Goal: Task Accomplishment & Management: Complete application form

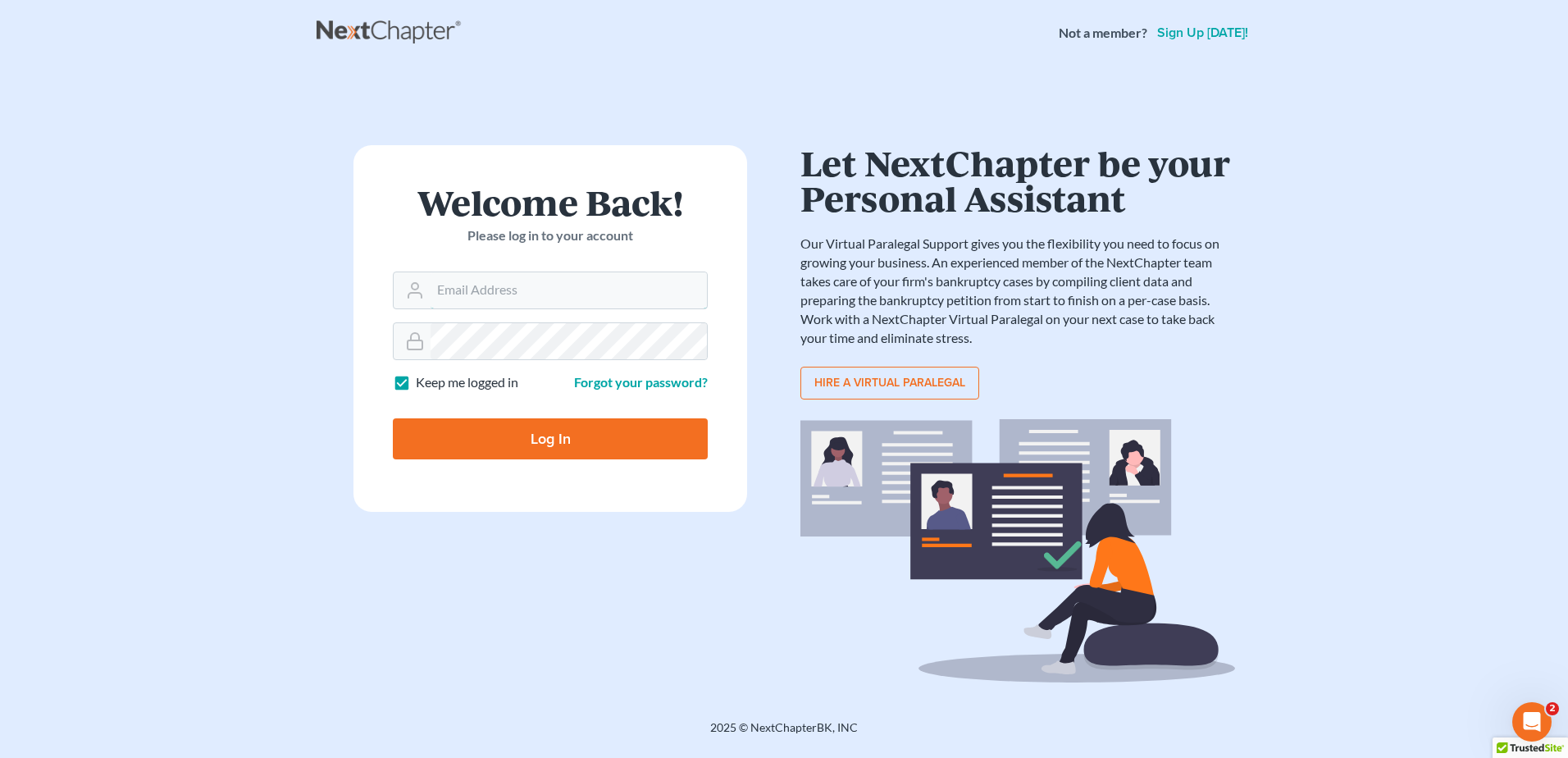
type input "[EMAIL_ADDRESS][DOMAIN_NAME]"
click at [580, 448] on input "Log In" at bounding box center [551, 438] width 315 height 41
type input "Thinking..."
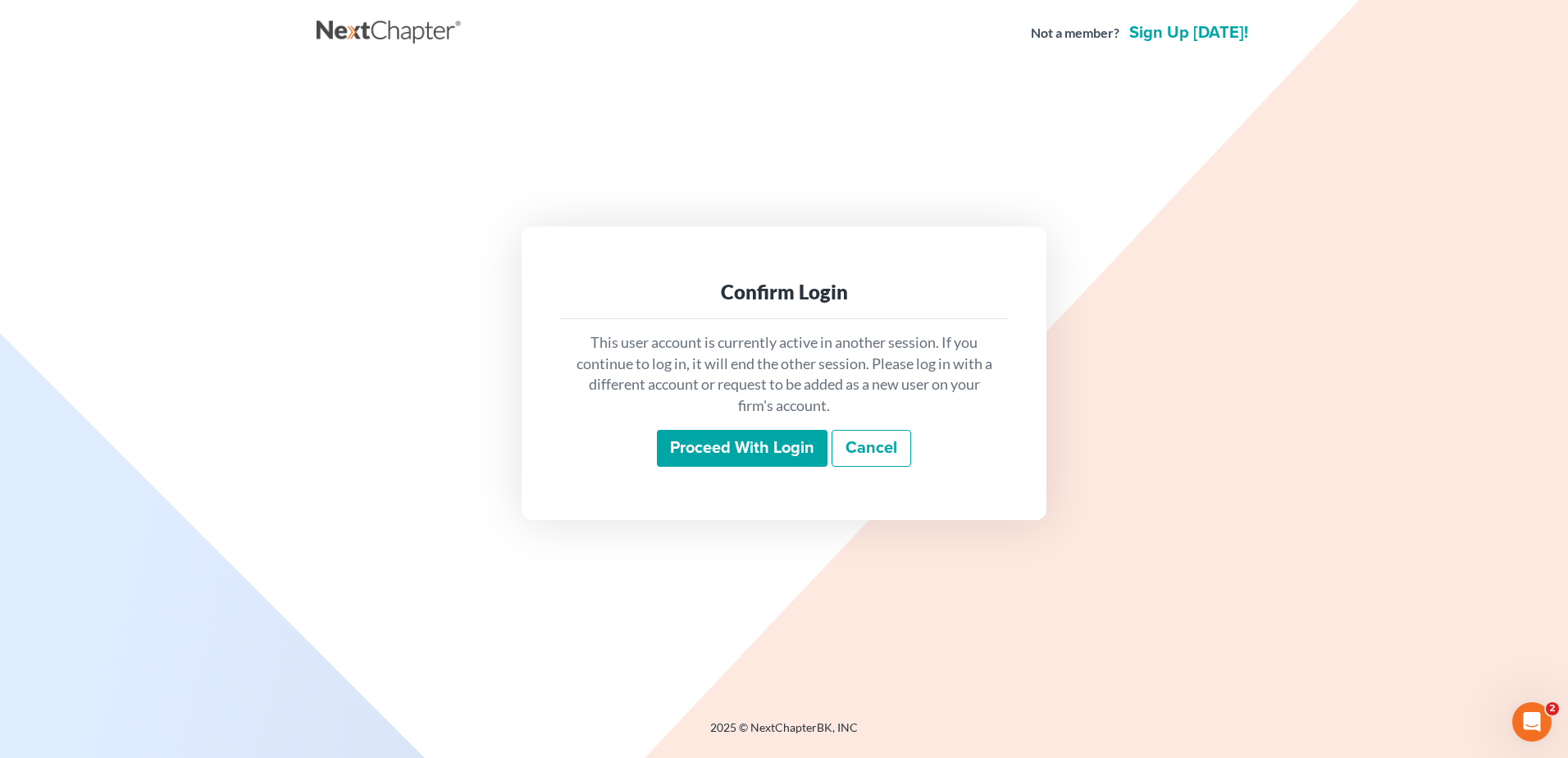
click at [695, 448] on input "Proceed with login" at bounding box center [742, 448] width 170 height 38
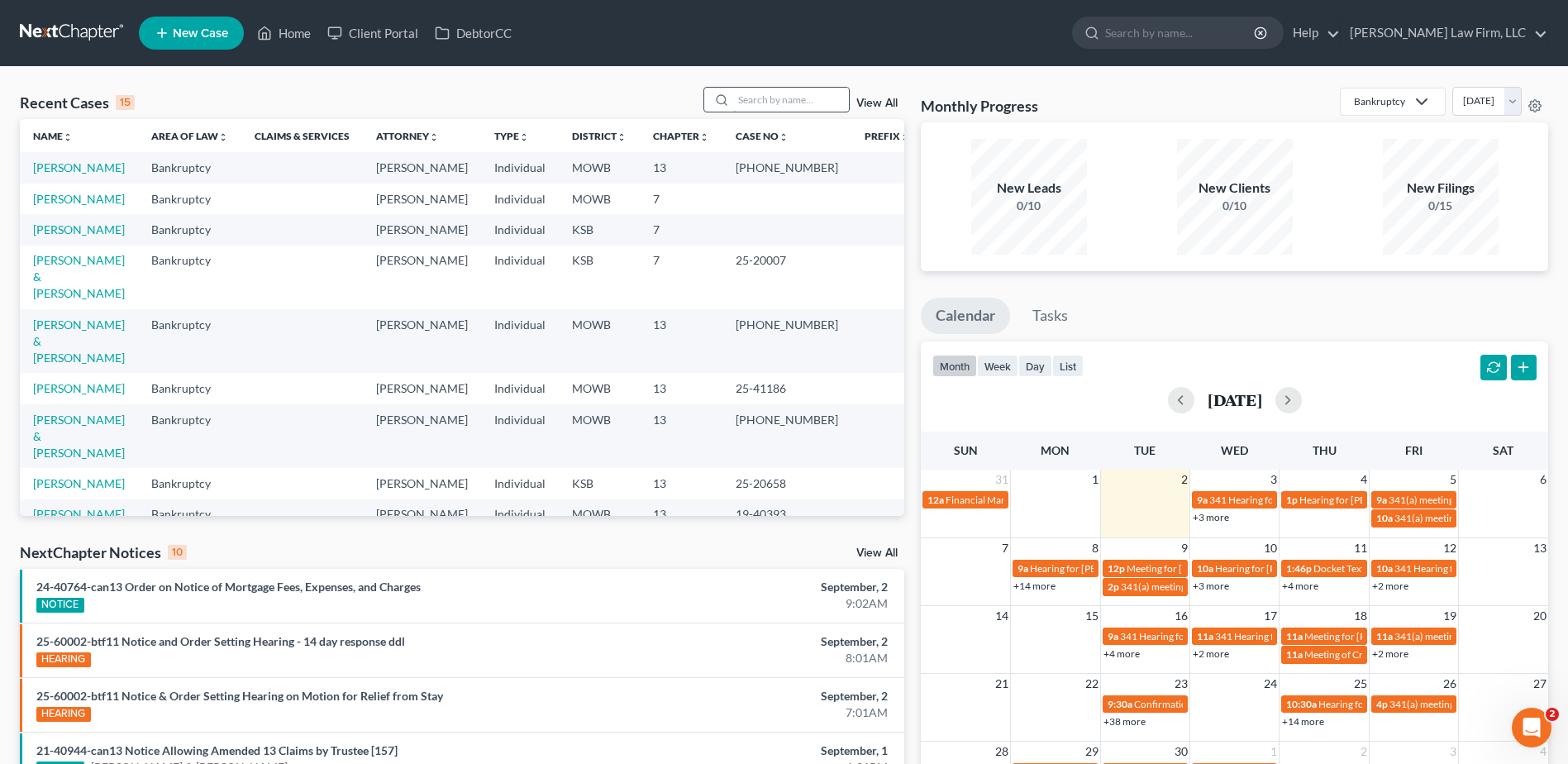
click at [747, 101] on input "search" at bounding box center [791, 100] width 115 height 24
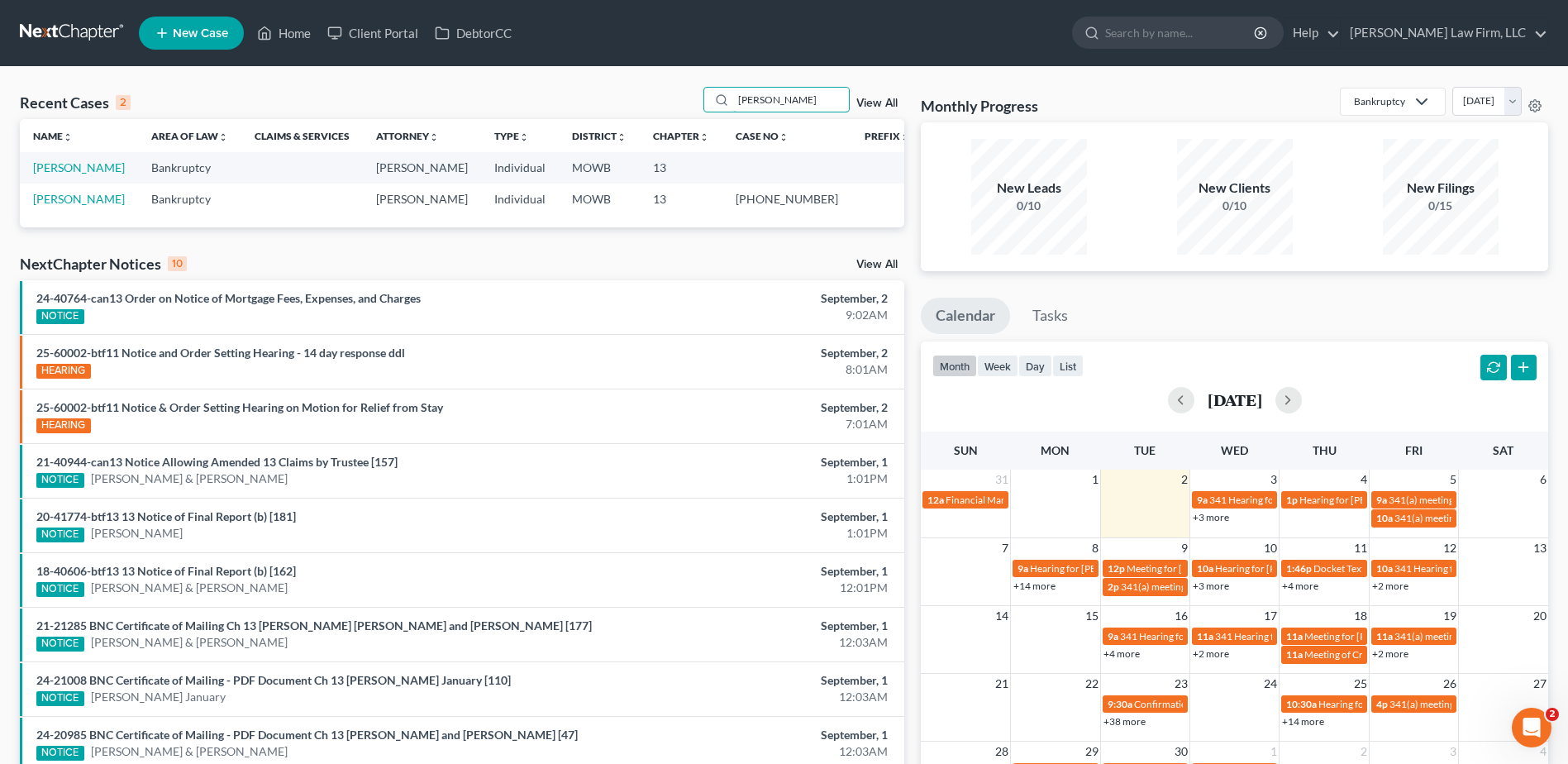
type input "[PERSON_NAME]"
click at [875, 101] on link "View All" at bounding box center [877, 103] width 42 height 12
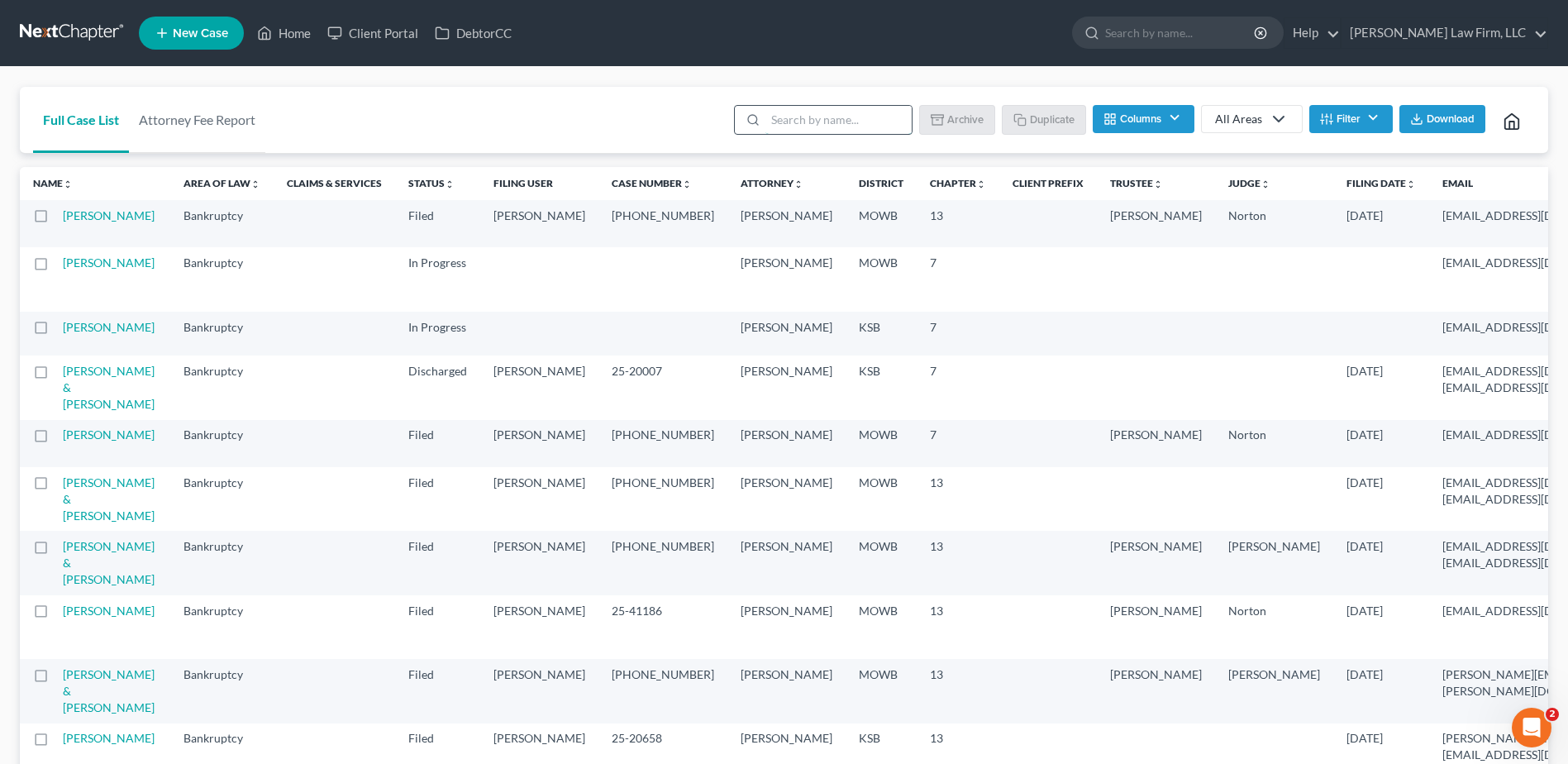
click at [843, 112] on input "search" at bounding box center [839, 120] width 146 height 28
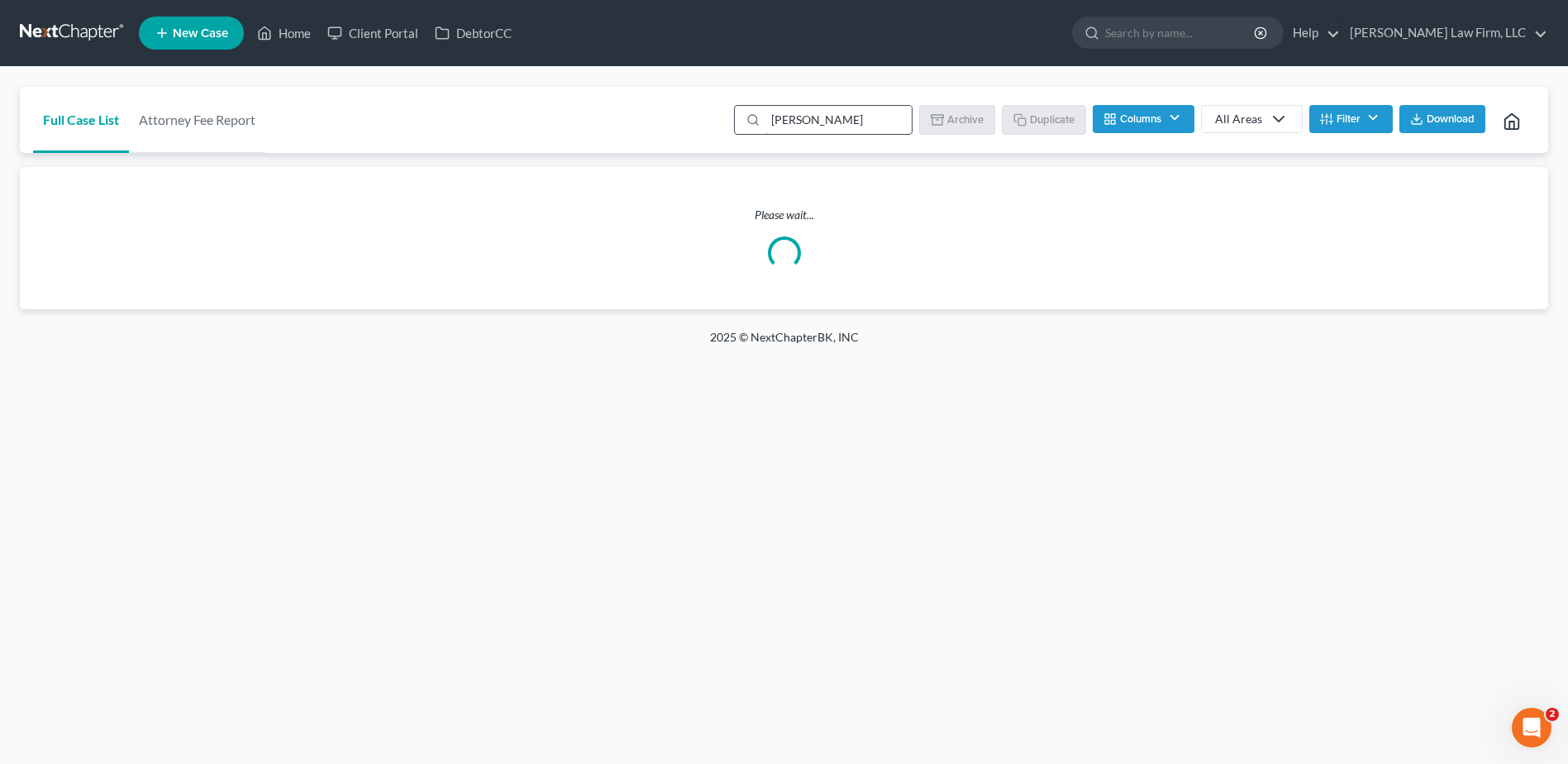
type input "[PERSON_NAME]"
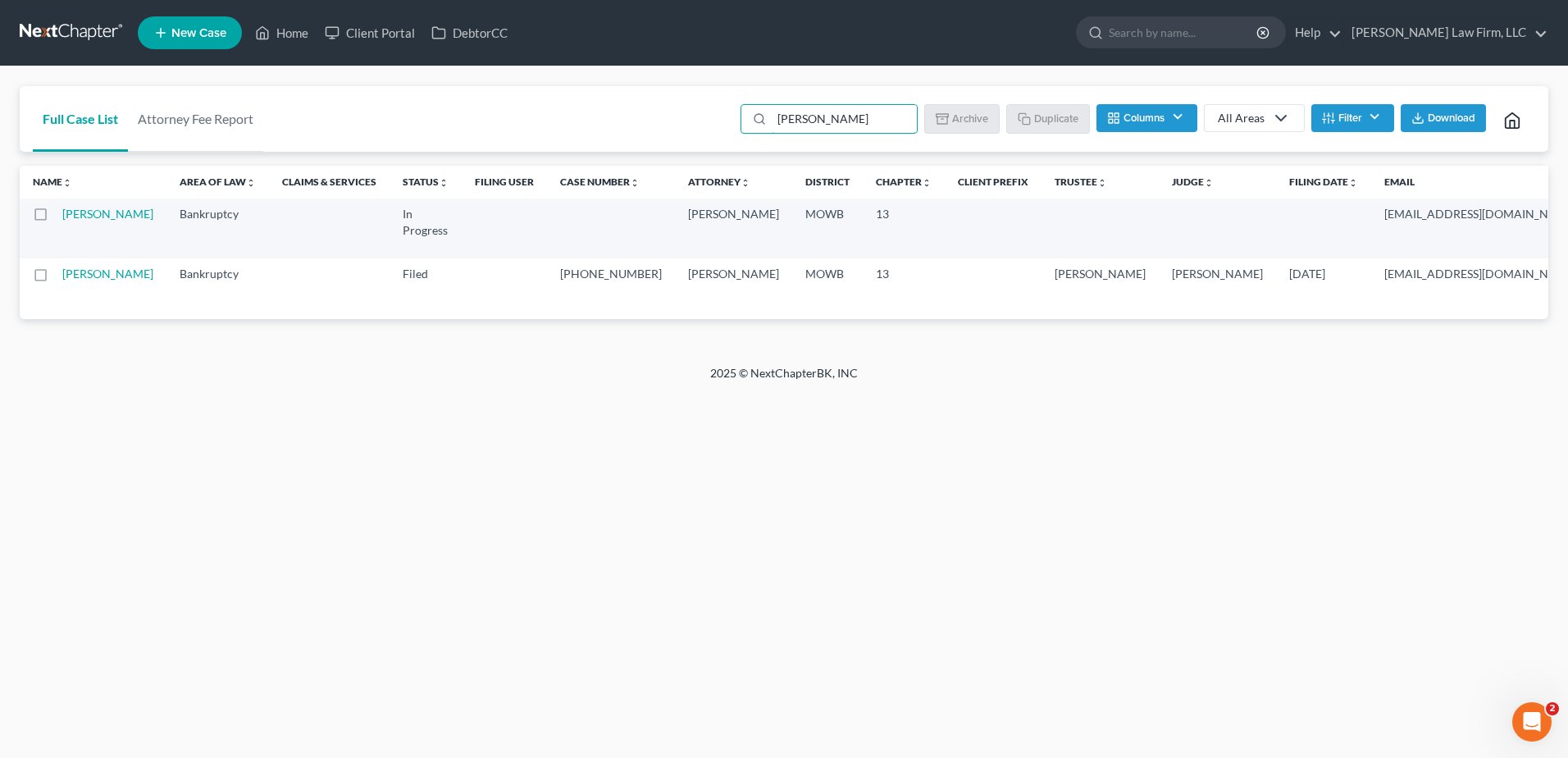
click at [82, 241] on td "[PERSON_NAME]" at bounding box center [115, 228] width 104 height 60
click at [83, 221] on link "[PERSON_NAME]" at bounding box center [107, 213] width 91 height 14
select select "4"
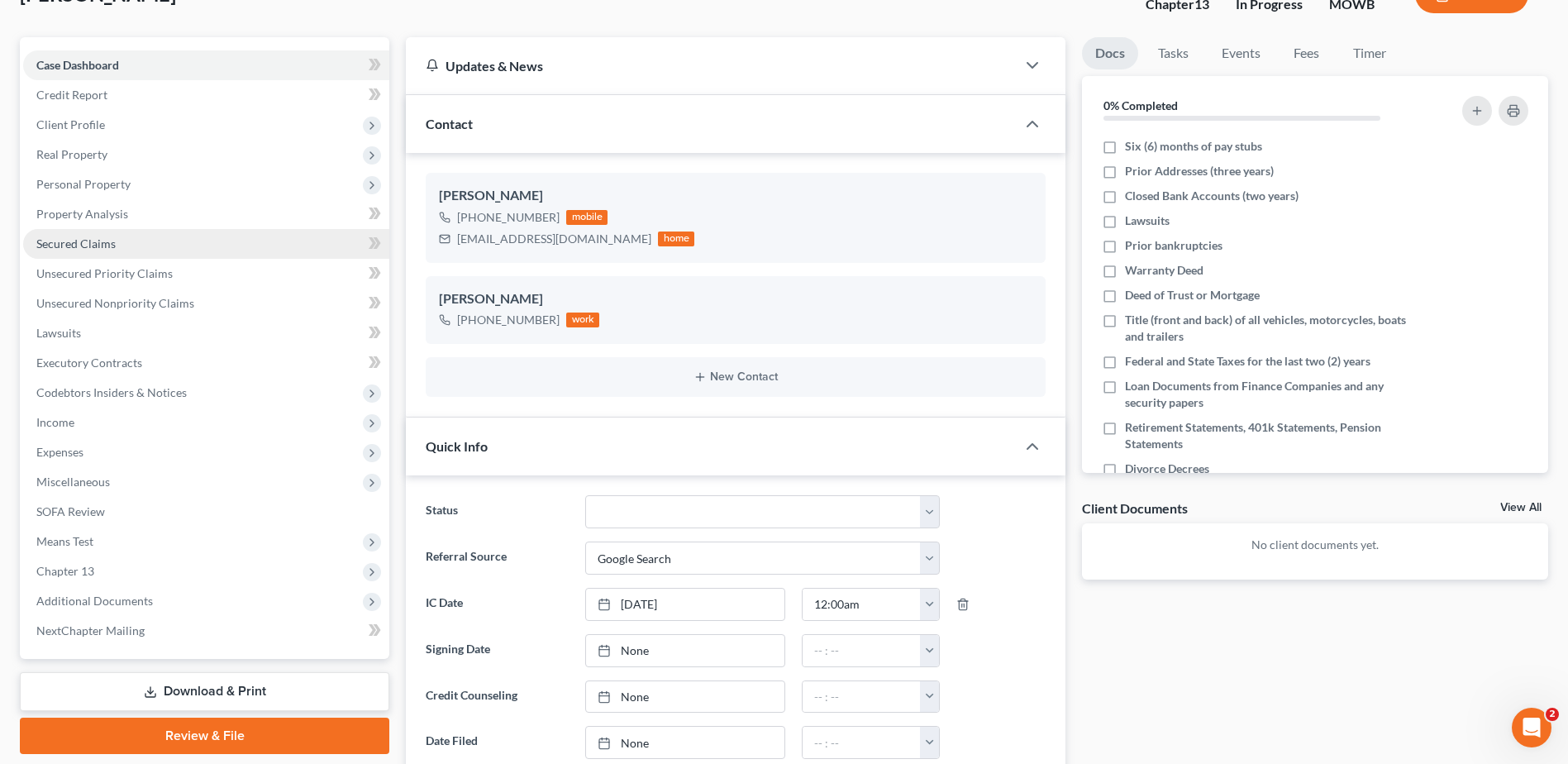
scroll to position [227, 0]
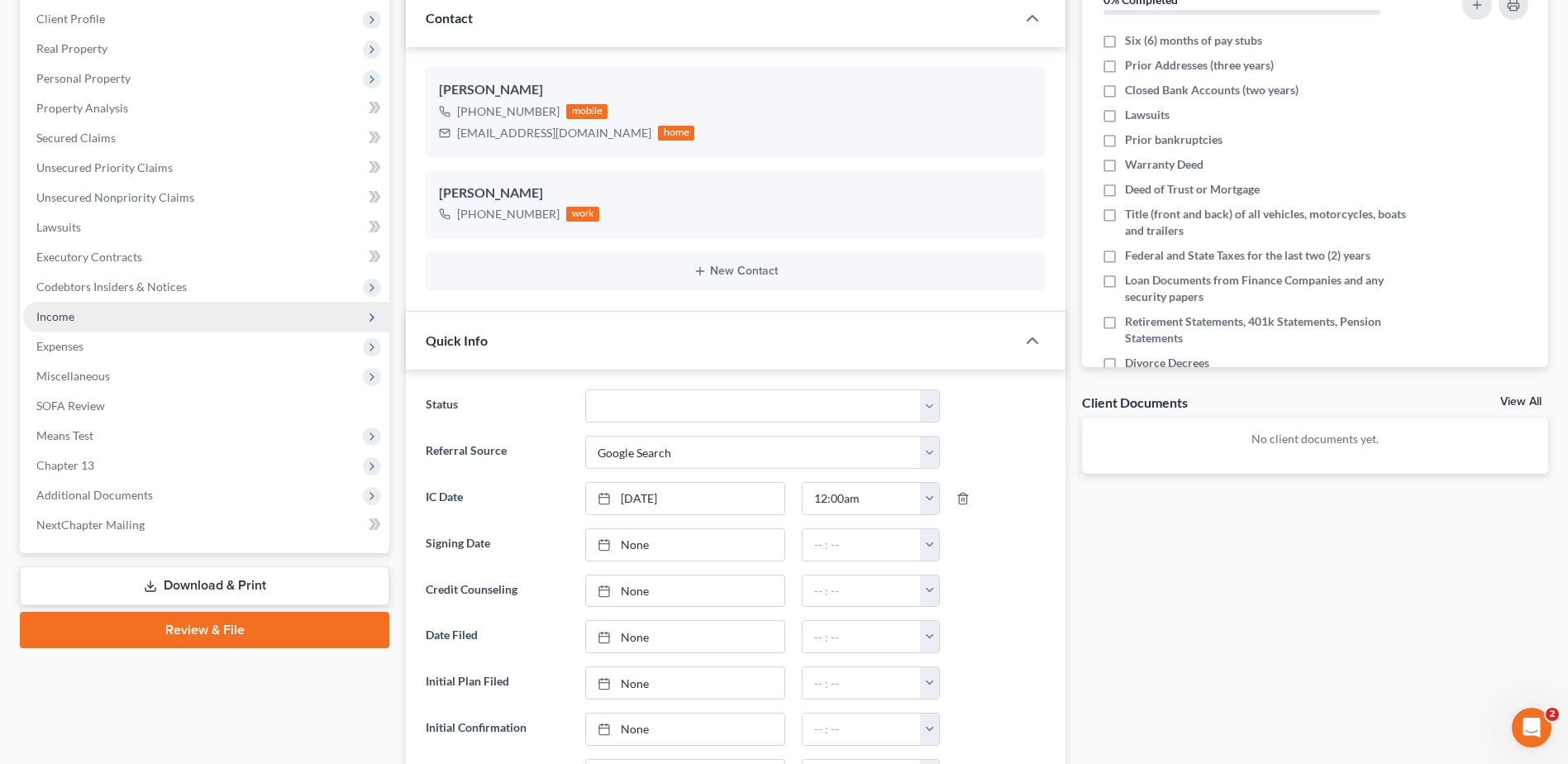
click at [51, 309] on span "Income" at bounding box center [55, 316] width 38 height 14
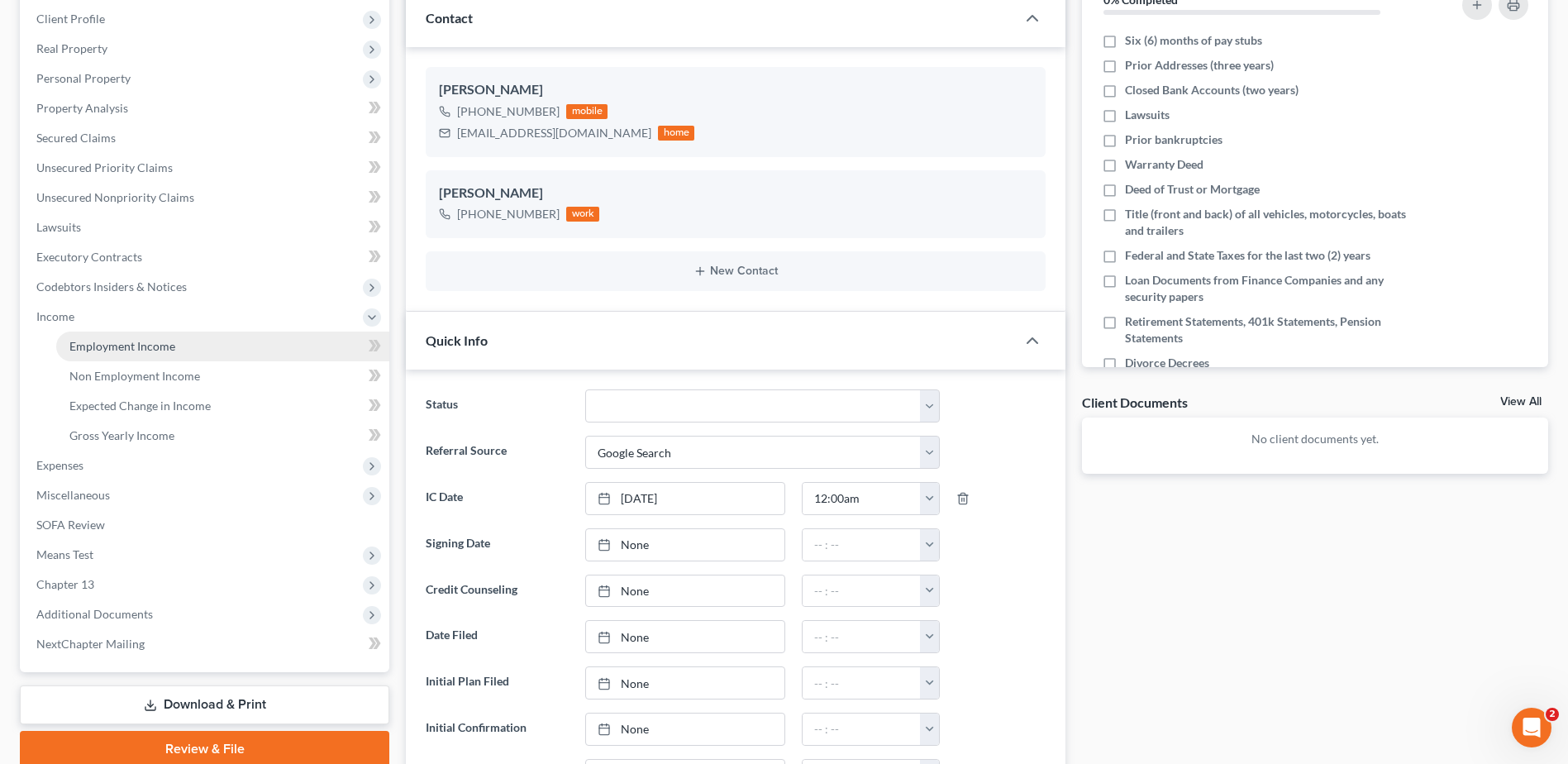
click at [152, 345] on span "Employment Income" at bounding box center [122, 346] width 106 height 14
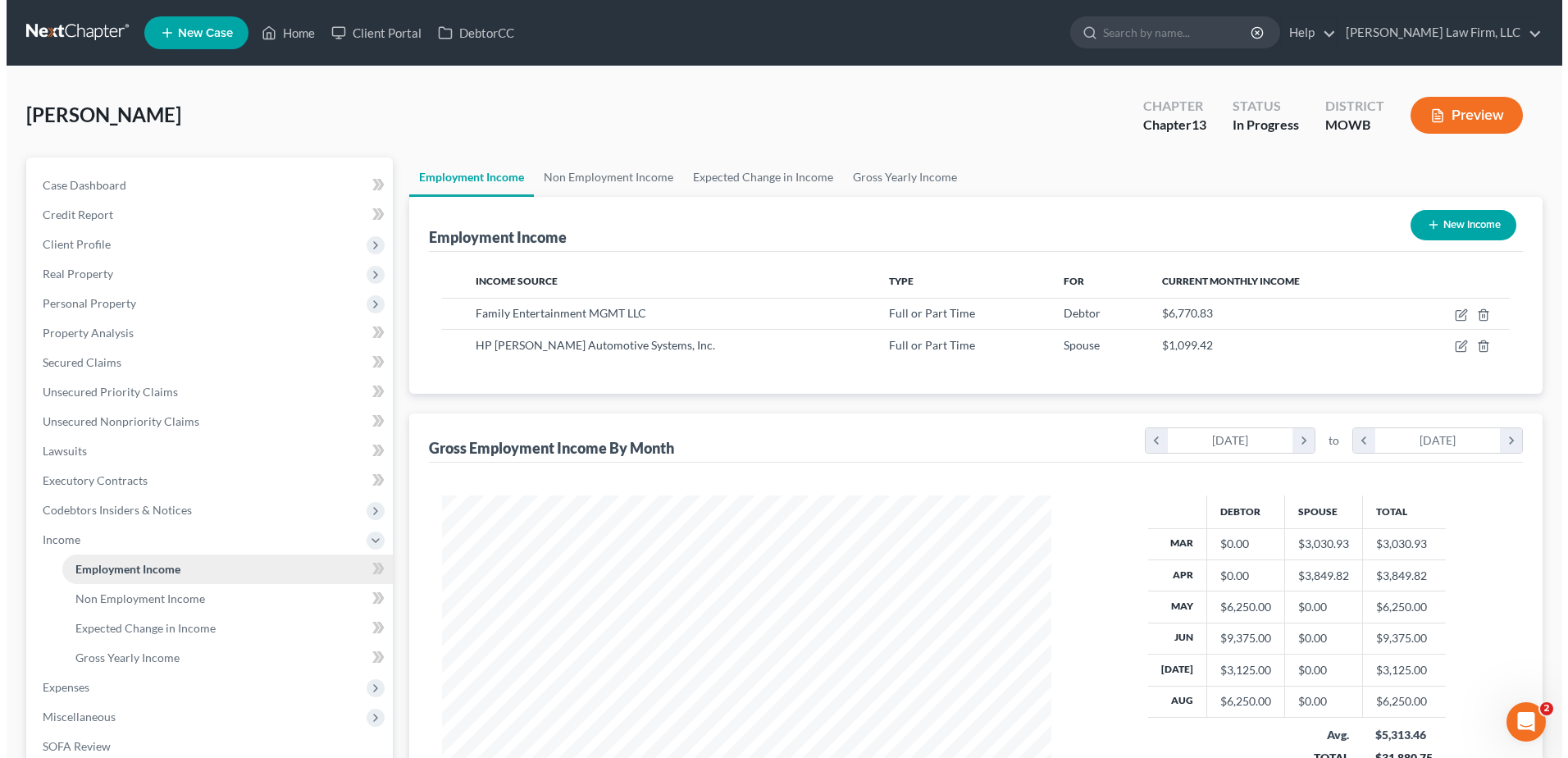
scroll to position [304, 641]
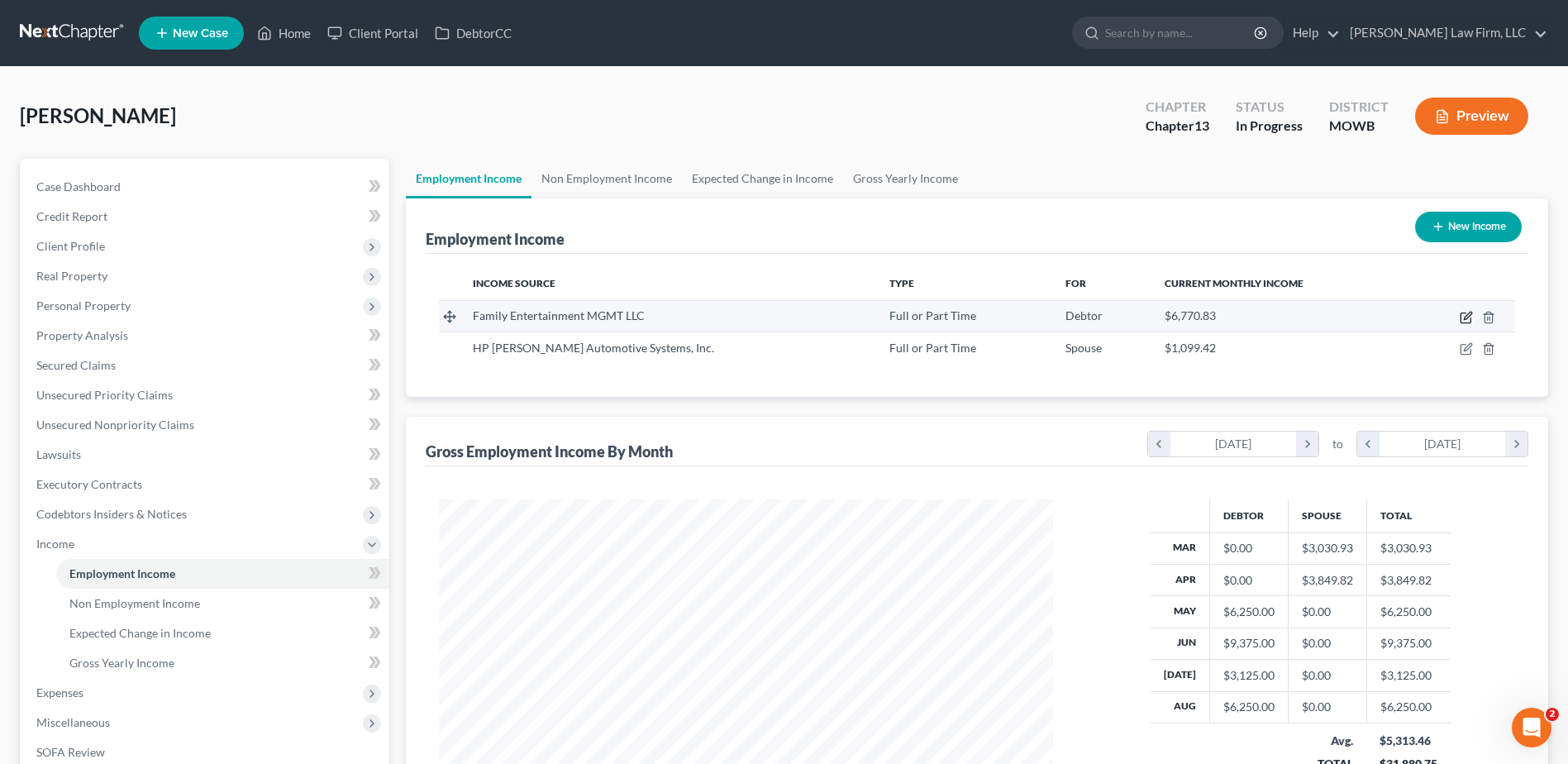
click at [1468, 317] on icon "button" at bounding box center [1466, 317] width 13 height 13
select select "0"
select select "17"
select select "2"
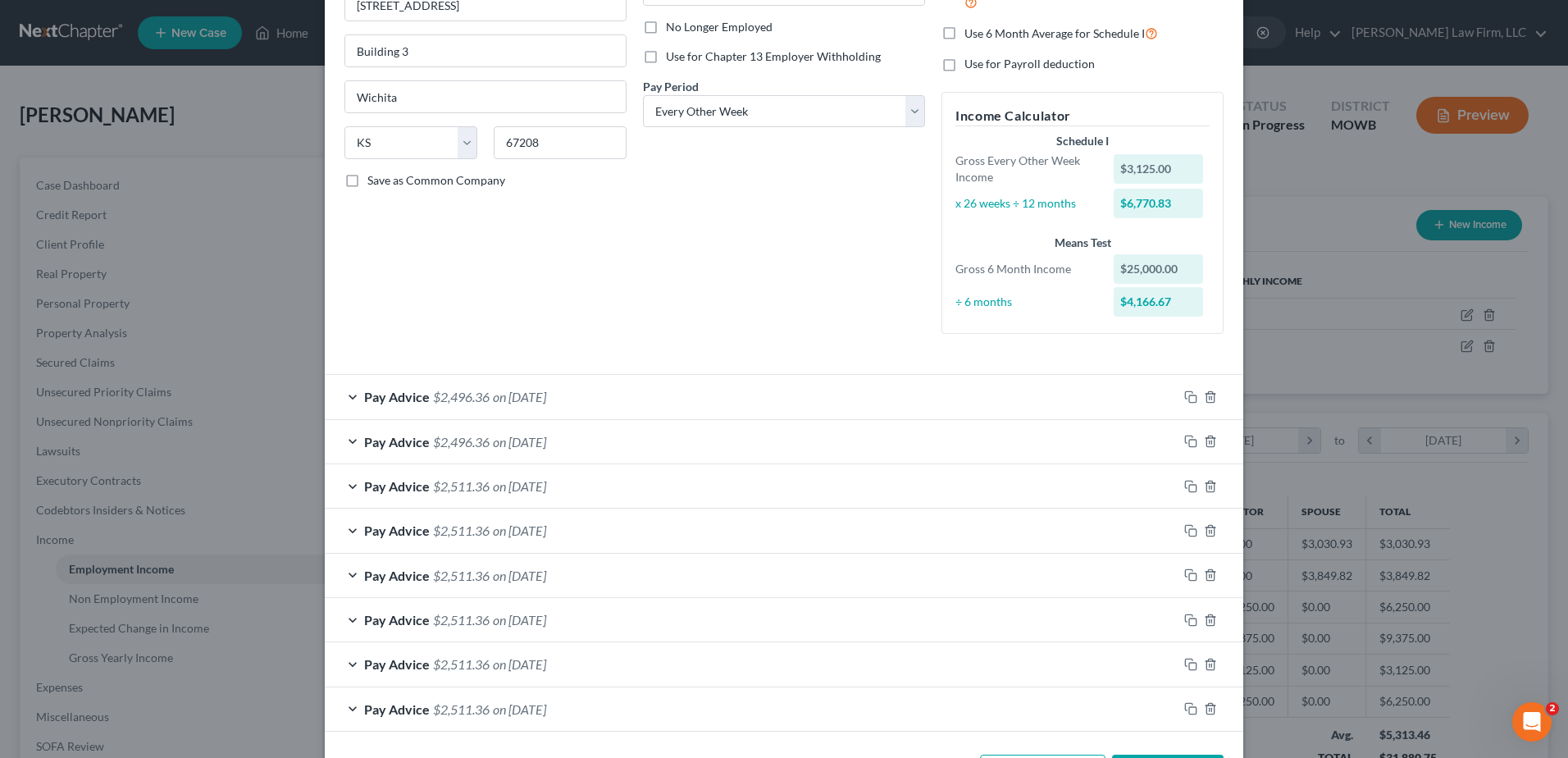
scroll to position [276, 0]
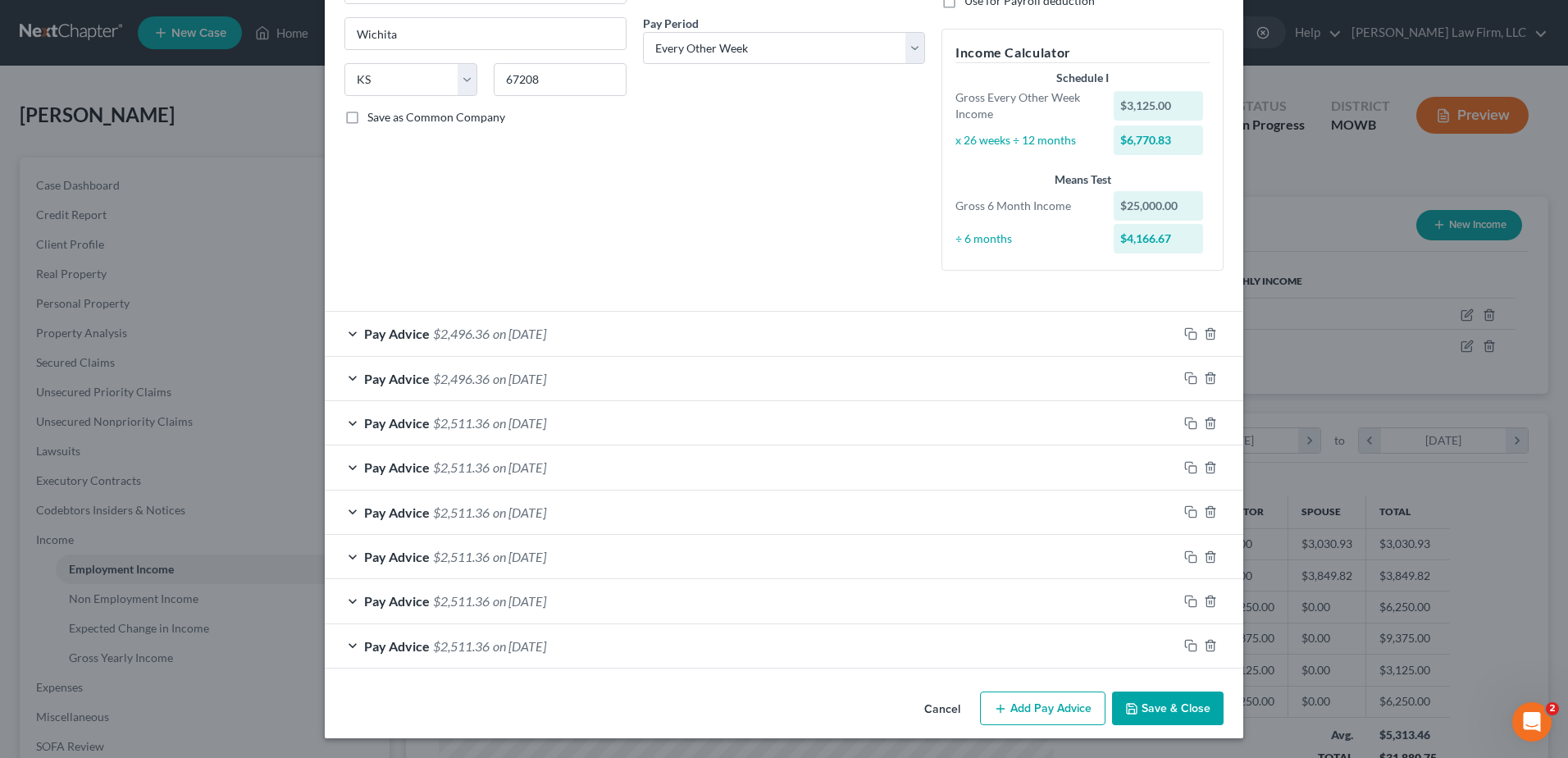
click at [345, 645] on div "Pay Advice $2,511.36 on [DATE]" at bounding box center [751, 645] width 853 height 43
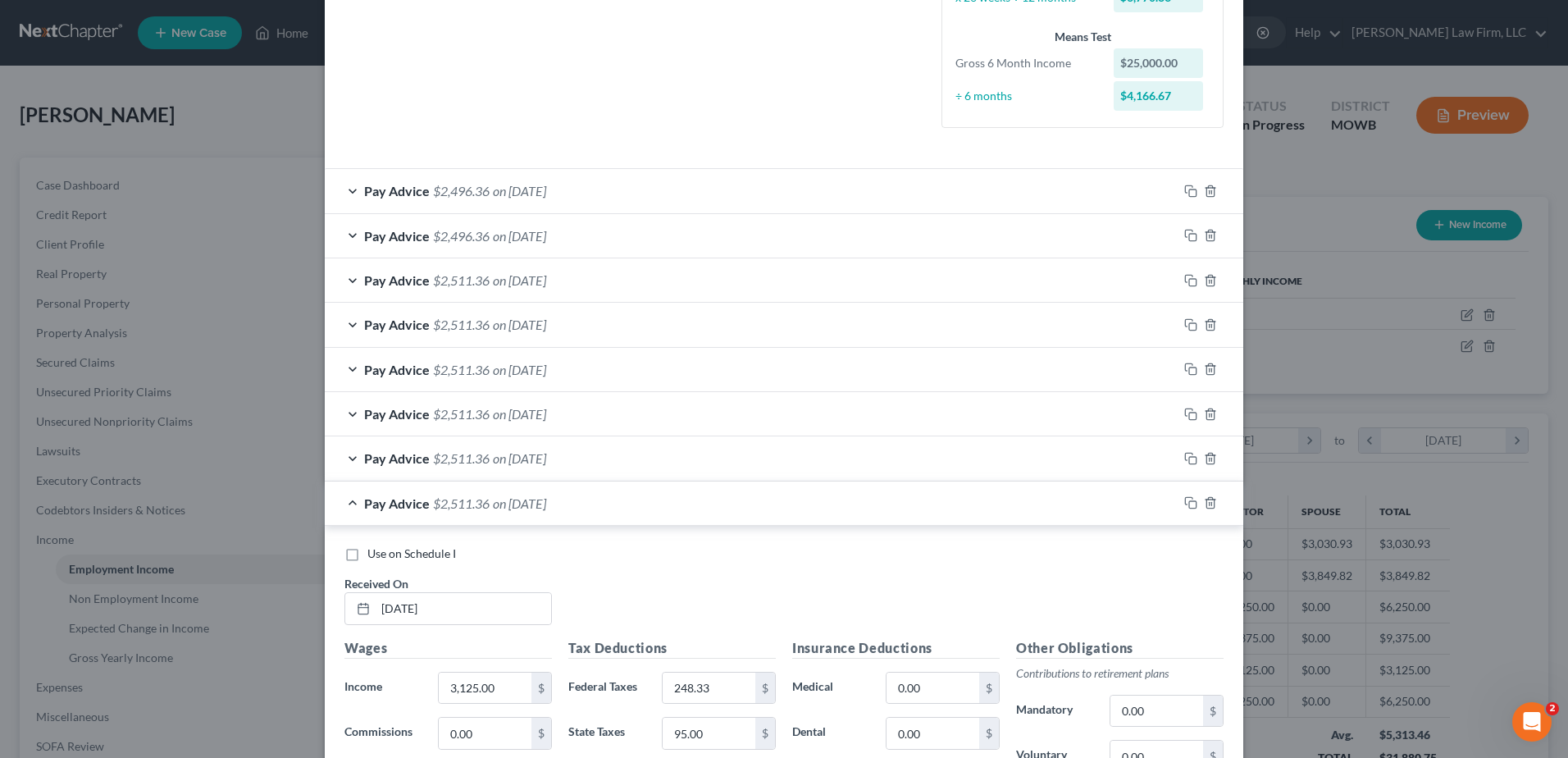
scroll to position [665, 0]
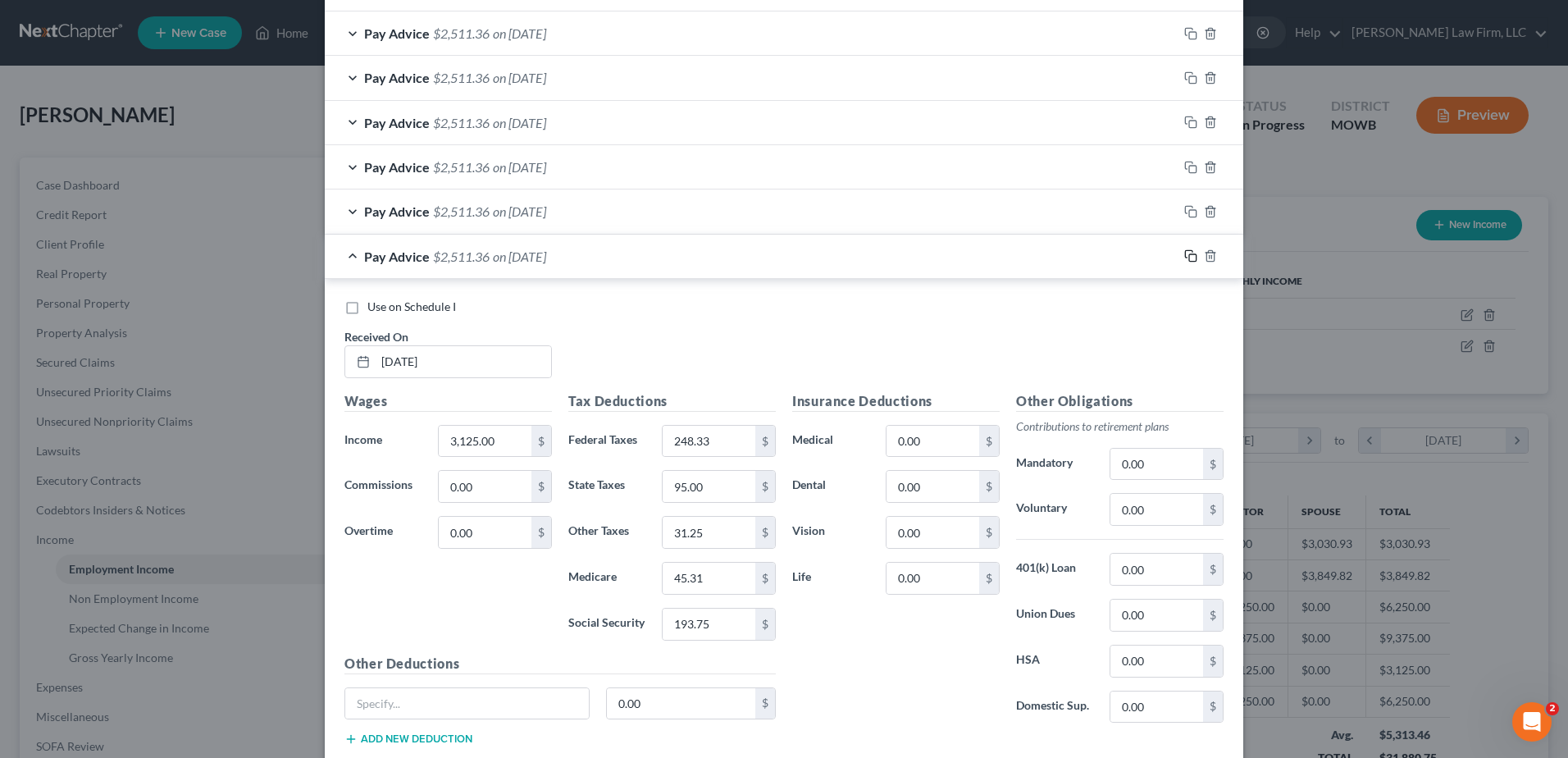
click at [1185, 258] on icon "button" at bounding box center [1190, 256] width 13 height 13
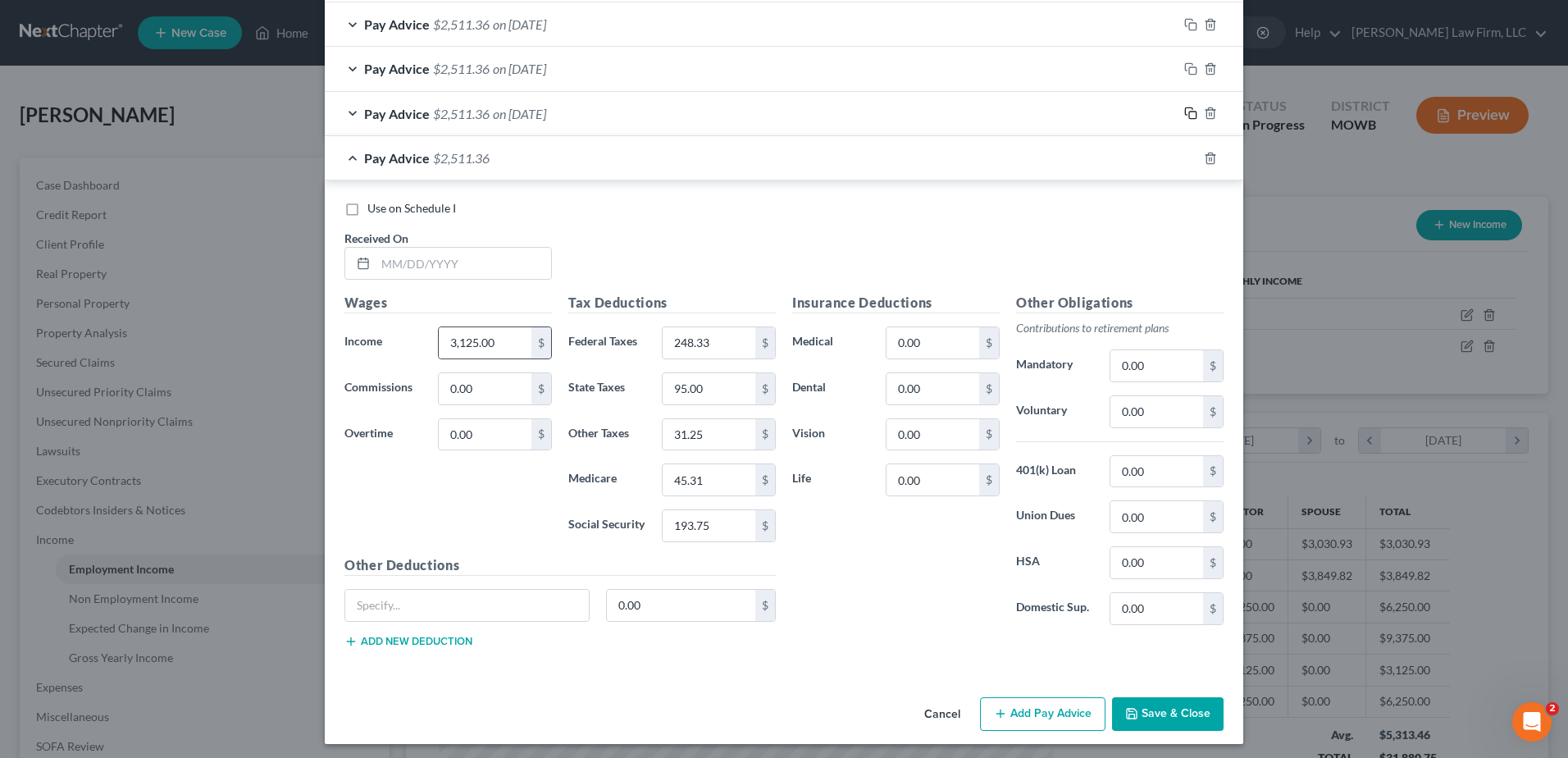
scroll to position [814, 0]
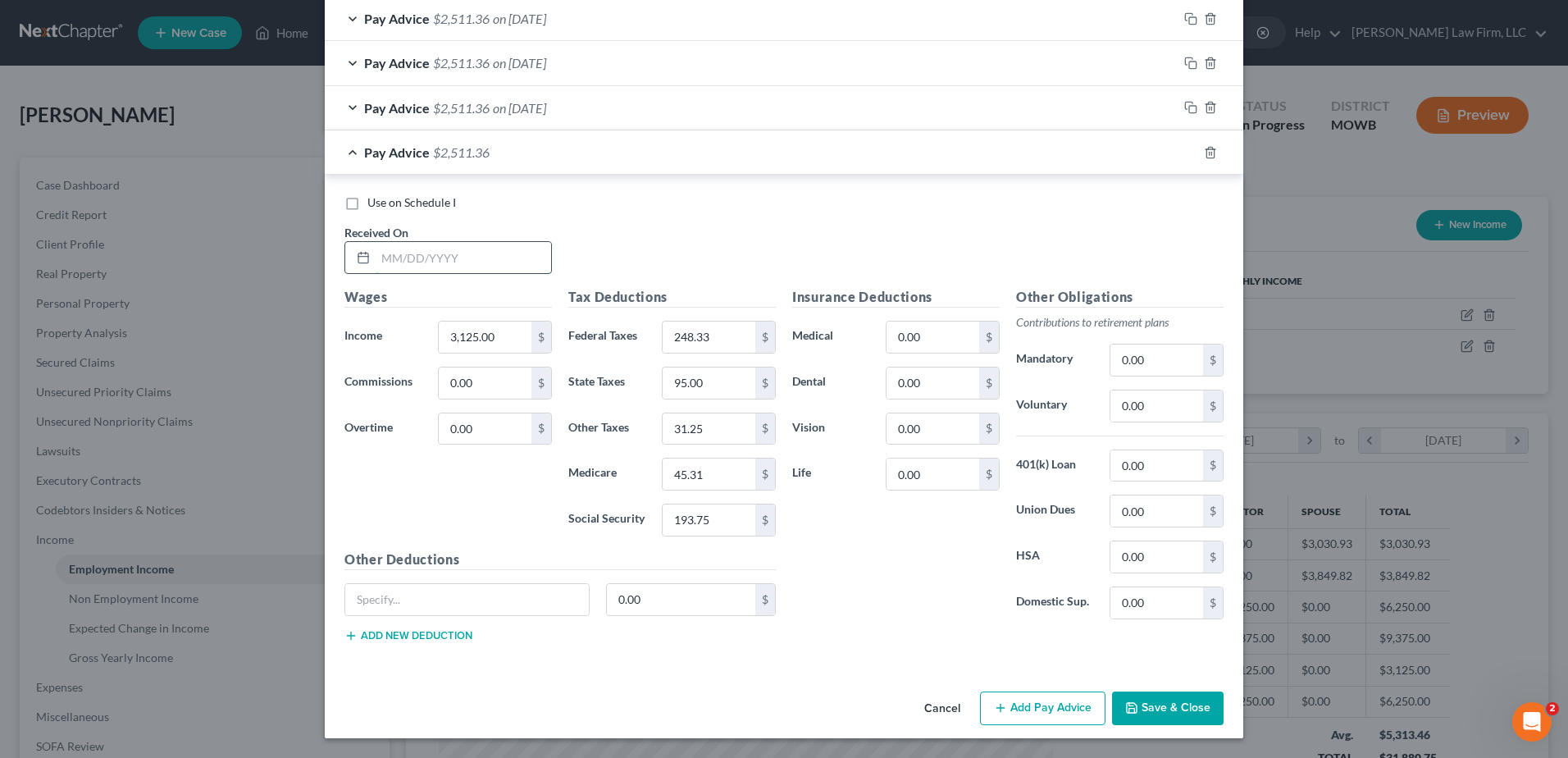
click at [464, 265] on input "text" at bounding box center [463, 258] width 175 height 31
type input "[DATE]"
click at [1189, 151] on rect "button" at bounding box center [1192, 155] width 7 height 7
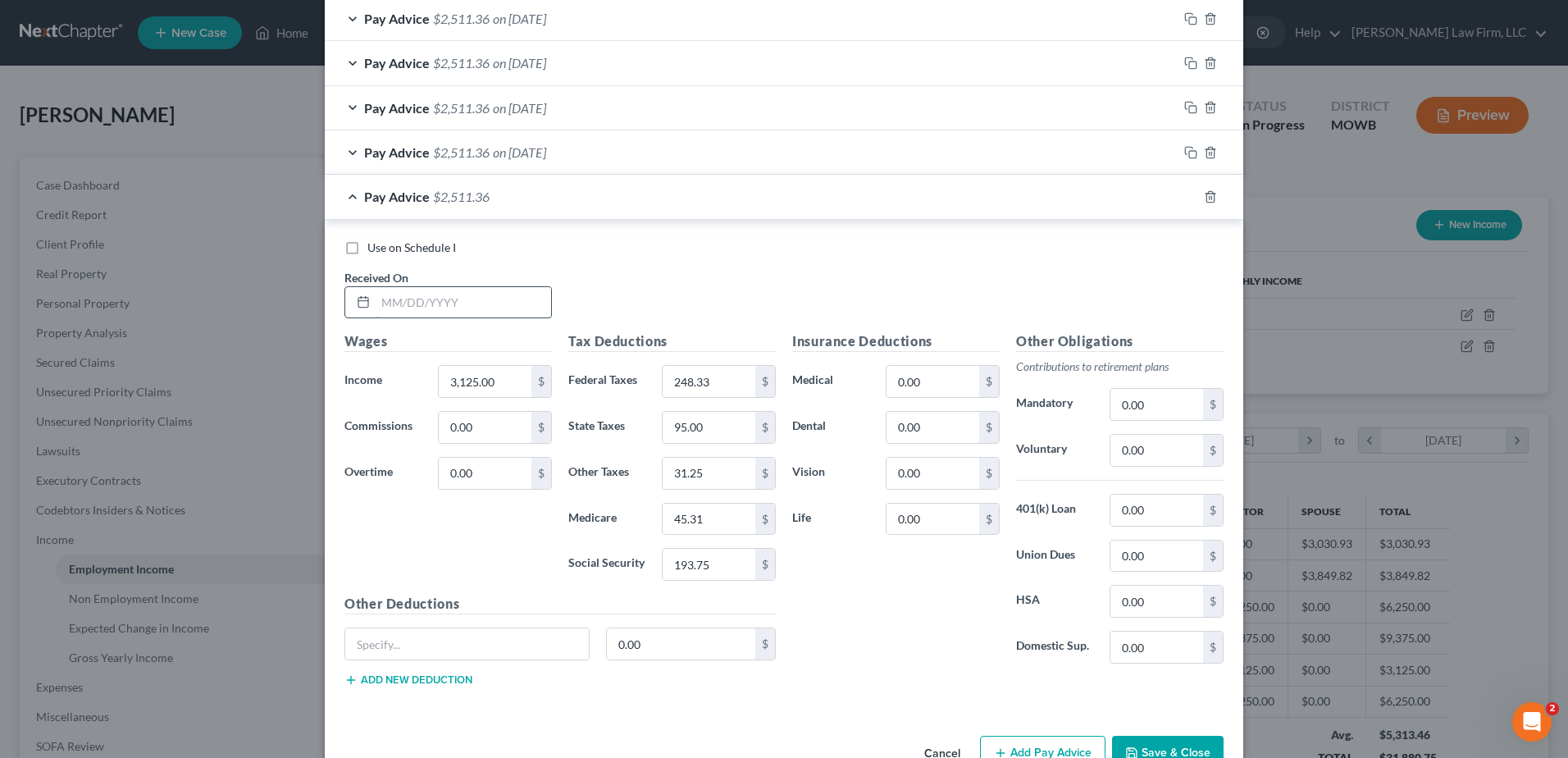
click at [454, 307] on input "text" at bounding box center [463, 302] width 175 height 31
type input "[DATE]"
click at [1189, 195] on rect "button" at bounding box center [1192, 199] width 7 height 7
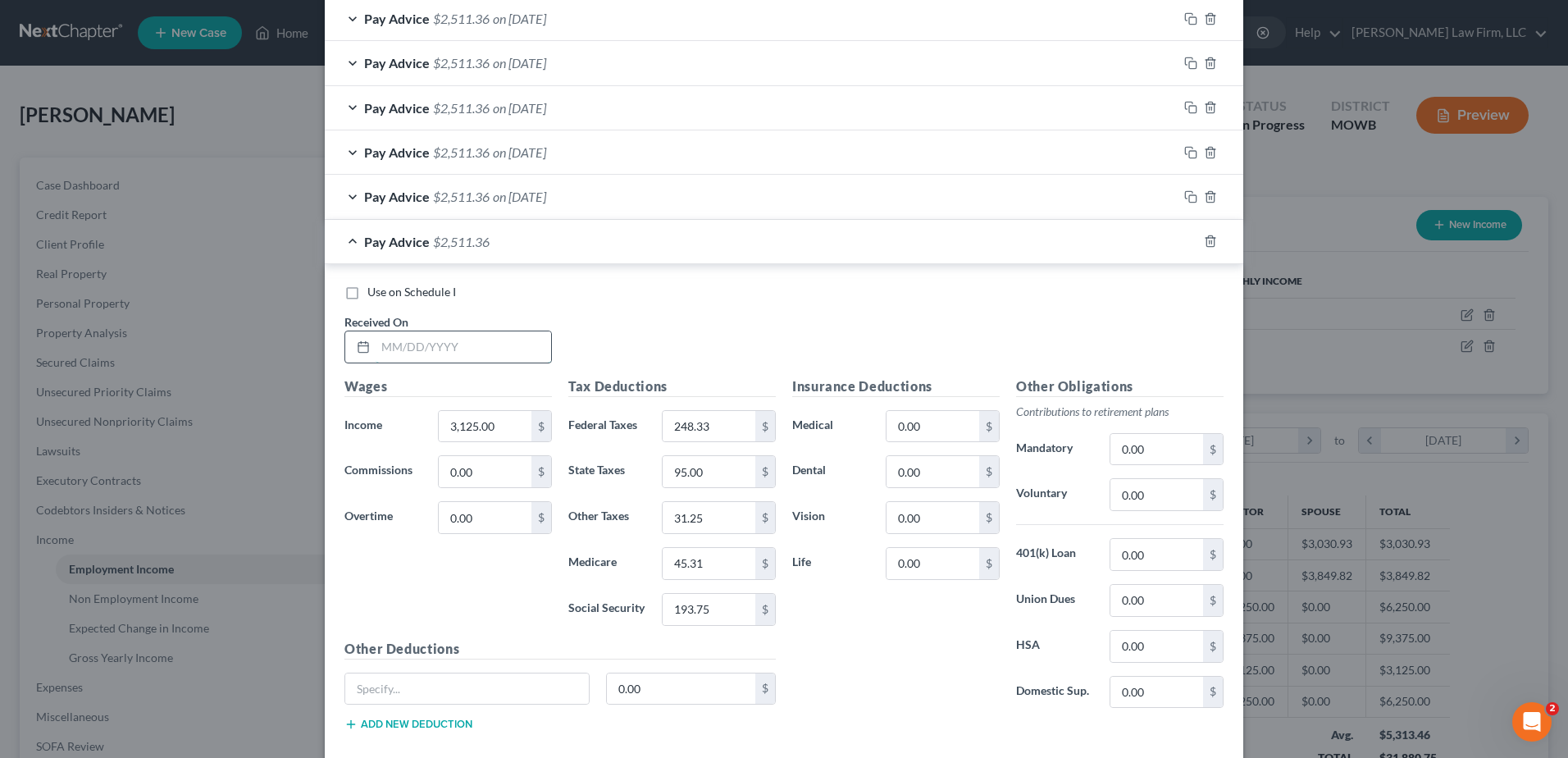
click at [465, 350] on input "text" at bounding box center [463, 346] width 175 height 31
click at [417, 350] on input "3/" at bounding box center [463, 346] width 175 height 31
type input "[DATE]"
click at [1190, 240] on rect "button" at bounding box center [1192, 243] width 7 height 7
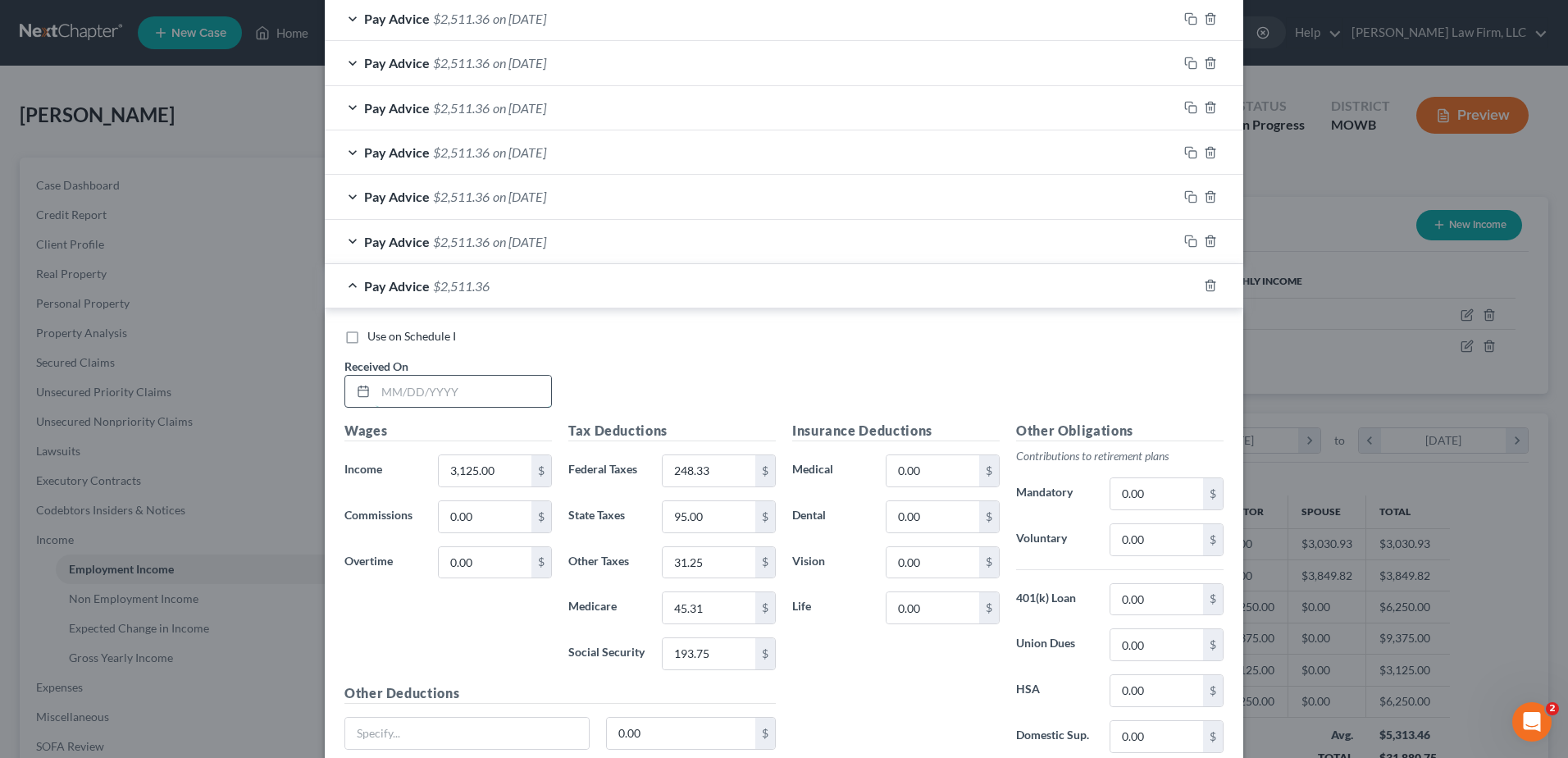
click at [444, 383] on input "text" at bounding box center [463, 391] width 175 height 31
type input "[DATE]"
click at [1189, 284] on rect "button" at bounding box center [1192, 288] width 7 height 7
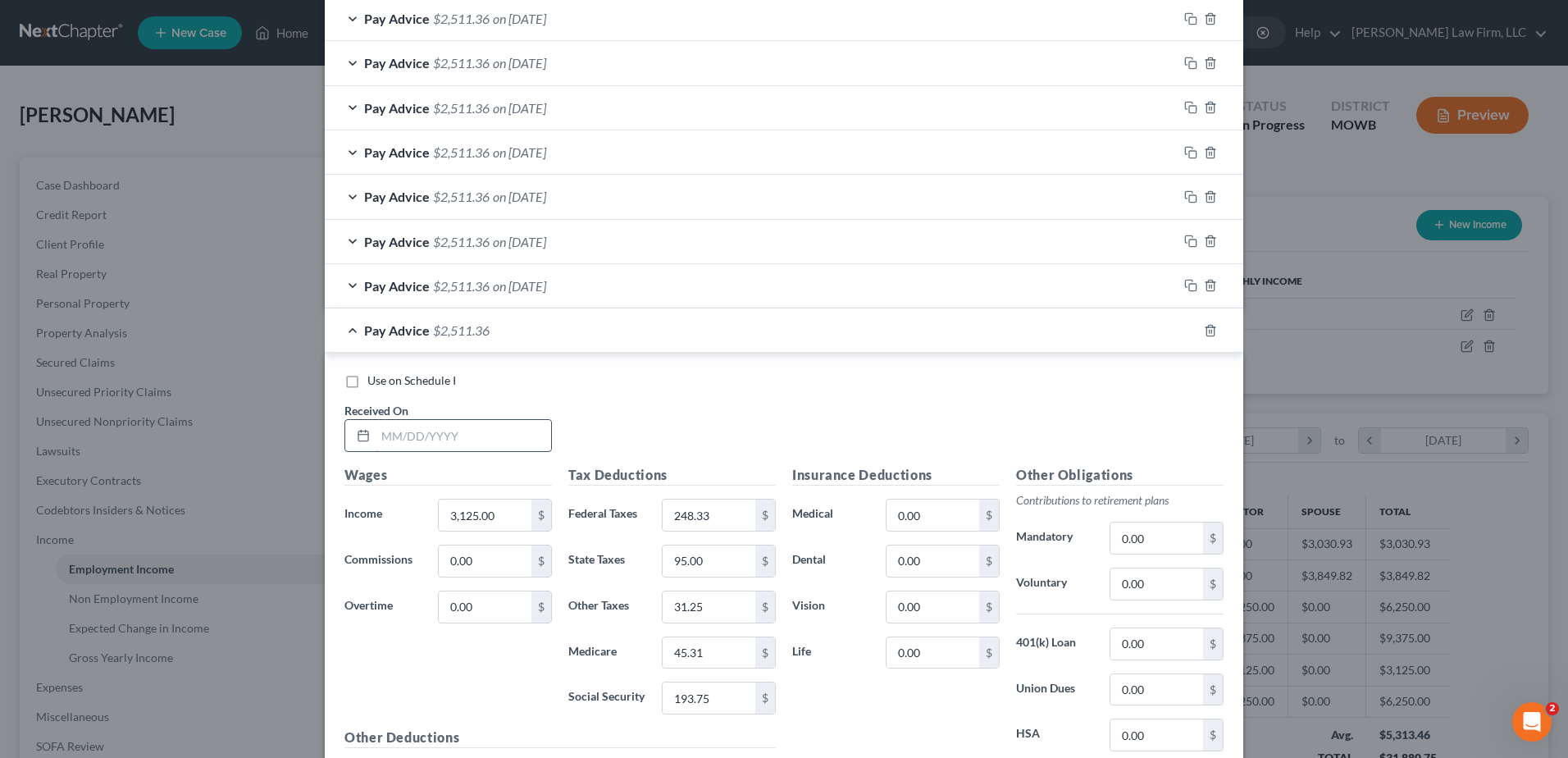
click at [427, 447] on input "text" at bounding box center [463, 435] width 175 height 31
type input "[DATE]"
click at [1184, 325] on icon "button" at bounding box center [1190, 330] width 13 height 13
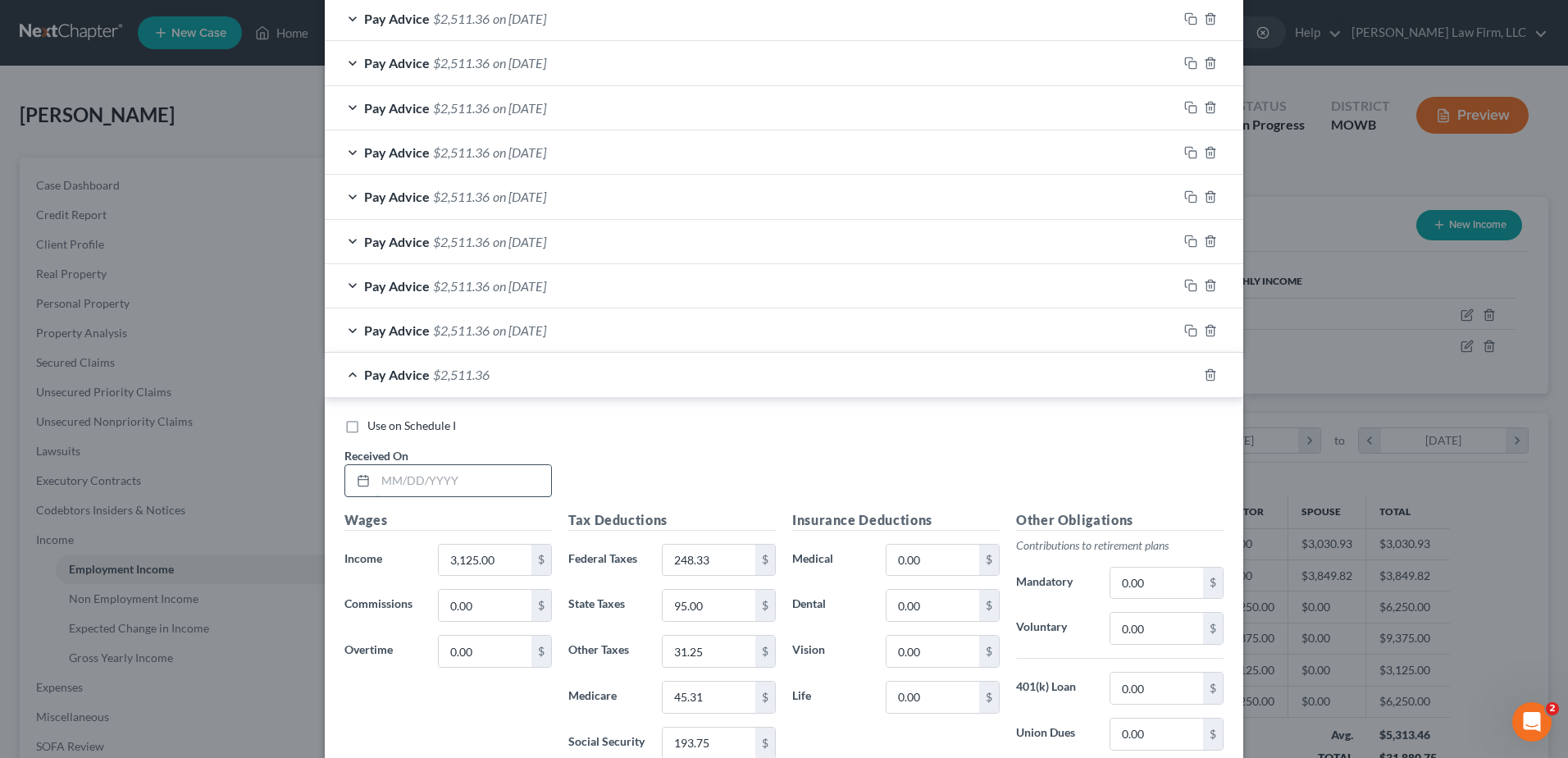
click at [469, 479] on input "text" at bounding box center [463, 480] width 175 height 31
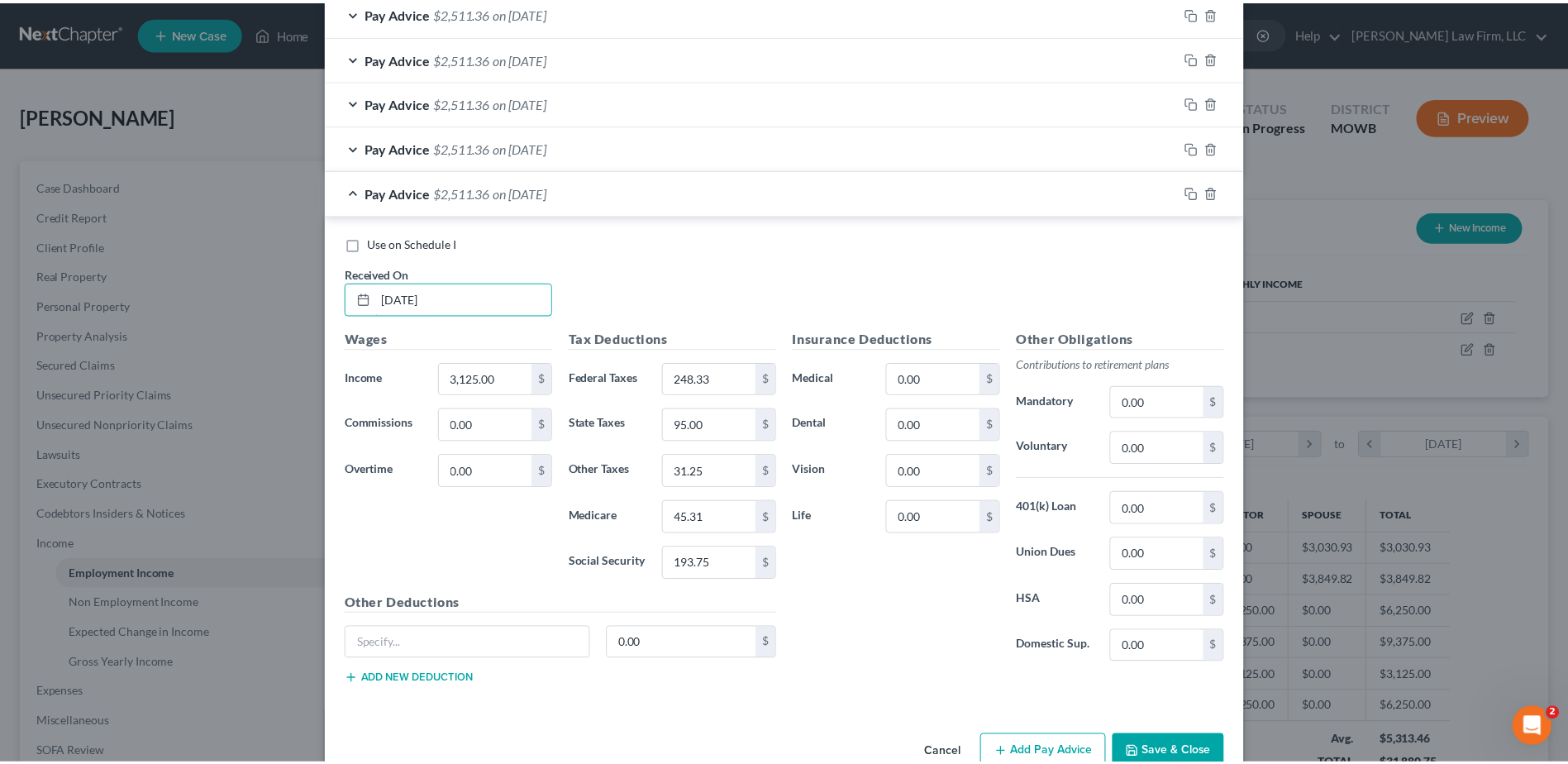
scroll to position [1045, 0]
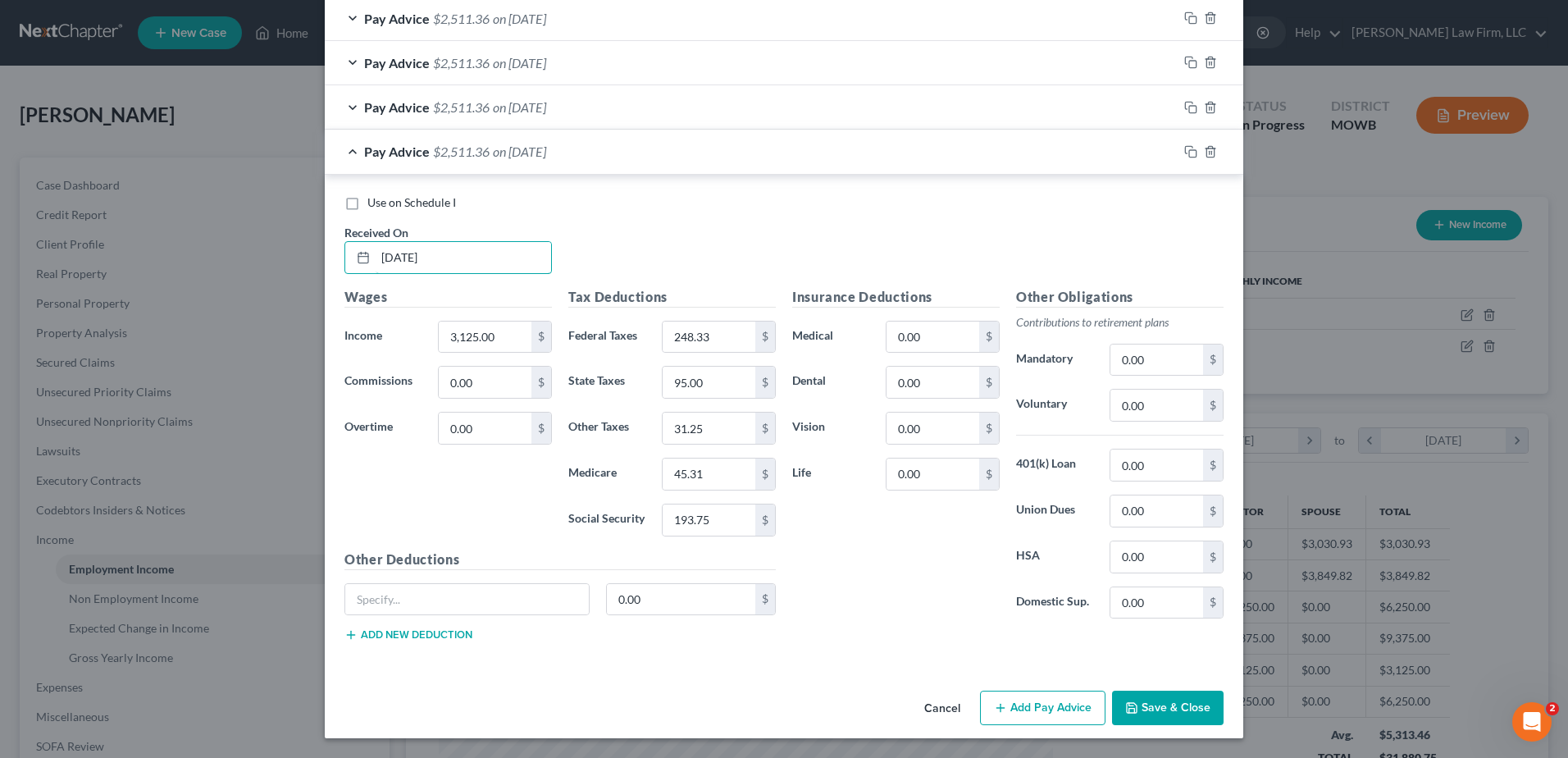
type input "[DATE]"
click at [1180, 709] on button "Save & Close" at bounding box center [1168, 708] width 112 height 35
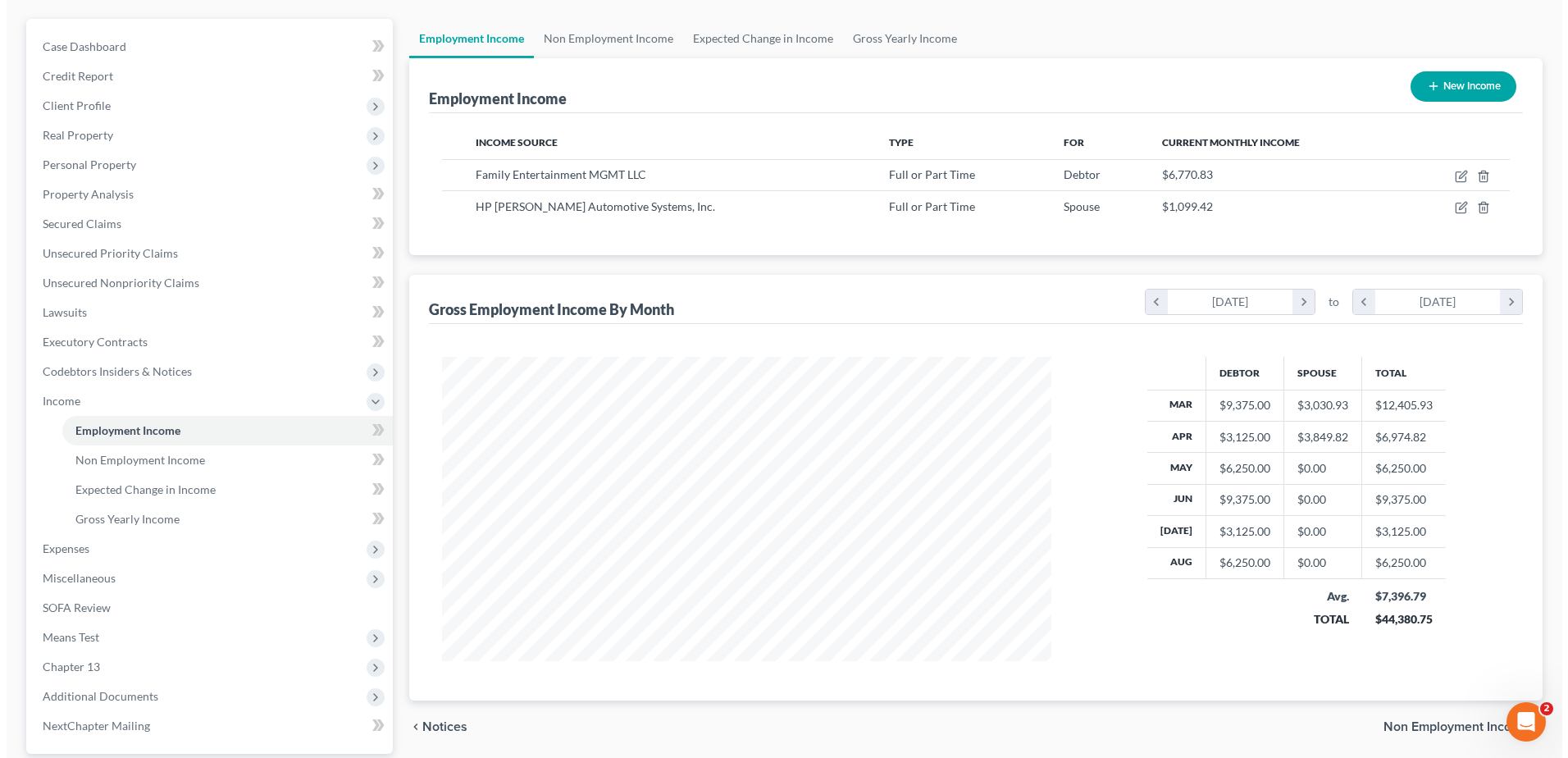
scroll to position [123, 0]
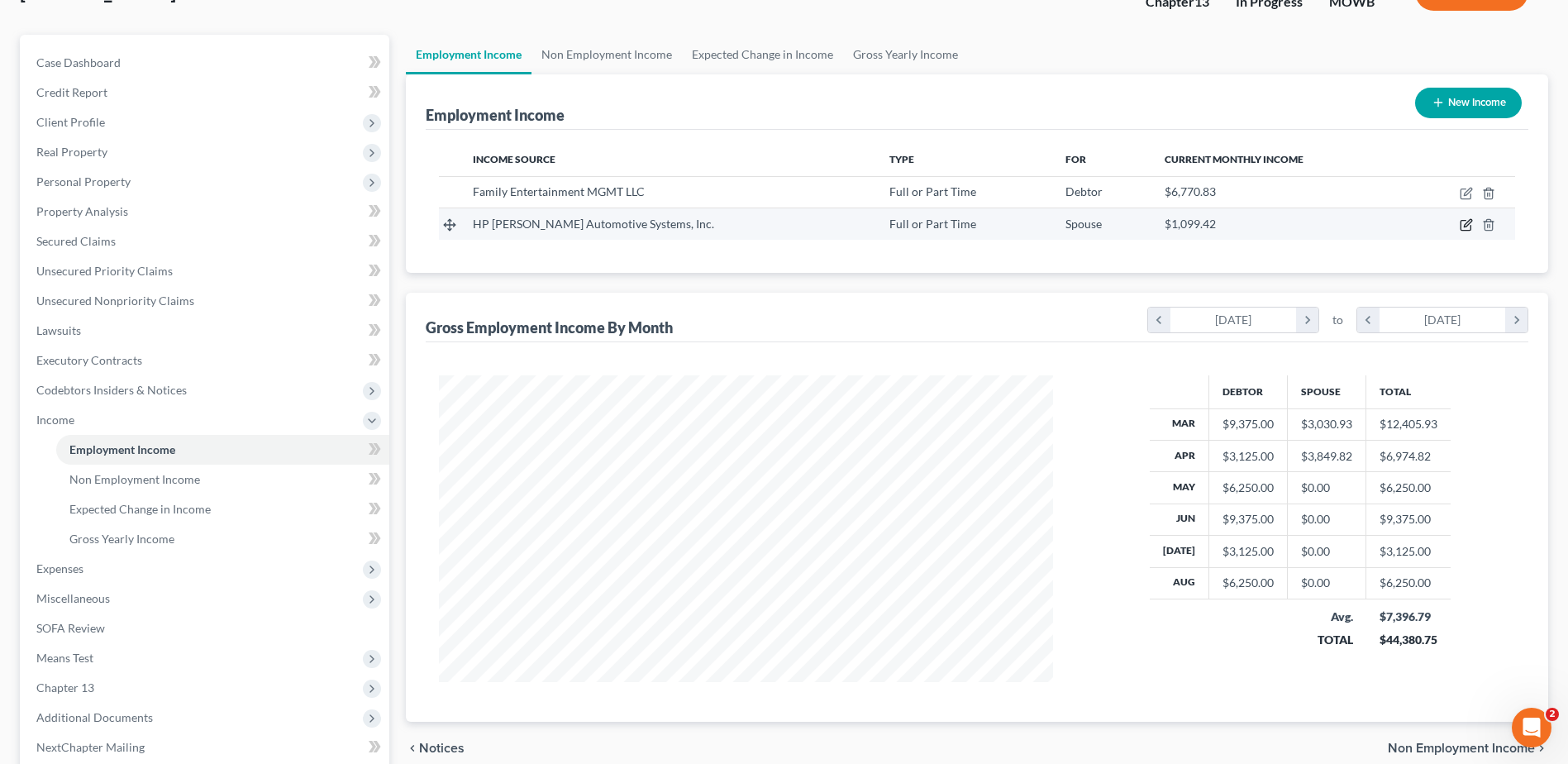
click at [1465, 226] on icon "button" at bounding box center [1468, 224] width 7 height 7
select select "0"
select select "23"
select select "0"
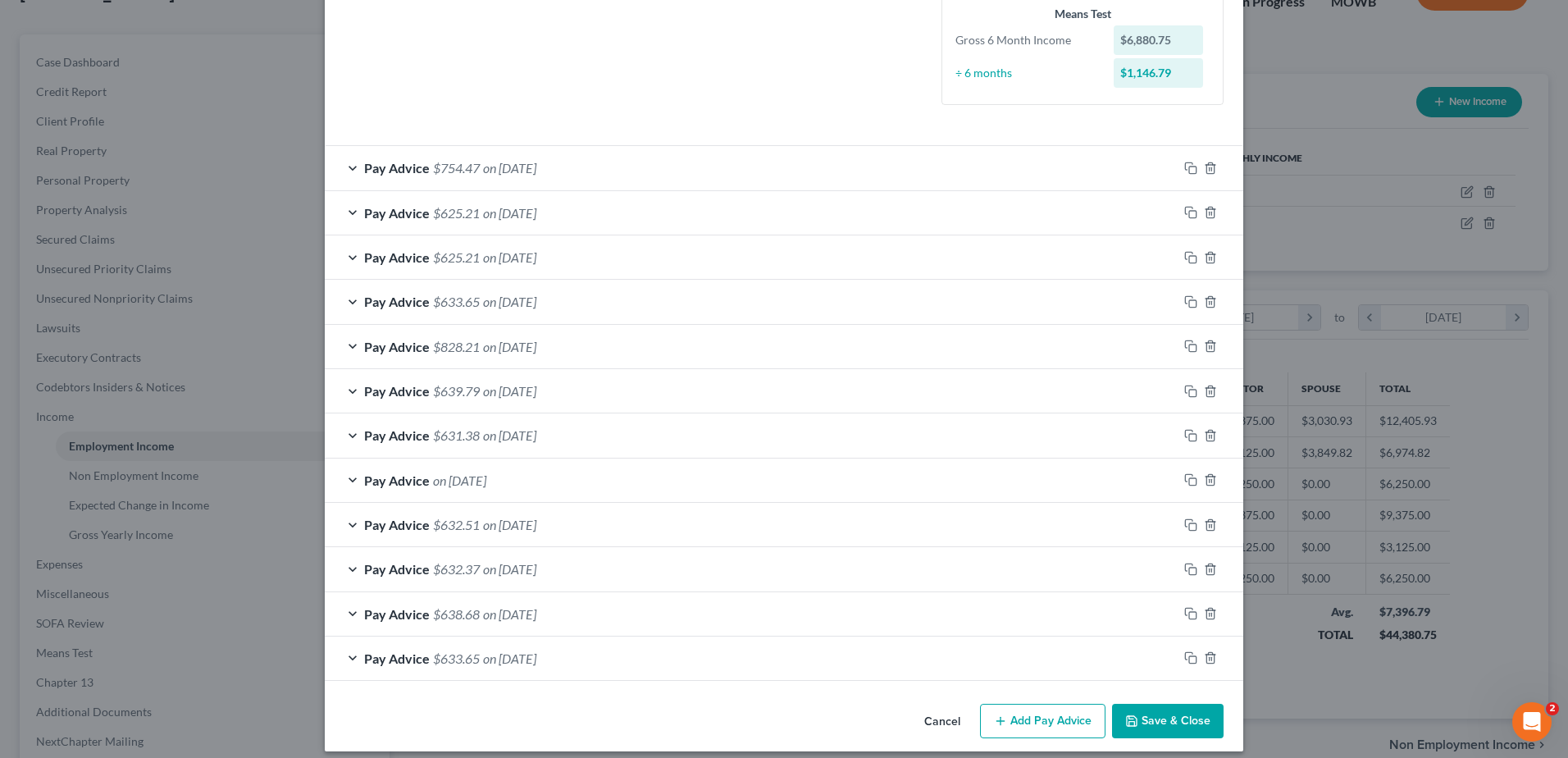
scroll to position [418, 0]
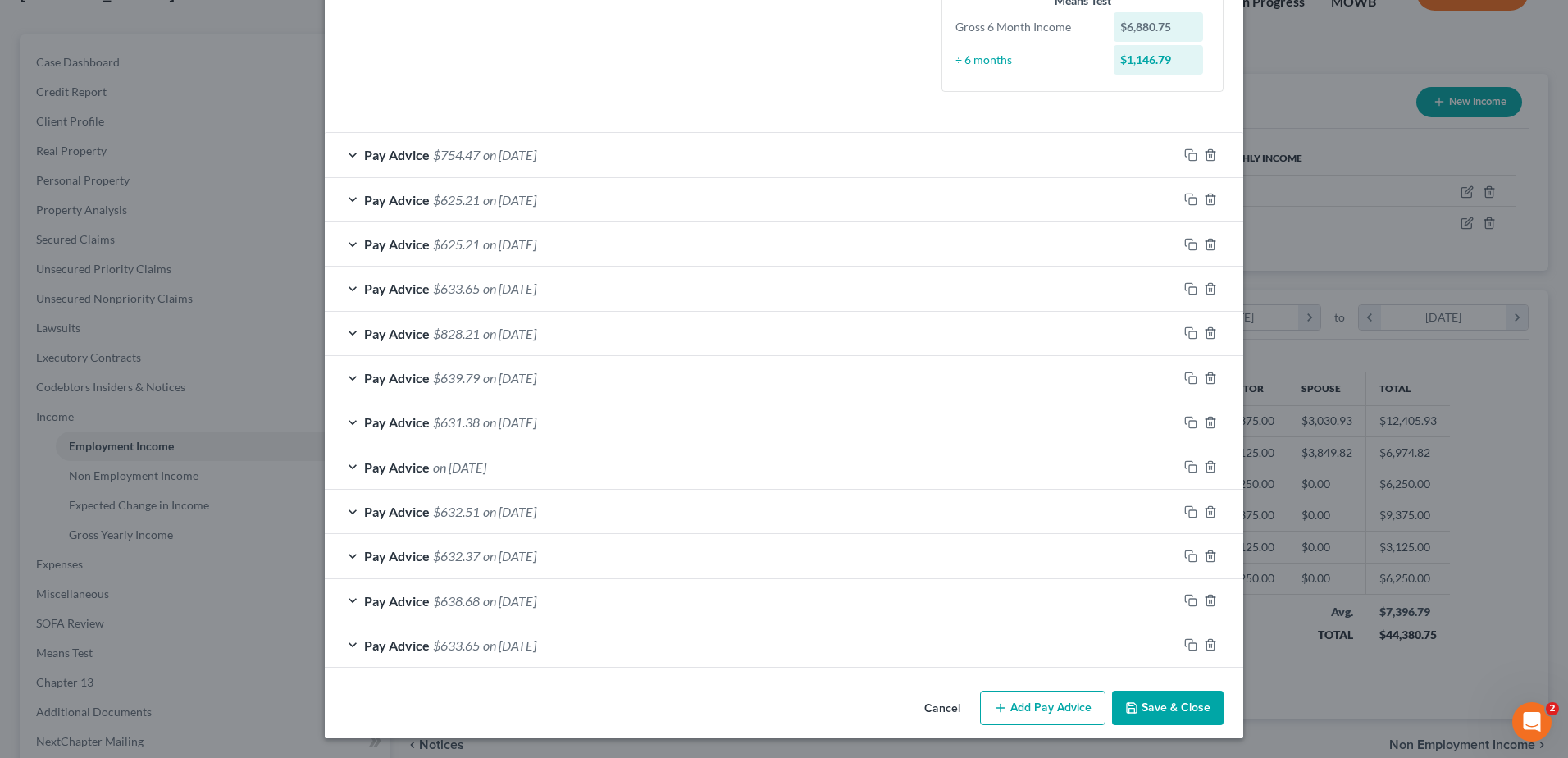
click at [347, 191] on div "Pay Advice $625.21 on [DATE]" at bounding box center [751, 199] width 853 height 43
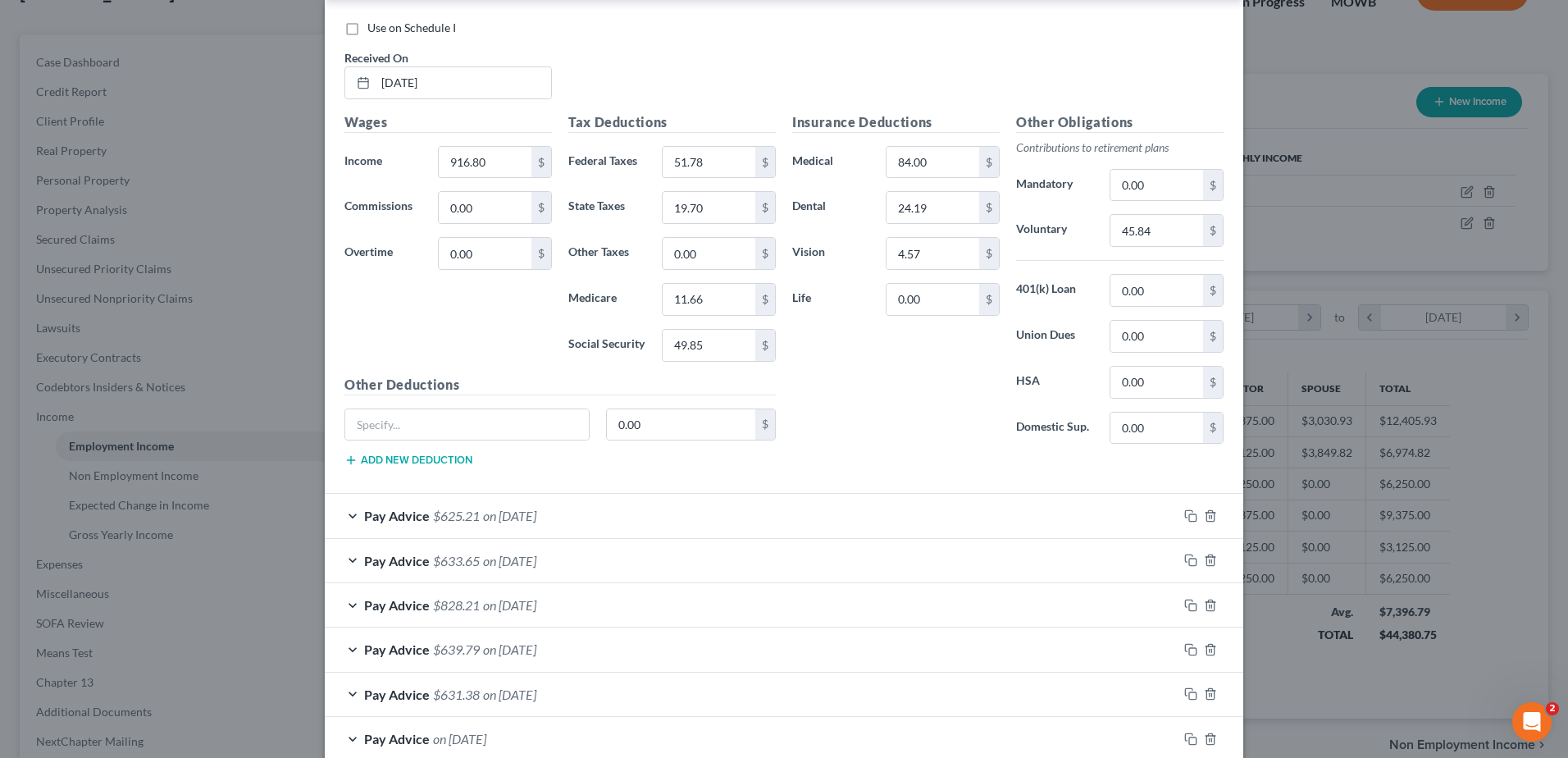
scroll to position [459, 0]
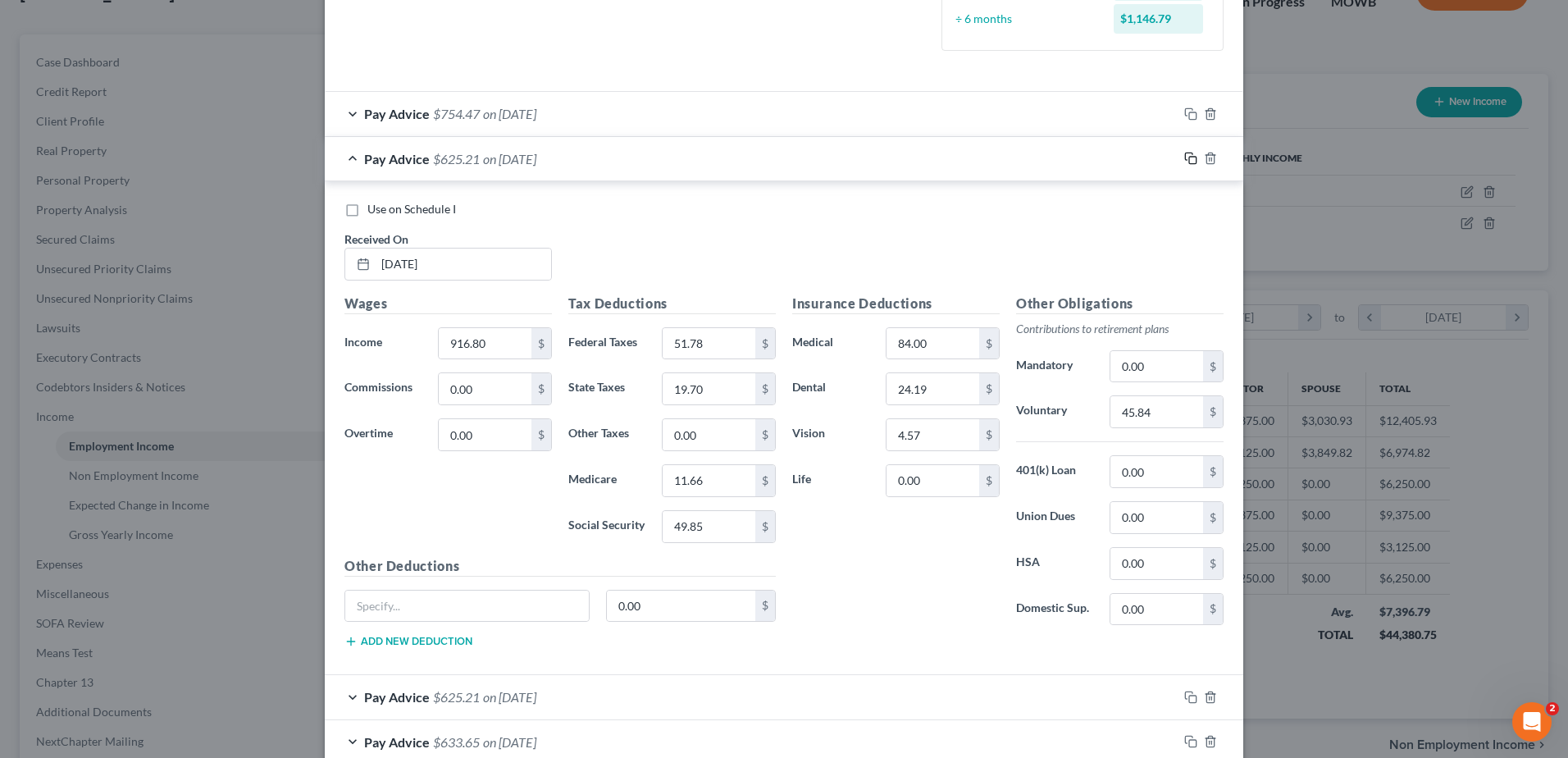
click at [1189, 158] on rect "button" at bounding box center [1192, 160] width 7 height 7
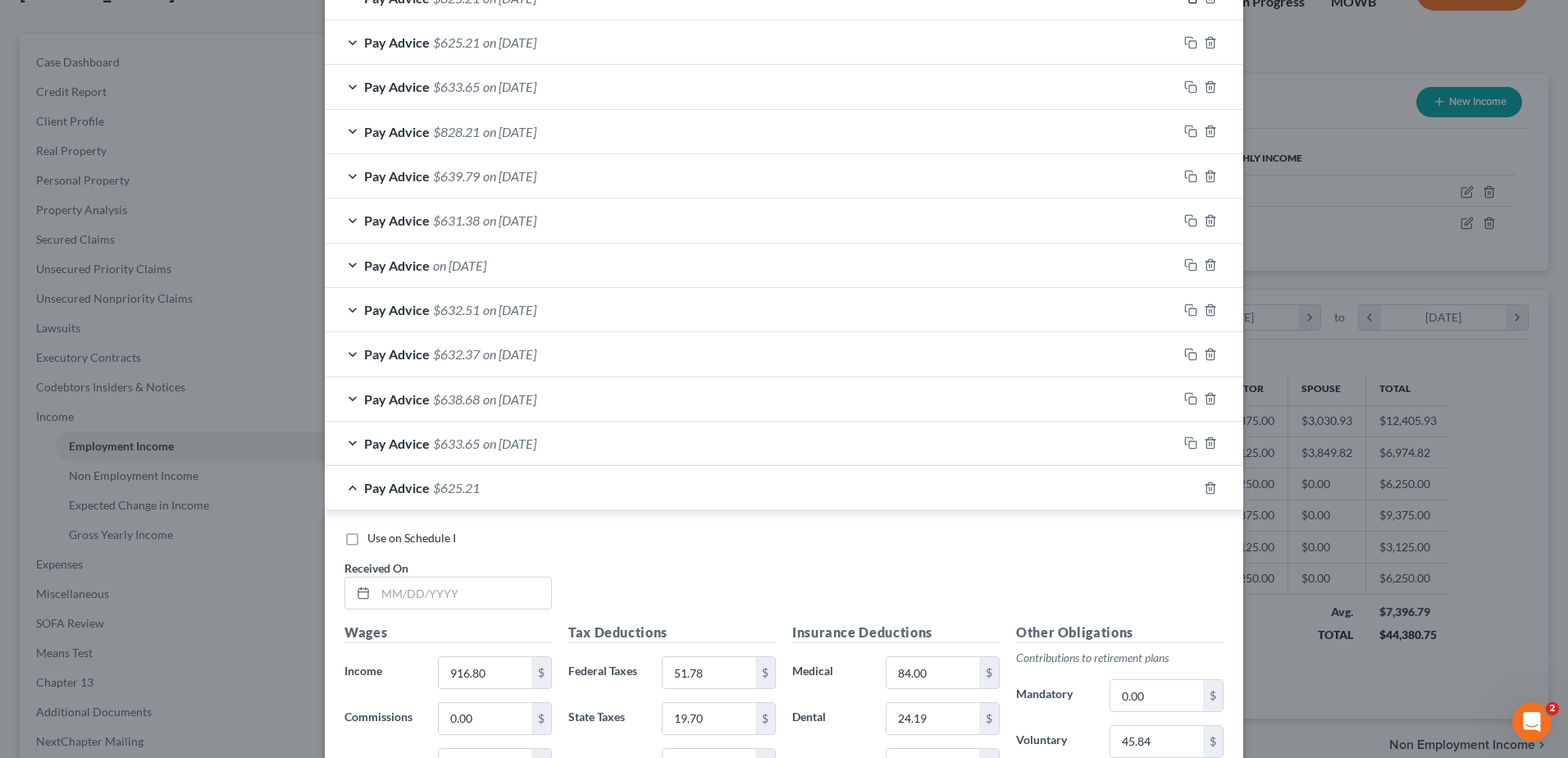
scroll to position [623, 0]
click at [434, 585] on input "text" at bounding box center [463, 589] width 175 height 31
type input "[DATE]"
click at [502, 665] on input "916.80" at bounding box center [485, 669] width 93 height 31
click at [502, 665] on input "916.80" at bounding box center [485, 669] width 93 height 31
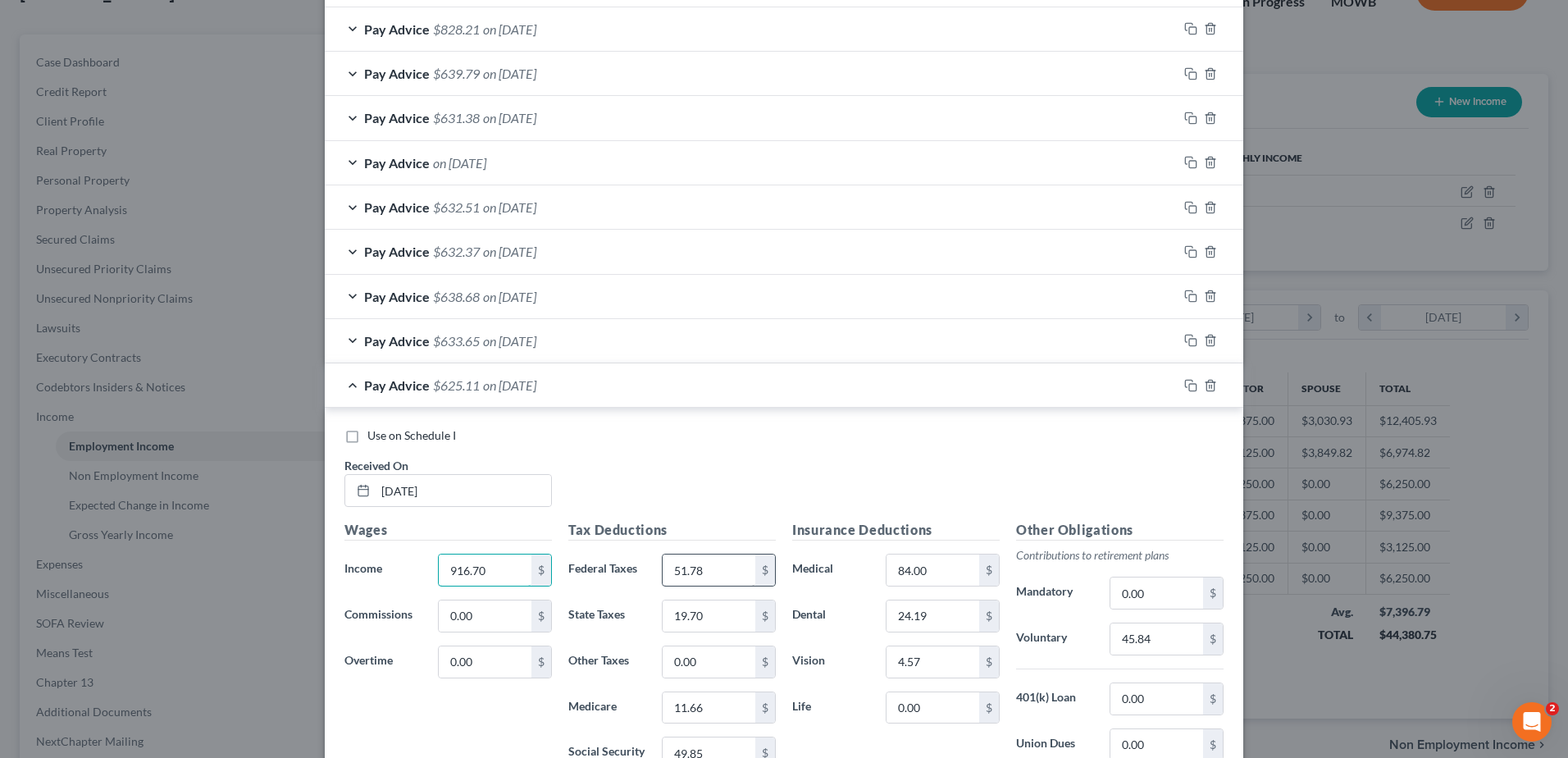
scroll to position [726, 0]
type input "916.70"
click at [700, 570] on input "51.78" at bounding box center [708, 566] width 93 height 31
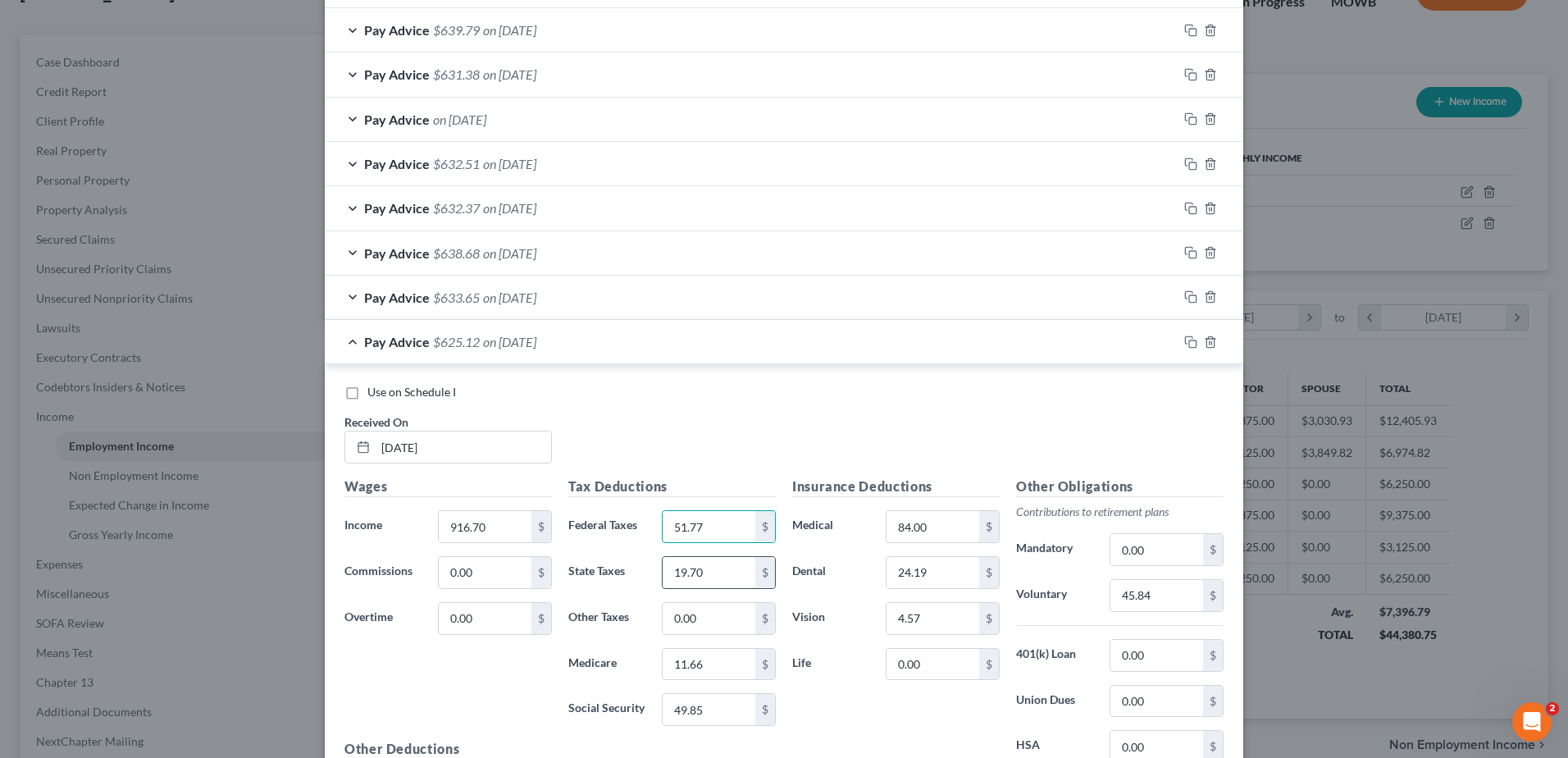
scroll to position [767, 0]
type input "51.77"
click at [715, 654] on input "11.66" at bounding box center [708, 664] width 93 height 31
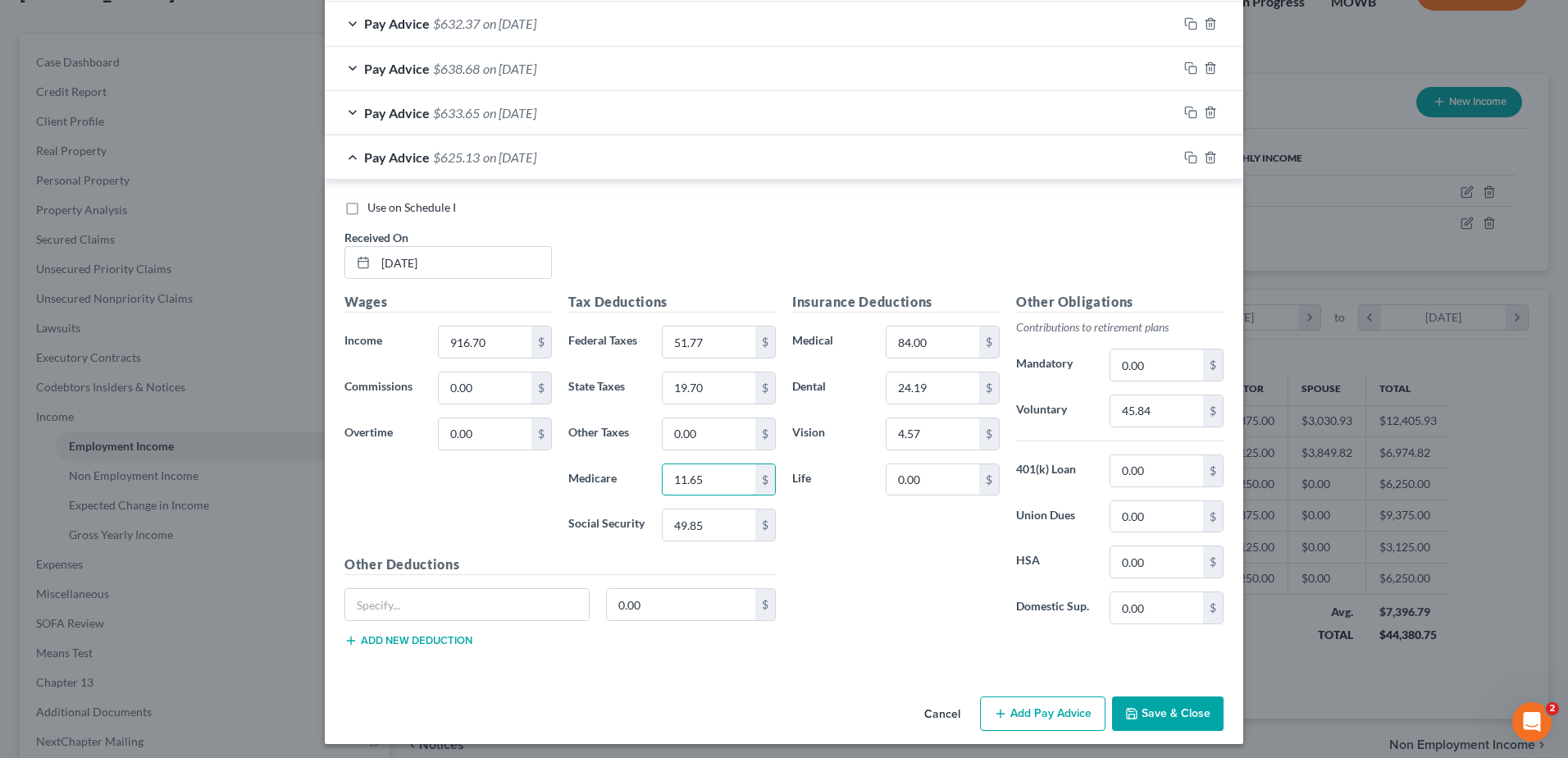
scroll to position [956, 0]
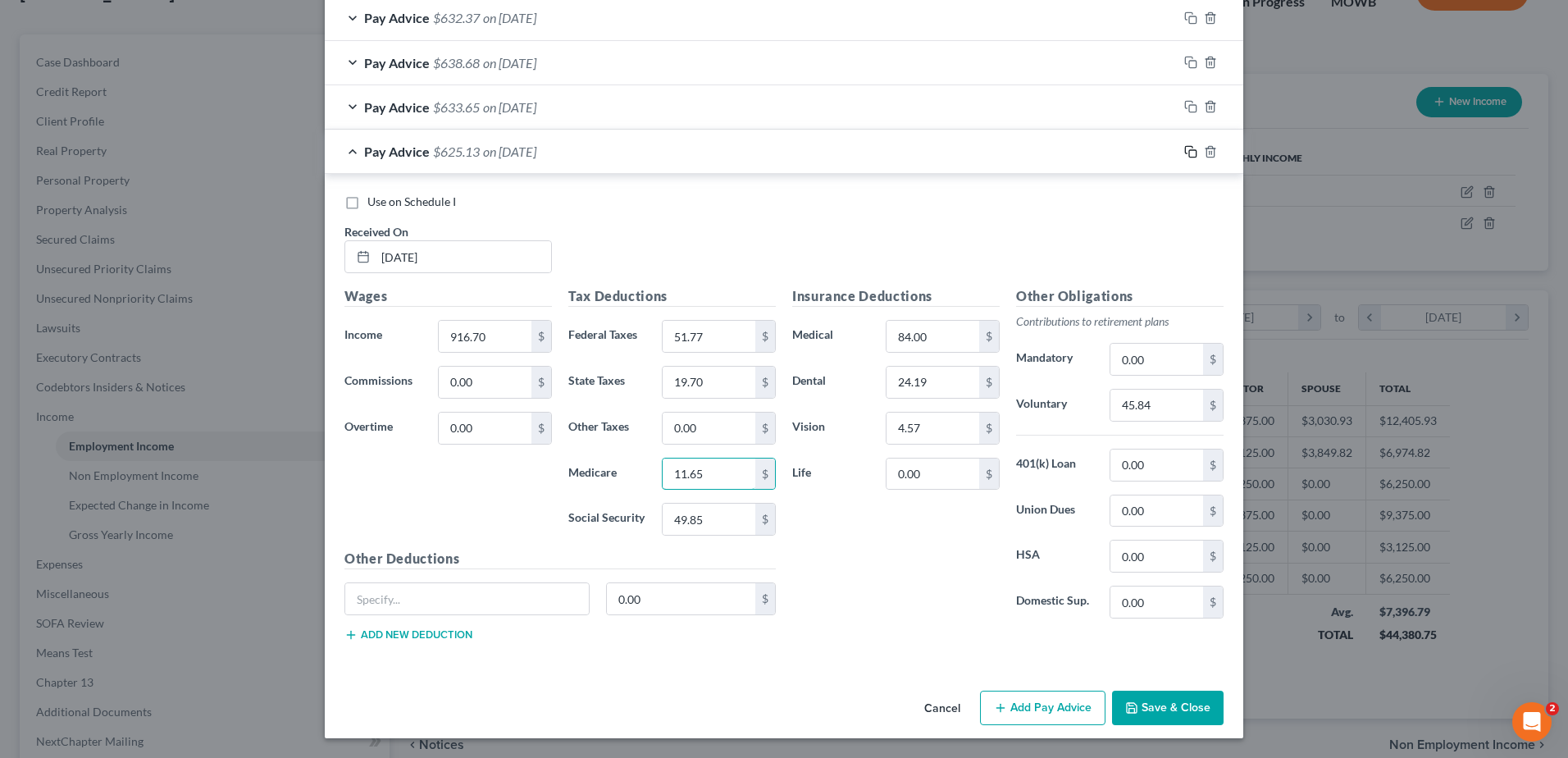
type input "11.65"
click at [1185, 152] on icon "button" at bounding box center [1190, 151] width 13 height 13
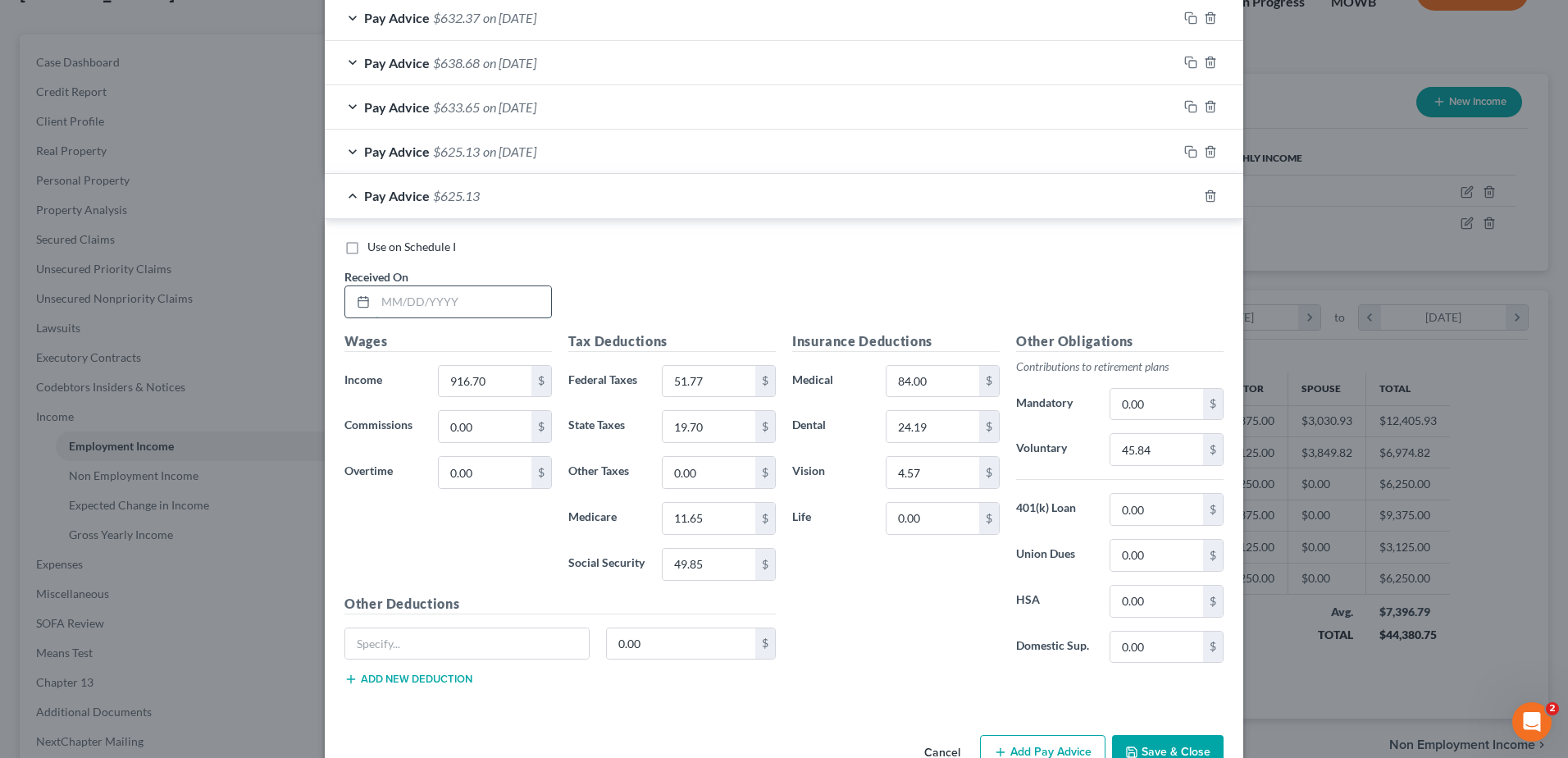
click at [413, 308] on input "text" at bounding box center [463, 302] width 175 height 31
type input "[DATE]"
click at [477, 383] on input "916.70" at bounding box center [485, 381] width 93 height 31
click at [483, 380] on input "916.70" at bounding box center [485, 381] width 93 height 31
type input "9"
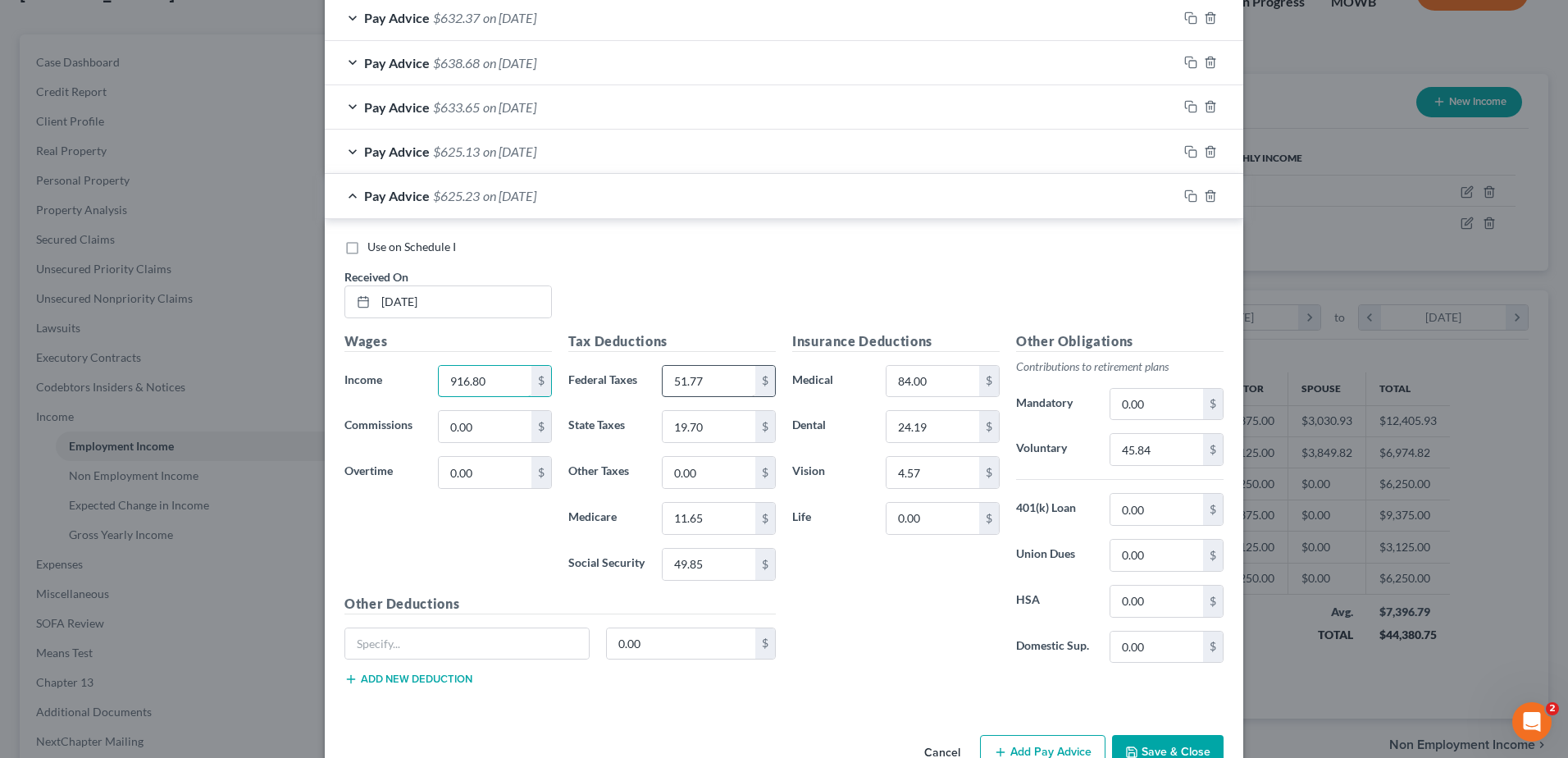
type input "916.80"
click at [719, 390] on input "51.77" at bounding box center [708, 381] width 93 height 31
click at [702, 379] on input "51.77" at bounding box center [708, 381] width 93 height 31
type input "51.78"
click at [718, 431] on input "19.70" at bounding box center [708, 426] width 93 height 31
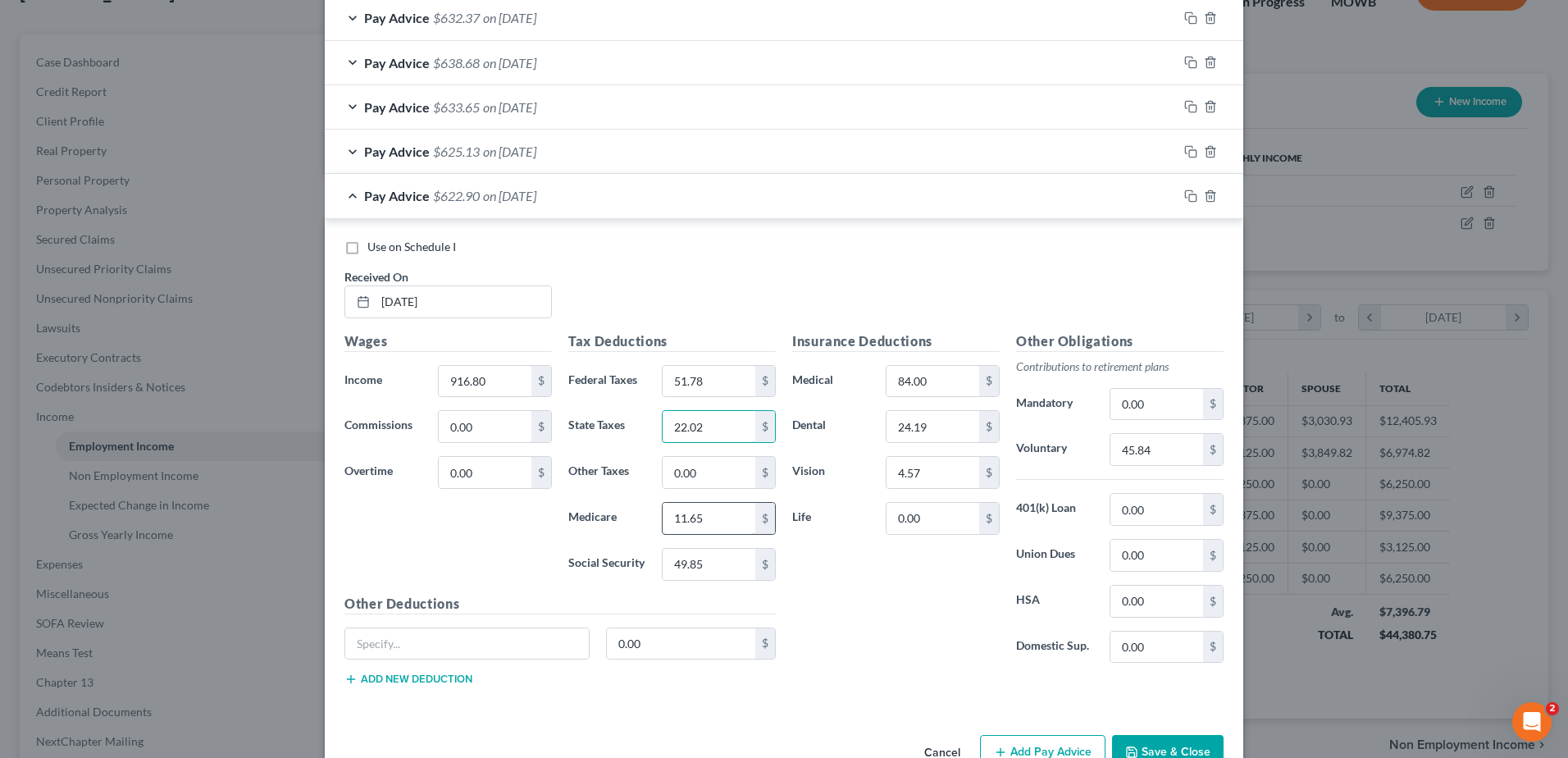
type input "22.02"
click at [718, 515] on input "11.65" at bounding box center [708, 518] width 93 height 31
click at [713, 514] on input "11.65" at bounding box center [708, 518] width 93 height 31
type input "11.66"
click at [700, 562] on input "49.85" at bounding box center [708, 565] width 93 height 31
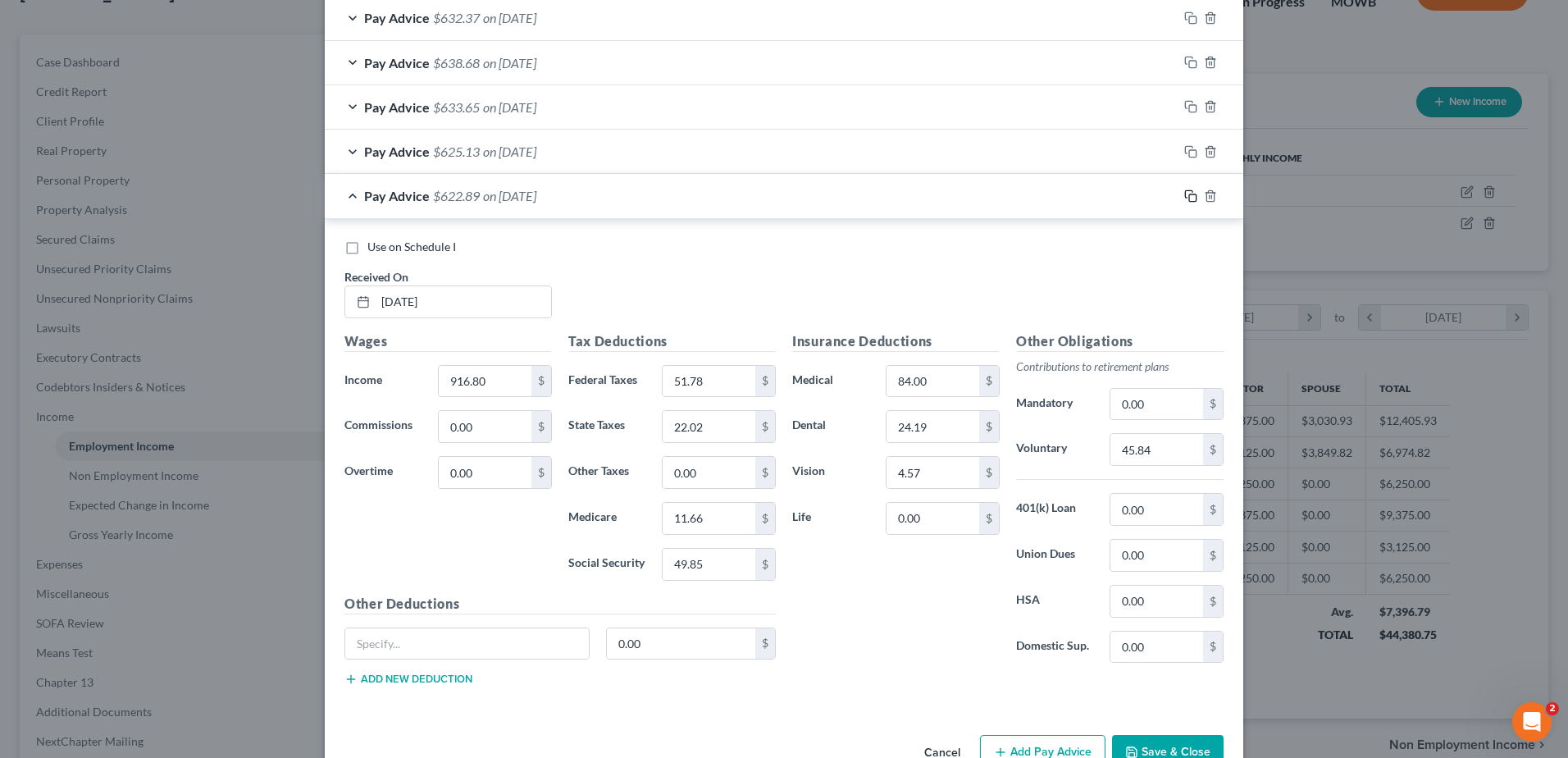
click at [1189, 194] on rect "button" at bounding box center [1192, 198] width 7 height 7
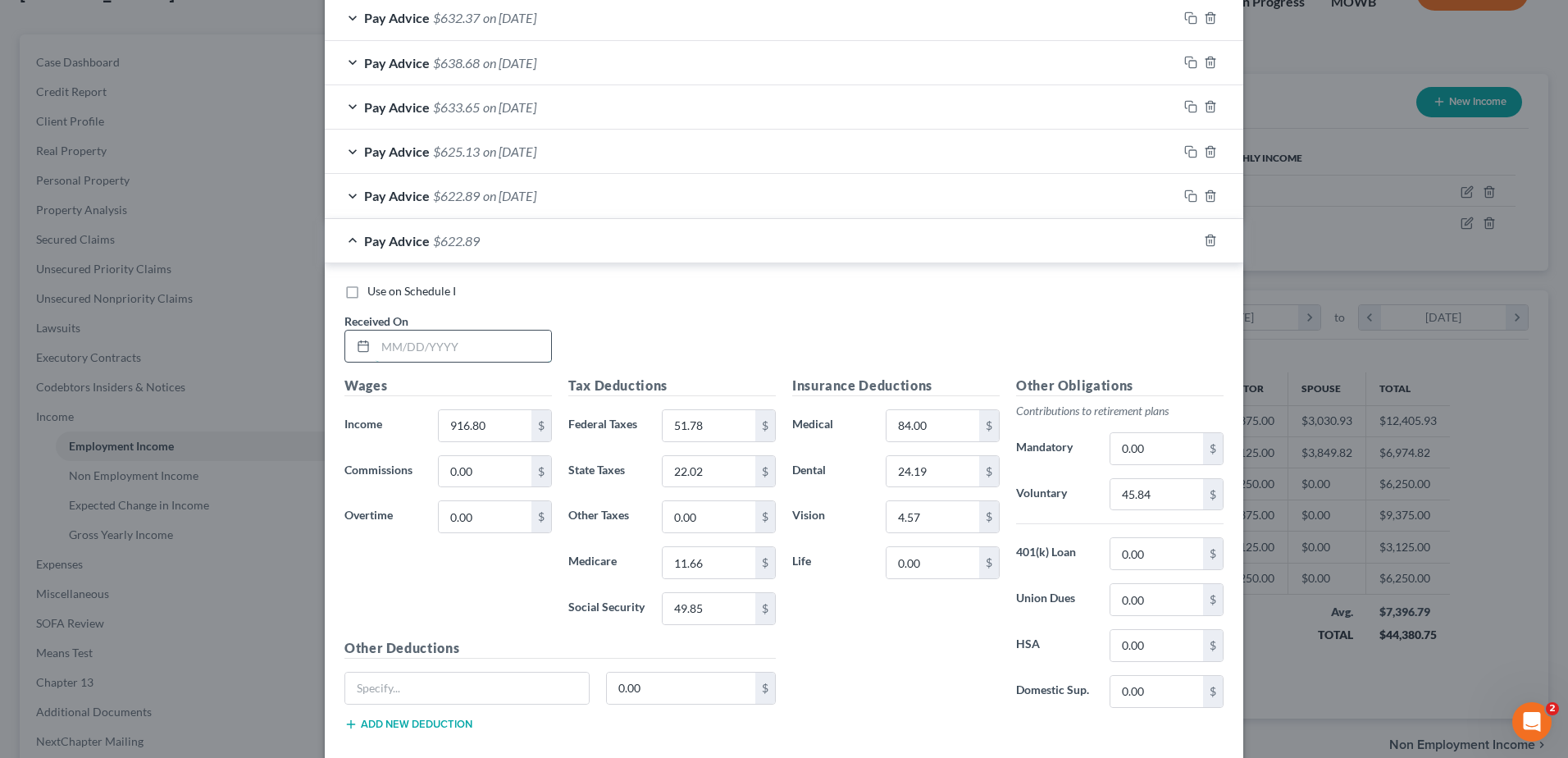
click at [451, 350] on input "text" at bounding box center [463, 346] width 175 height 31
type input "[DATE]"
click at [1185, 236] on icon "button" at bounding box center [1189, 239] width 7 height 7
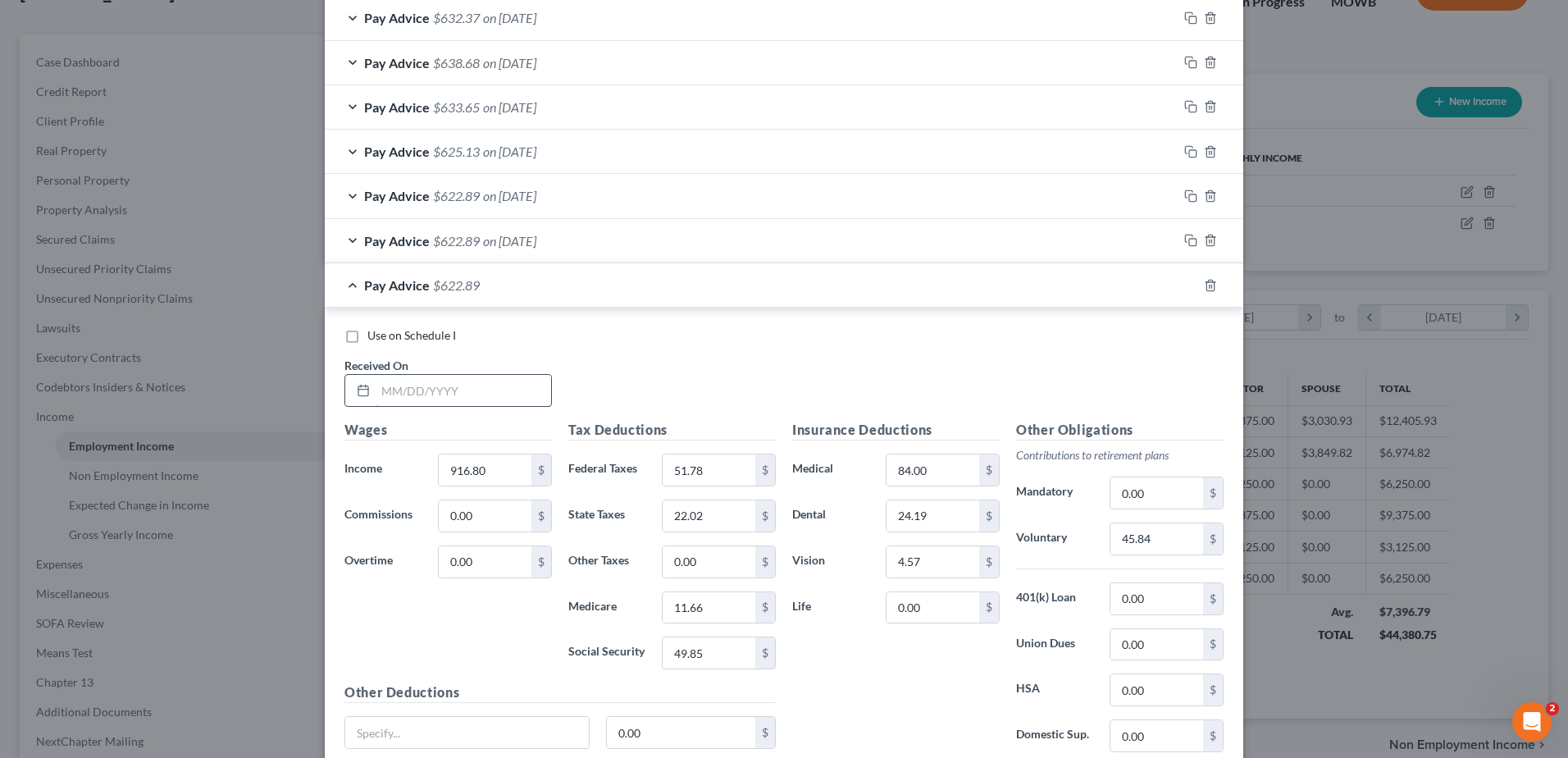
click at [454, 388] on input "text" at bounding box center [463, 390] width 175 height 31
type input "[DATE]"
click at [1187, 282] on icon "button" at bounding box center [1190, 285] width 13 height 13
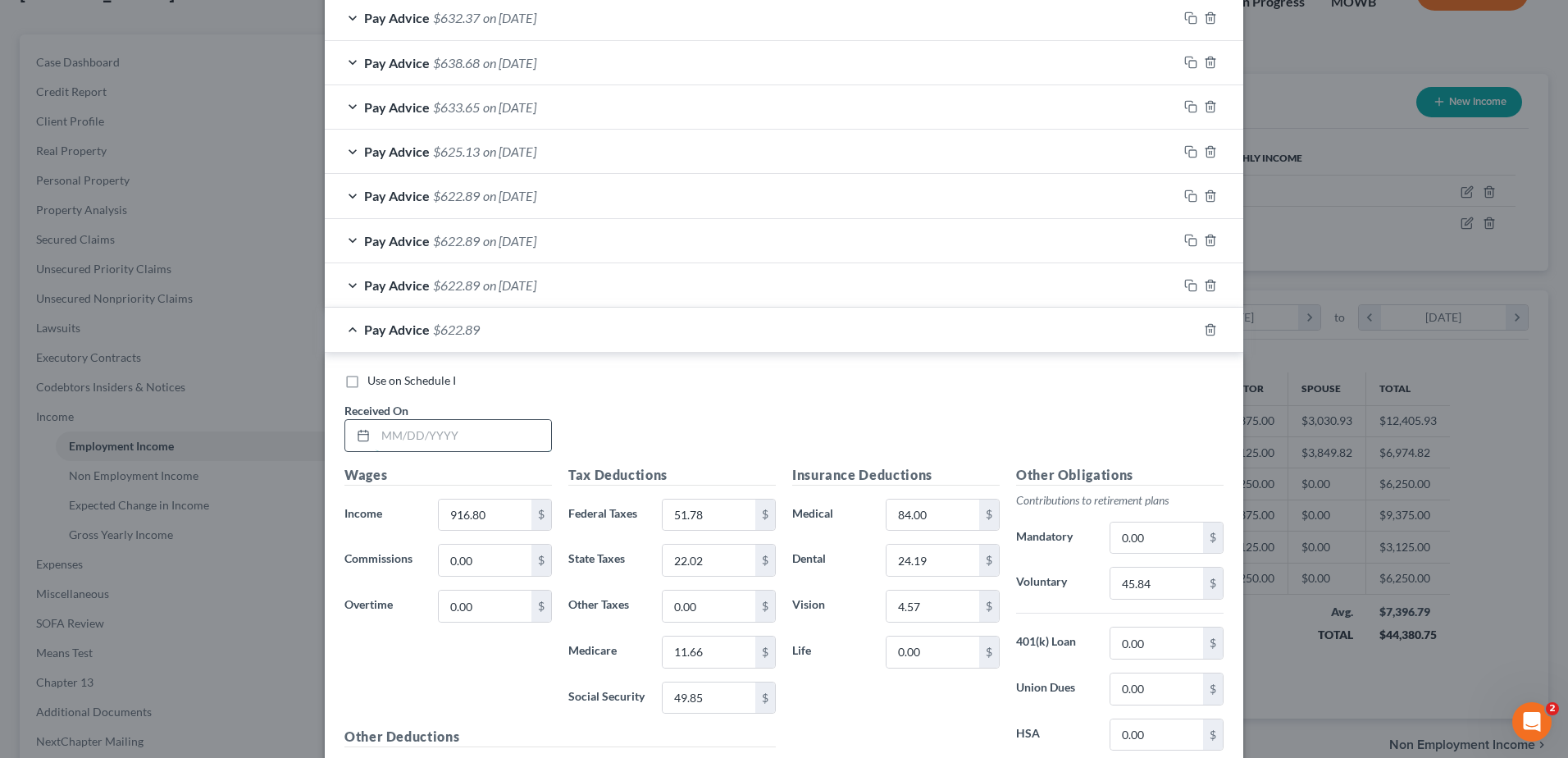
click at [498, 440] on input "text" at bounding box center [463, 435] width 175 height 31
type input "[DATE]"
click at [1189, 328] on rect "button" at bounding box center [1192, 332] width 7 height 7
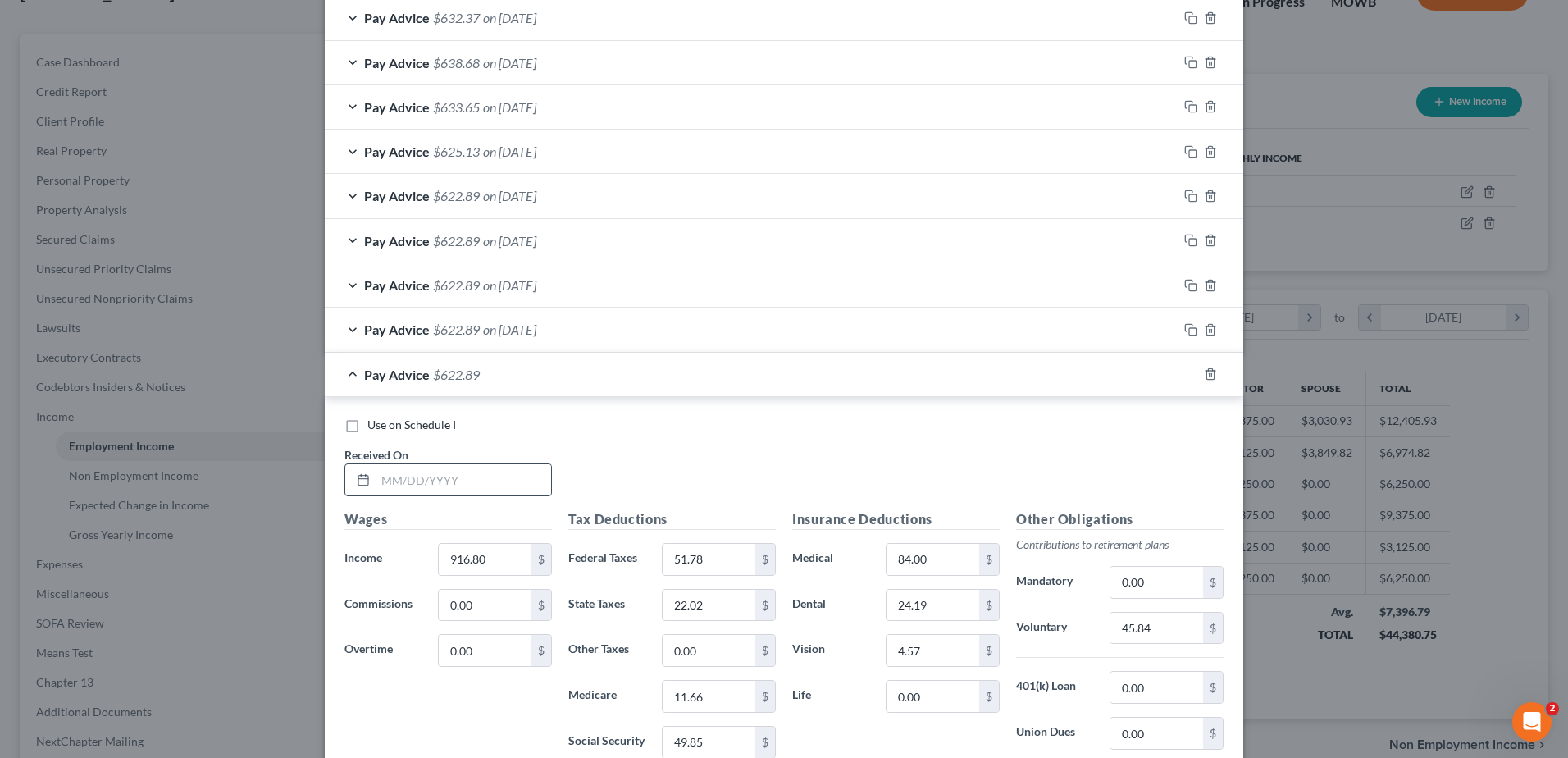
click at [404, 477] on input "text" at bounding box center [463, 479] width 175 height 31
type input "[DATE]"
click at [490, 562] on input "916.80" at bounding box center [485, 559] width 93 height 31
type input "915.90"
click at [714, 558] on input "51.78" at bounding box center [708, 559] width 93 height 31
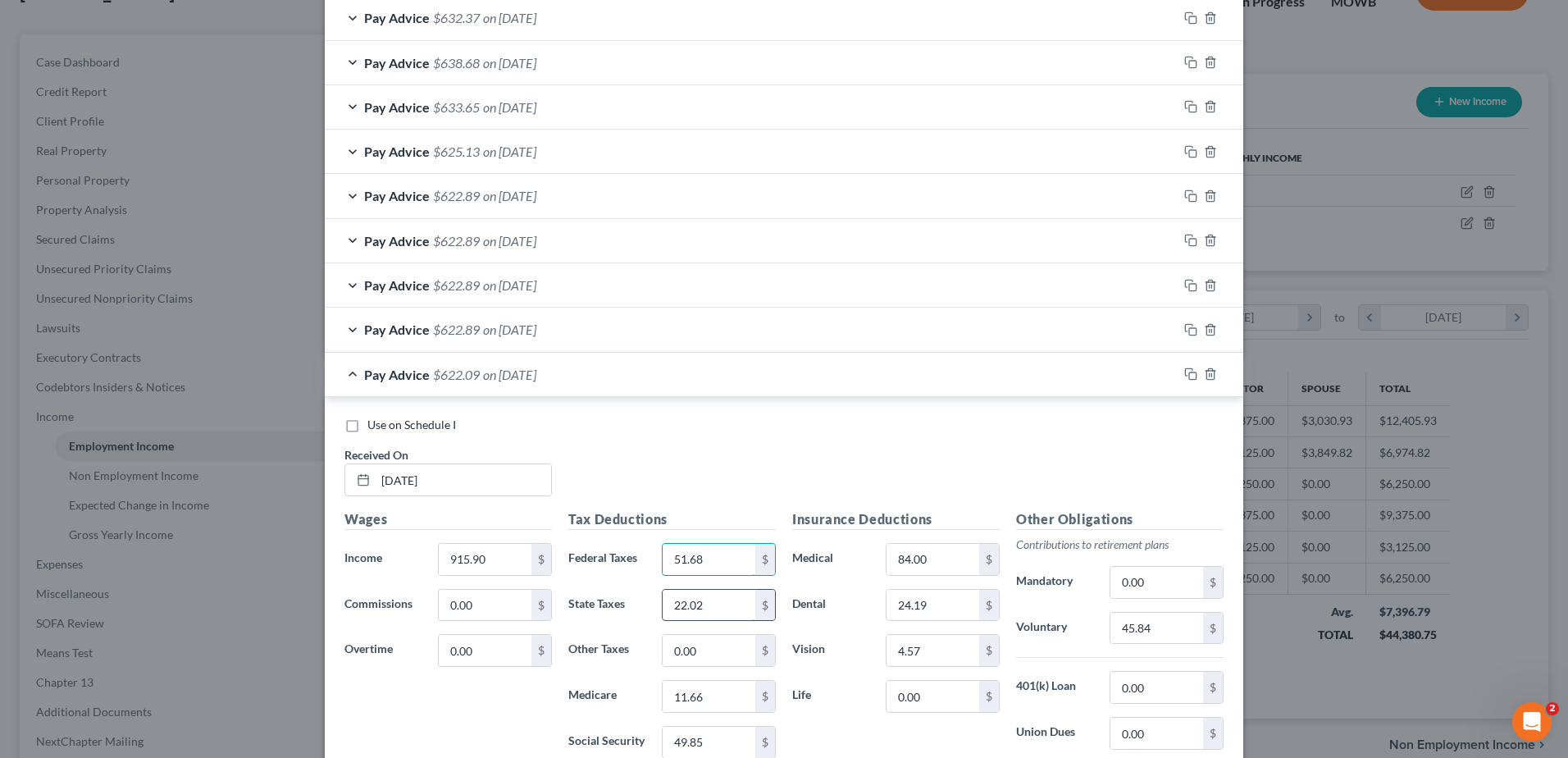
type input "51.68"
click at [729, 597] on input "22.02" at bounding box center [708, 605] width 93 height 31
type input "21.98"
click at [720, 689] on input "11.66" at bounding box center [708, 697] width 93 height 31
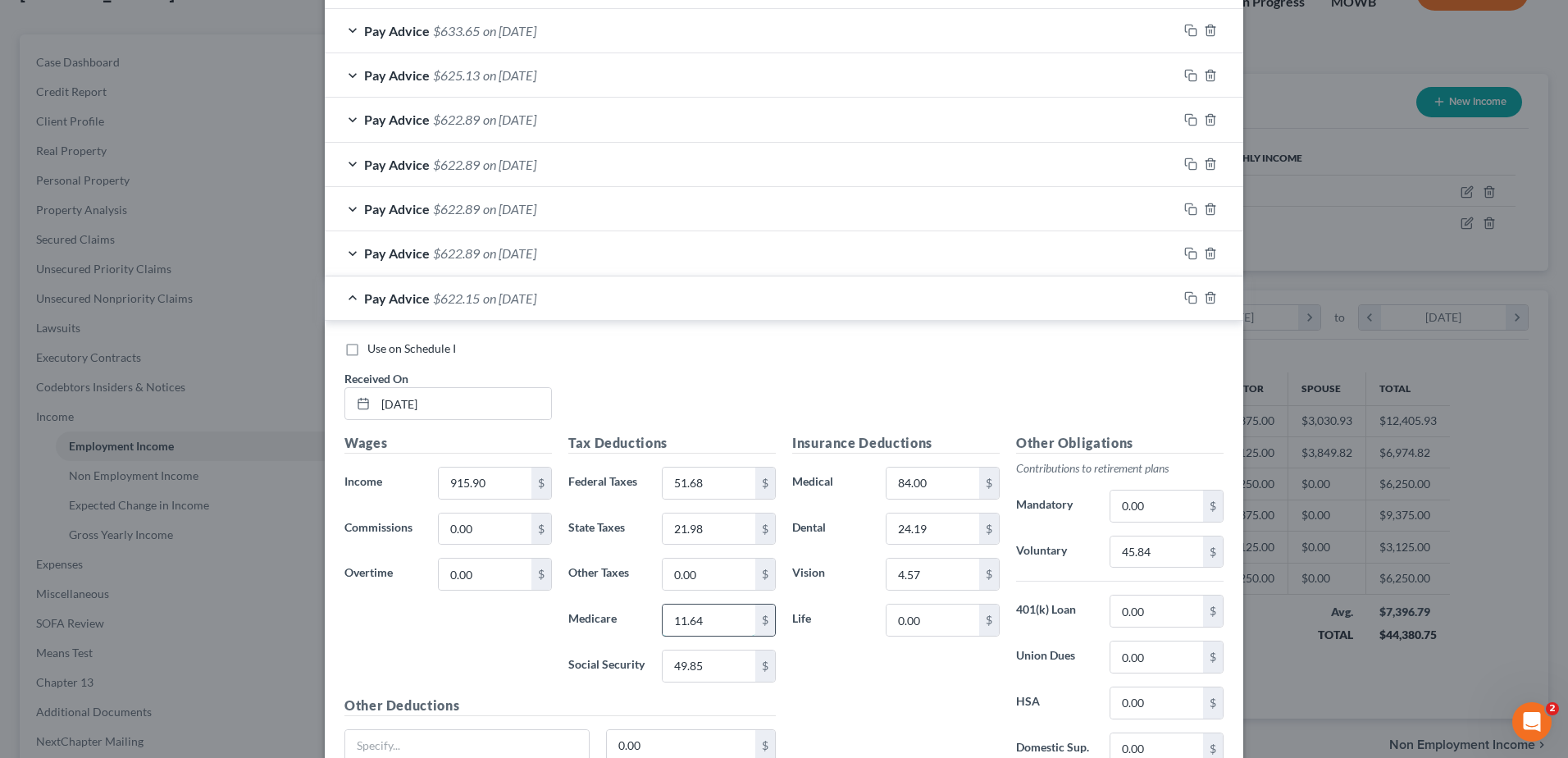
scroll to position [1038, 0]
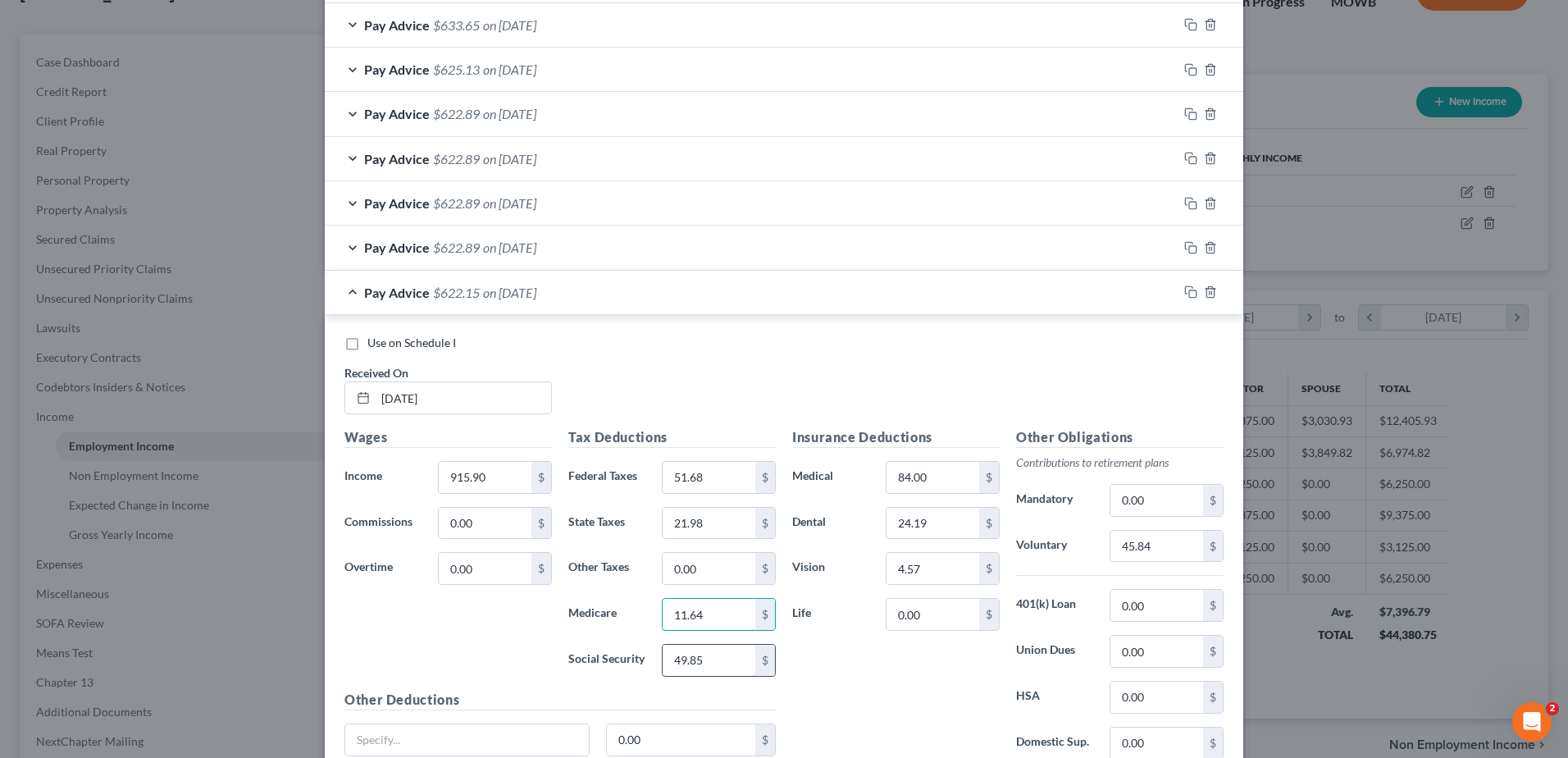
type input "11.64"
click at [724, 674] on input "49.85" at bounding box center [708, 660] width 93 height 31
type input "49.79"
click at [1157, 545] on input "45.84" at bounding box center [1156, 546] width 93 height 31
type input "45.80"
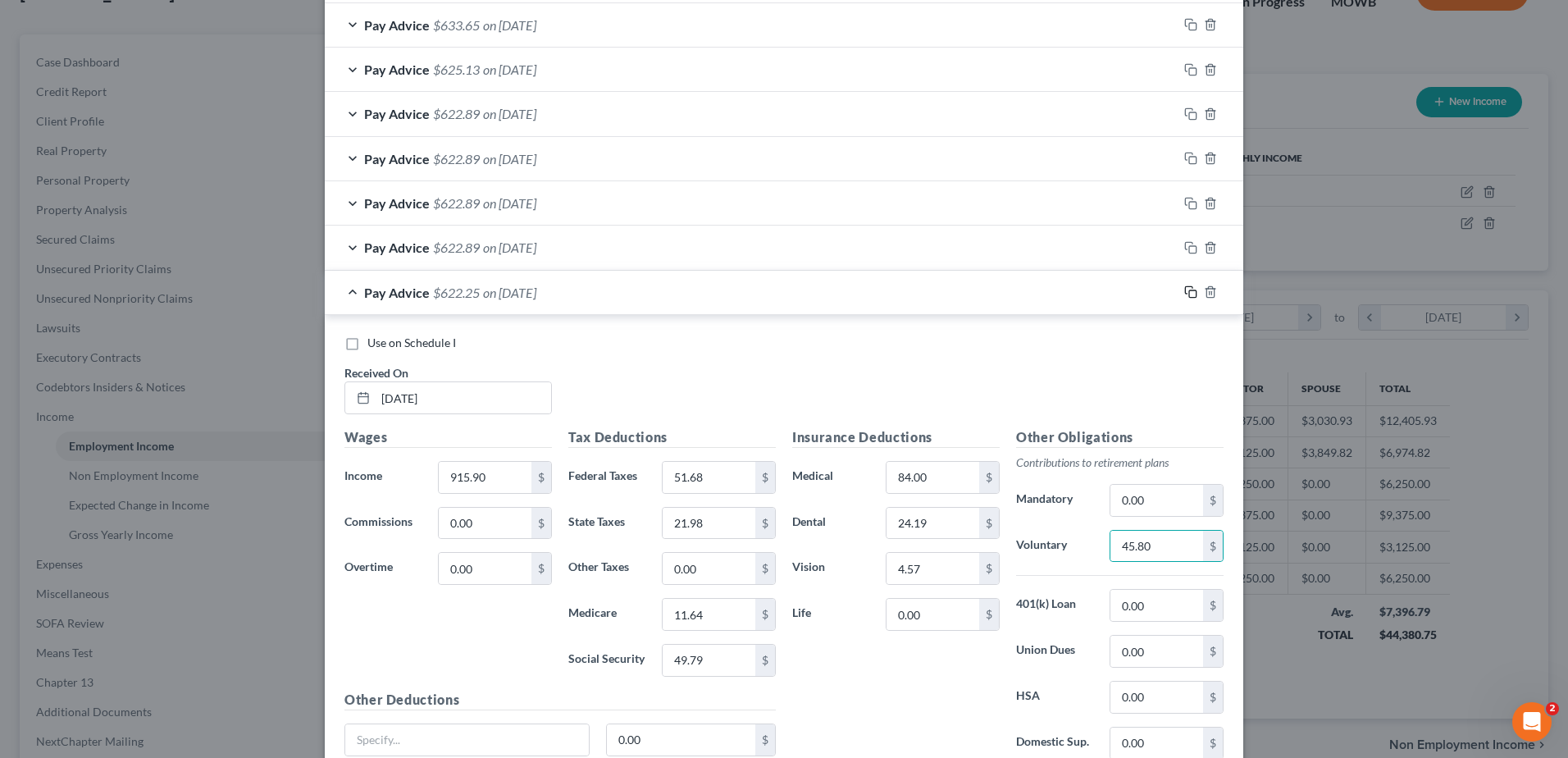
click at [1184, 289] on icon "button" at bounding box center [1190, 291] width 13 height 13
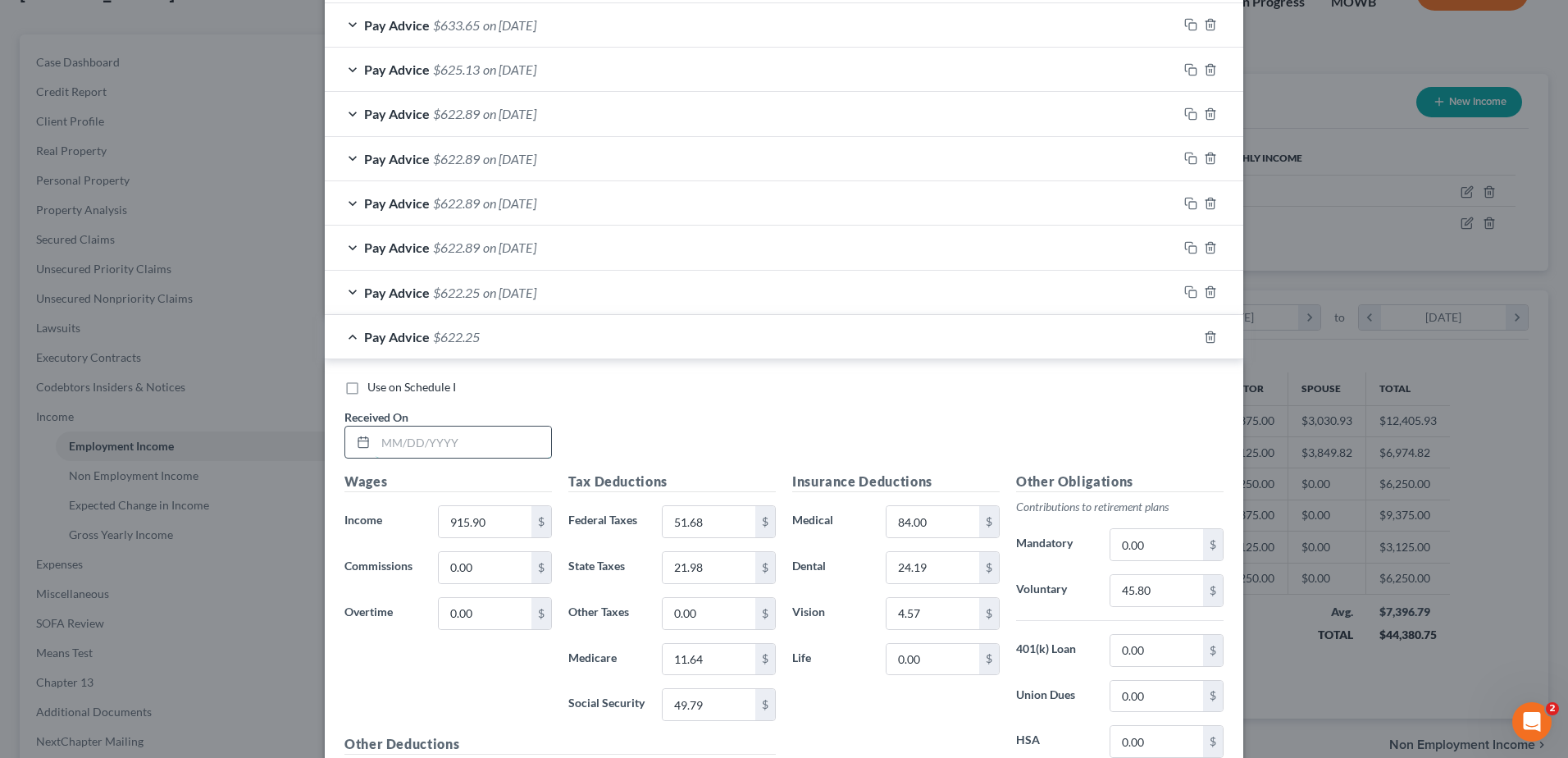
click at [438, 441] on input "text" at bounding box center [463, 442] width 175 height 31
type input "[DATE]"
click at [482, 522] on input "915.90" at bounding box center [485, 522] width 93 height 31
type input "916.80"
click at [716, 521] on input "51.68" at bounding box center [708, 522] width 93 height 31
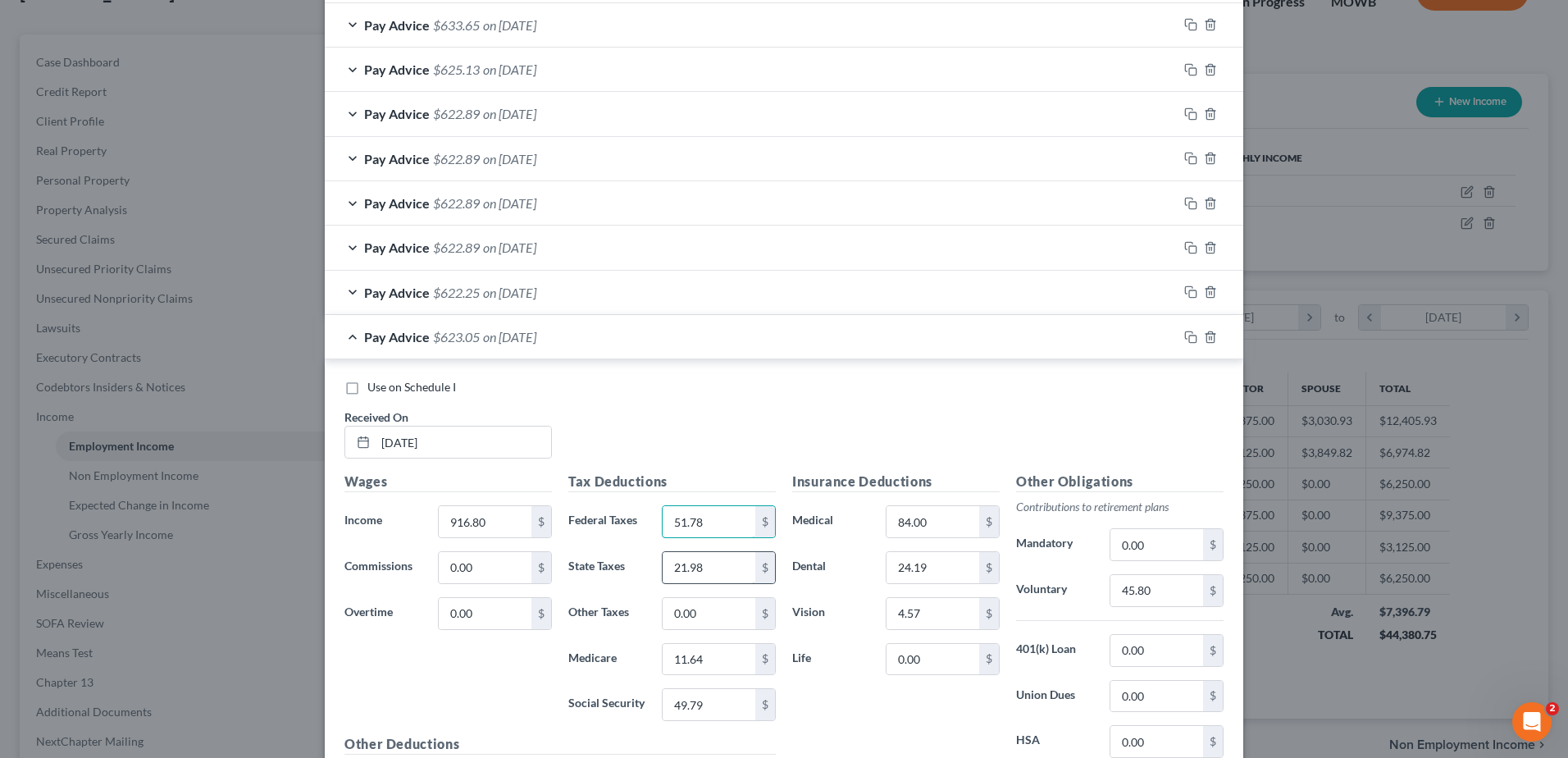
type input "51.78"
click at [728, 565] on input "21.98" at bounding box center [708, 567] width 93 height 31
type input "22.02"
click at [700, 664] on input "11.64" at bounding box center [708, 659] width 93 height 31
type input "11.66"
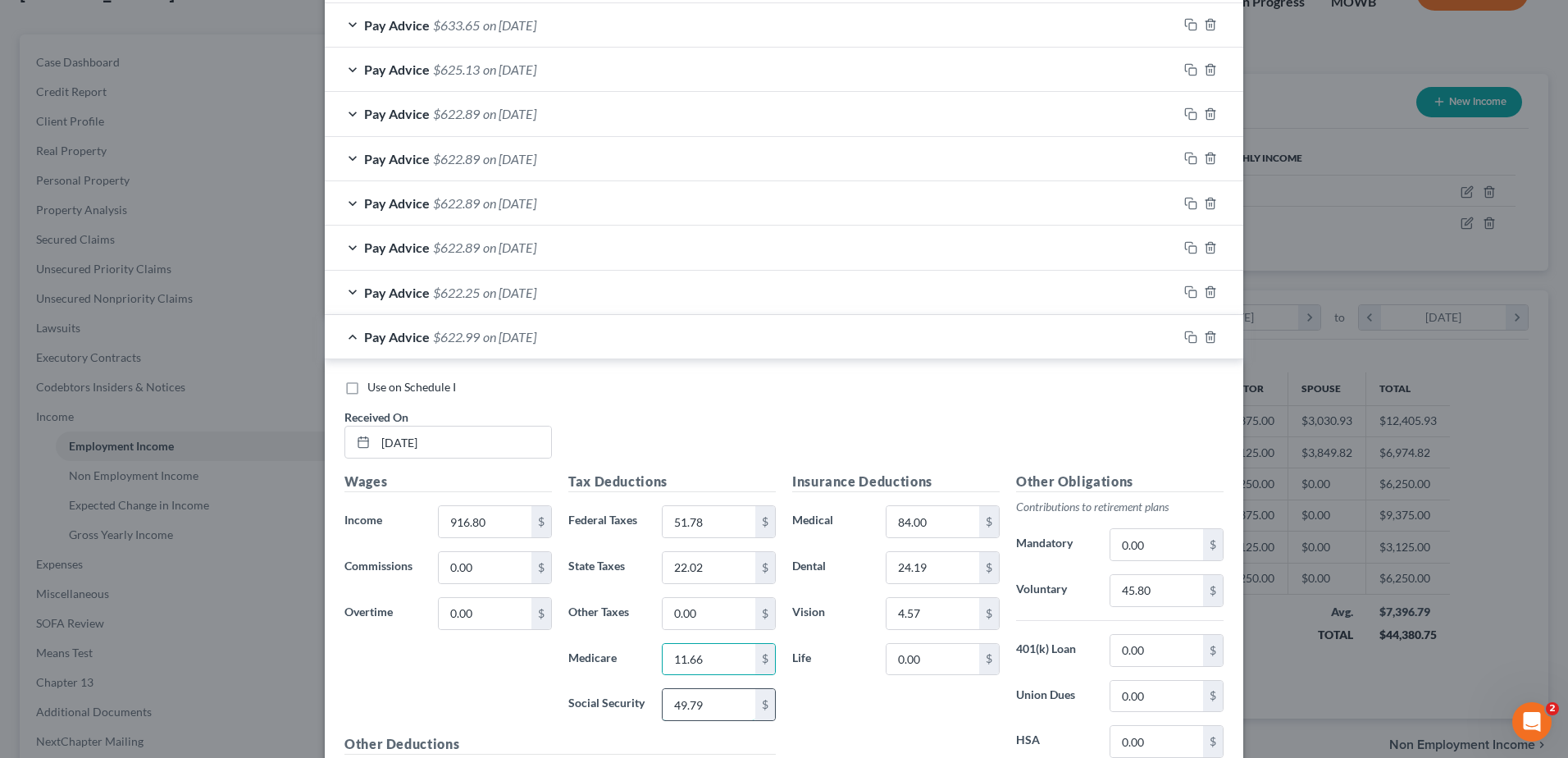
click at [712, 691] on input "49.79" at bounding box center [708, 705] width 93 height 31
type input "49.85"
click at [1163, 592] on input "45.80" at bounding box center [1156, 590] width 93 height 31
type input "45.84"
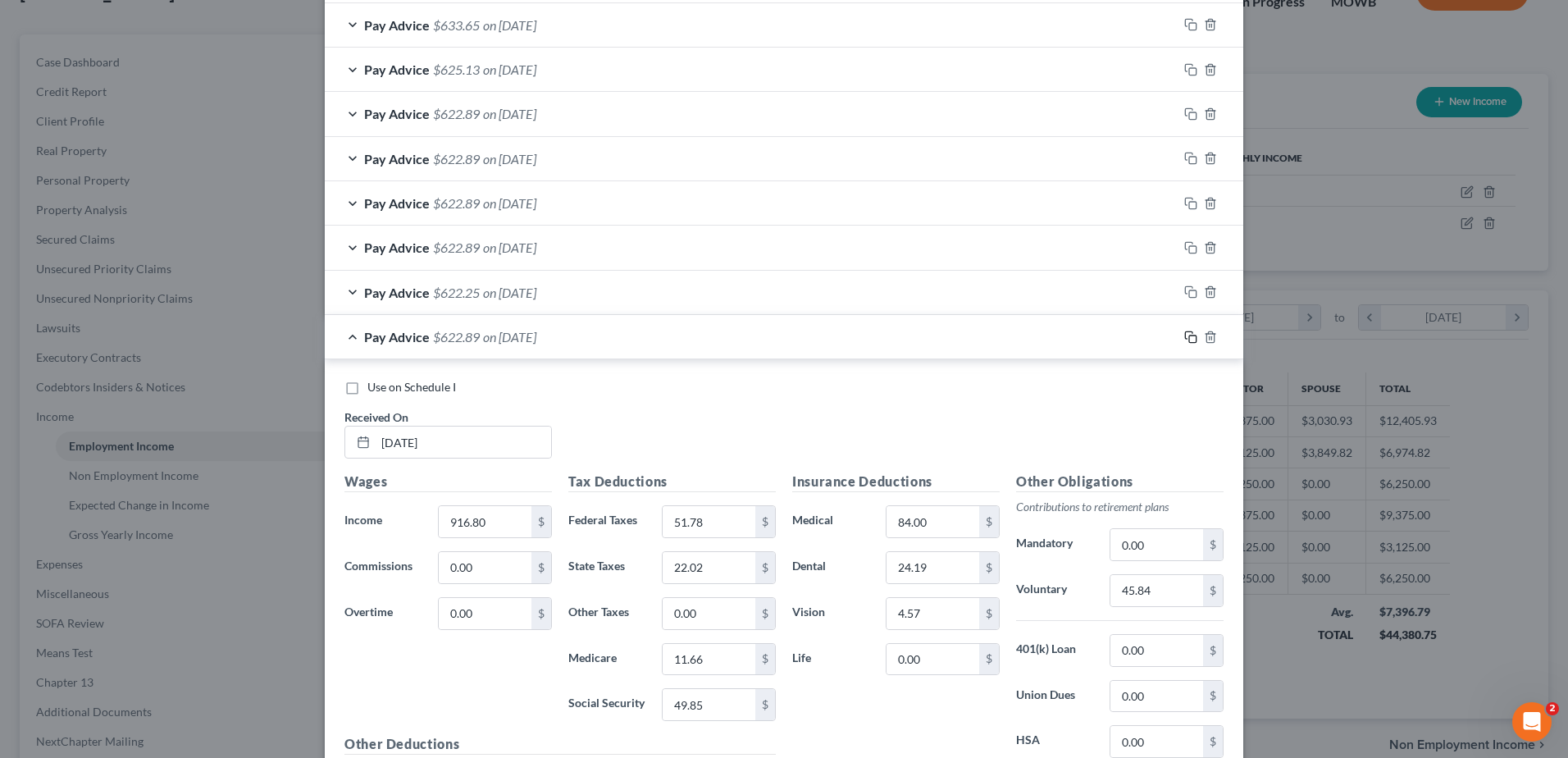
click at [1184, 340] on icon "button" at bounding box center [1190, 337] width 13 height 13
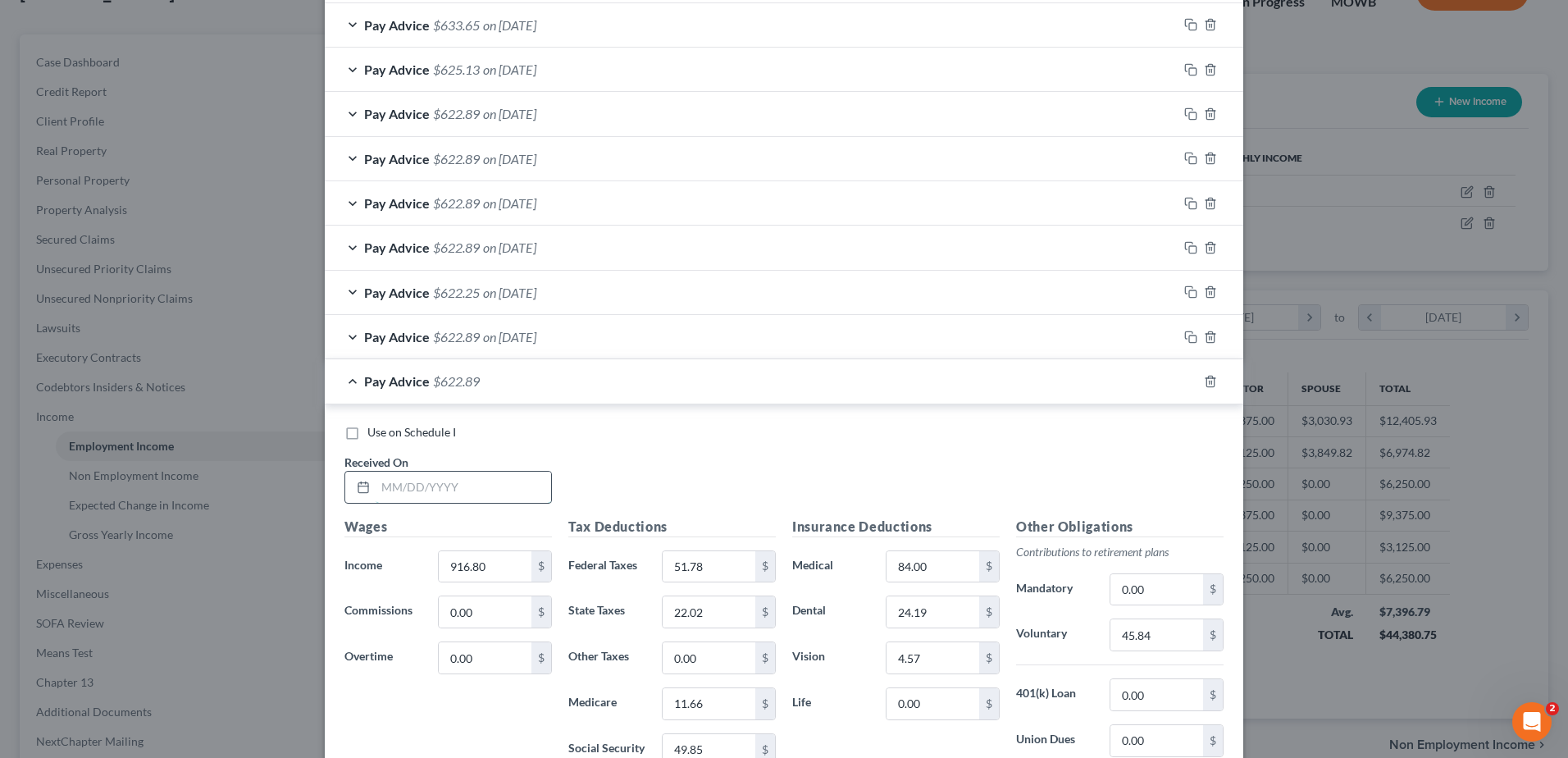
click at [465, 488] on input "text" at bounding box center [463, 487] width 175 height 31
type input "[DATE]"
click at [485, 566] on input "916.80" at bounding box center [485, 566] width 93 height 31
click at [482, 566] on input "916.80" at bounding box center [485, 566] width 93 height 31
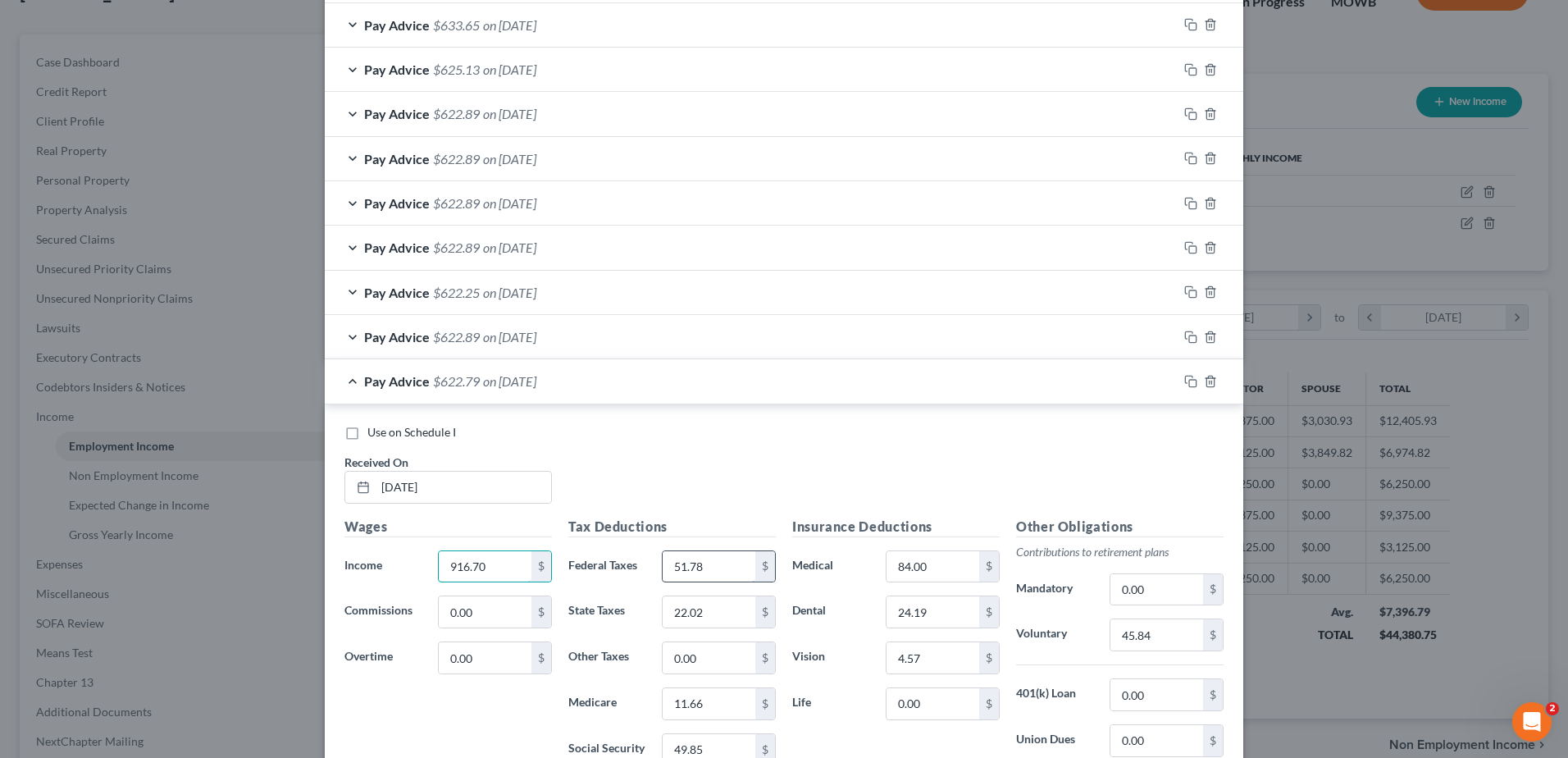
type input "916.70"
click at [711, 568] on input "51.78" at bounding box center [708, 566] width 93 height 31
type input "51.77"
click at [702, 620] on input "22.02" at bounding box center [708, 611] width 93 height 31
type input "22.02"
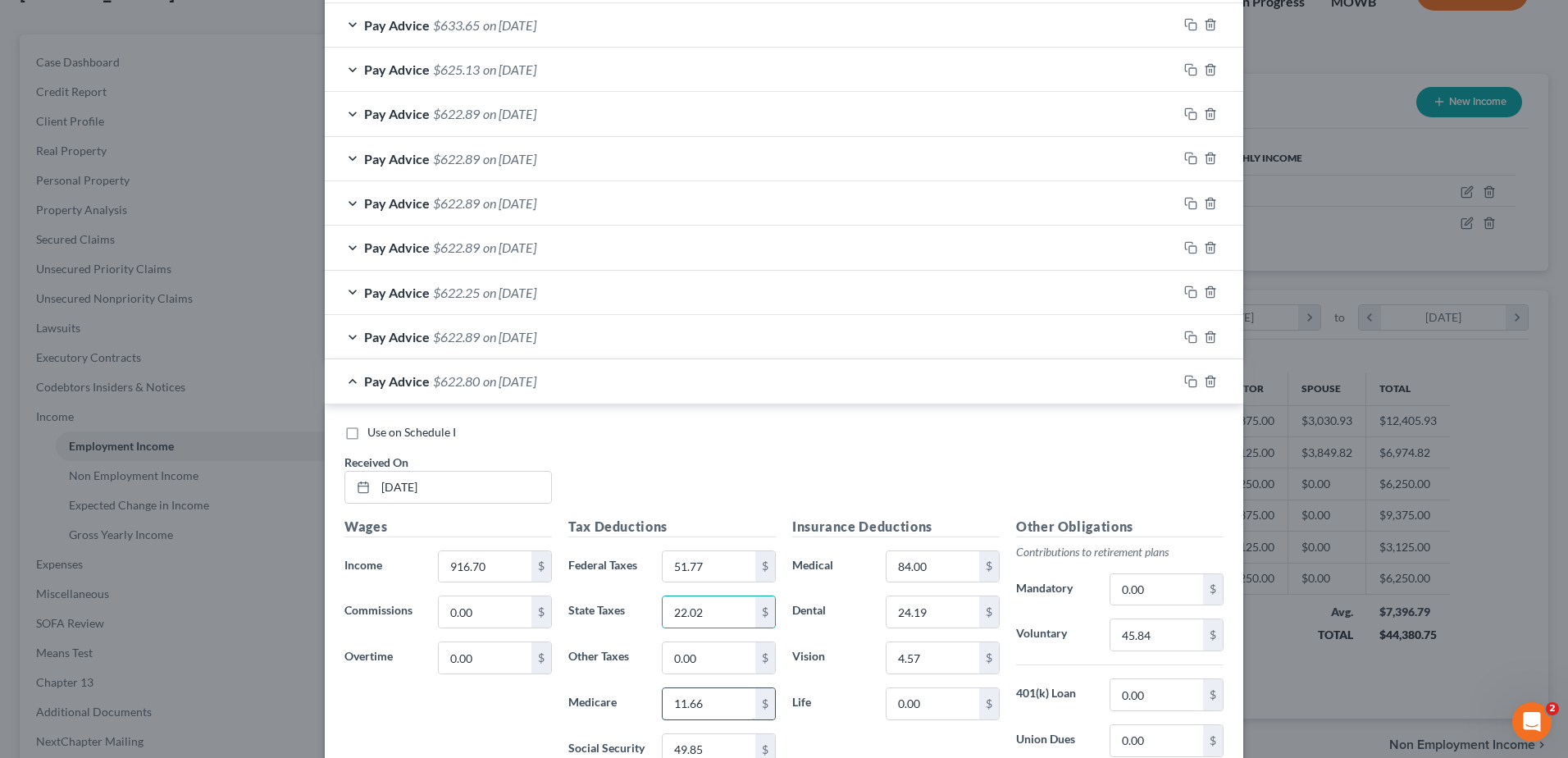
click at [713, 704] on input "11.66" at bounding box center [708, 704] width 93 height 31
type input "11.66"
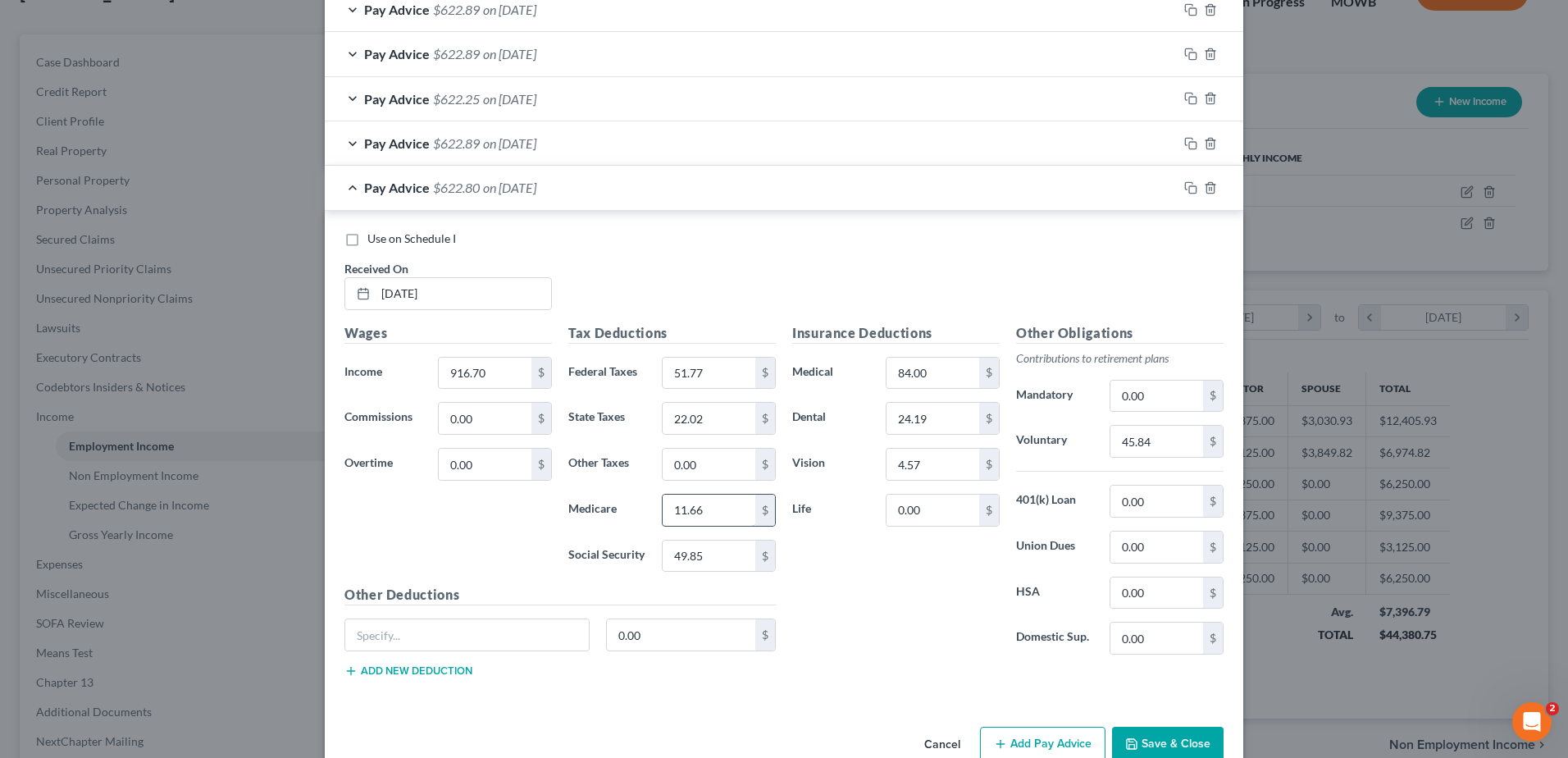
scroll to position [1243, 0]
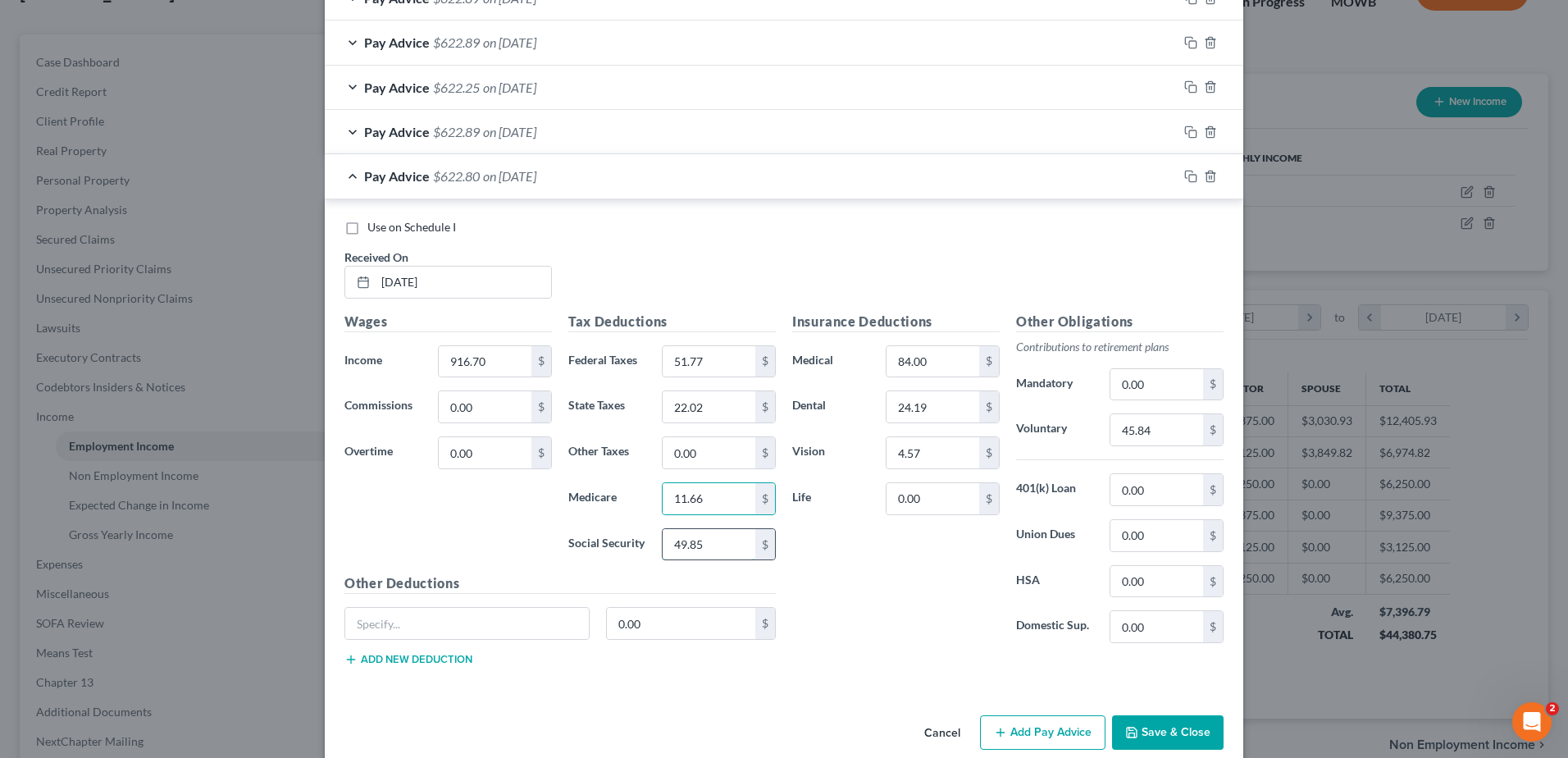
click at [718, 544] on input "49.85" at bounding box center [708, 544] width 93 height 31
type input "49.85"
click at [1187, 181] on icon "button" at bounding box center [1190, 176] width 13 height 13
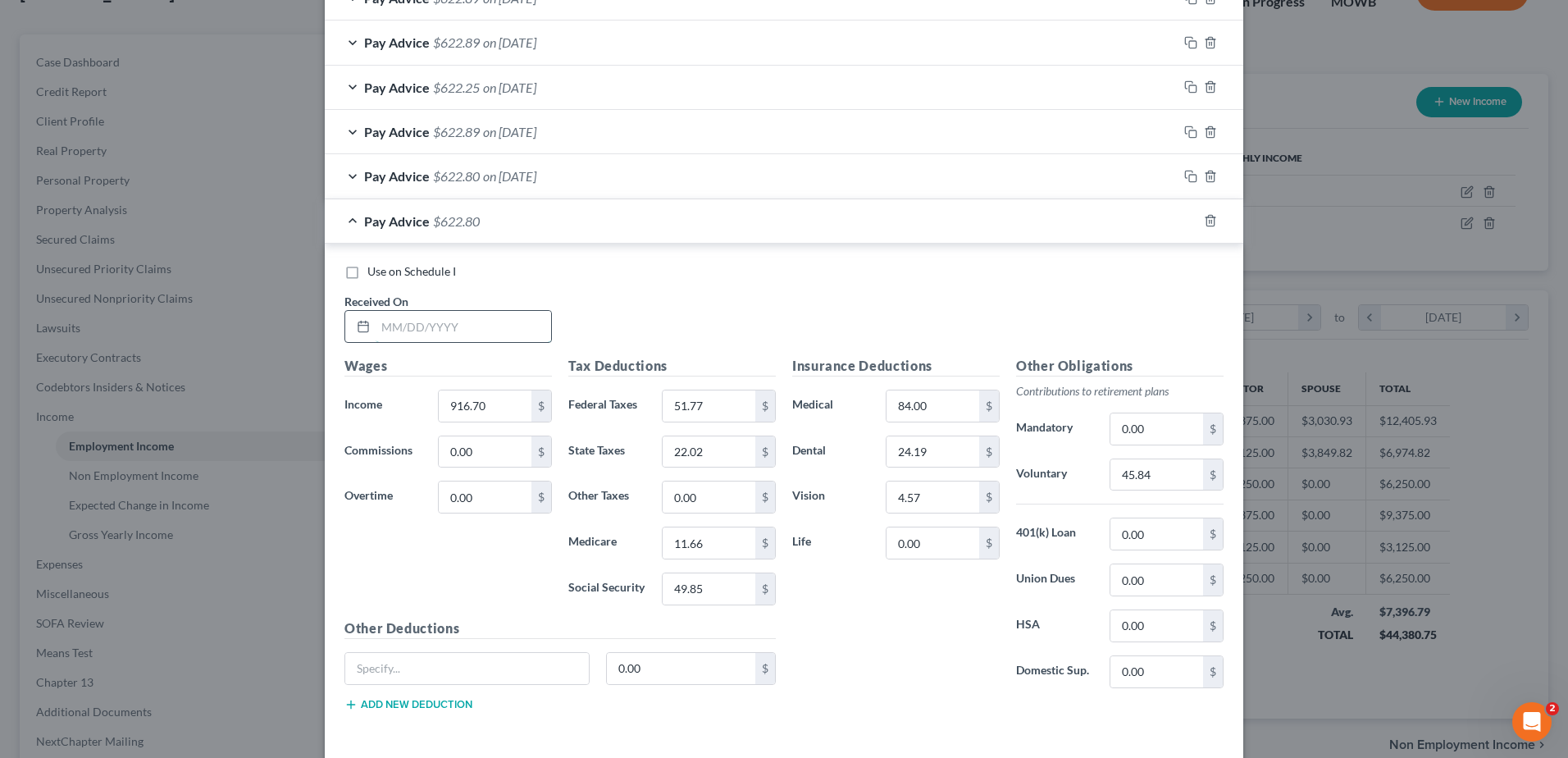
click at [523, 332] on input "text" at bounding box center [463, 326] width 175 height 31
type input "[DATE]"
click at [487, 402] on input "916.70" at bounding box center [485, 406] width 93 height 31
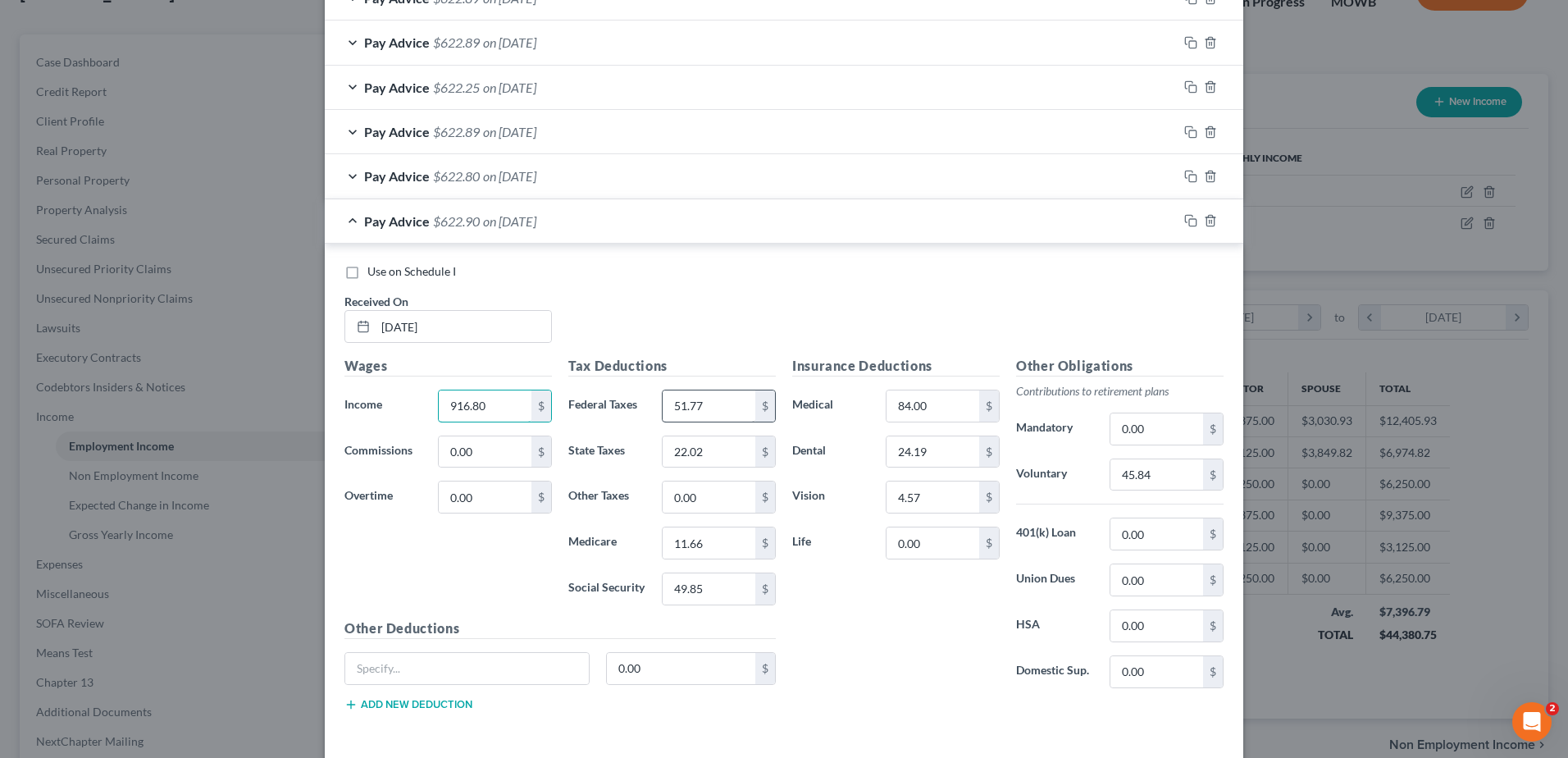
type input "916.80"
click at [713, 400] on input "51.77" at bounding box center [708, 406] width 93 height 31
type input "51.78"
click at [720, 539] on input "11.66" at bounding box center [708, 543] width 93 height 31
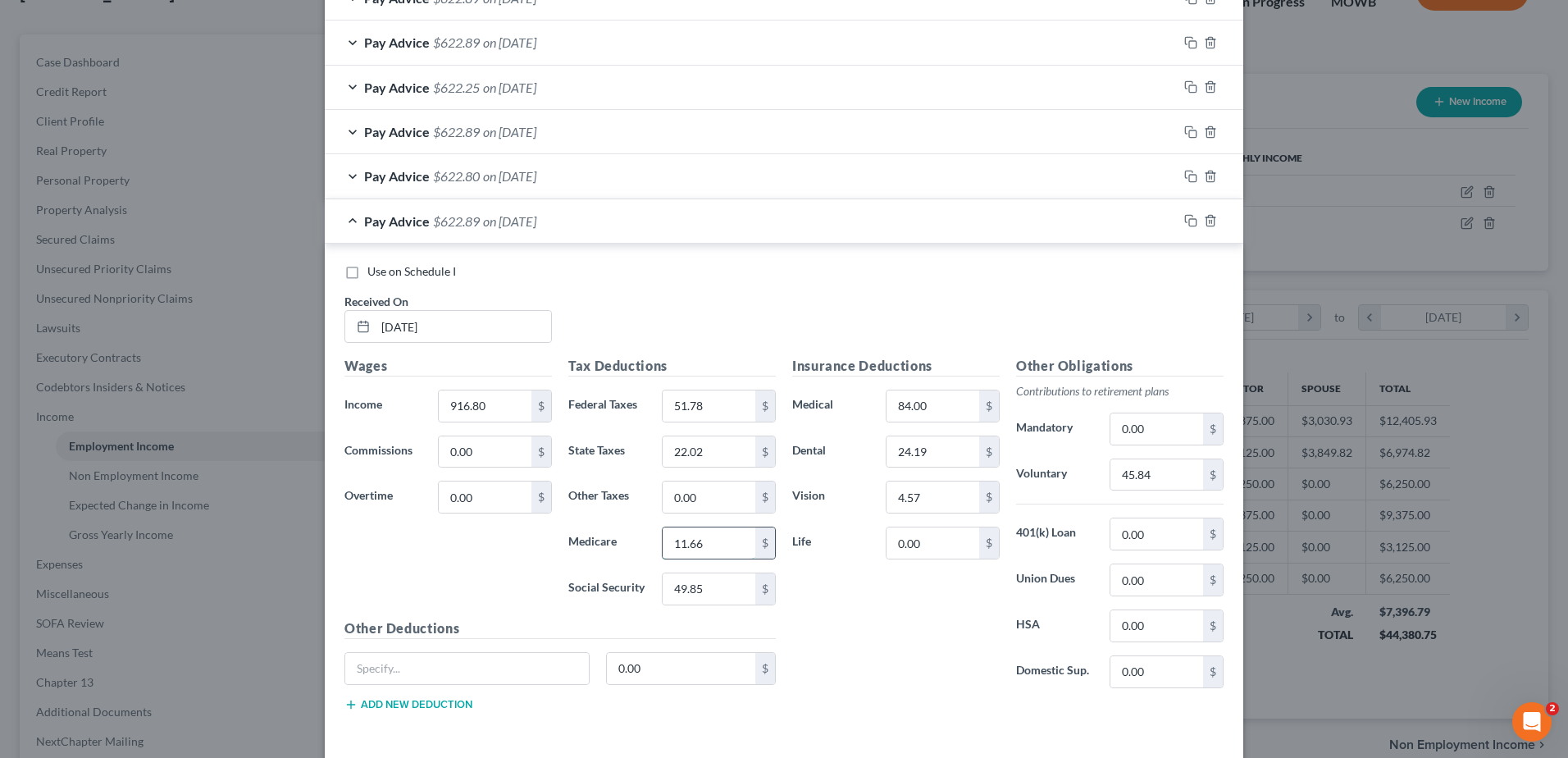
click at [720, 539] on input "11.66" at bounding box center [708, 543] width 93 height 31
click at [711, 538] on input "11.66" at bounding box center [708, 543] width 93 height 31
click at [1188, 222] on icon "button" at bounding box center [1190, 221] width 13 height 13
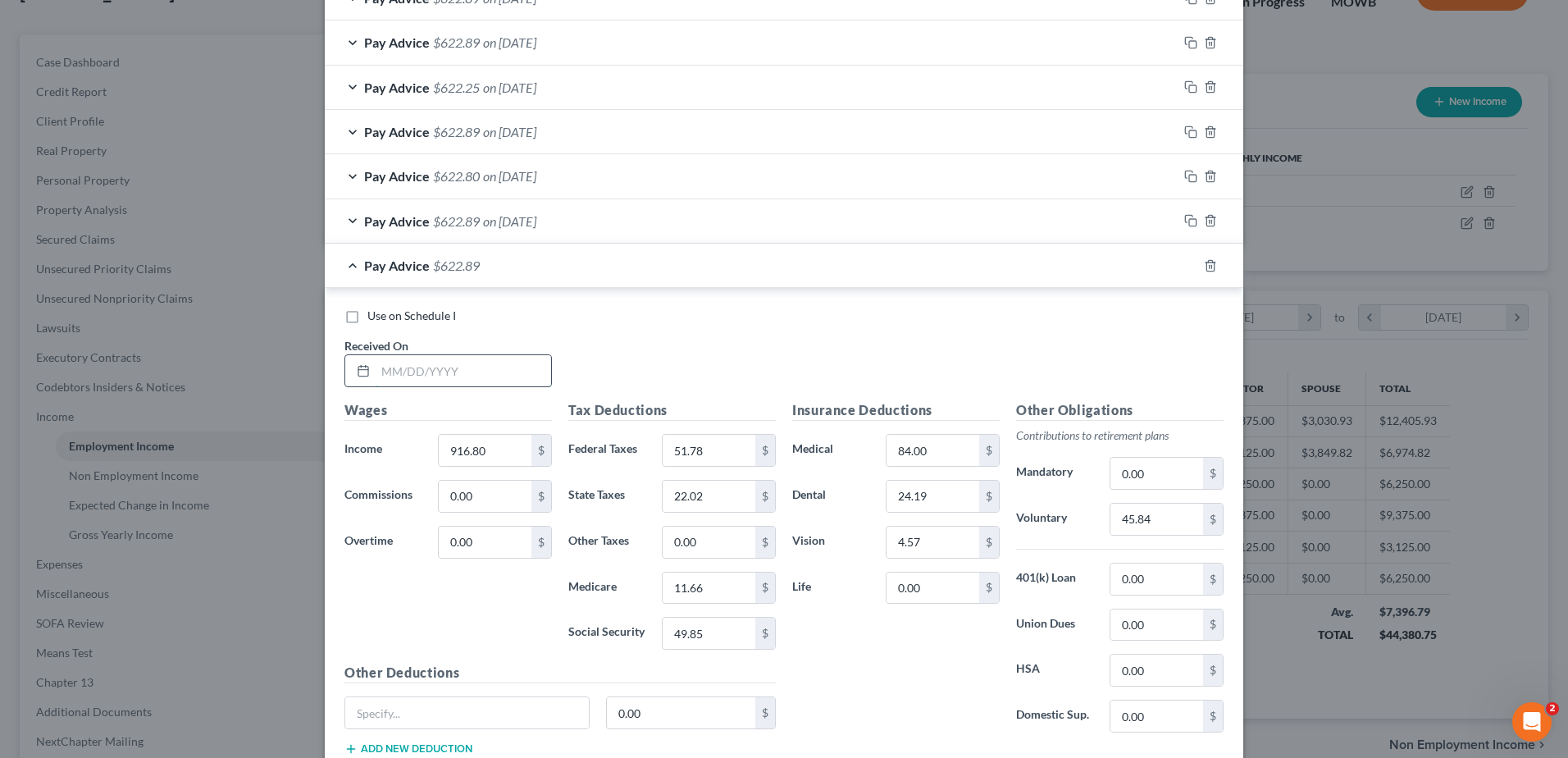
click at [401, 378] on input "text" at bounding box center [463, 370] width 175 height 31
type input "[DATE]"
click at [718, 443] on input "51.78" at bounding box center [708, 450] width 93 height 31
click at [718, 444] on input "51.78" at bounding box center [708, 450] width 93 height 31
click at [714, 452] on input "51.78" at bounding box center [708, 450] width 93 height 31
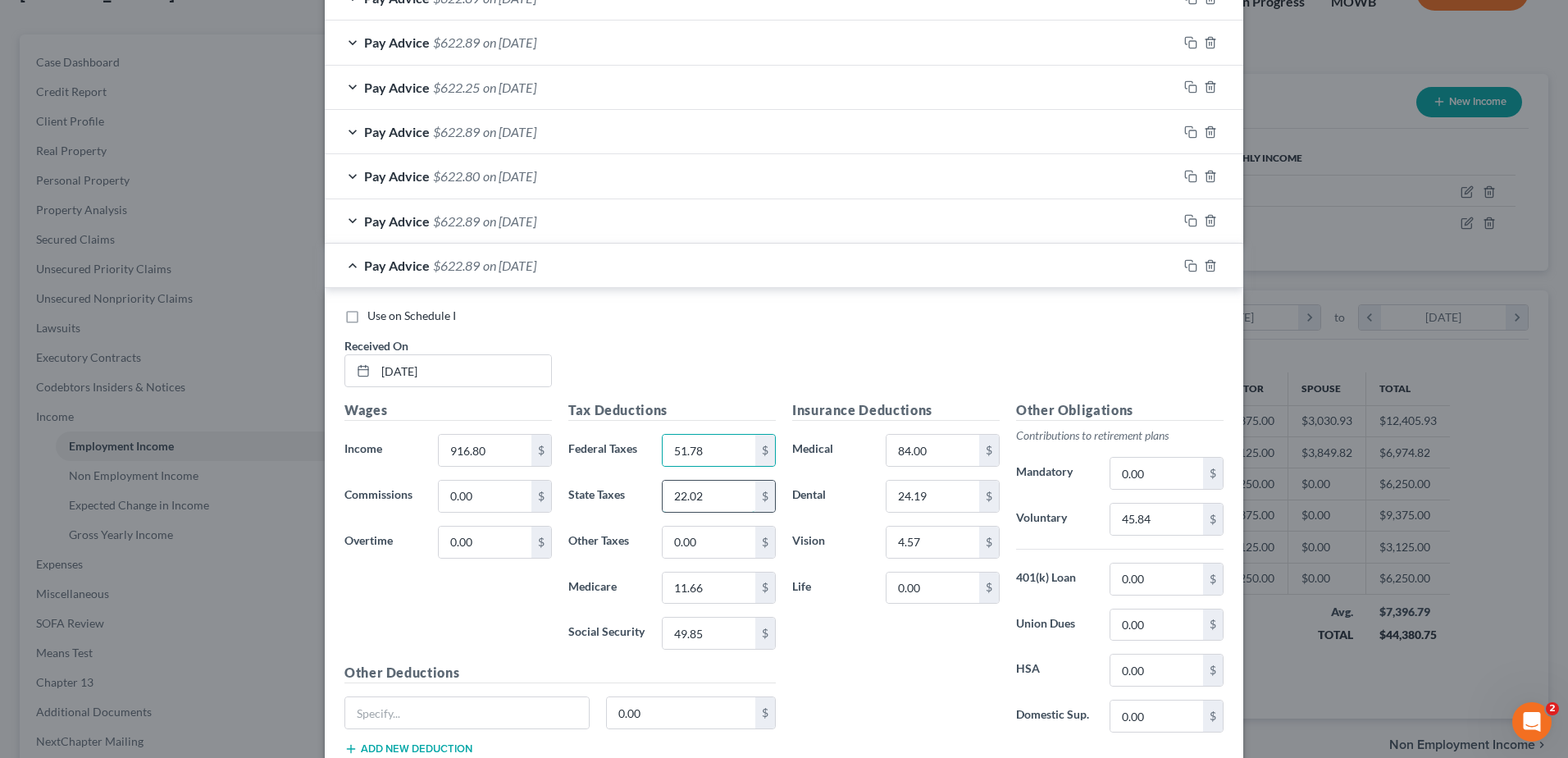
click at [717, 511] on input "22.02" at bounding box center [708, 496] width 93 height 31
click at [717, 510] on input "22.02" at bounding box center [708, 496] width 93 height 31
click at [713, 495] on input "22.02" at bounding box center [708, 496] width 93 height 31
click at [1184, 265] on icon "button" at bounding box center [1190, 266] width 13 height 13
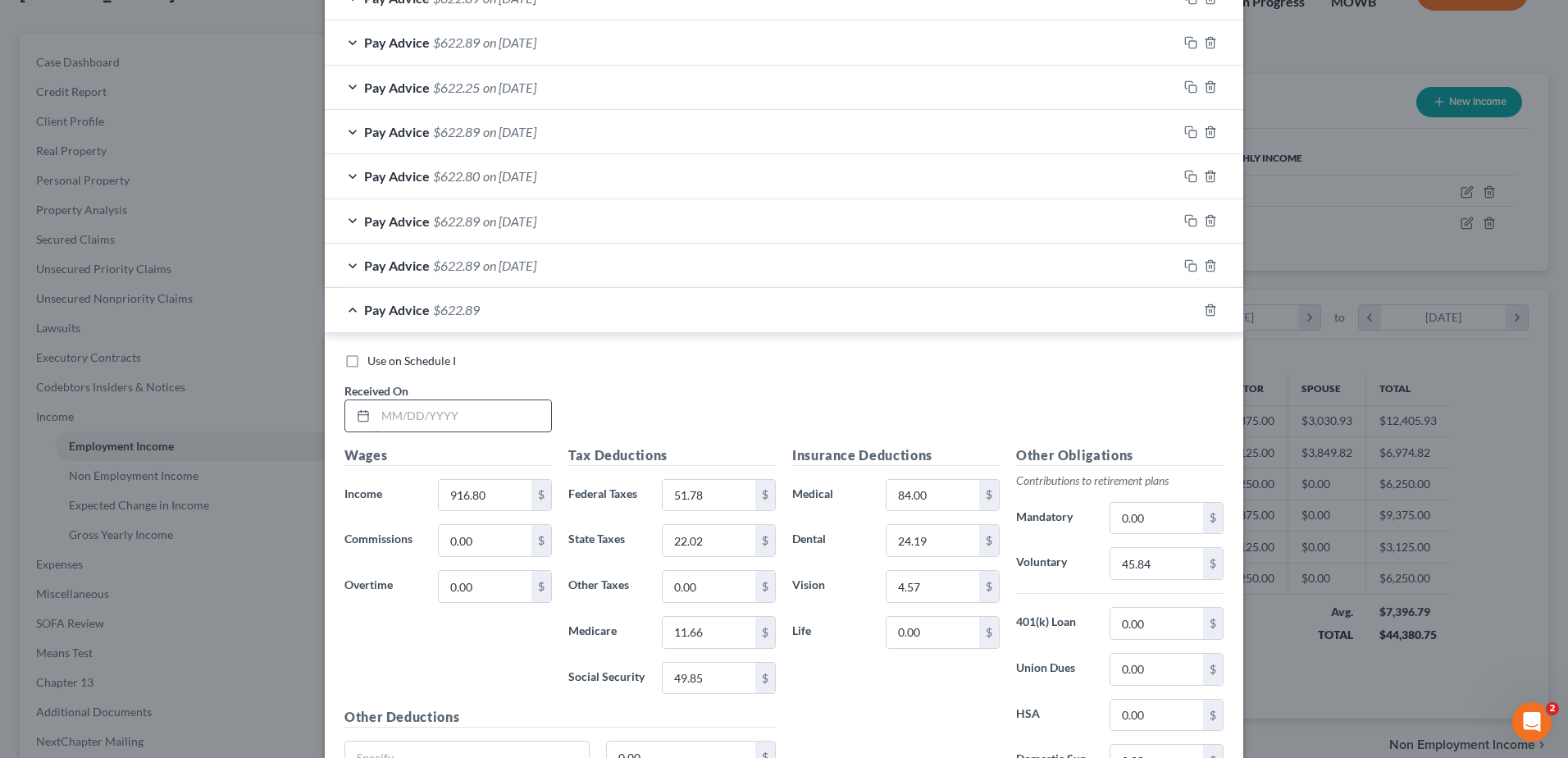
click at [444, 410] on input "text" at bounding box center [463, 416] width 175 height 31
type input "[DATE]"
click at [489, 491] on input "916.80" at bounding box center [485, 495] width 93 height 31
type input "914.40"
click at [712, 501] on input "51.78" at bounding box center [708, 495] width 93 height 31
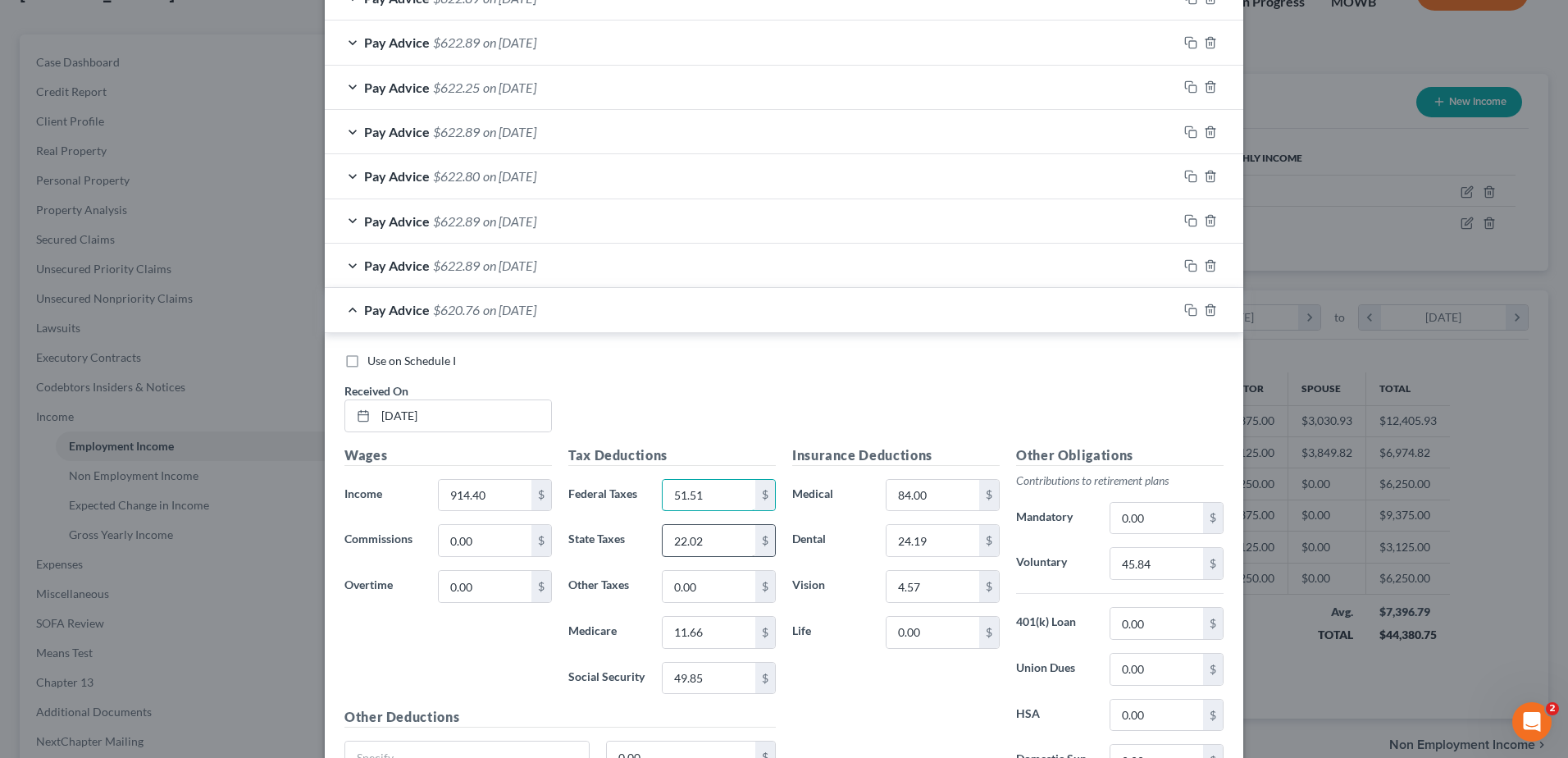
type input "51.51"
click at [707, 545] on input "22.02" at bounding box center [708, 541] width 93 height 31
type input "21.90"
click at [729, 623] on input "11.66" at bounding box center [708, 632] width 93 height 31
type input "11.62"
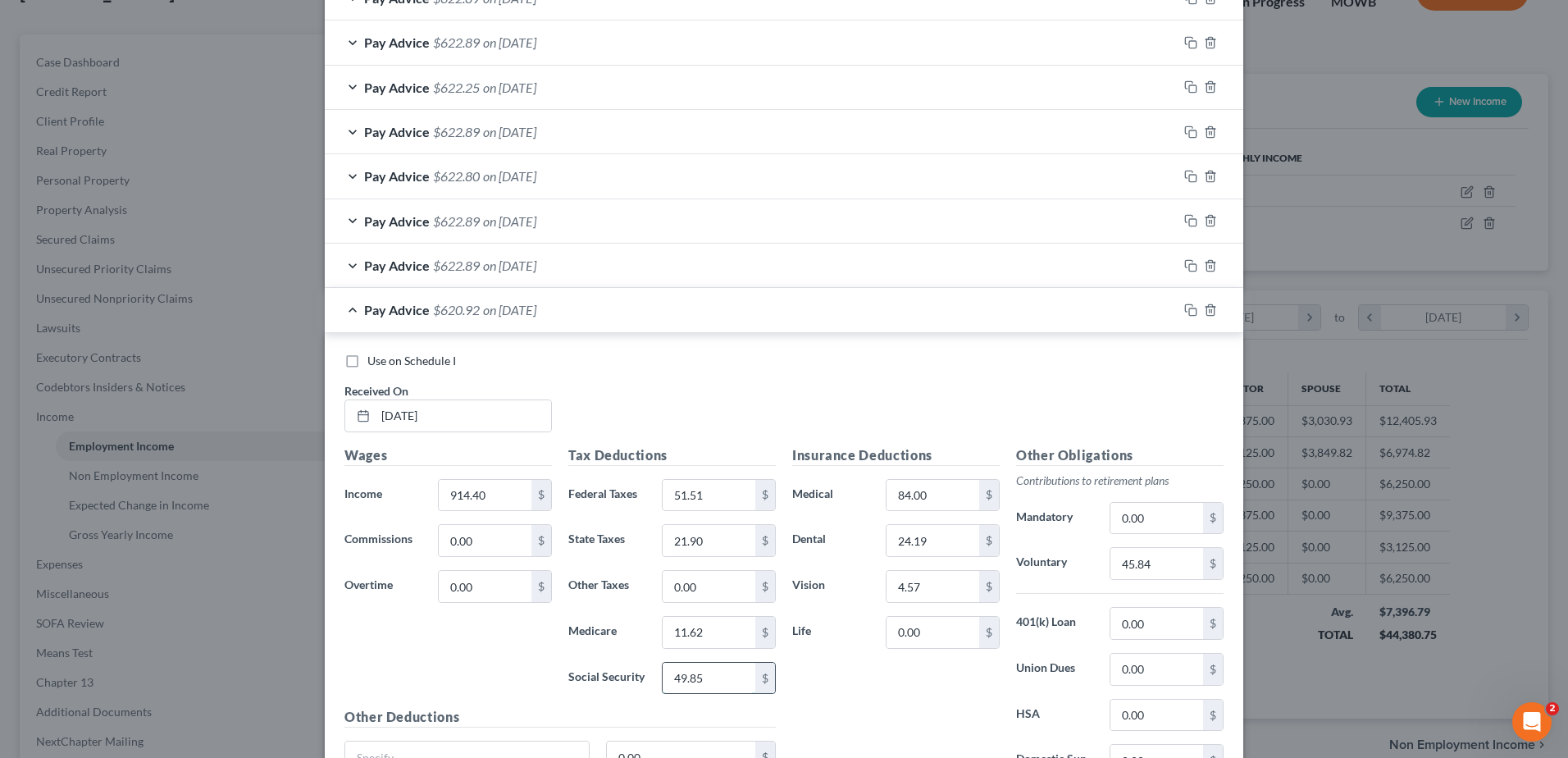
click at [727, 687] on input "49.85" at bounding box center [708, 678] width 93 height 31
type input "49.70"
click at [1167, 564] on input "45.84" at bounding box center [1156, 564] width 93 height 31
type input "45.72"
click at [1185, 308] on icon "button" at bounding box center [1190, 310] width 13 height 13
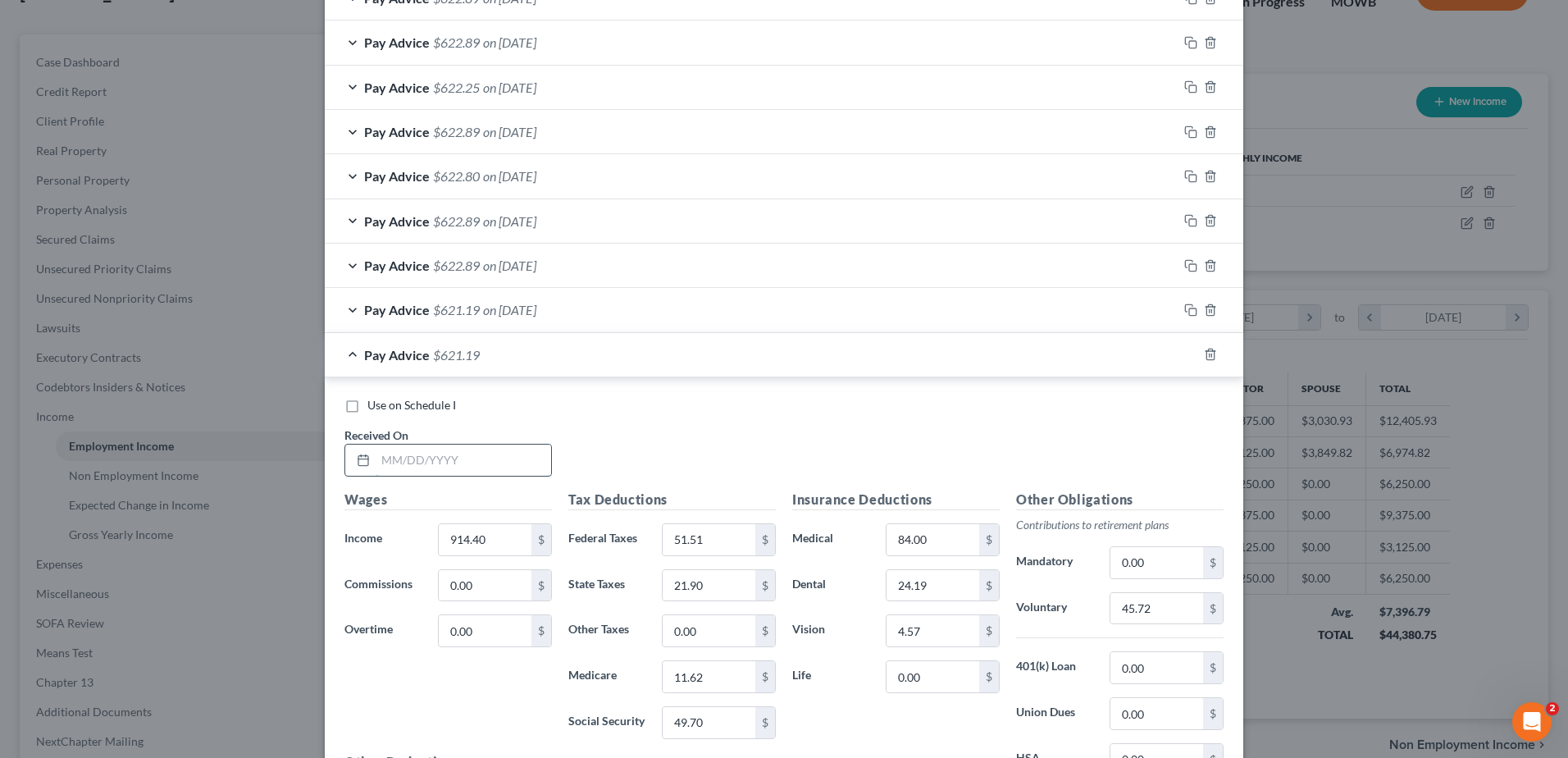
click at [500, 456] on input "text" at bounding box center [463, 460] width 175 height 31
type input "[DATE]"
click at [486, 535] on input "914.40" at bounding box center [485, 540] width 93 height 31
type input "1,191.90"
click at [709, 544] on input "51.51" at bounding box center [708, 540] width 93 height 31
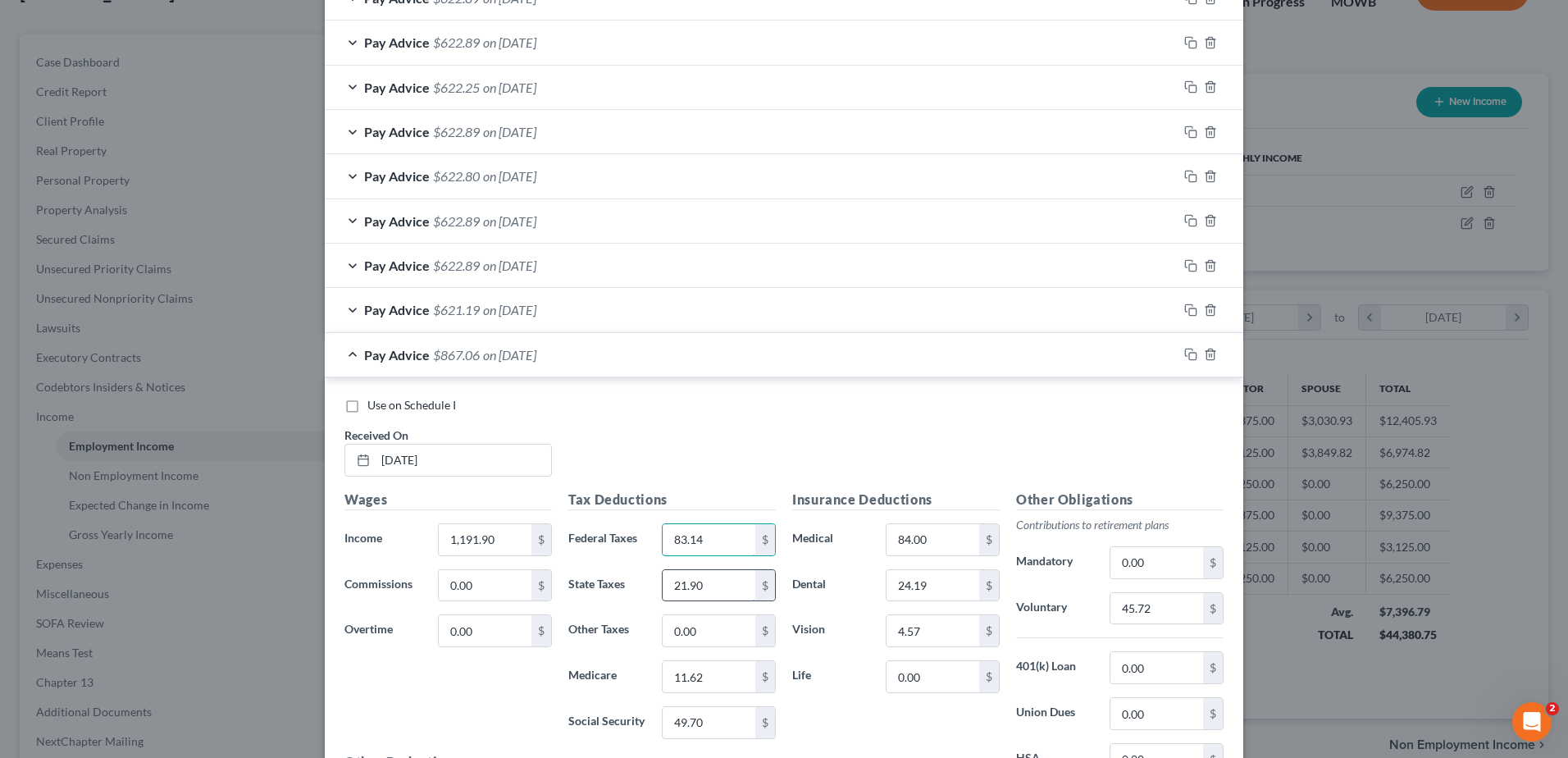
type input "83.14"
click at [720, 574] on input "21.90" at bounding box center [708, 586] width 93 height 31
type input "36.53"
click at [718, 681] on input "11.62" at bounding box center [708, 676] width 93 height 31
type input "15.65"
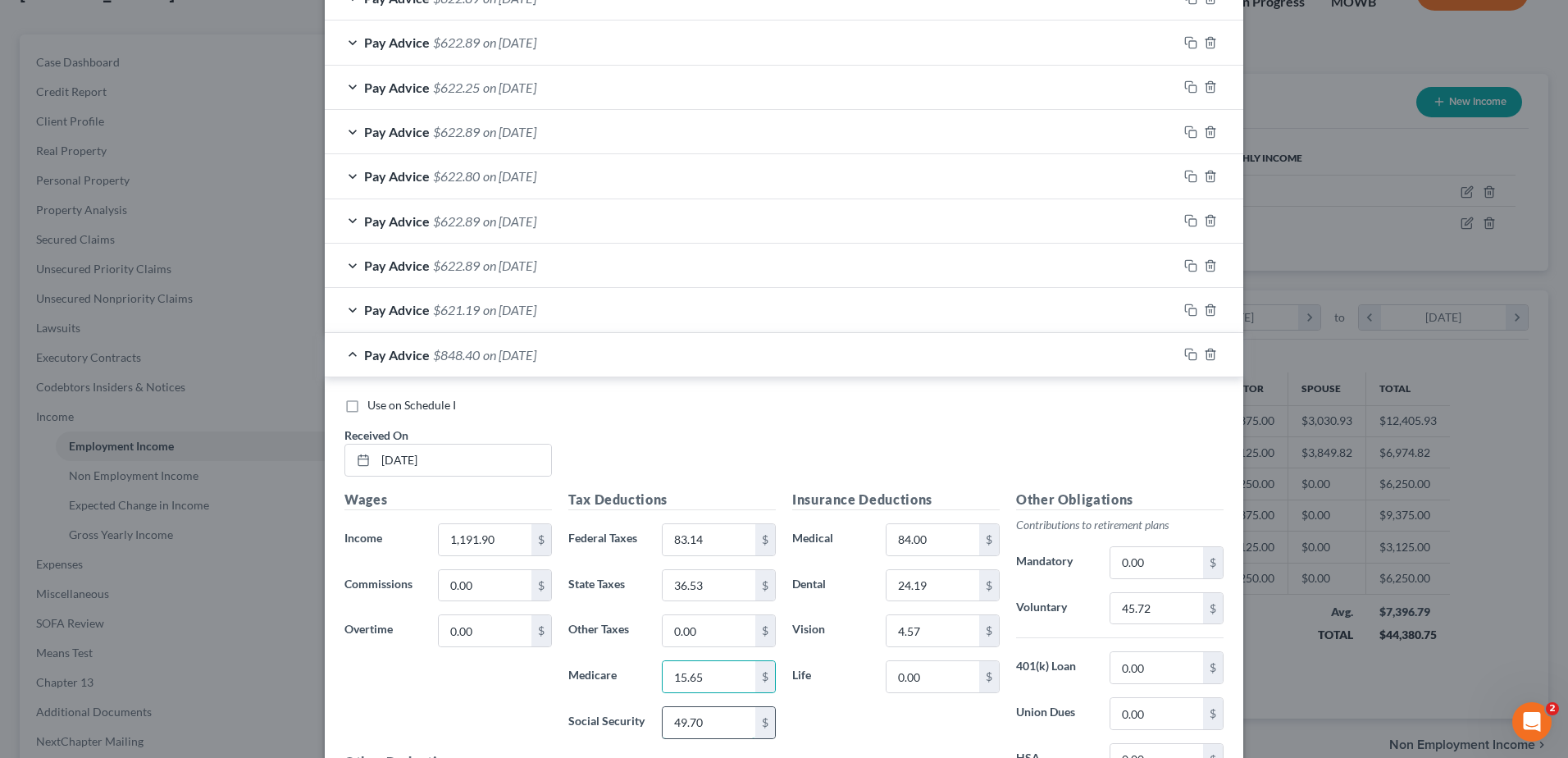
click at [720, 716] on input "49.70" at bounding box center [708, 722] width 93 height 31
type input "66.91"
click at [1162, 604] on input "45.72" at bounding box center [1156, 609] width 93 height 31
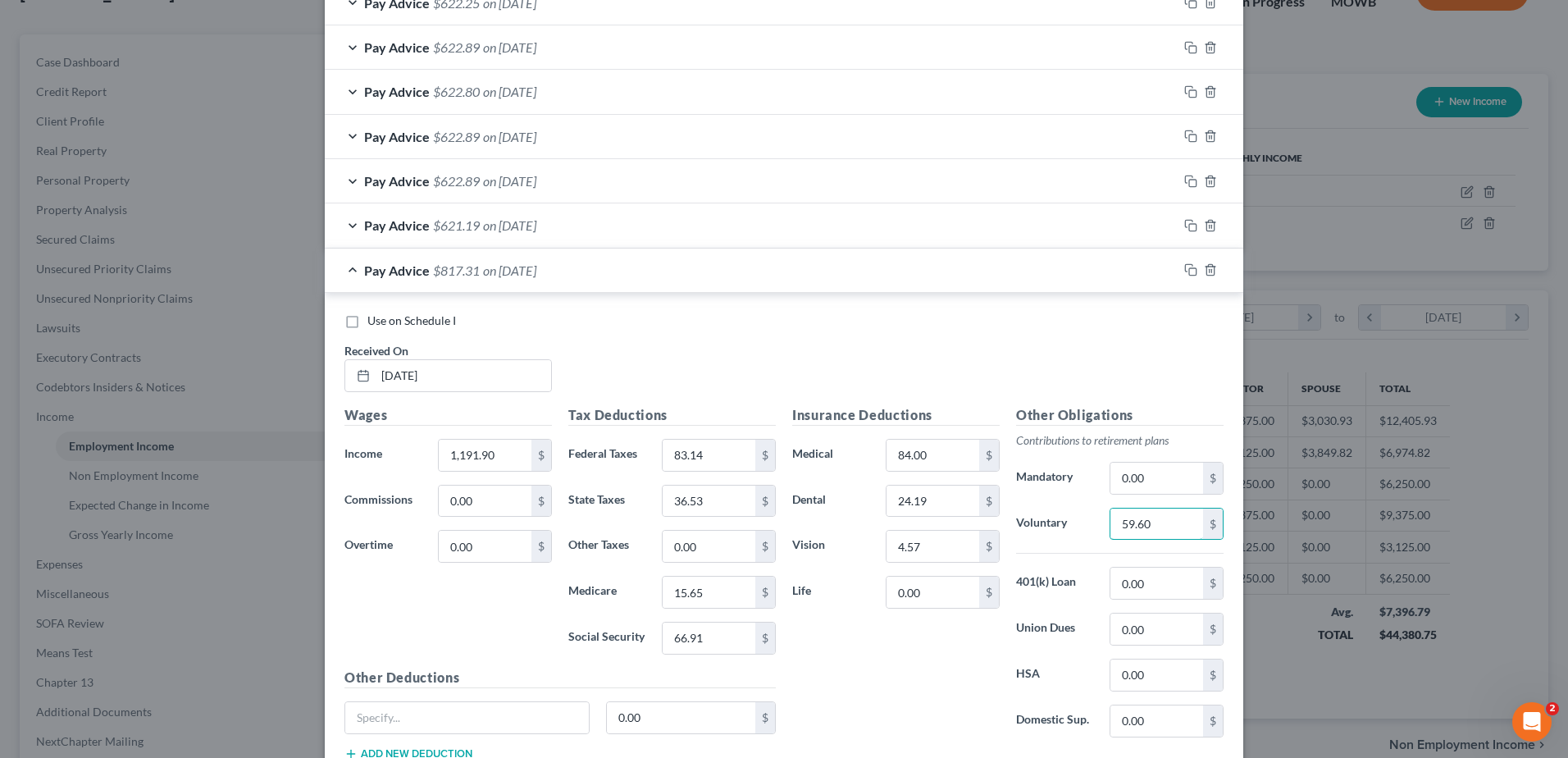
scroll to position [1302, 0]
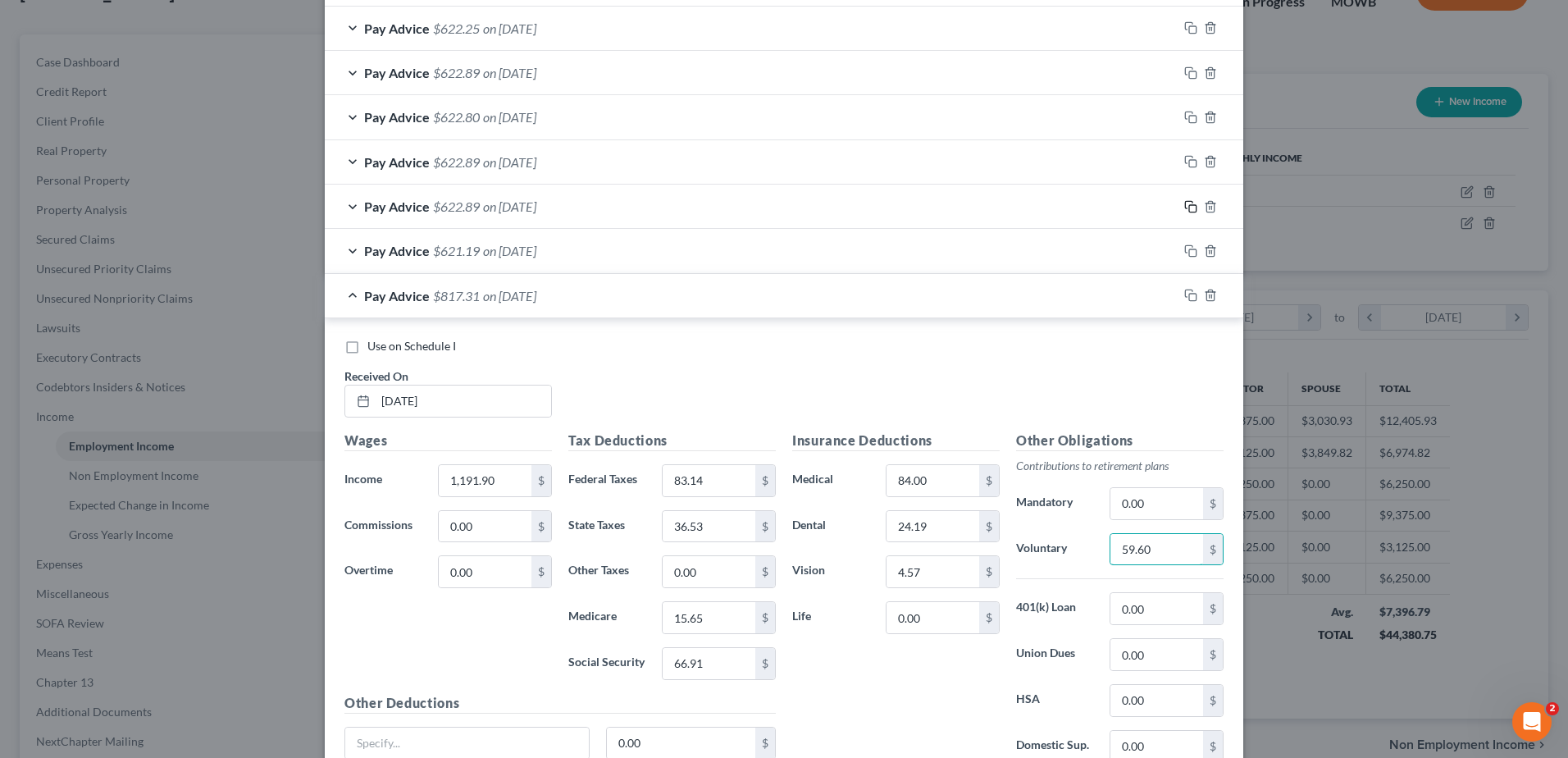
type input "59.60"
click at [1188, 203] on icon "button" at bounding box center [1190, 206] width 13 height 13
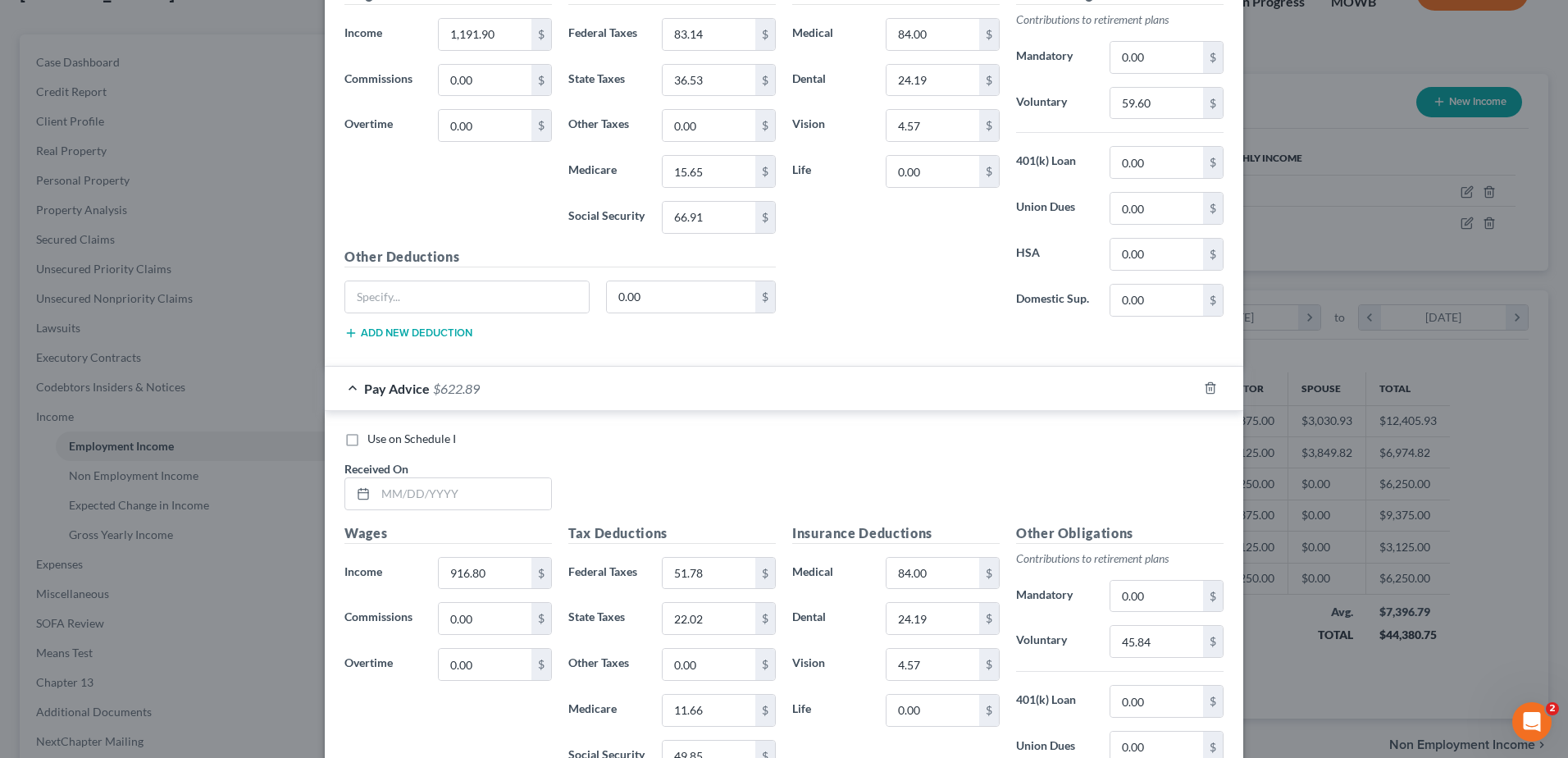
scroll to position [1753, 0]
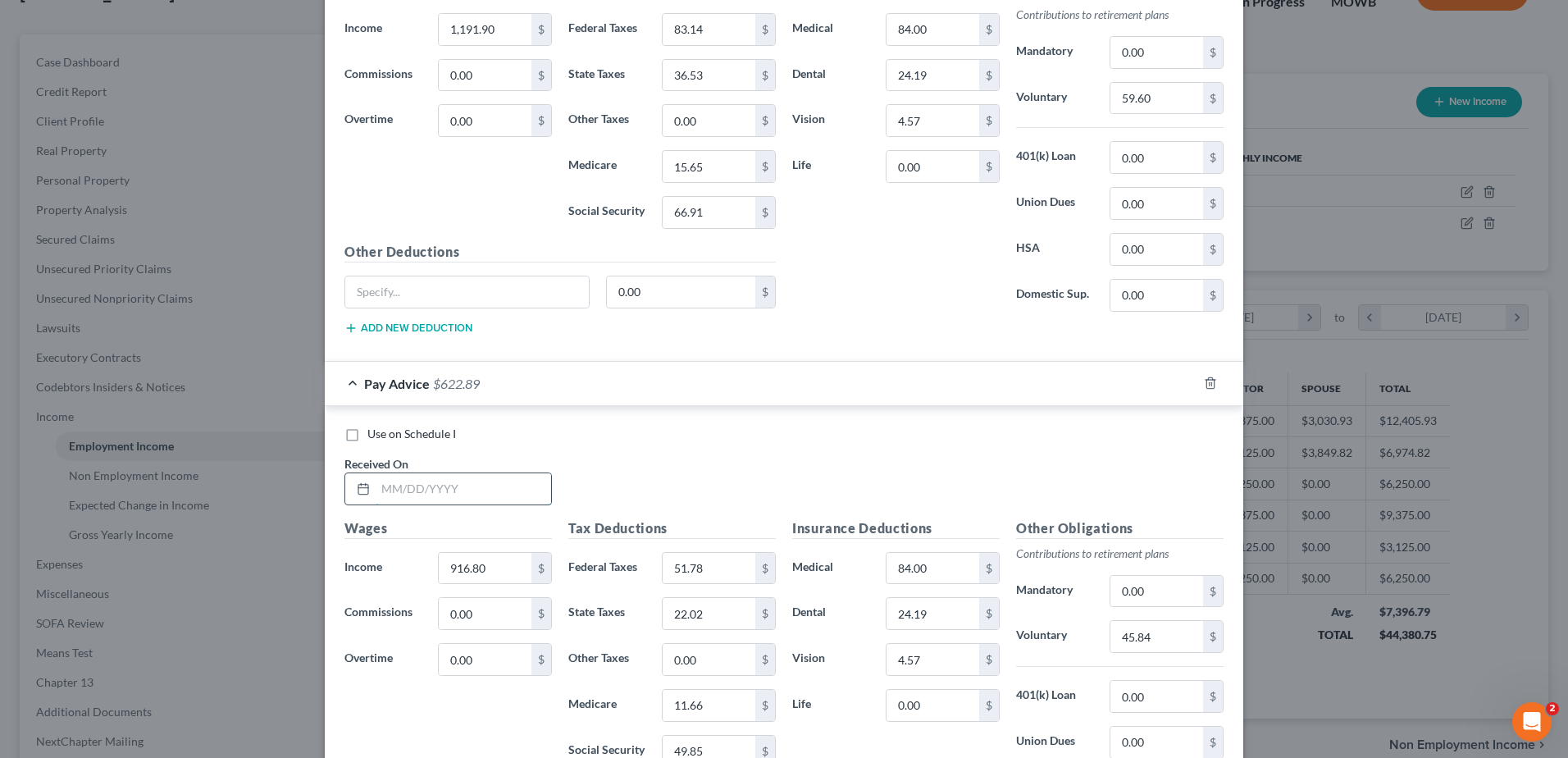
click at [487, 495] on input "text" at bounding box center [463, 489] width 175 height 31
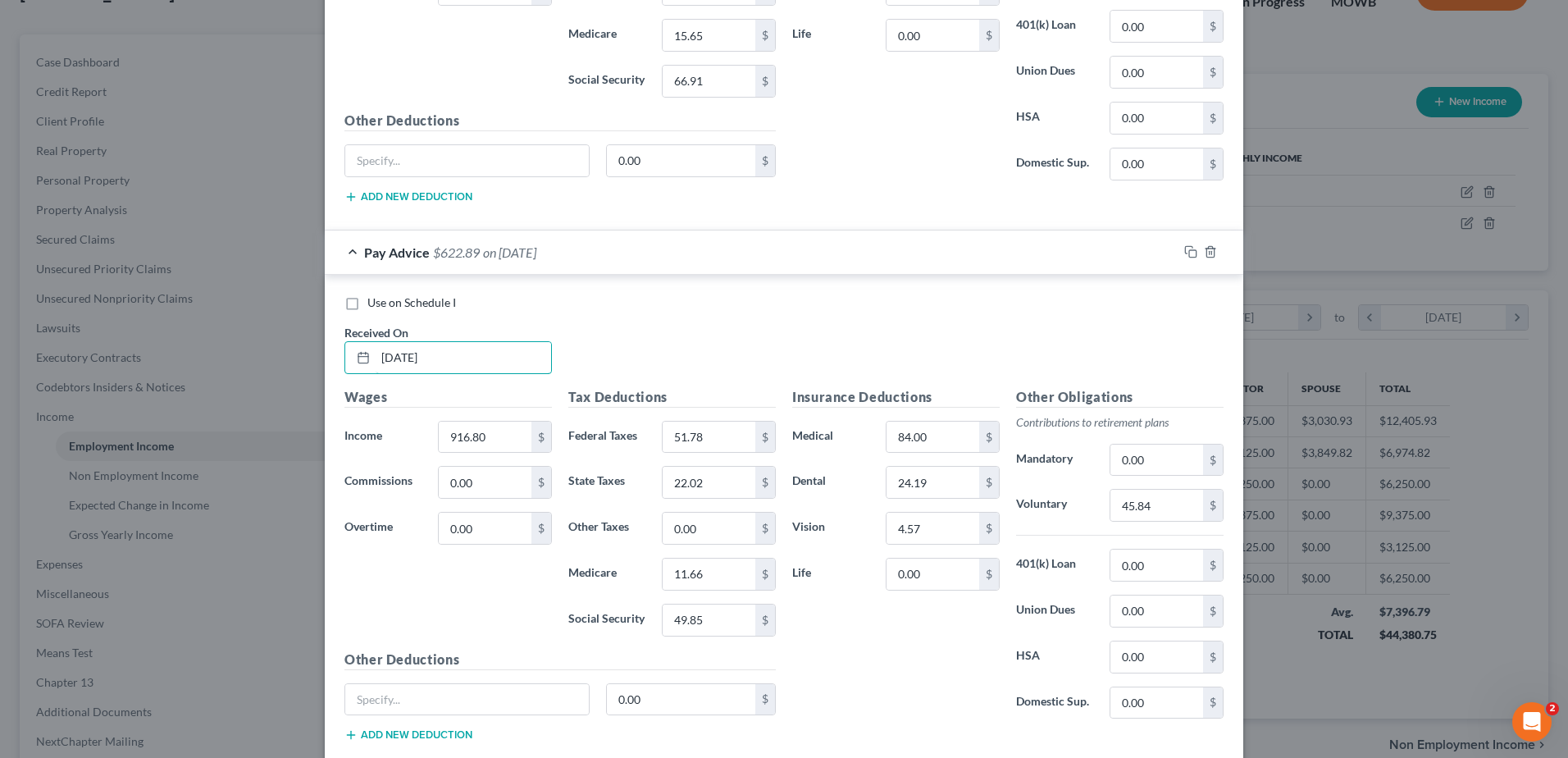
scroll to position [1959, 0]
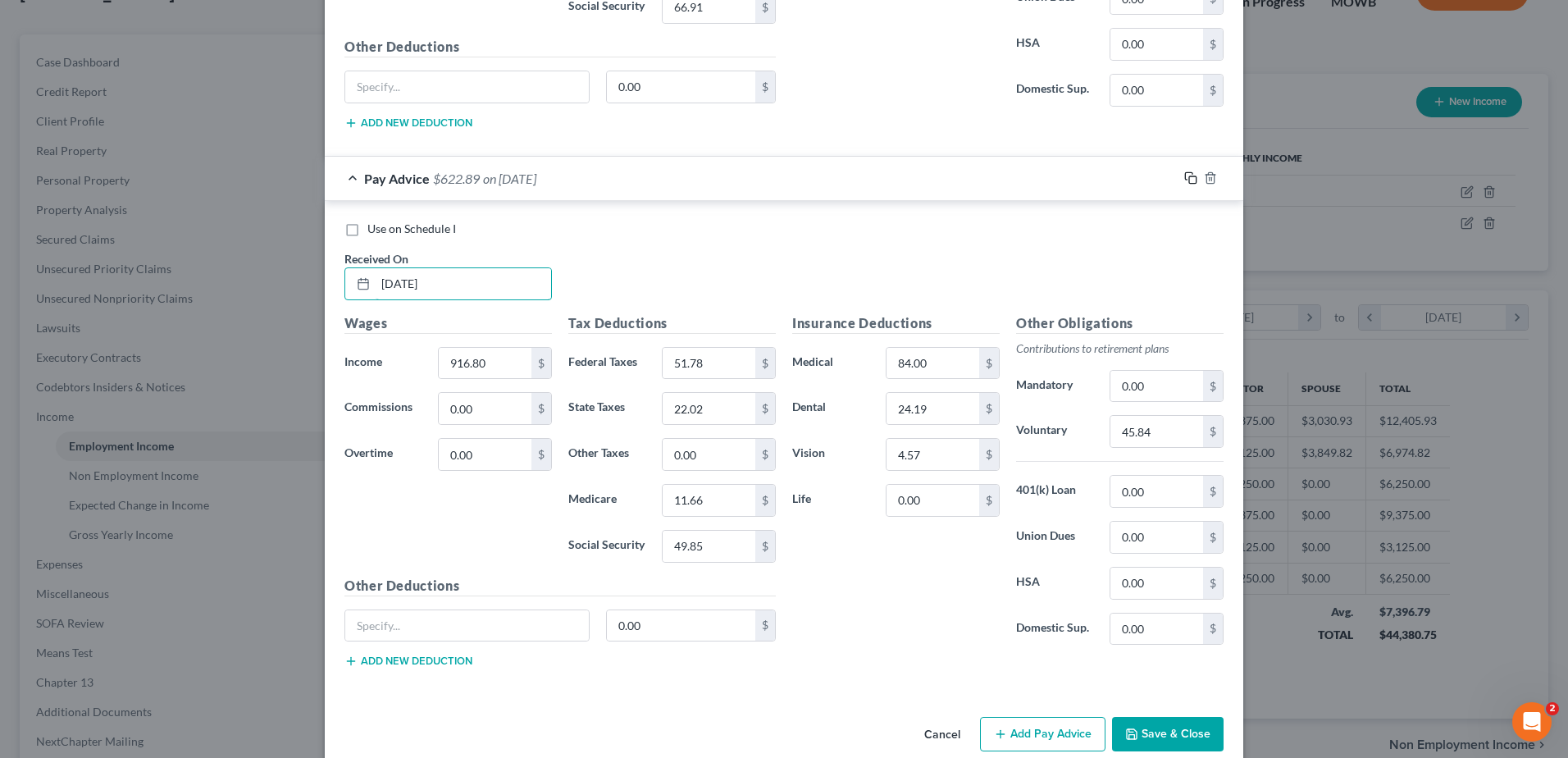
type input "[DATE]"
click at [1186, 174] on icon "button" at bounding box center [1189, 177] width 7 height 7
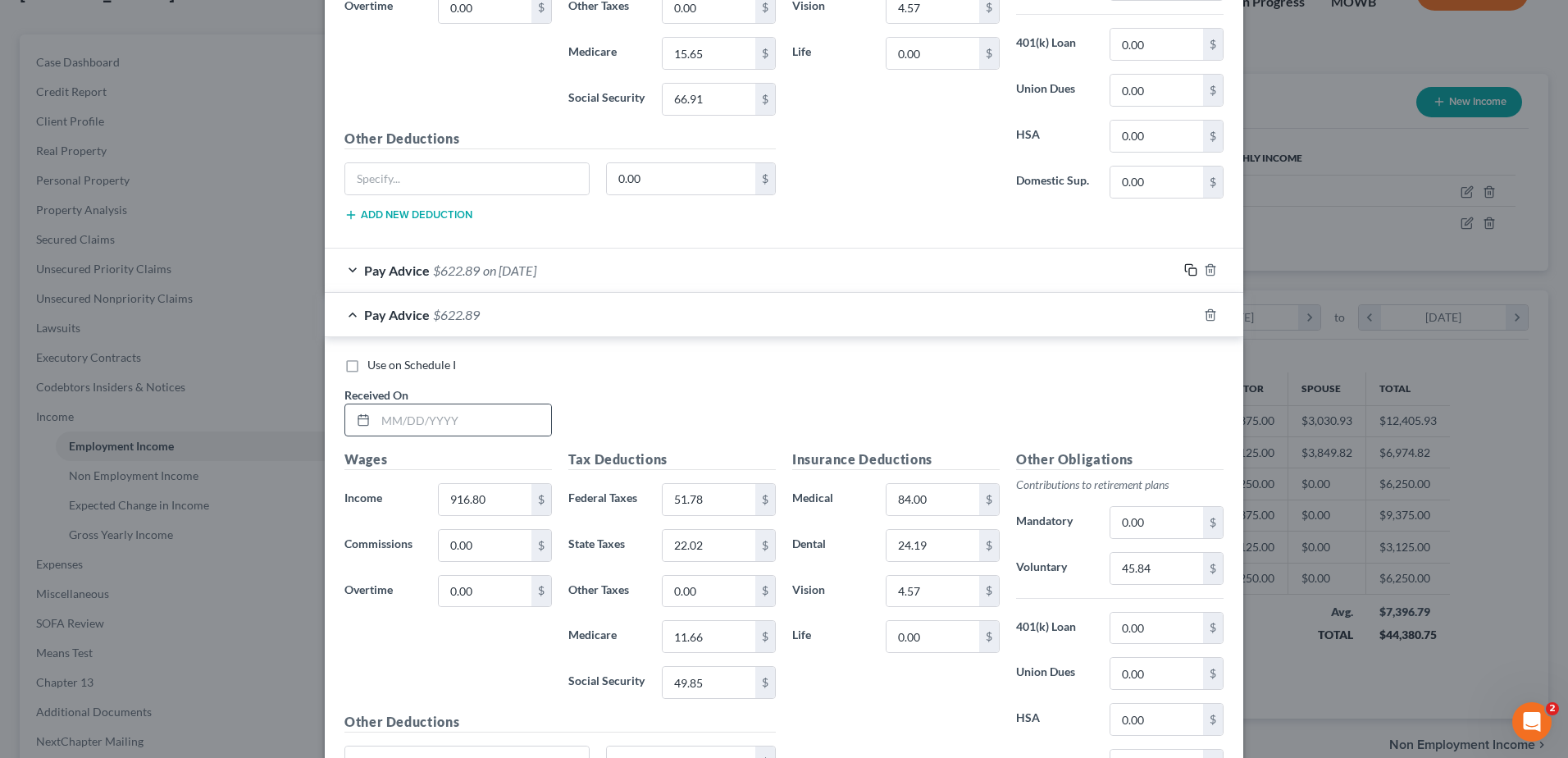
scroll to position [1844, 0]
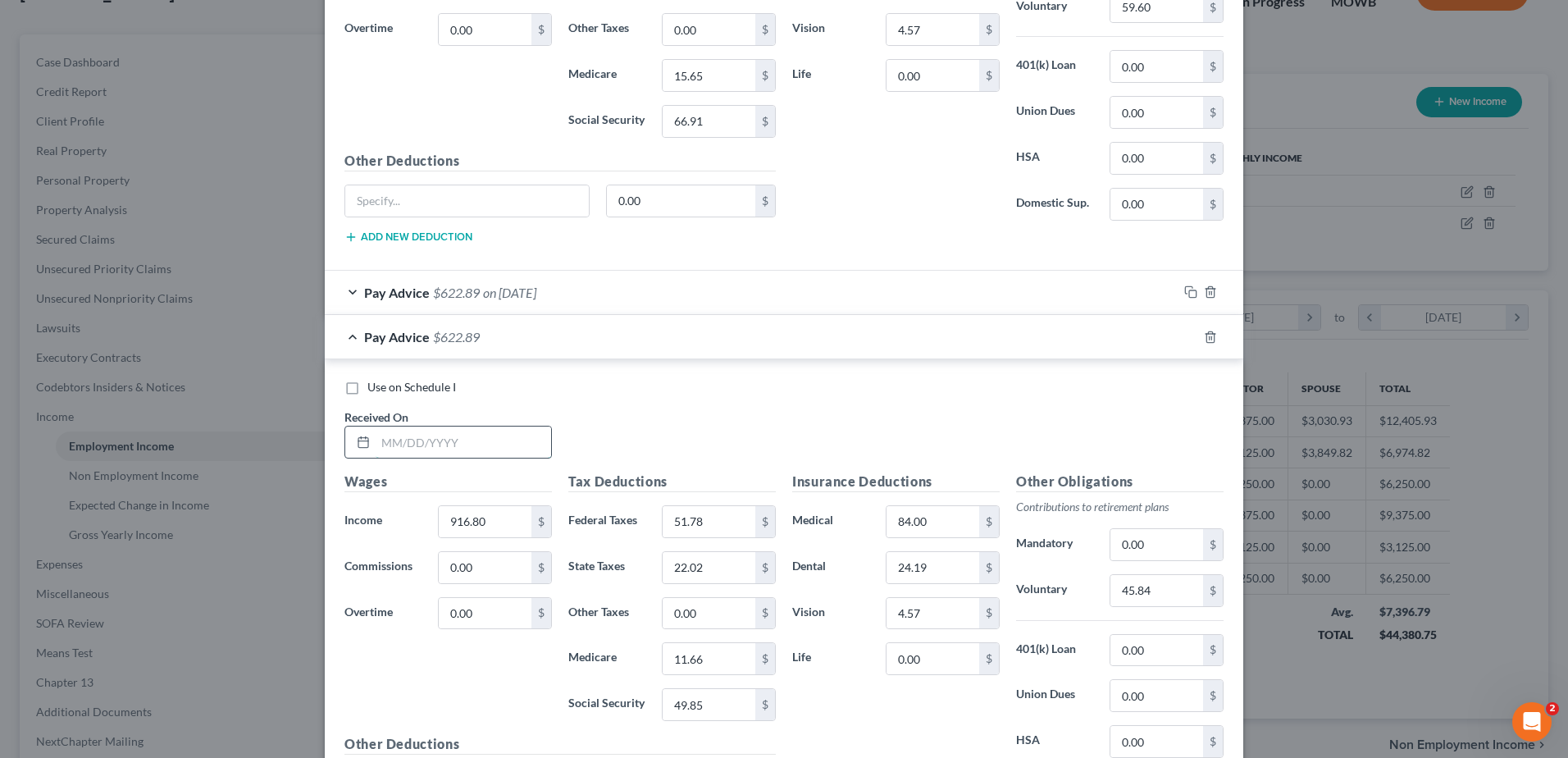
click at [467, 439] on input "text" at bounding box center [463, 442] width 175 height 31
type input "[DATE]"
click at [1188, 336] on icon "button" at bounding box center [1190, 337] width 13 height 13
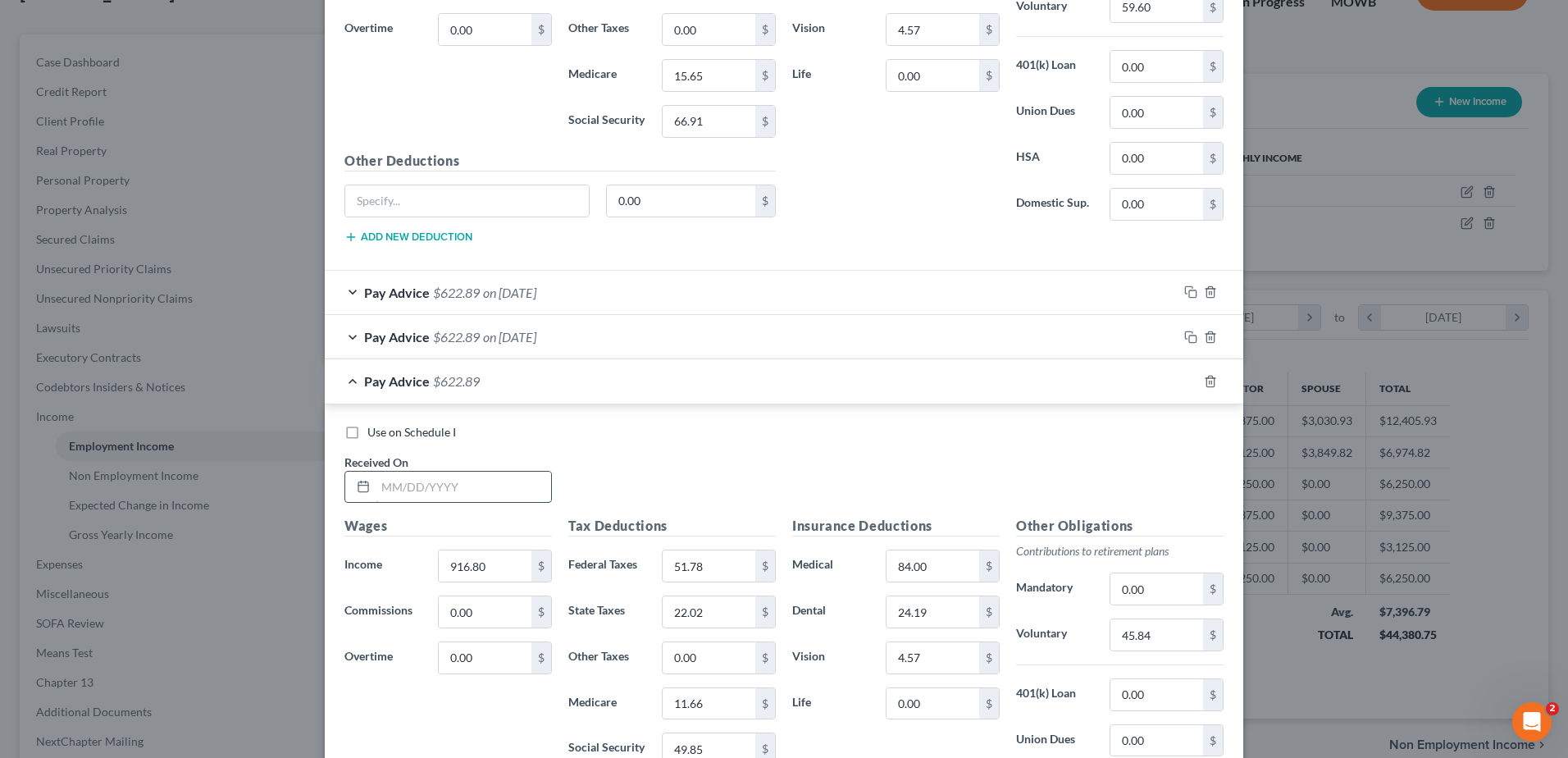
click at [466, 500] on input "text" at bounding box center [463, 487] width 175 height 31
type input "[DATE]"
click at [705, 698] on input "11.66" at bounding box center [708, 704] width 93 height 31
click at [701, 705] on input "11.66" at bounding box center [708, 704] width 93 height 31
type input "11.65"
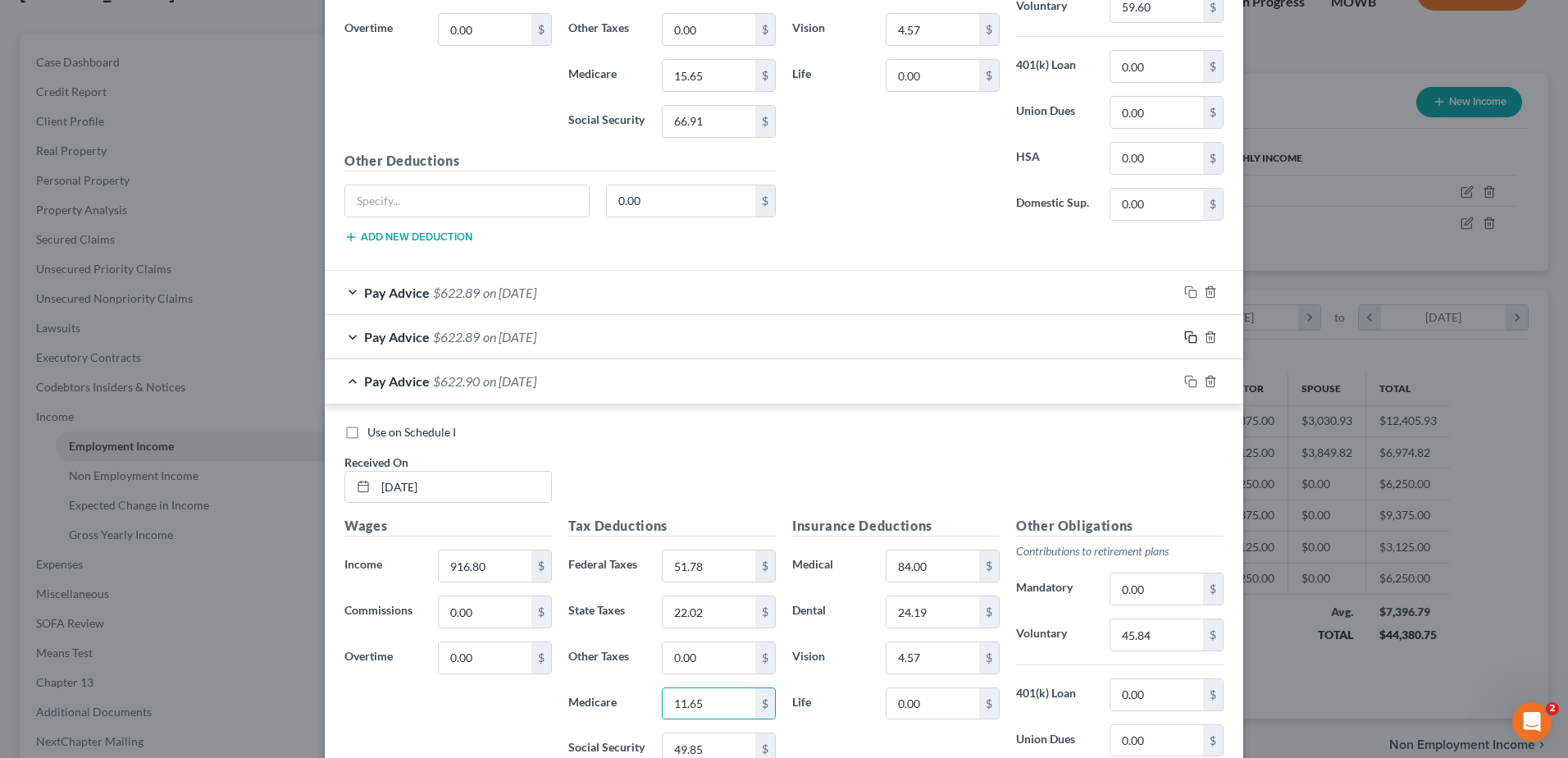
click at [1186, 337] on icon "button" at bounding box center [1190, 337] width 13 height 13
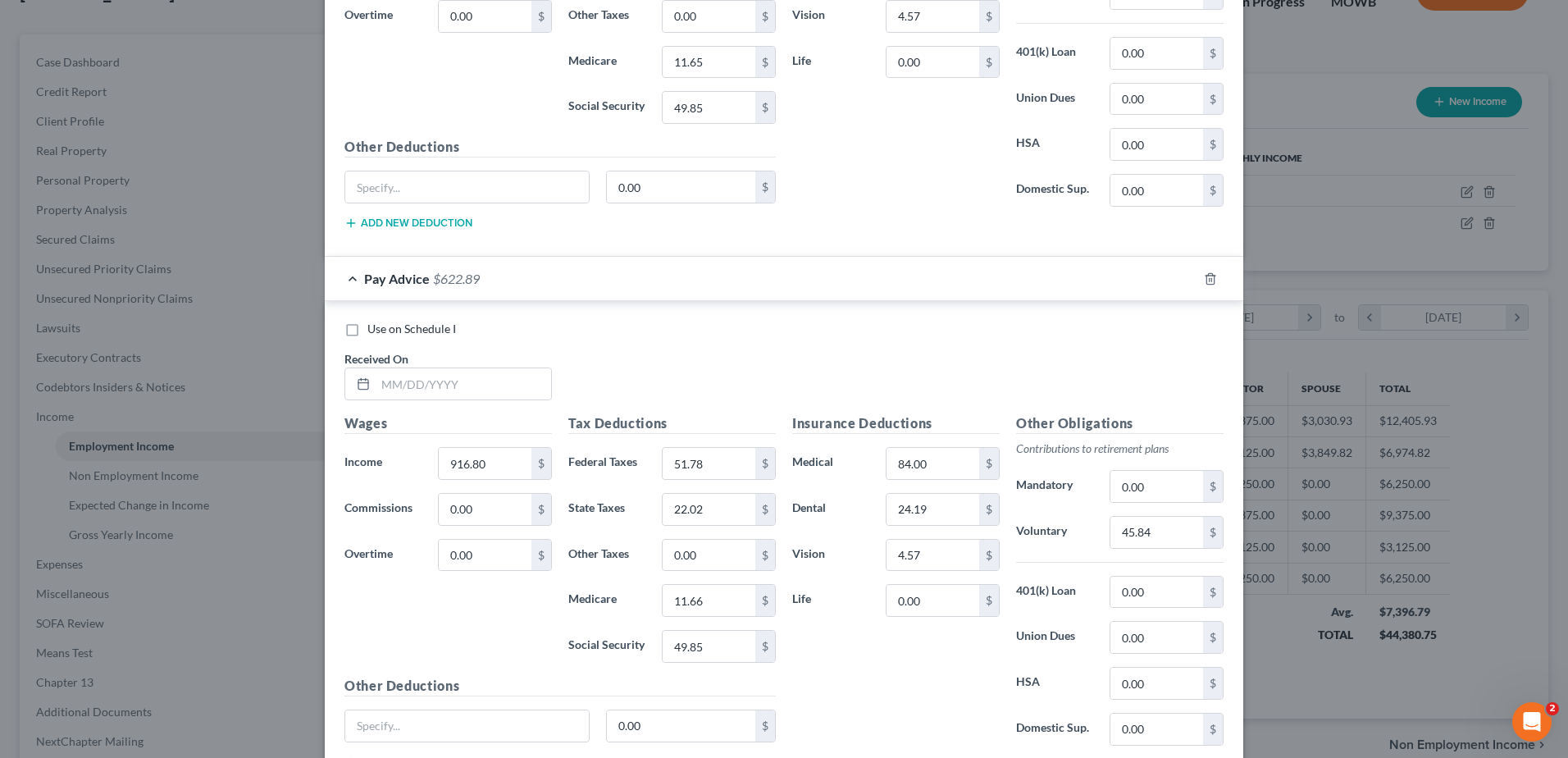
scroll to position [2500, 0]
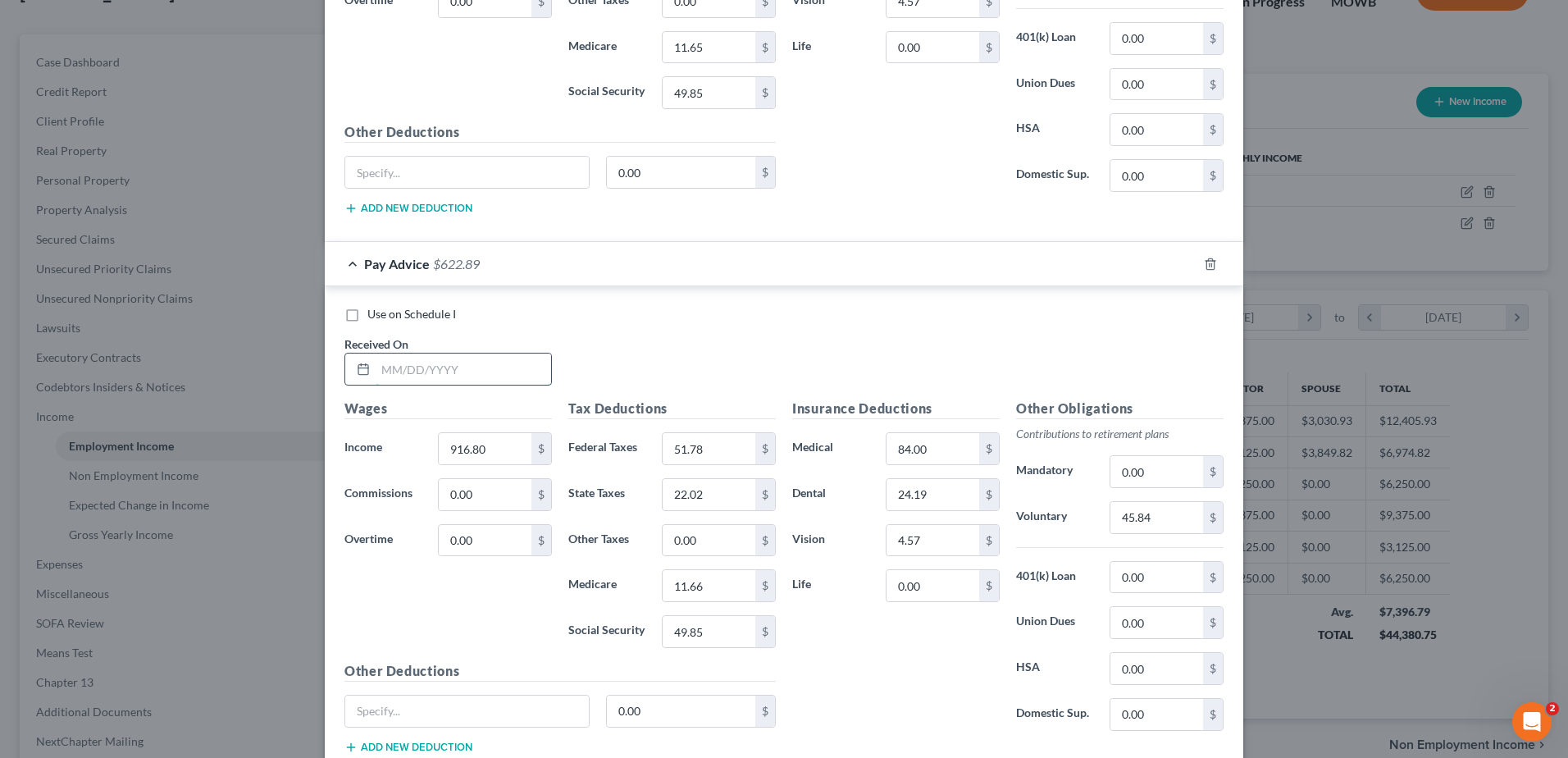
click at [454, 371] on input "text" at bounding box center [463, 369] width 175 height 31
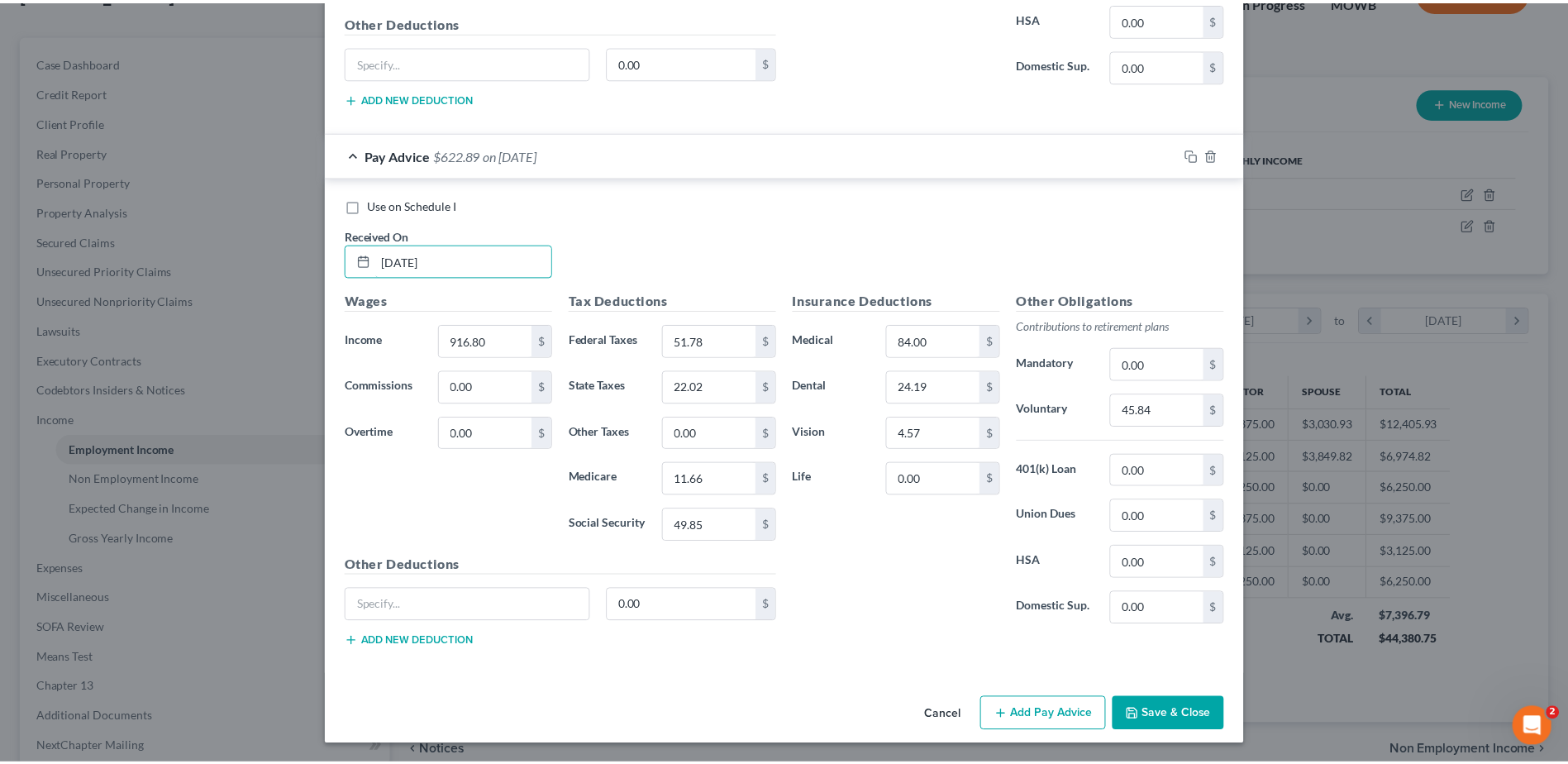
scroll to position [2633, 0]
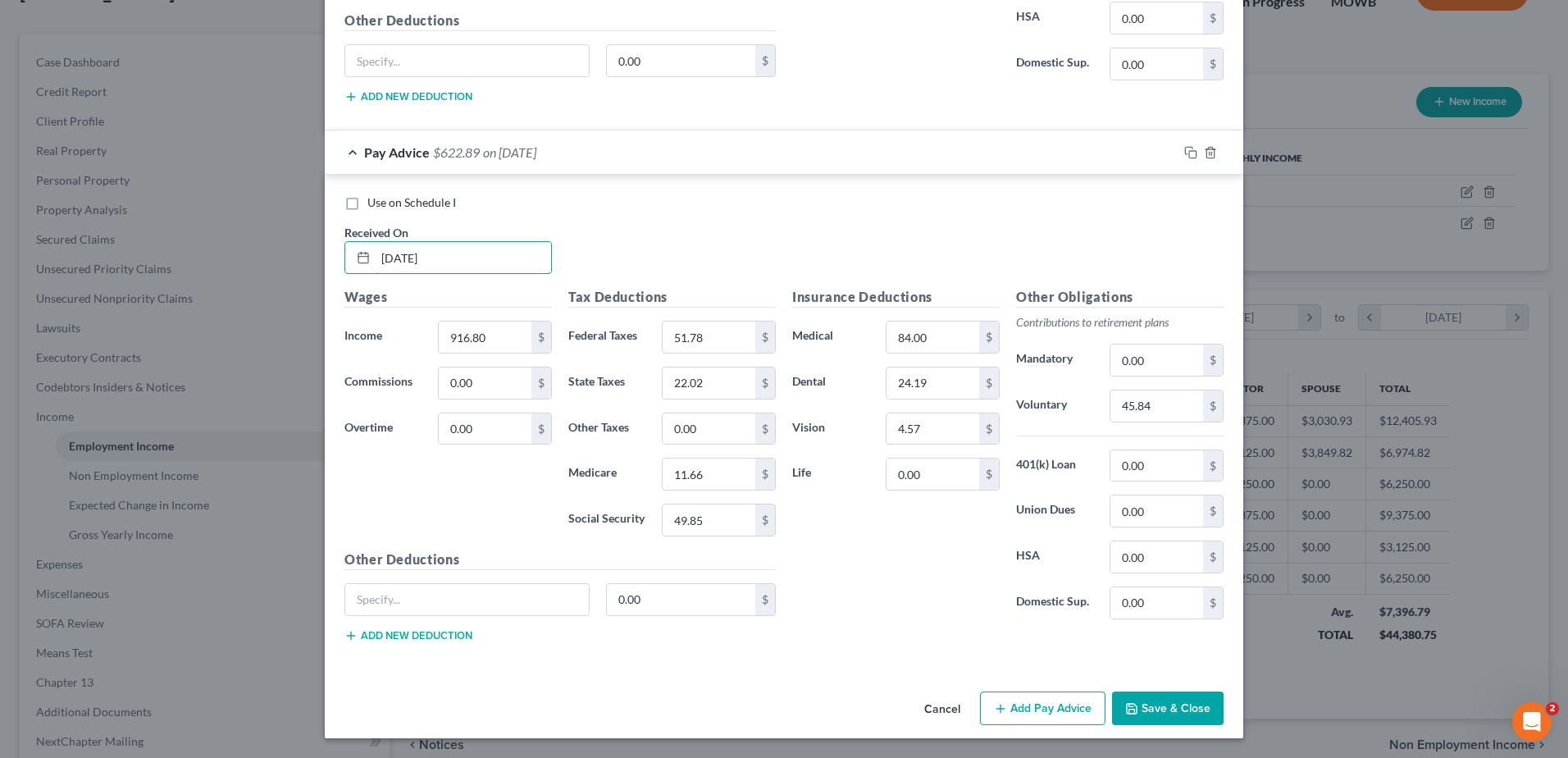
type input "[DATE]"
click at [1182, 709] on button "Save & Close" at bounding box center [1168, 709] width 112 height 35
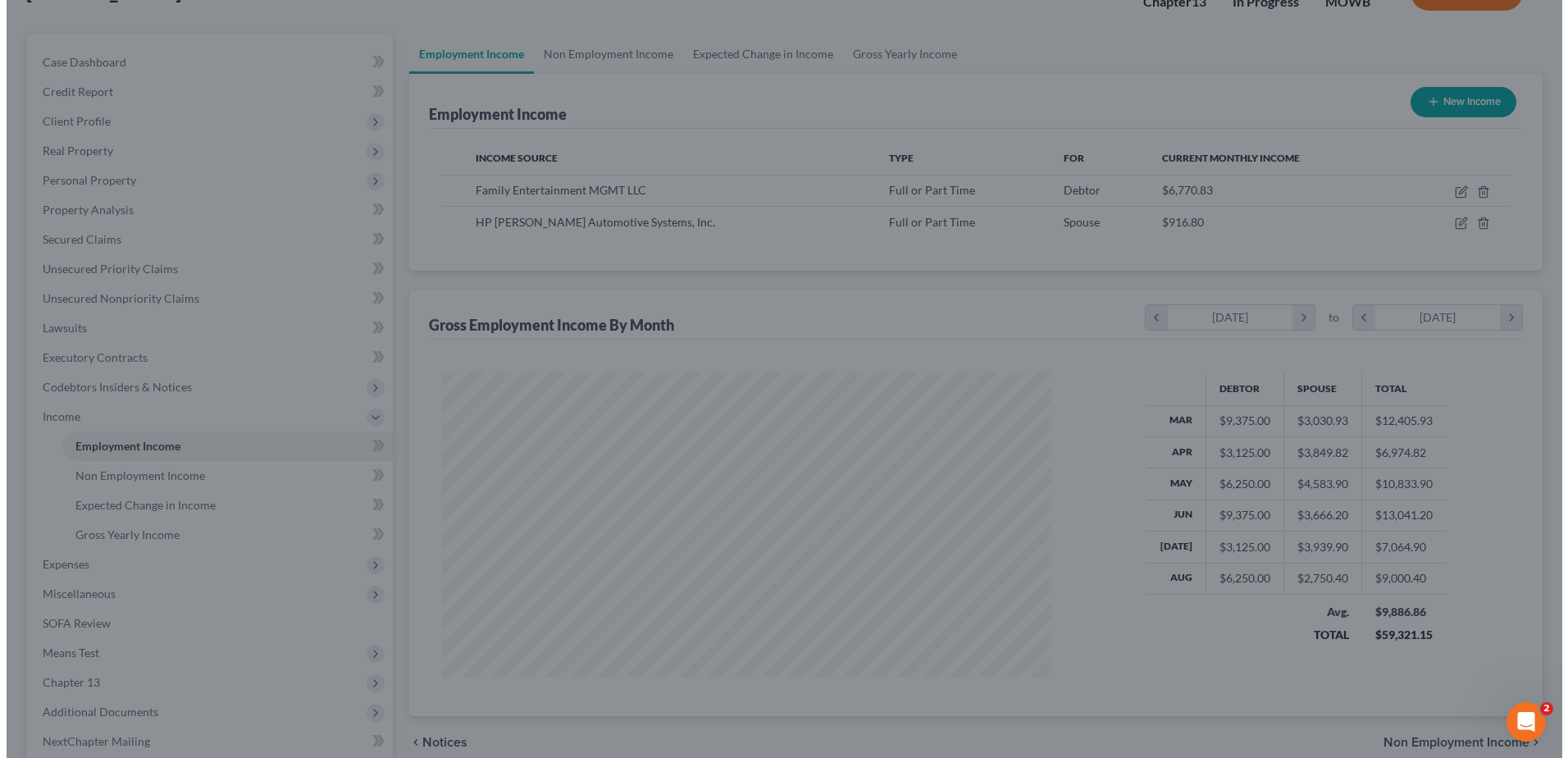
scroll to position [819786, 819320]
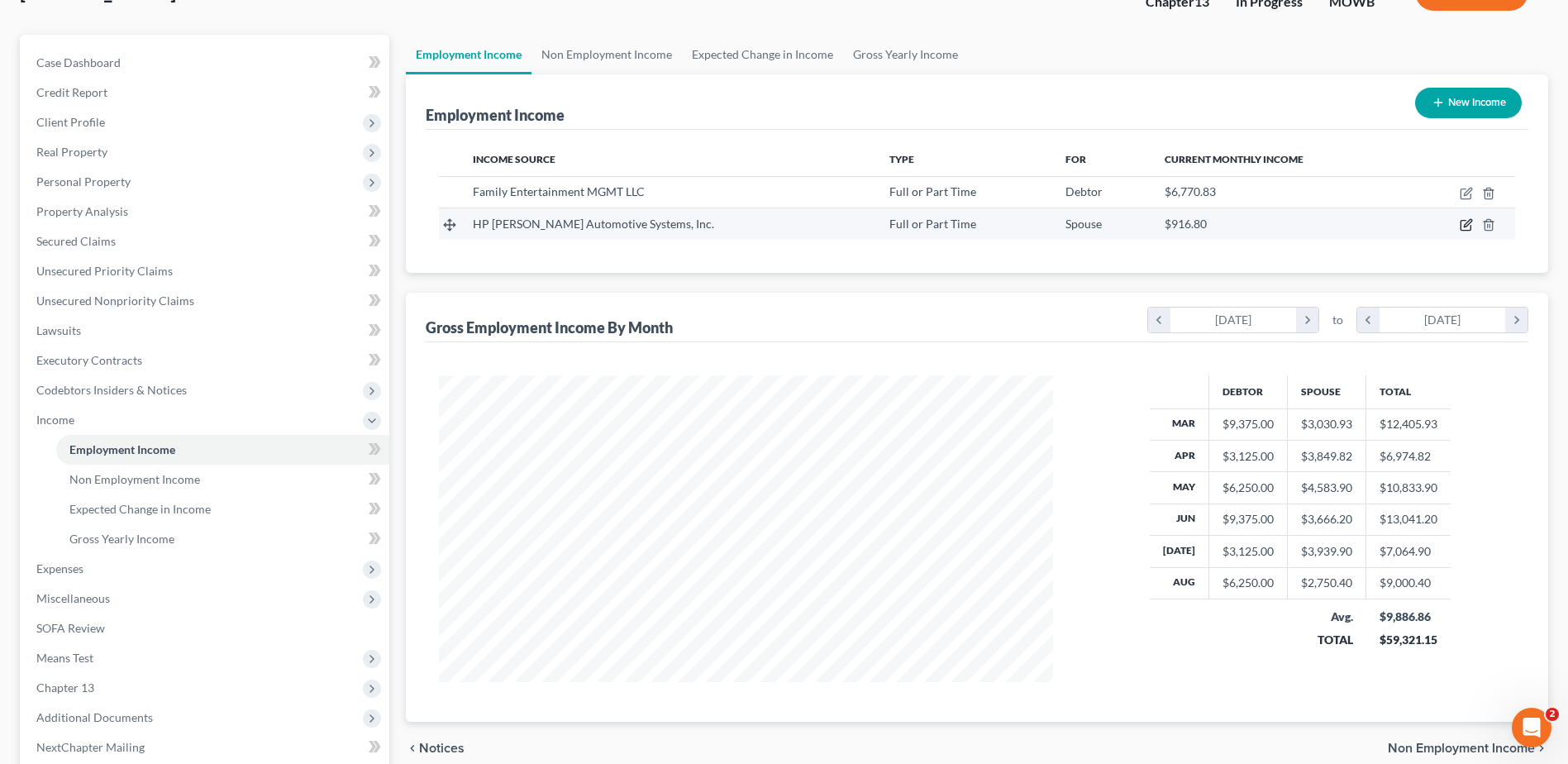
click at [1466, 224] on icon "button" at bounding box center [1466, 224] width 13 height 13
select select "0"
select select "23"
select select "0"
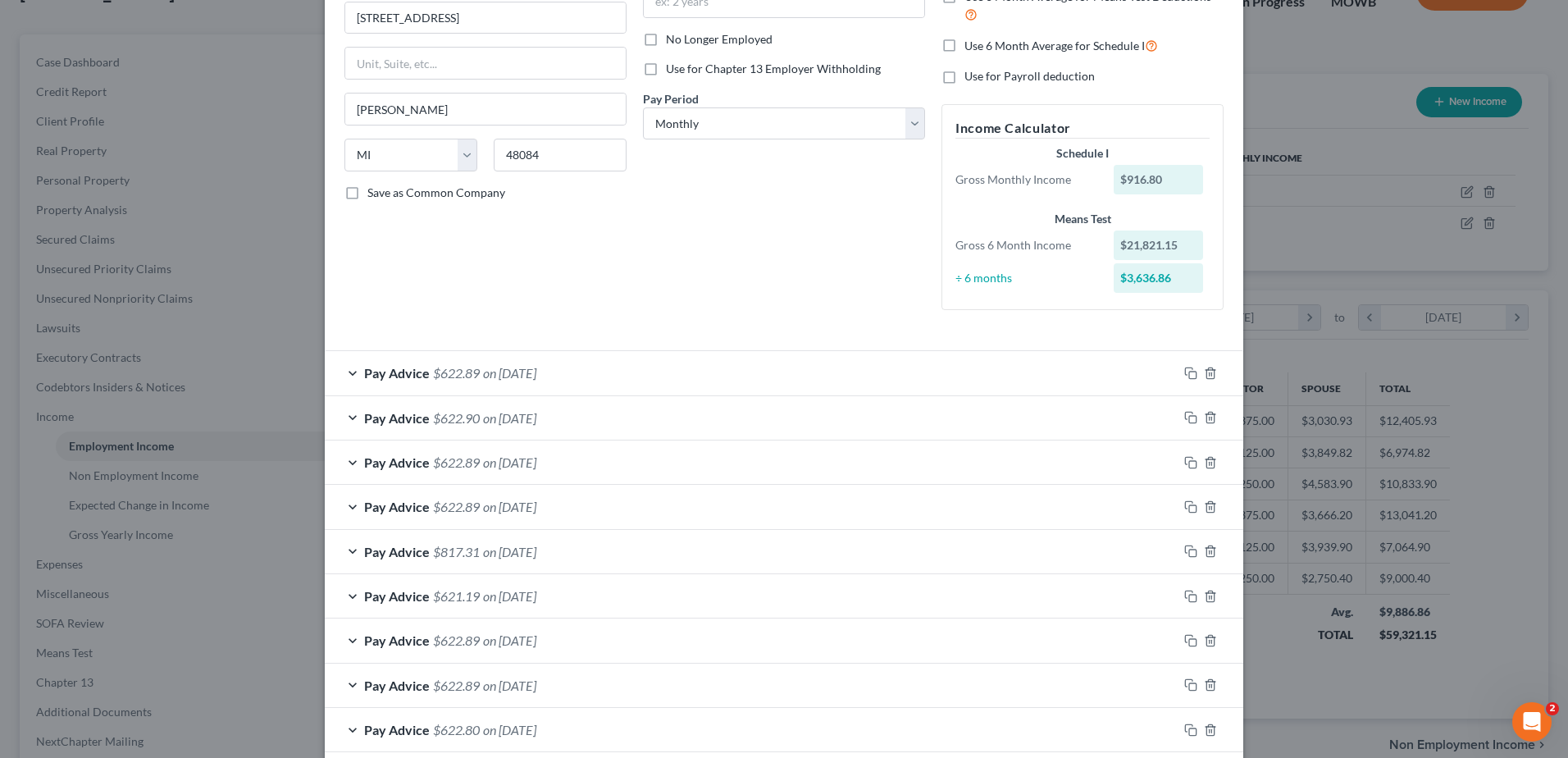
scroll to position [225, 0]
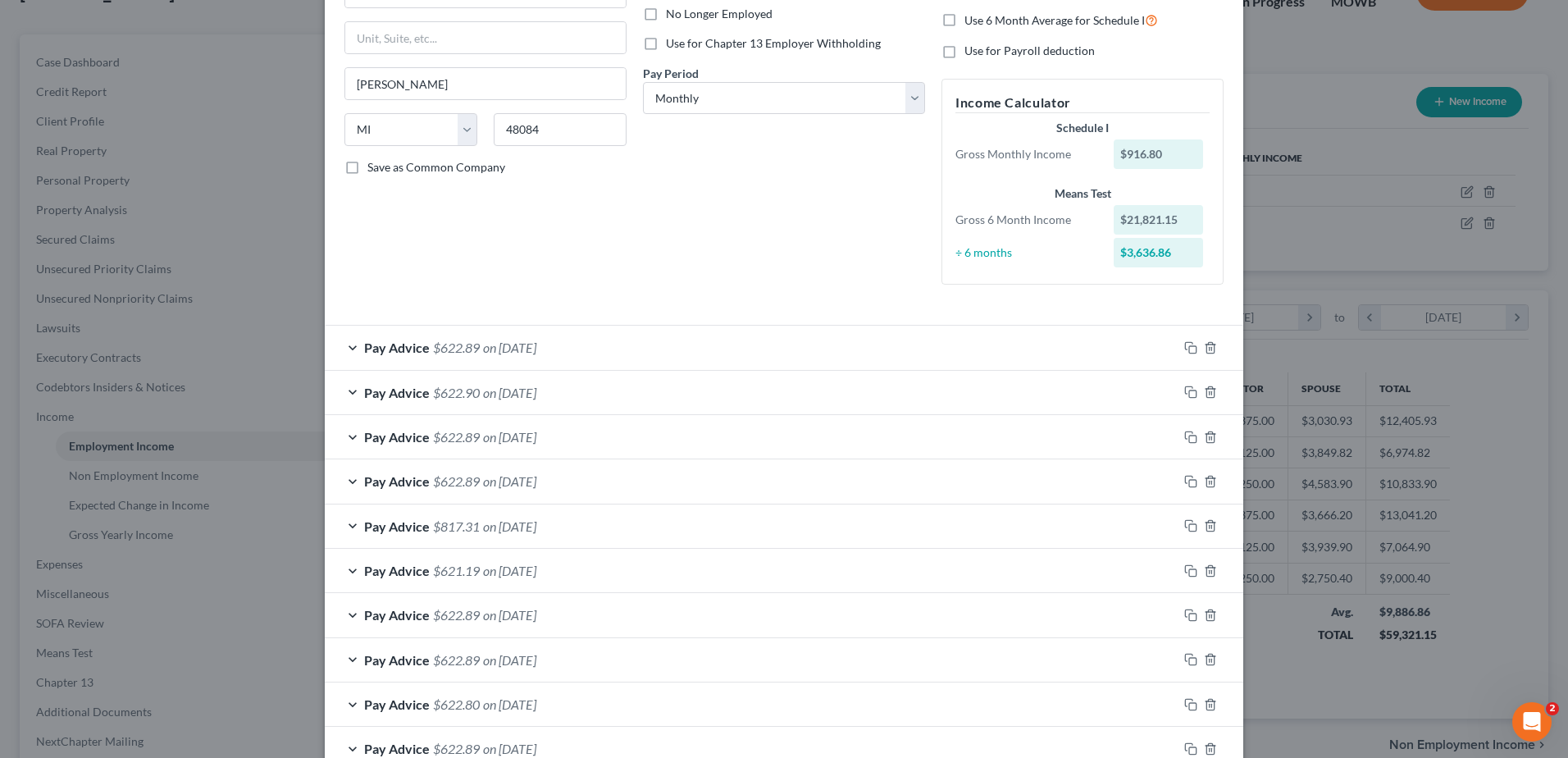
click at [346, 344] on div "Pay Advice $622.89 on [DATE]" at bounding box center [751, 346] width 853 height 43
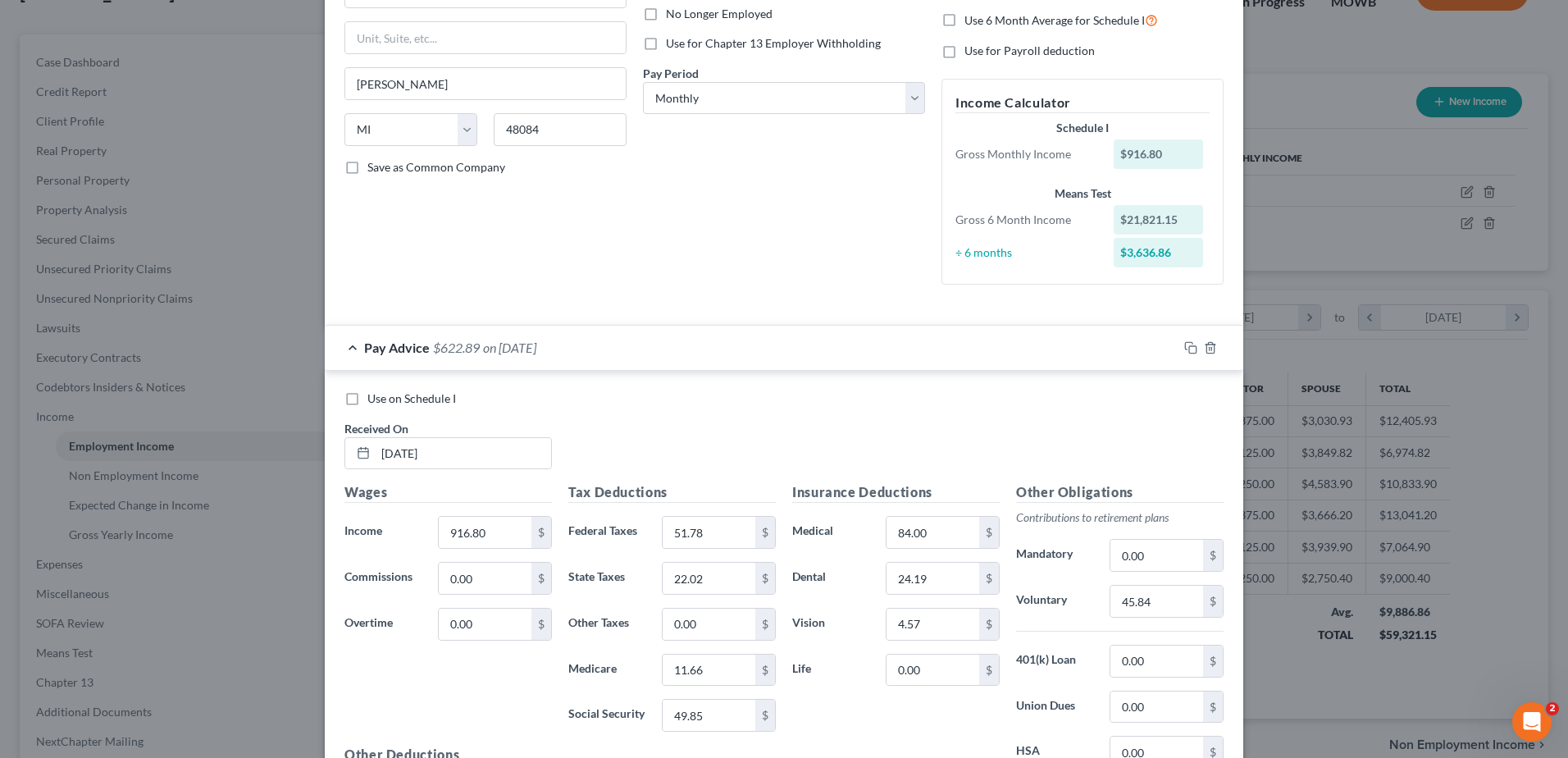
click at [367, 403] on label "Use on Schedule I" at bounding box center [411, 399] width 89 height 16
click at [374, 401] on input "Use on Schedule I" at bounding box center [379, 396] width 11 height 11
checkbox input "true"
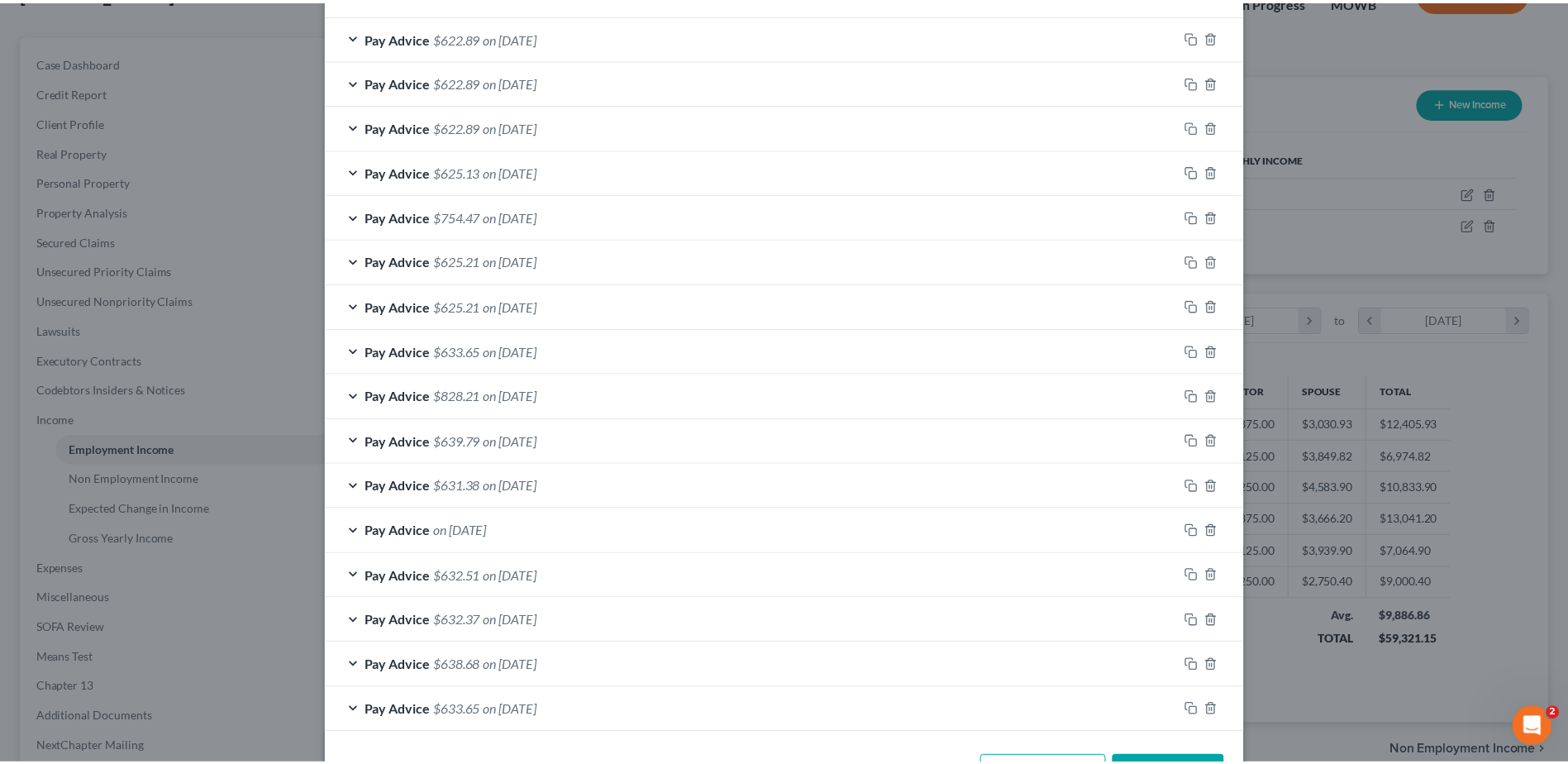
scroll to position [1637, 0]
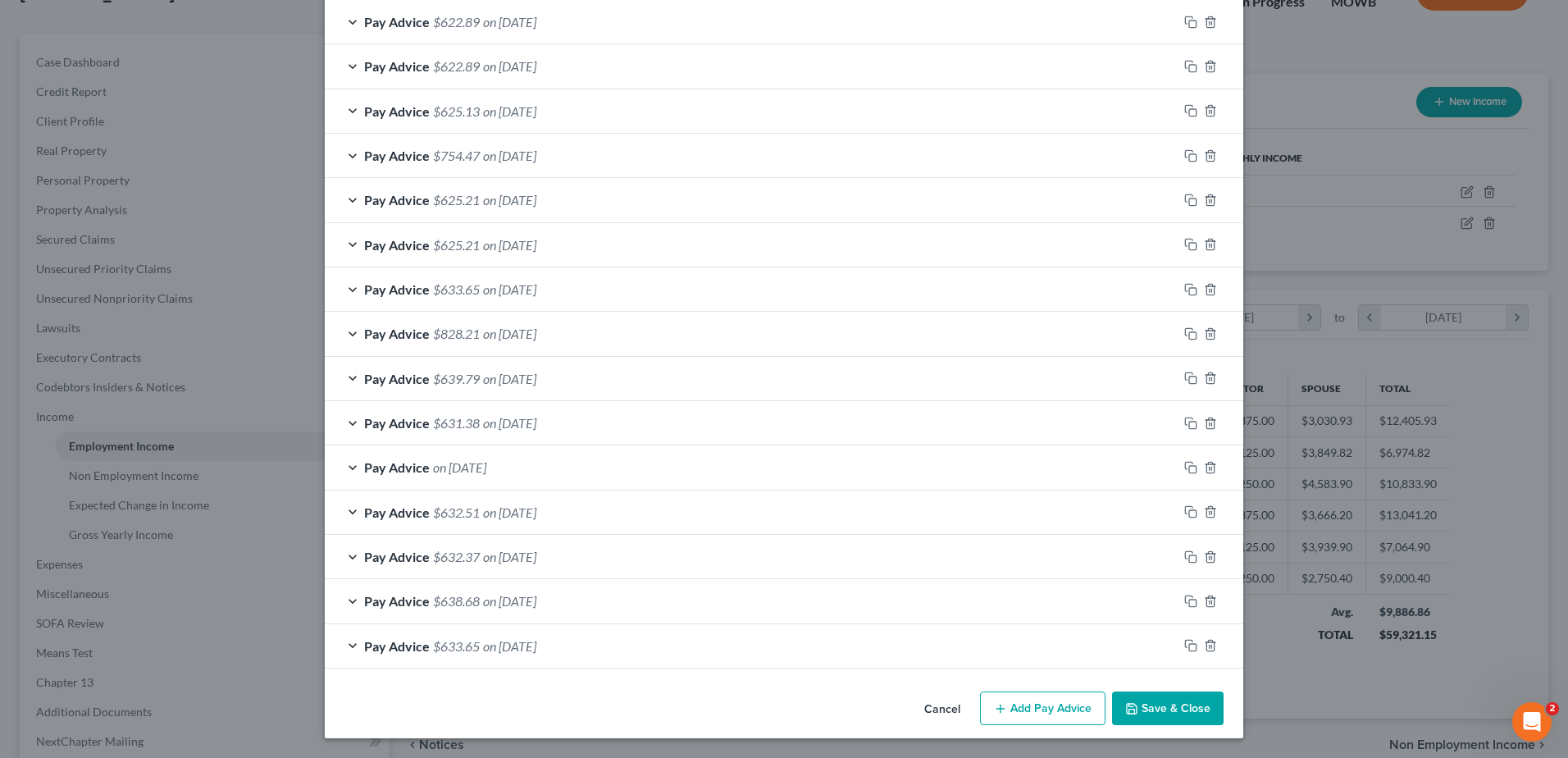
click at [1183, 702] on button "Save & Close" at bounding box center [1168, 709] width 112 height 35
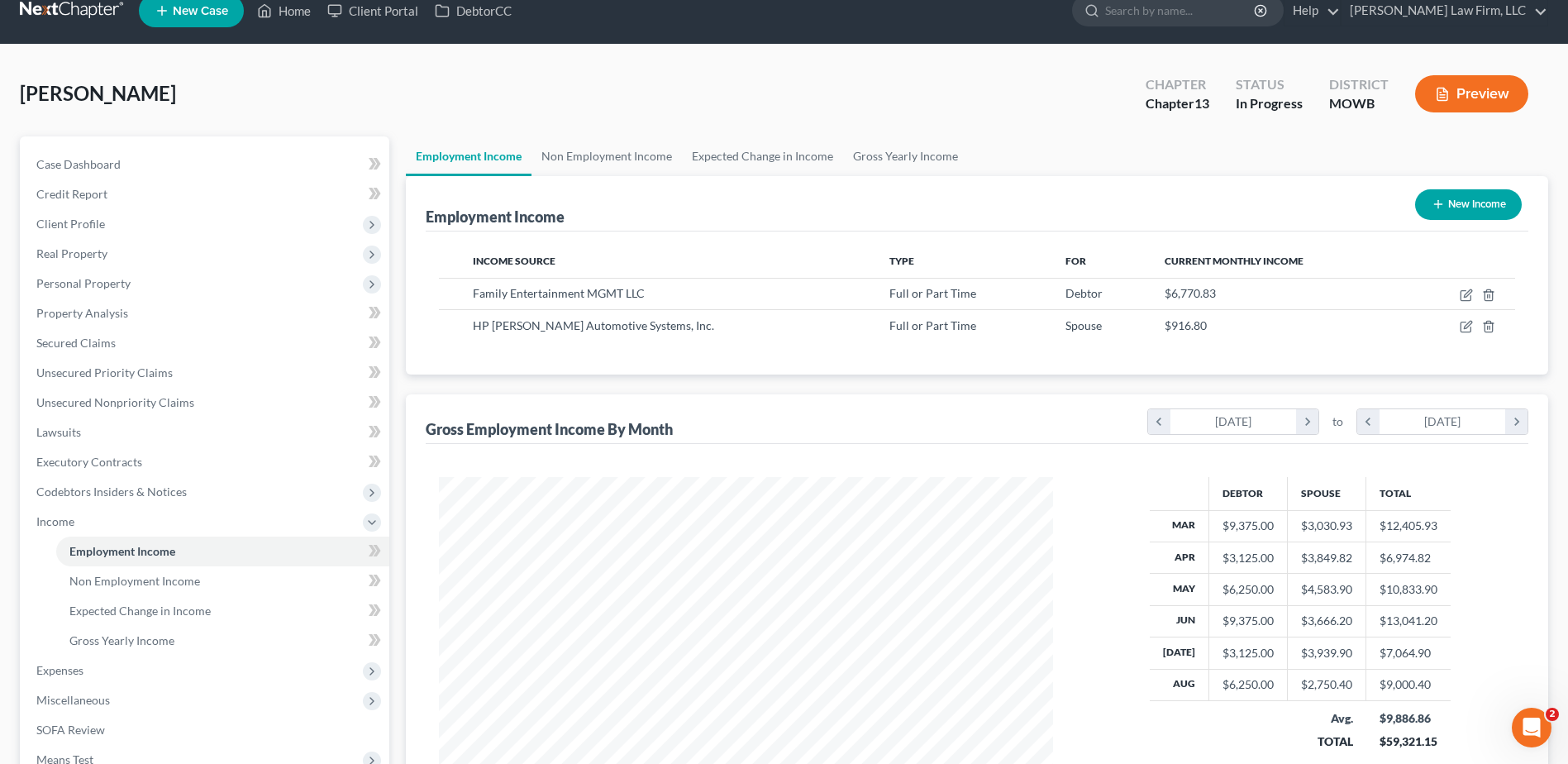
scroll to position [0, 0]
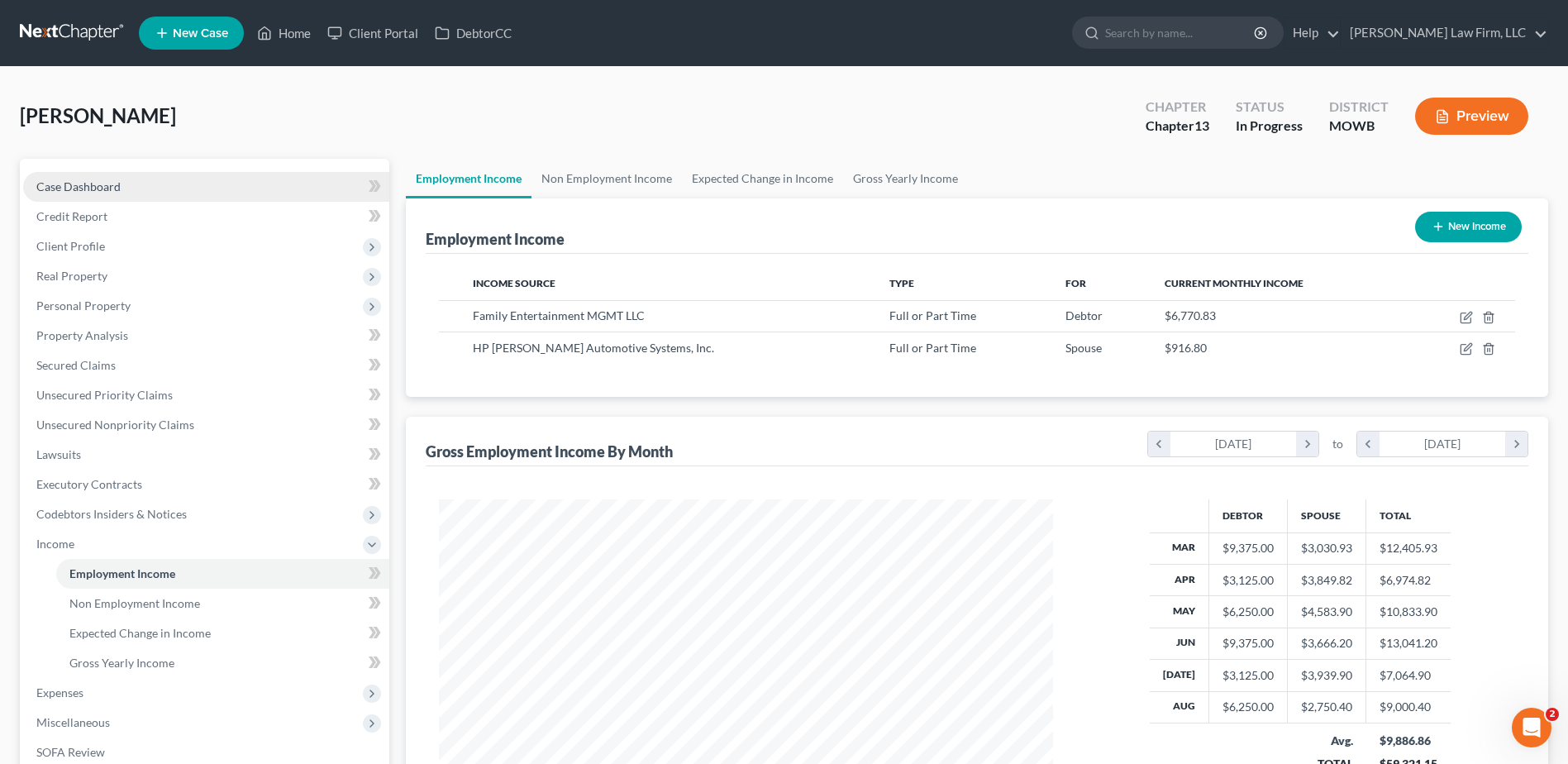
click at [110, 180] on span "Case Dashboard" at bounding box center [78, 186] width 84 height 14
select select "4"
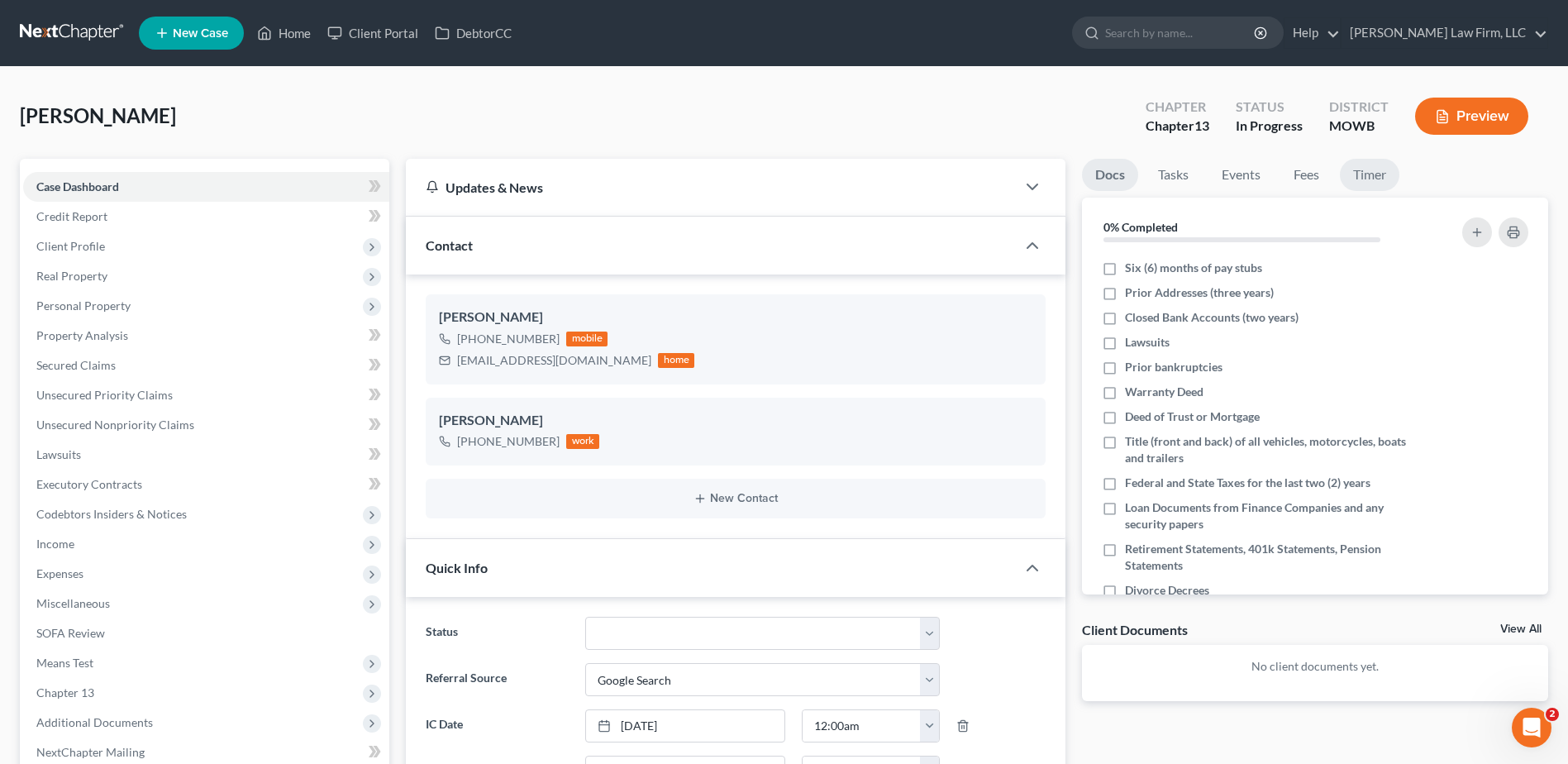
click at [1370, 179] on link "Timer" at bounding box center [1369, 175] width 59 height 32
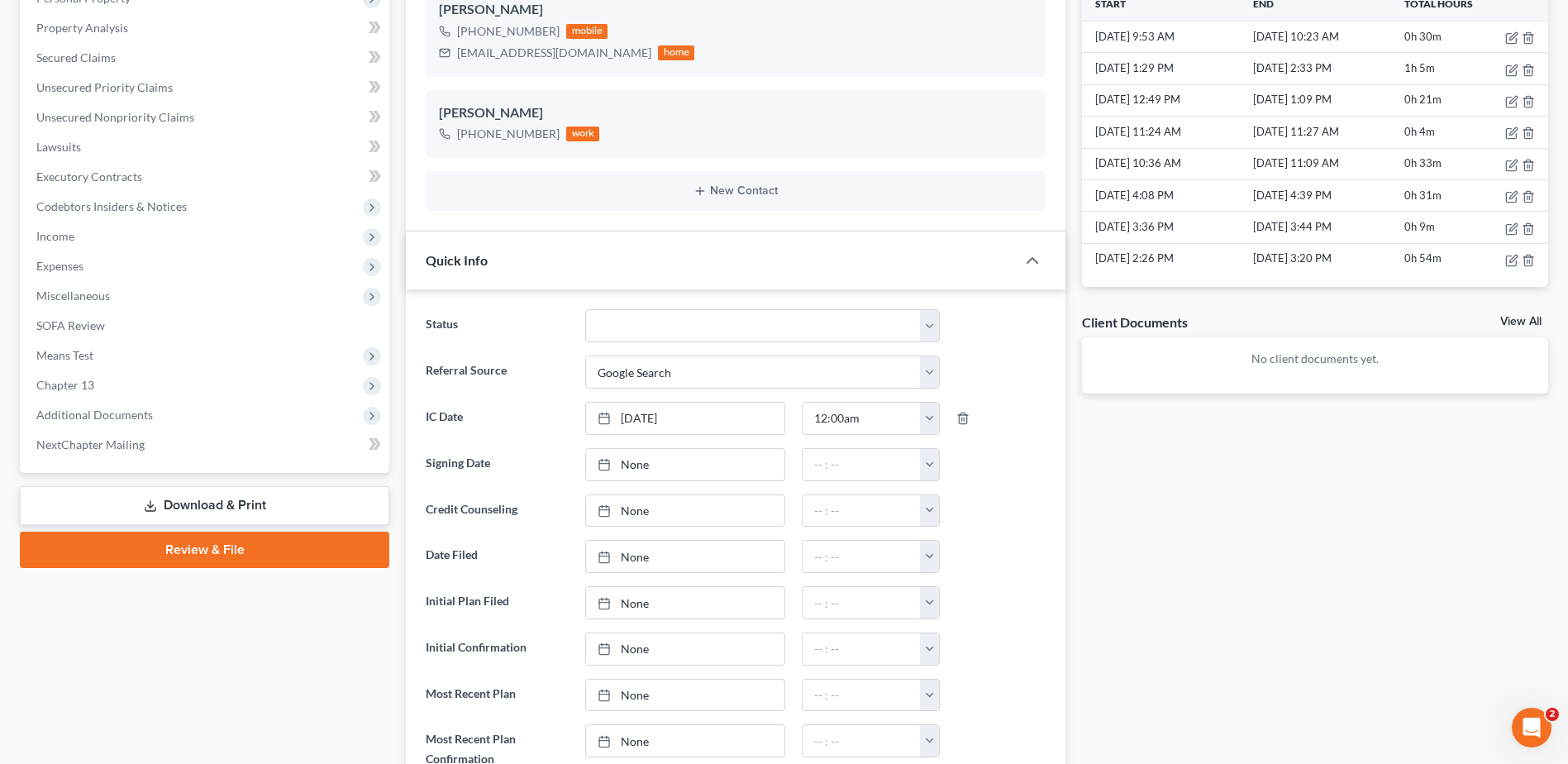
scroll to position [310, 0]
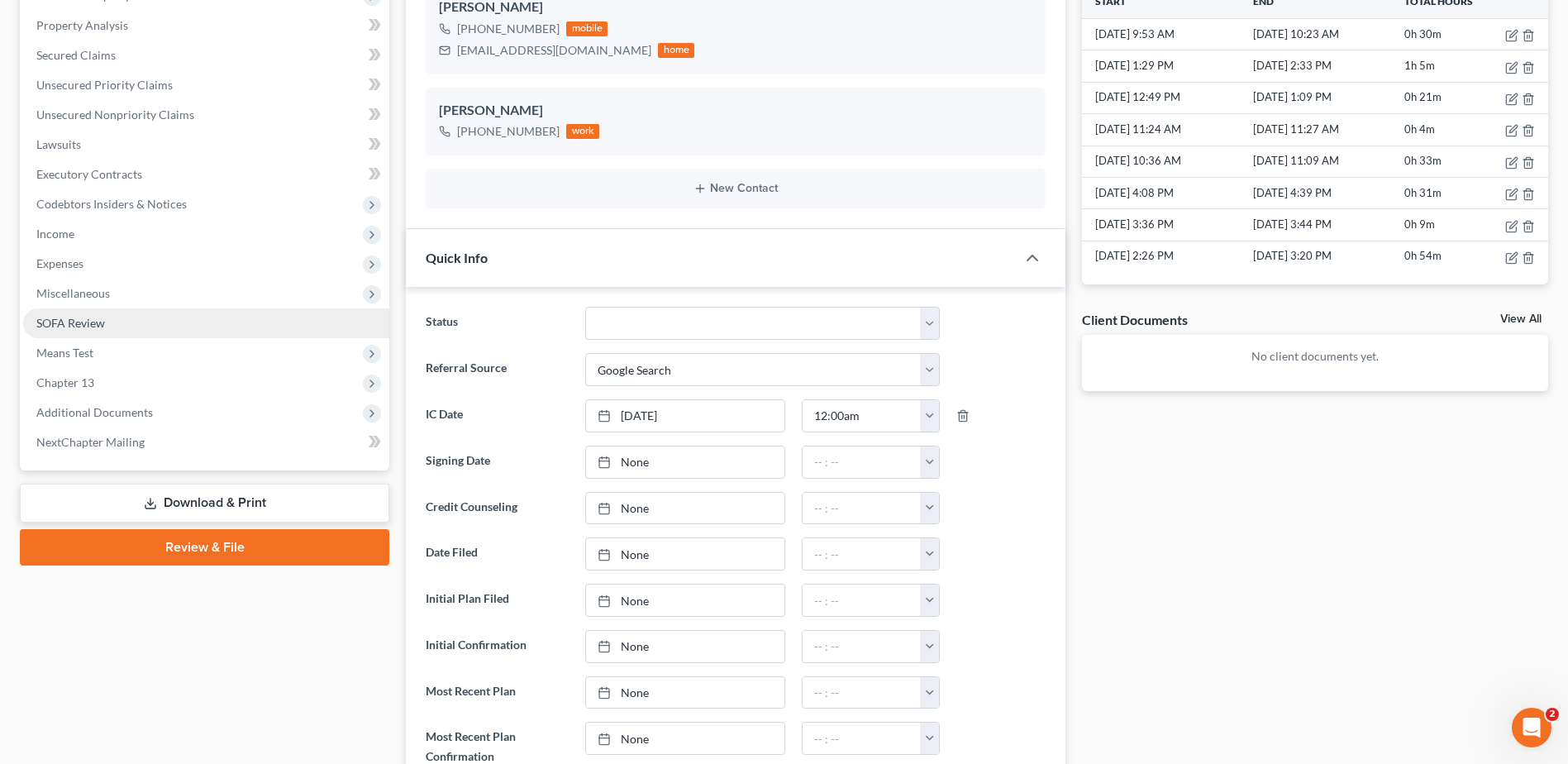
click at [64, 321] on span "SOFA Review" at bounding box center [70, 322] width 68 height 14
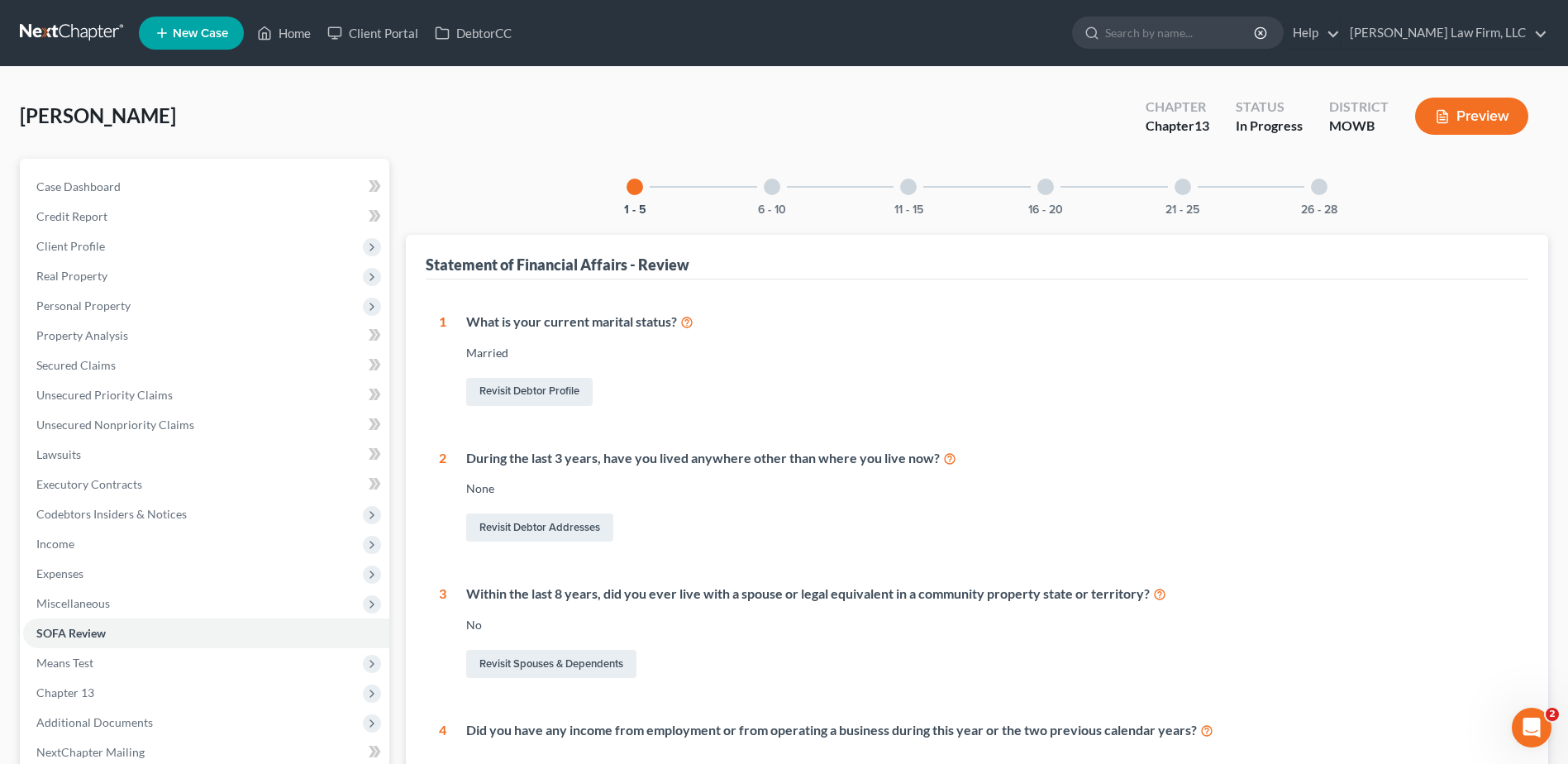
click at [772, 198] on div "6 - 10" at bounding box center [772, 187] width 56 height 56
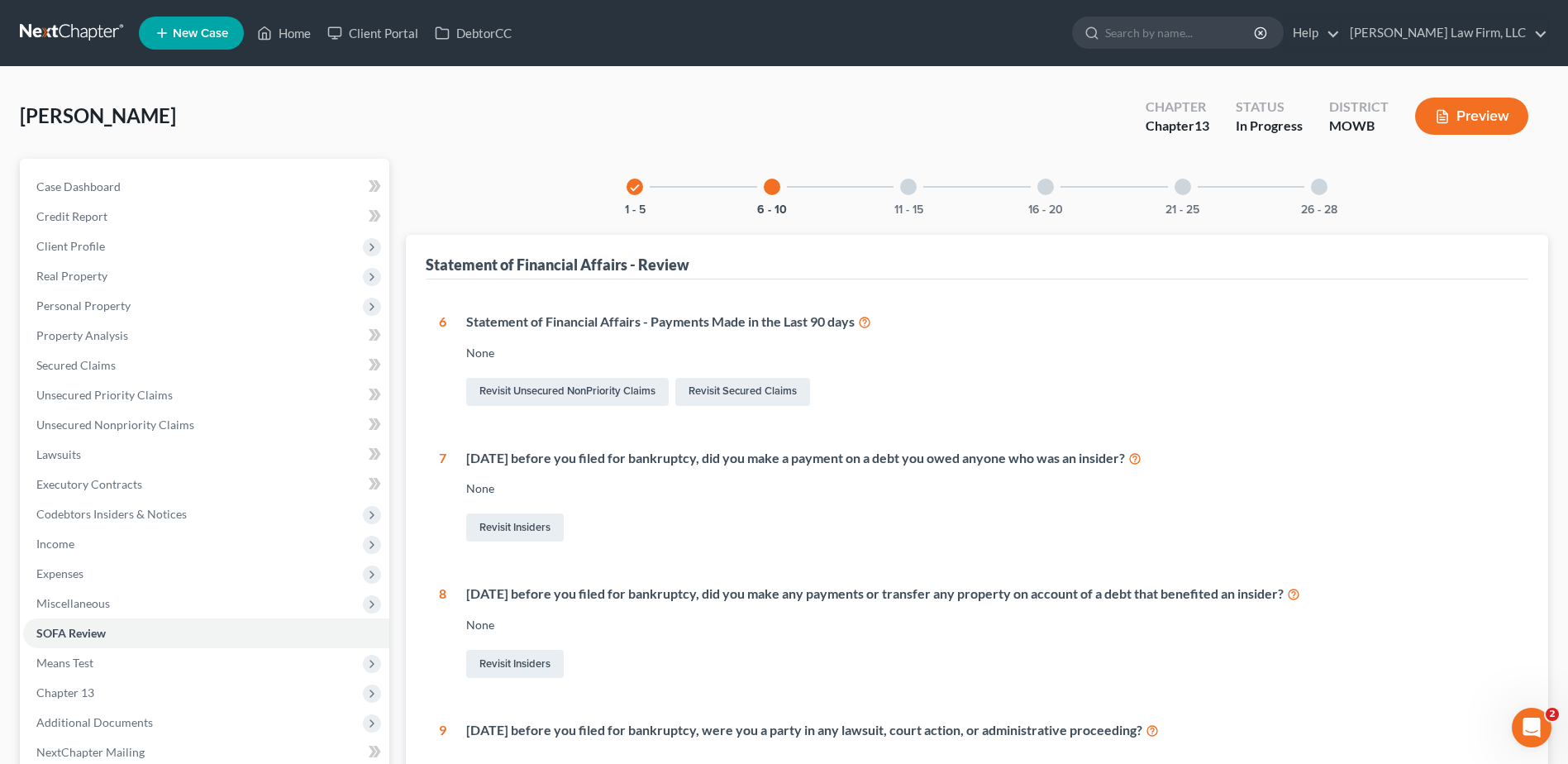
click at [904, 188] on div at bounding box center [908, 187] width 17 height 17
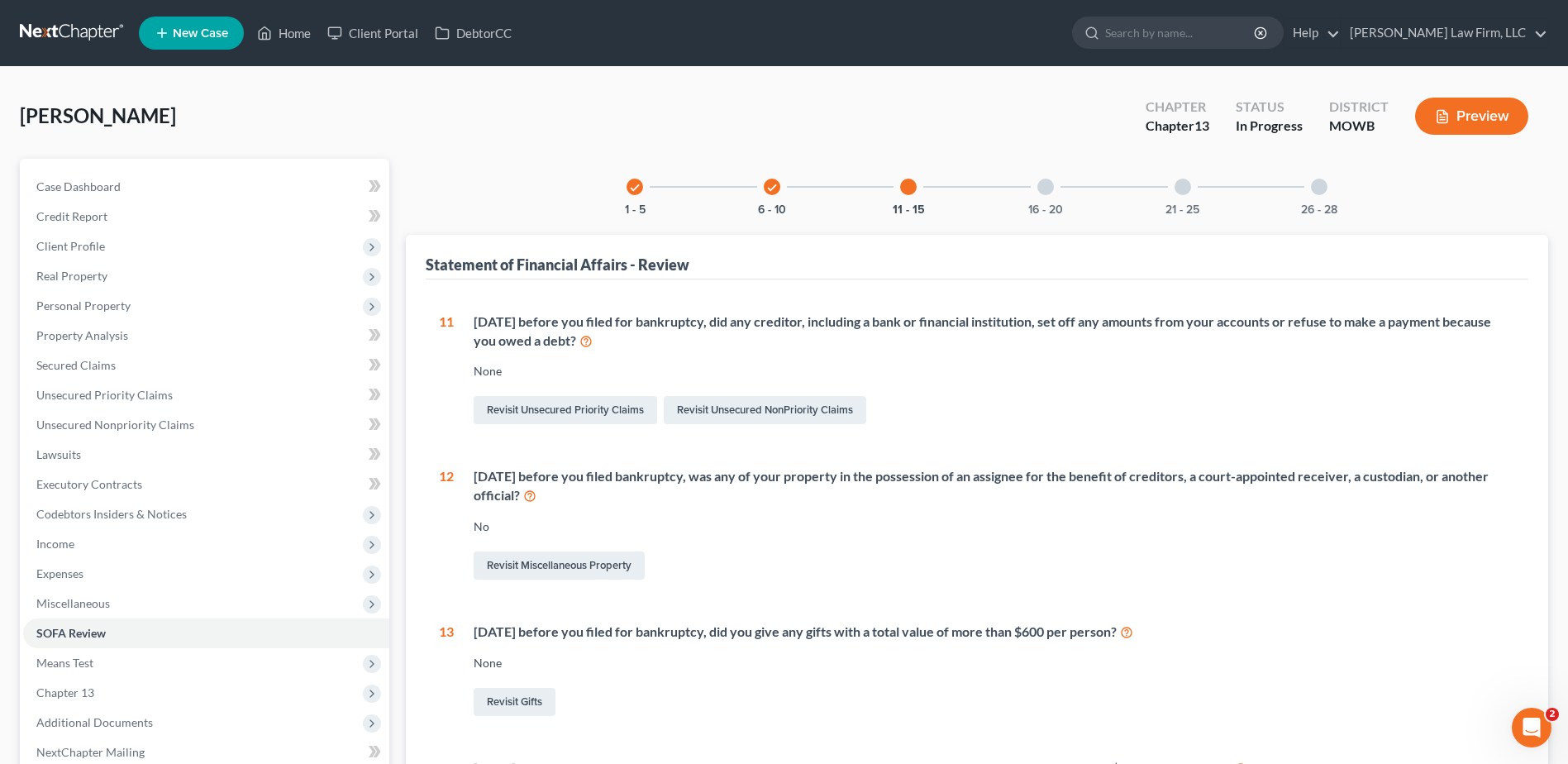
click at [1044, 196] on div "16 - 20" at bounding box center [1045, 187] width 56 height 56
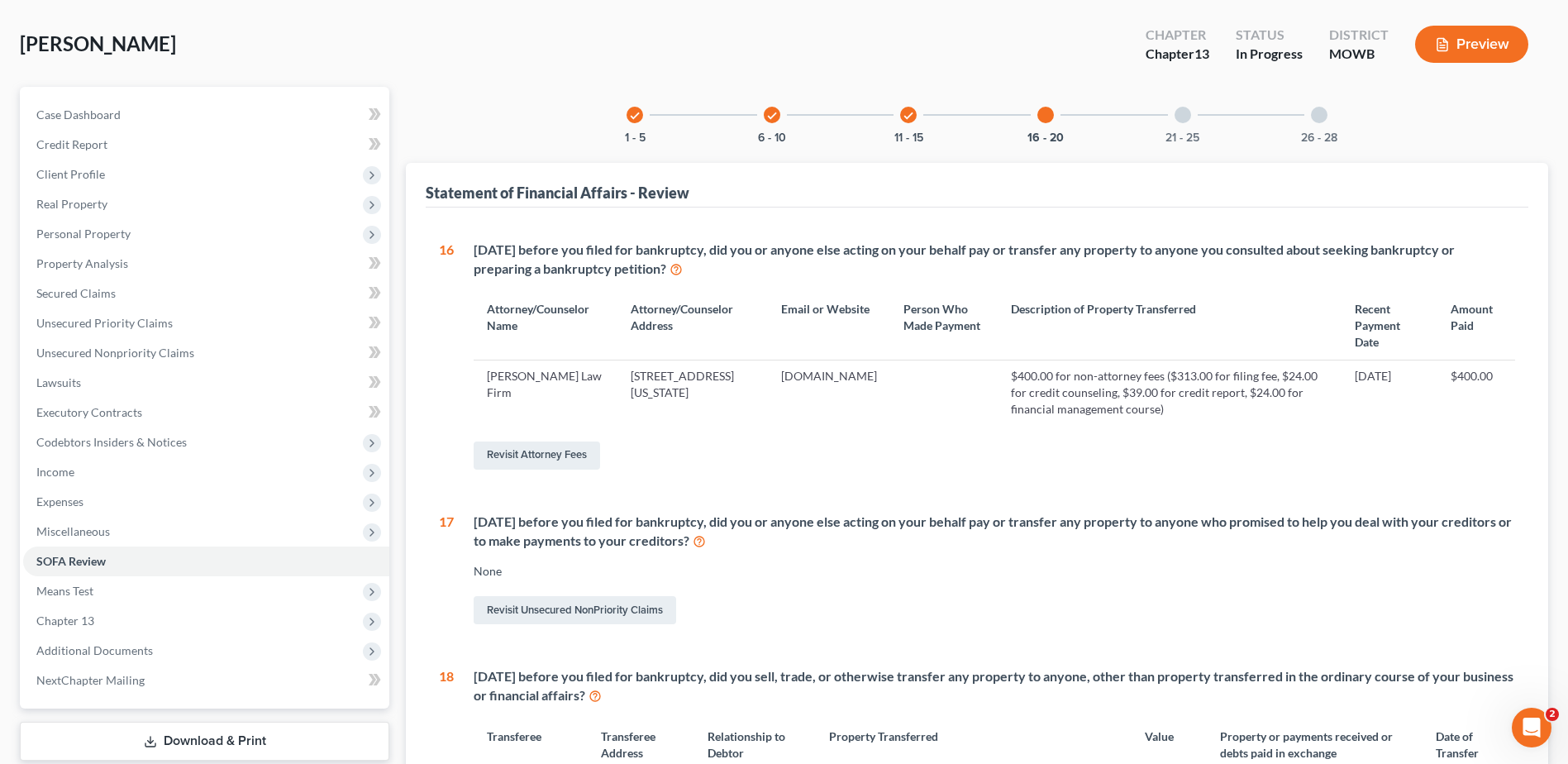
scroll to position [165, 0]
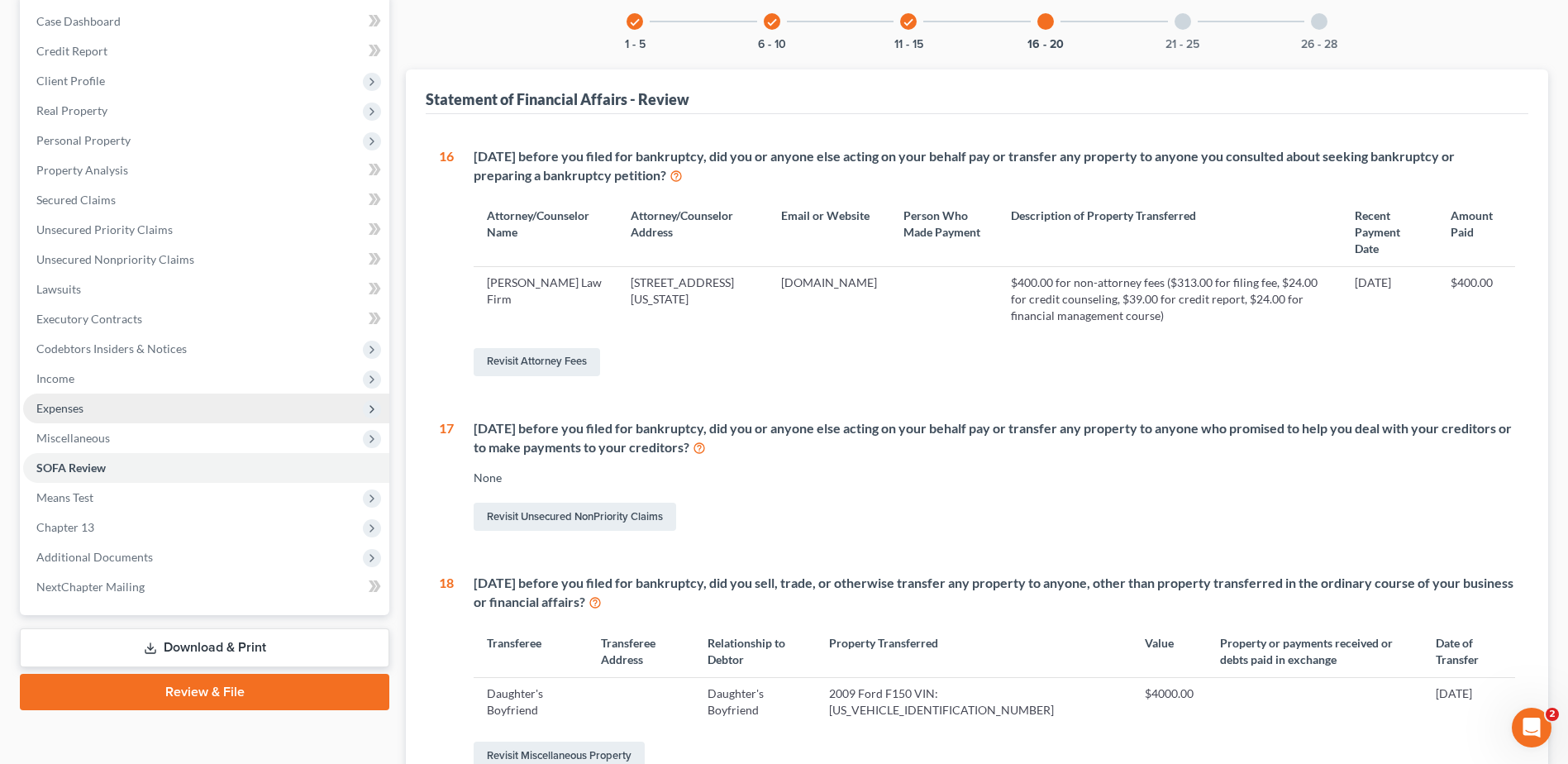
click at [59, 406] on span "Expenses" at bounding box center [59, 407] width 47 height 14
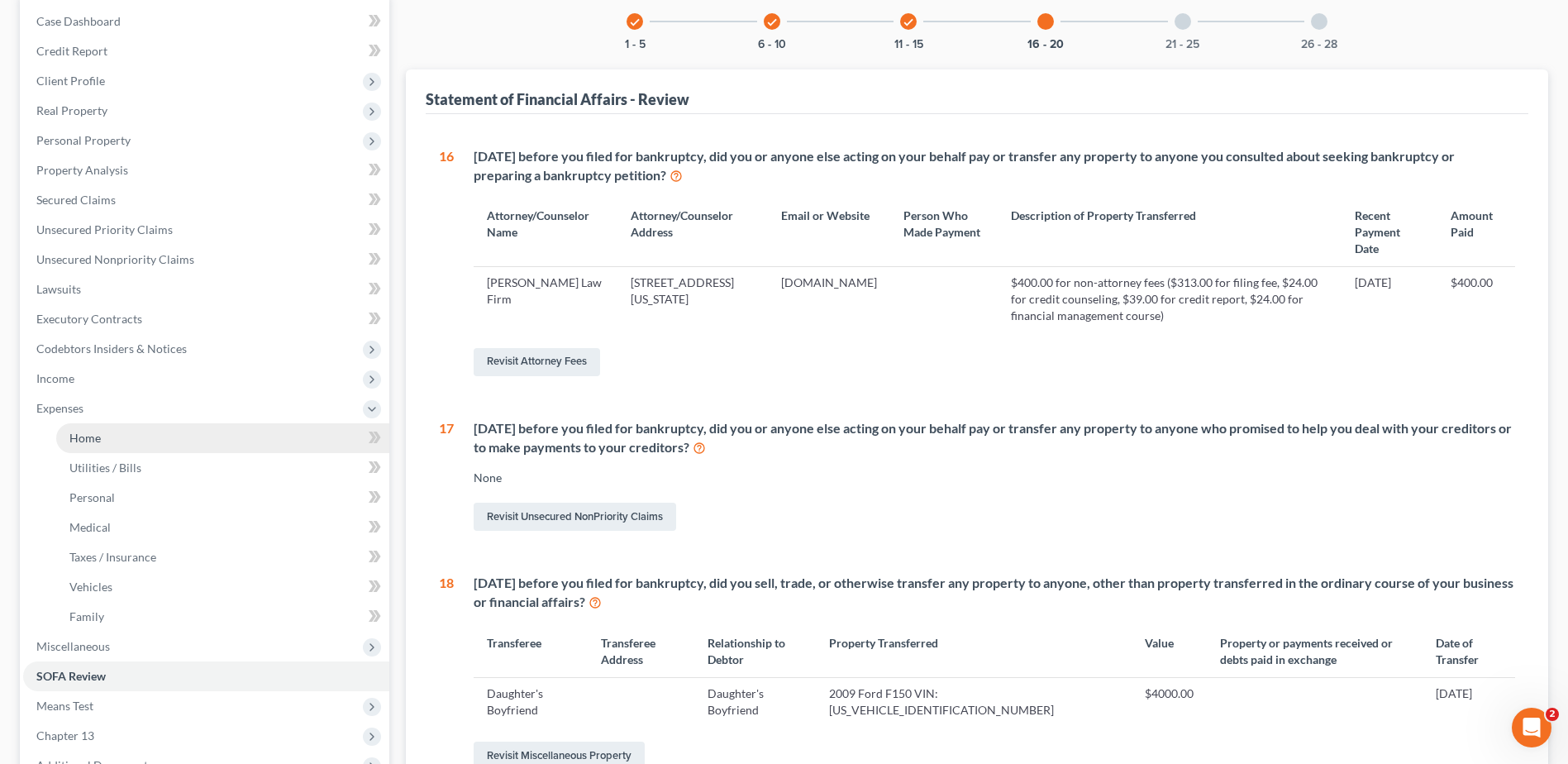
click at [73, 433] on span "Home" at bounding box center [85, 437] width 31 height 14
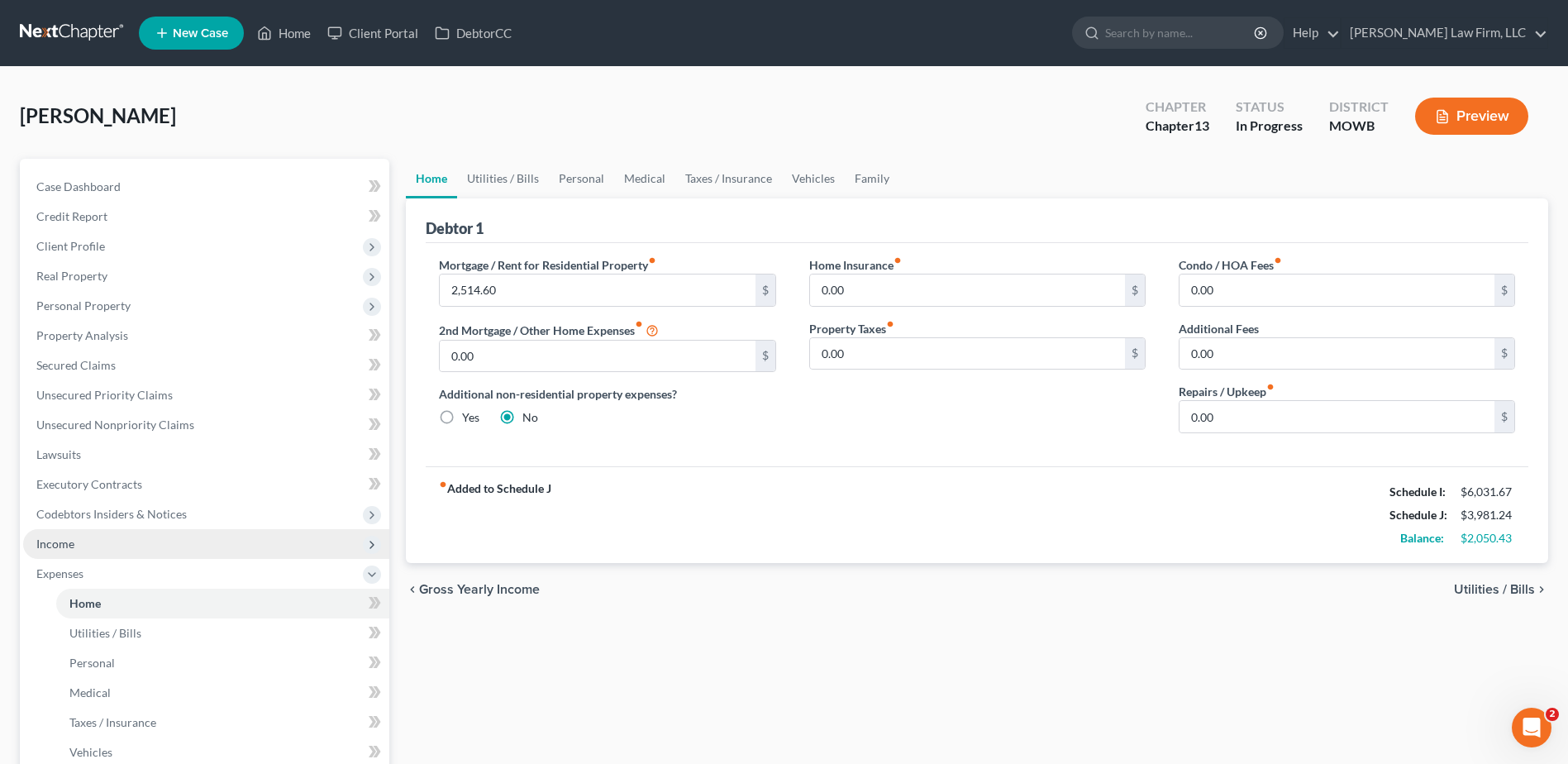
click at [46, 534] on span "Income" at bounding box center [206, 544] width 366 height 30
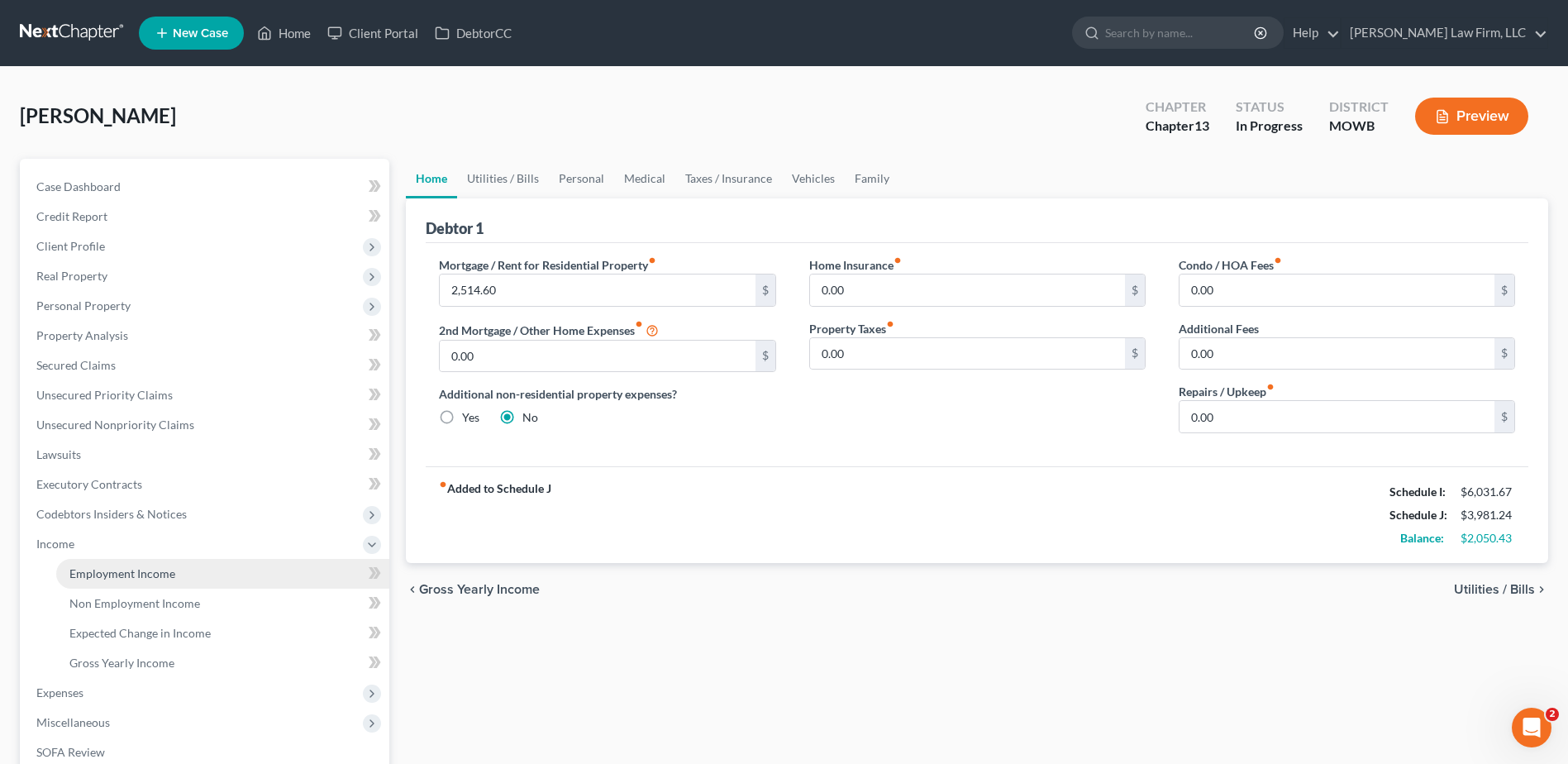
click at [118, 563] on link "Employment Income" at bounding box center [223, 574] width 334 height 30
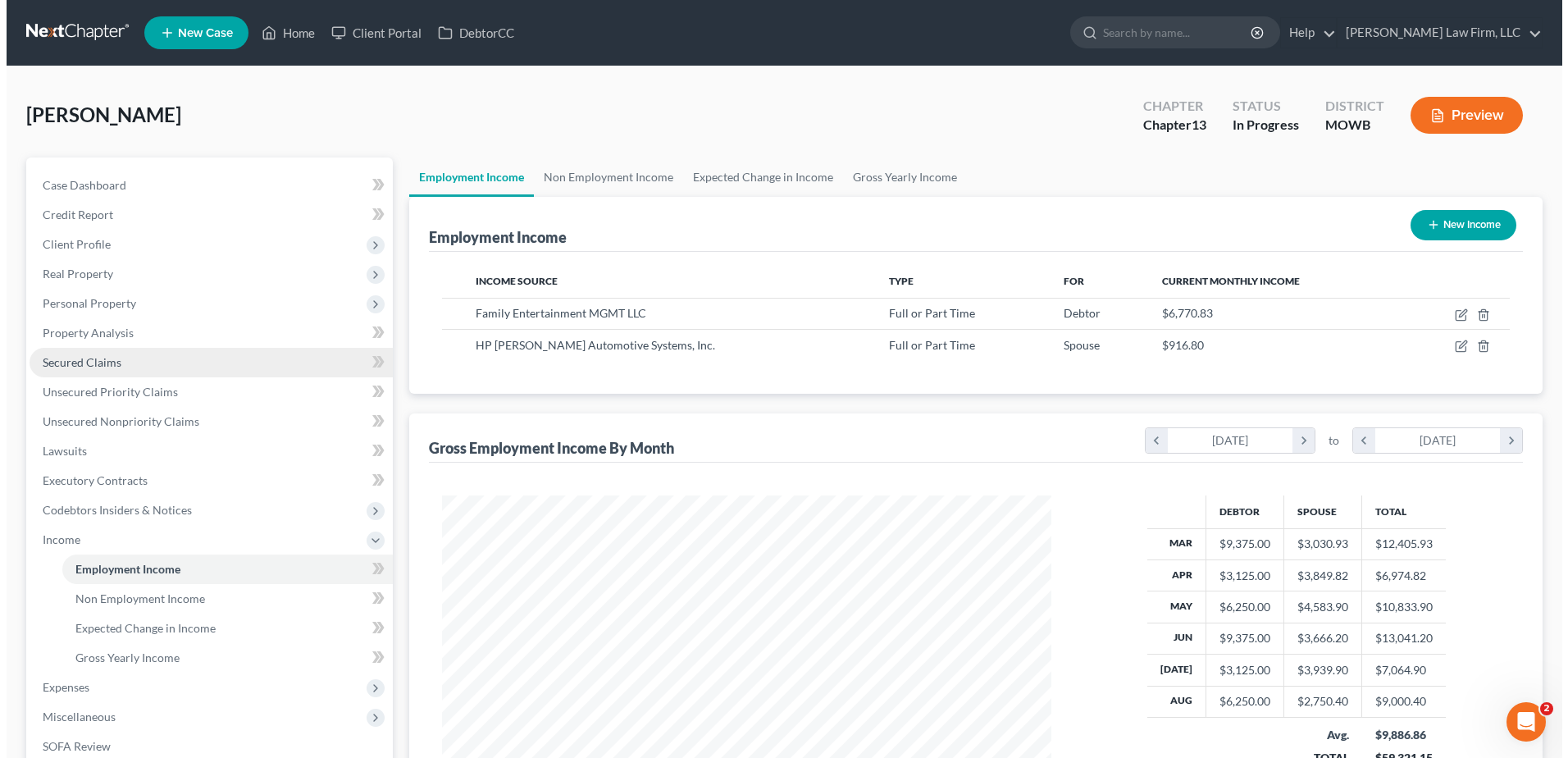
scroll to position [304, 641]
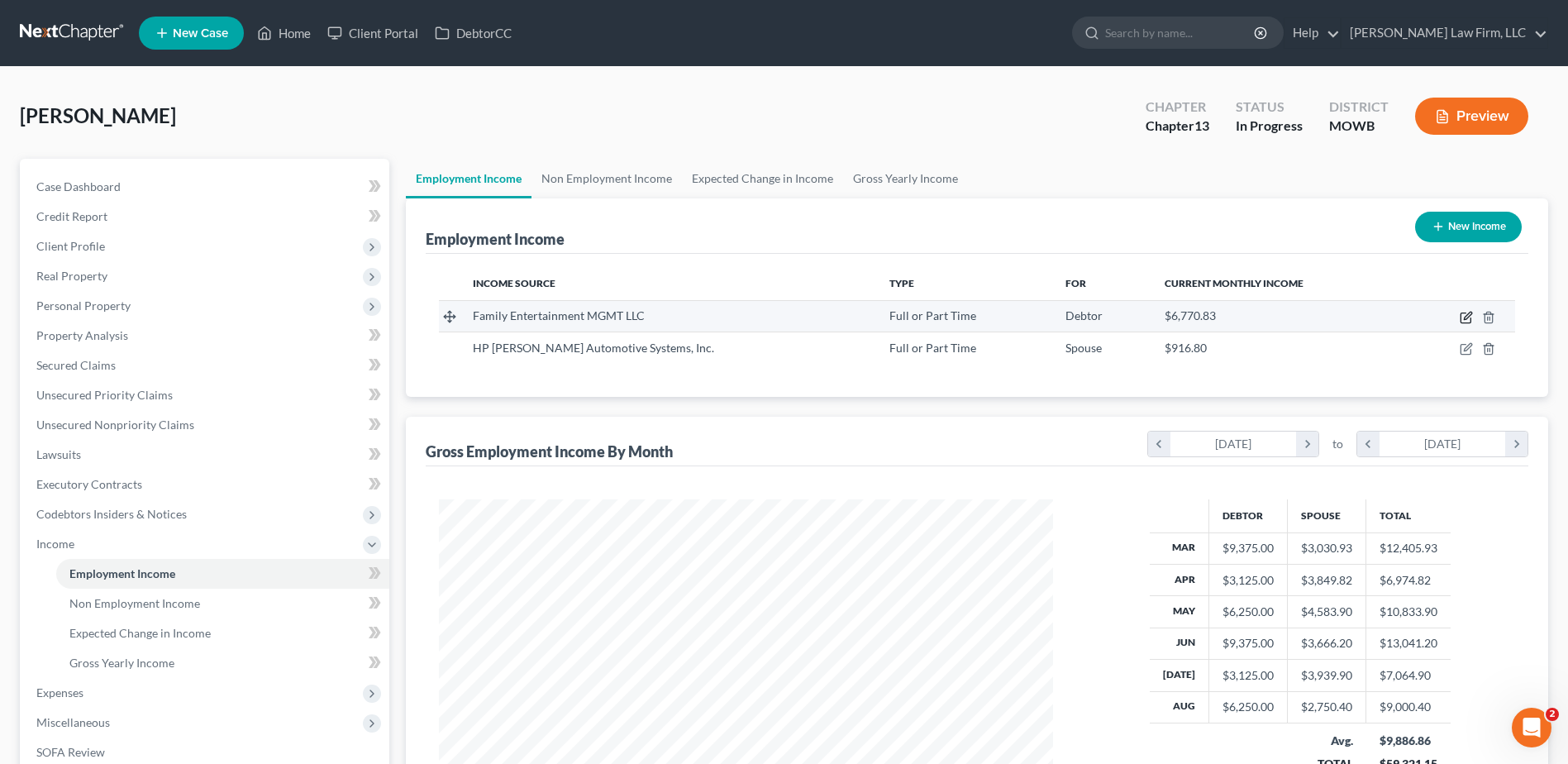
click at [1468, 313] on icon "button" at bounding box center [1466, 317] width 13 height 13
select select "0"
select select "17"
select select "2"
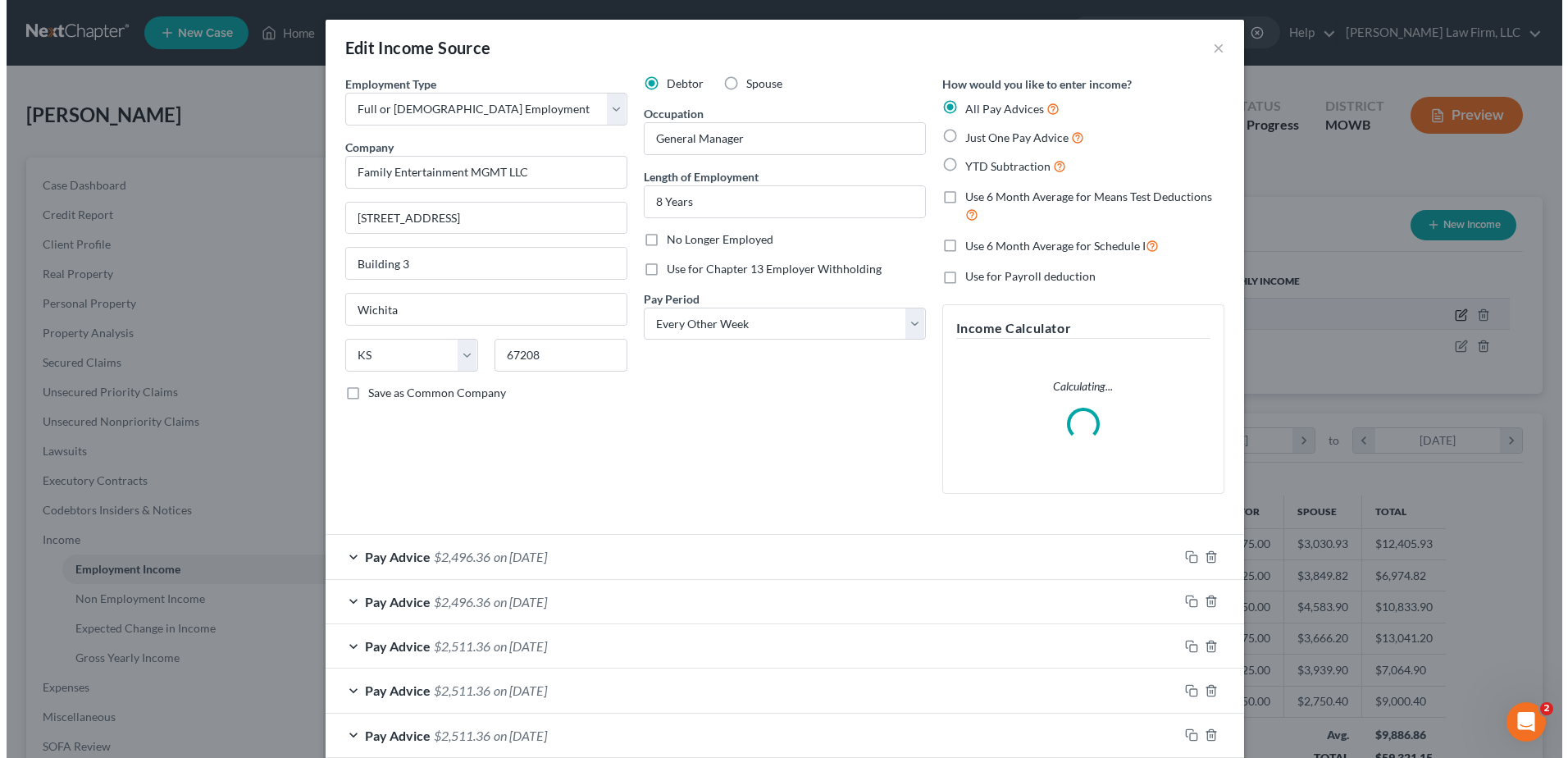
scroll to position [307, 648]
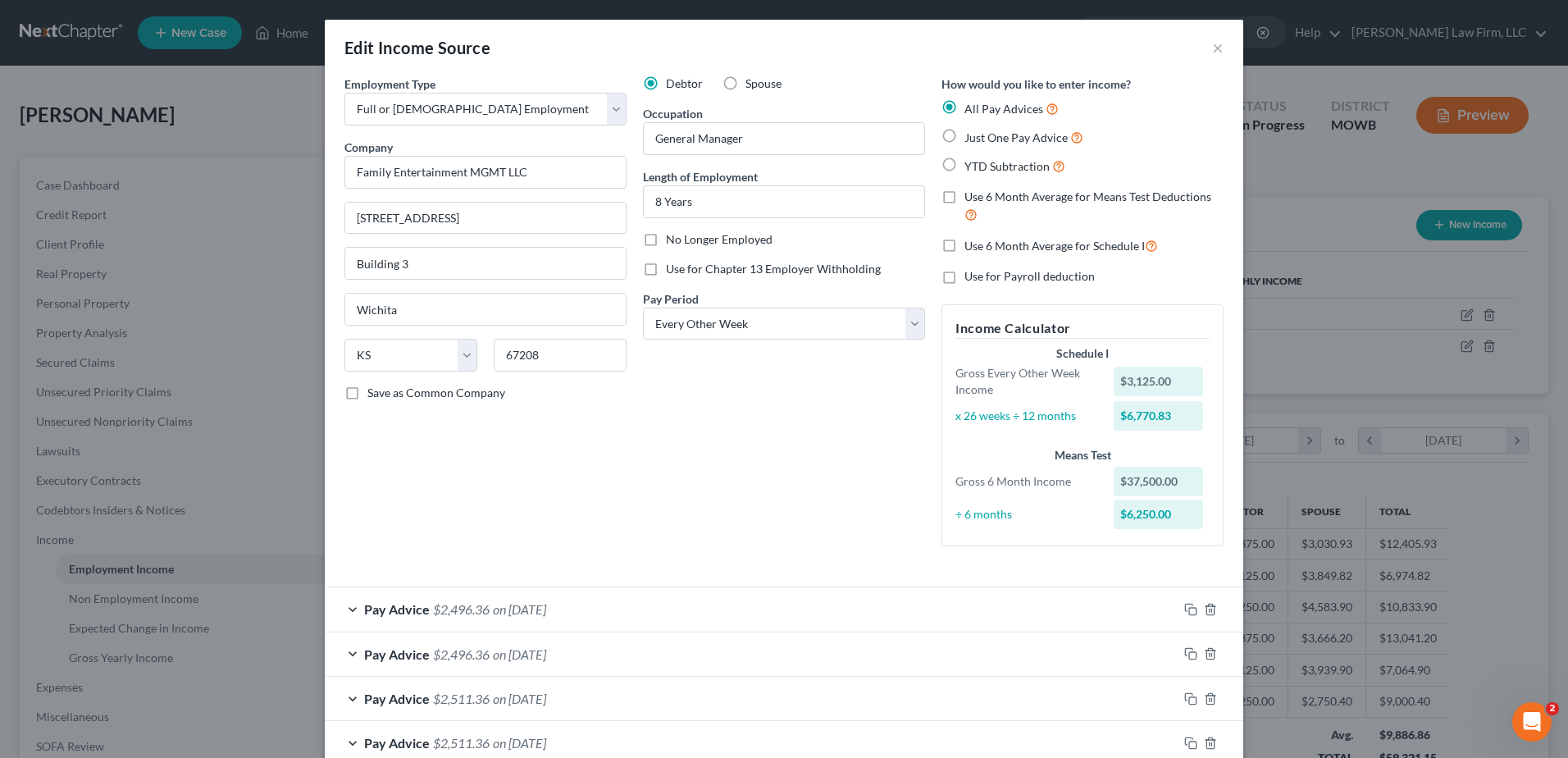
click at [964, 243] on label "Use 6 Month Average for Schedule I" at bounding box center [1060, 246] width 193 height 19
click at [970, 243] on input "Use 6 Month Average for Schedule I" at bounding box center [976, 242] width 11 height 11
checkbox input "true"
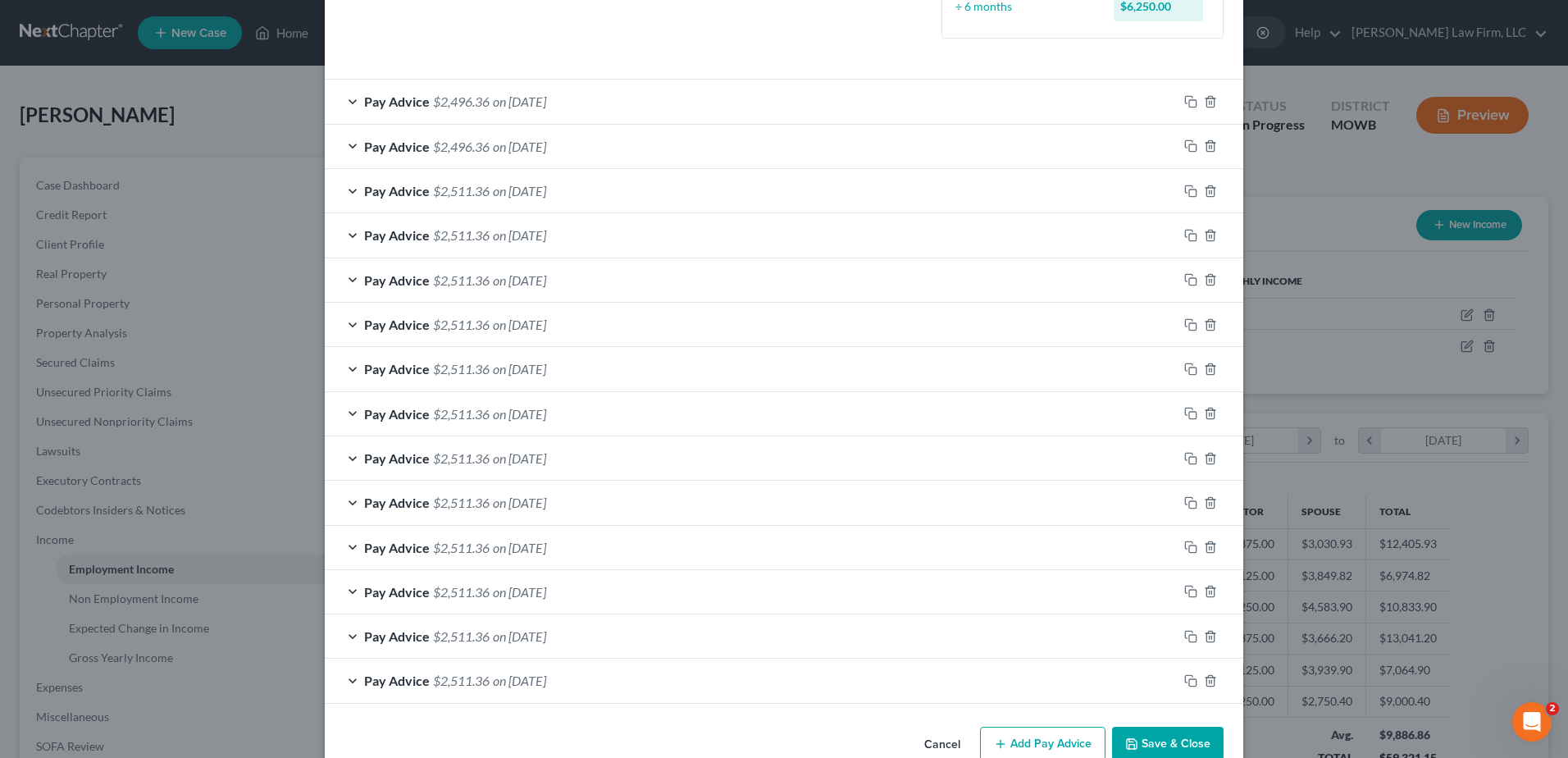
scroll to position [543, 0]
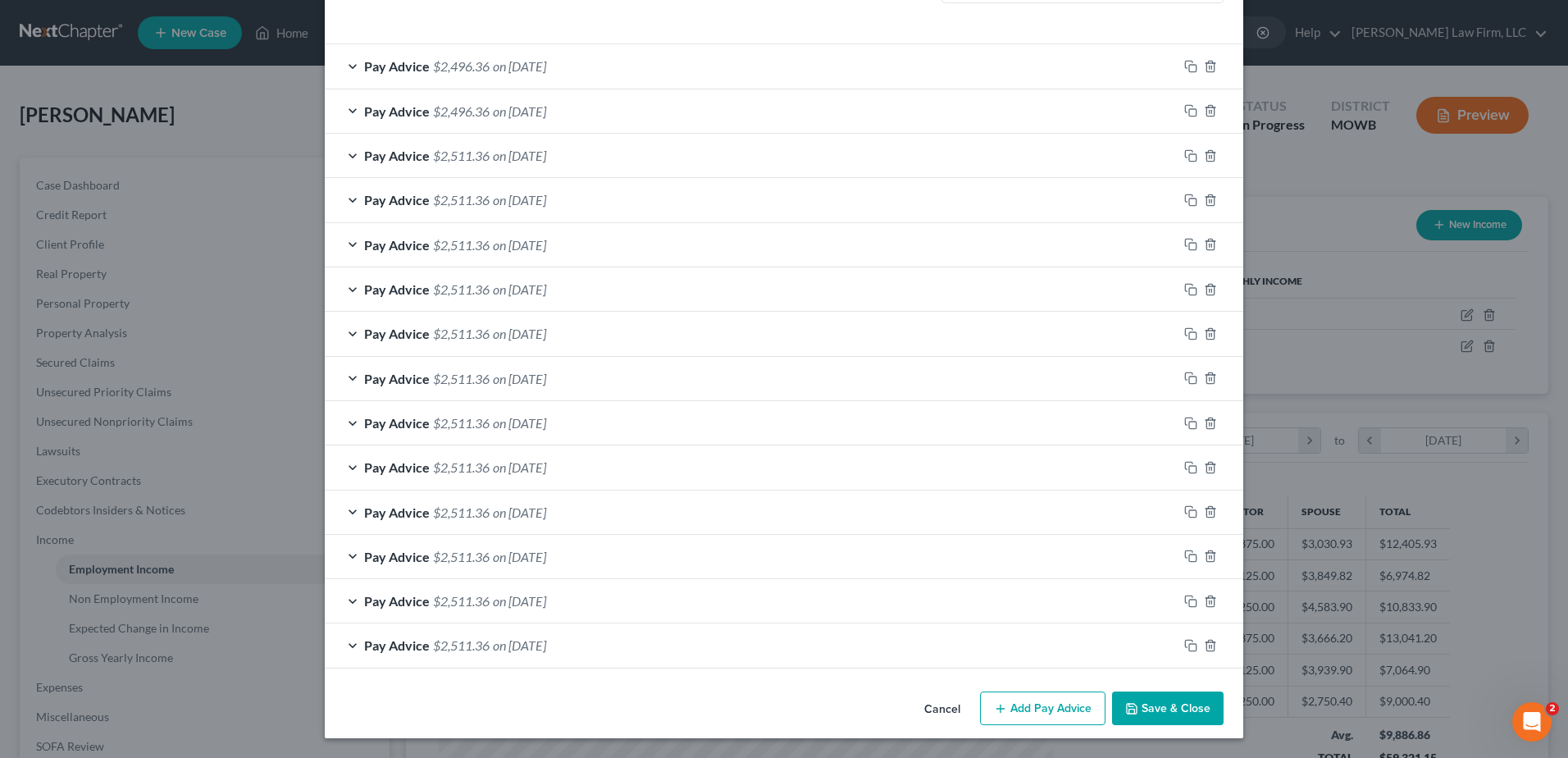
click at [1180, 705] on button "Save & Close" at bounding box center [1168, 709] width 112 height 35
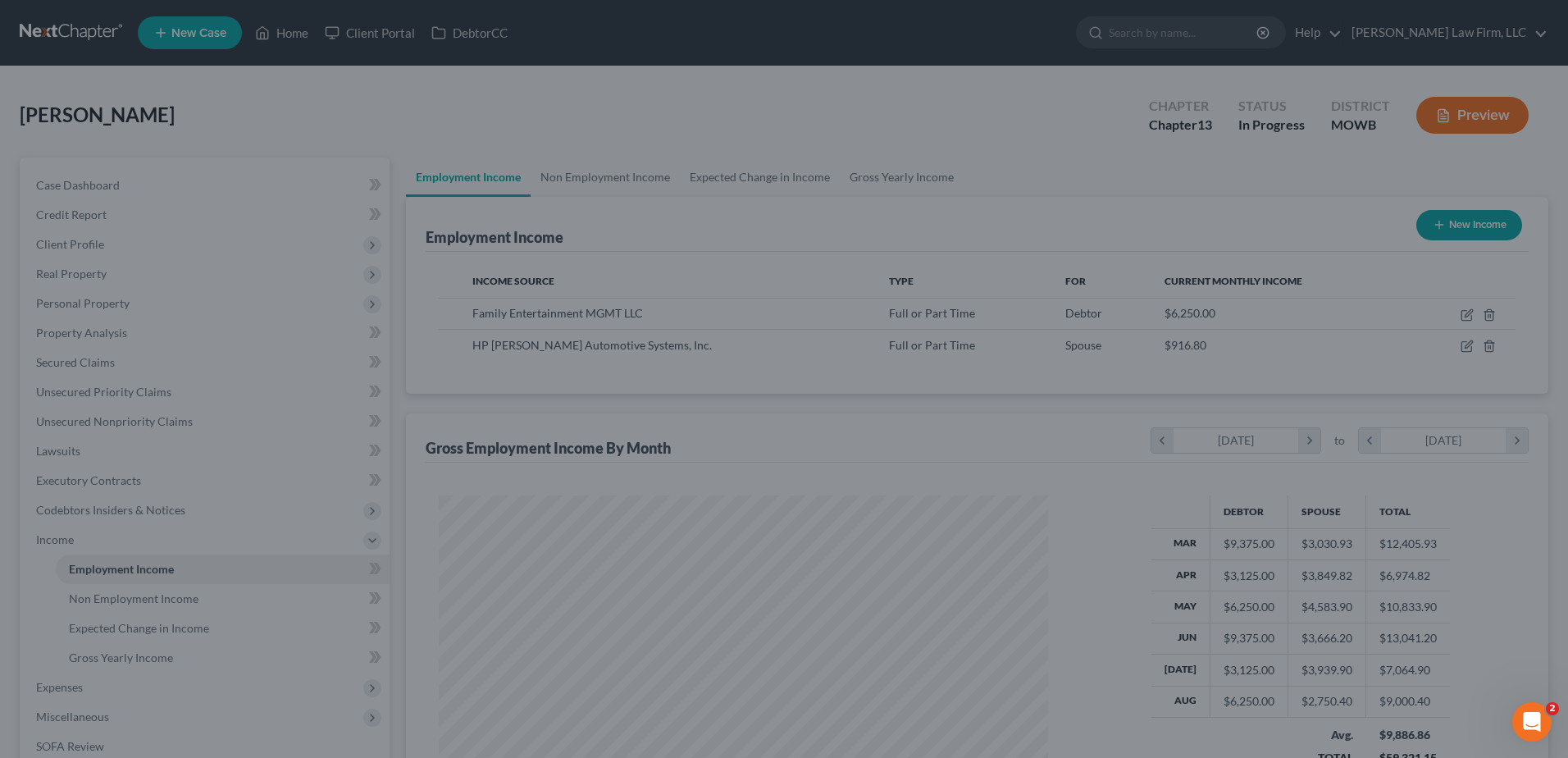
scroll to position [819786, 819320]
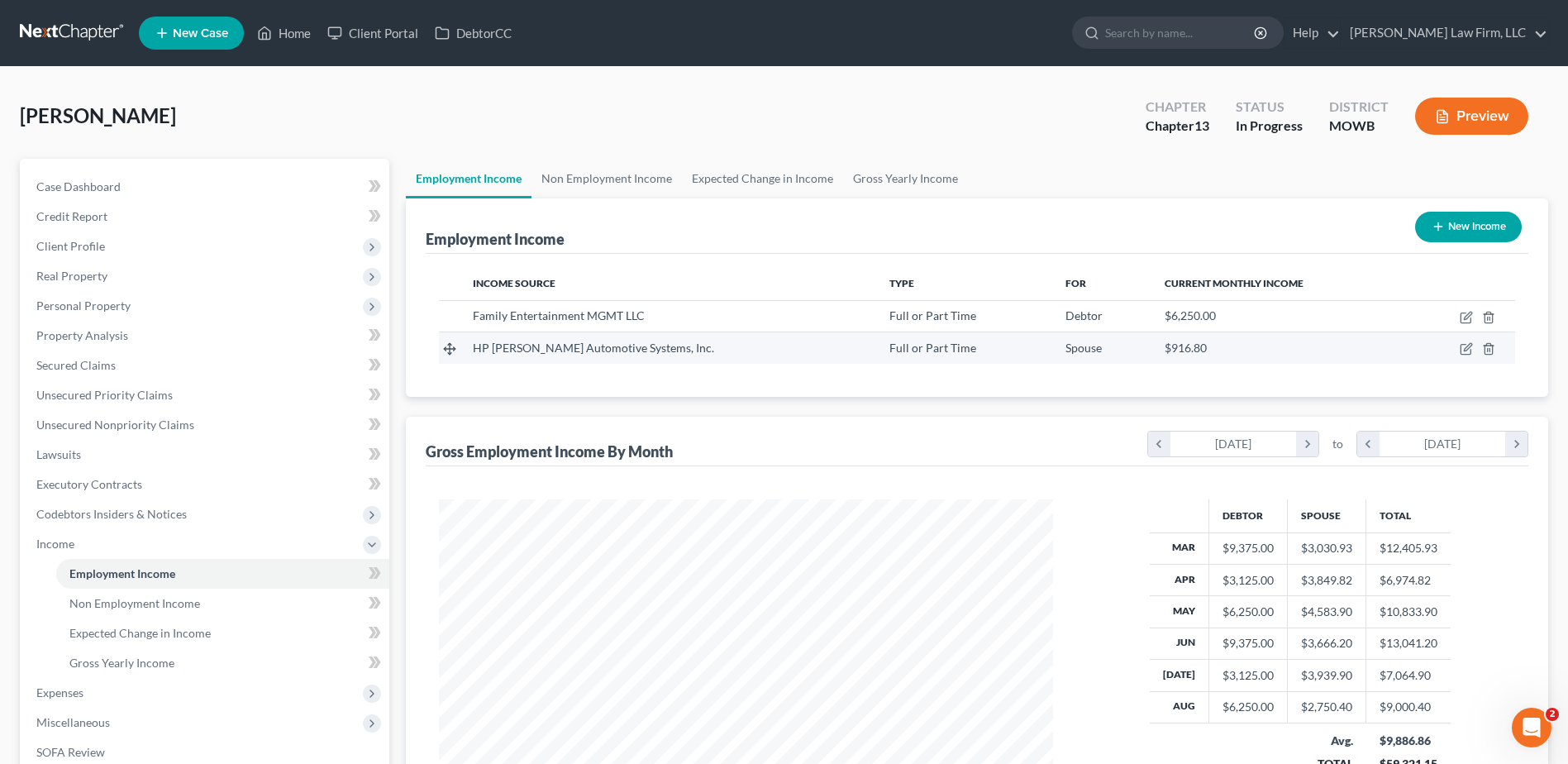
click at [1459, 348] on td at bounding box center [1462, 348] width 106 height 31
click at [1465, 349] on icon "button" at bounding box center [1468, 347] width 7 height 7
select select "0"
select select "23"
select select "0"
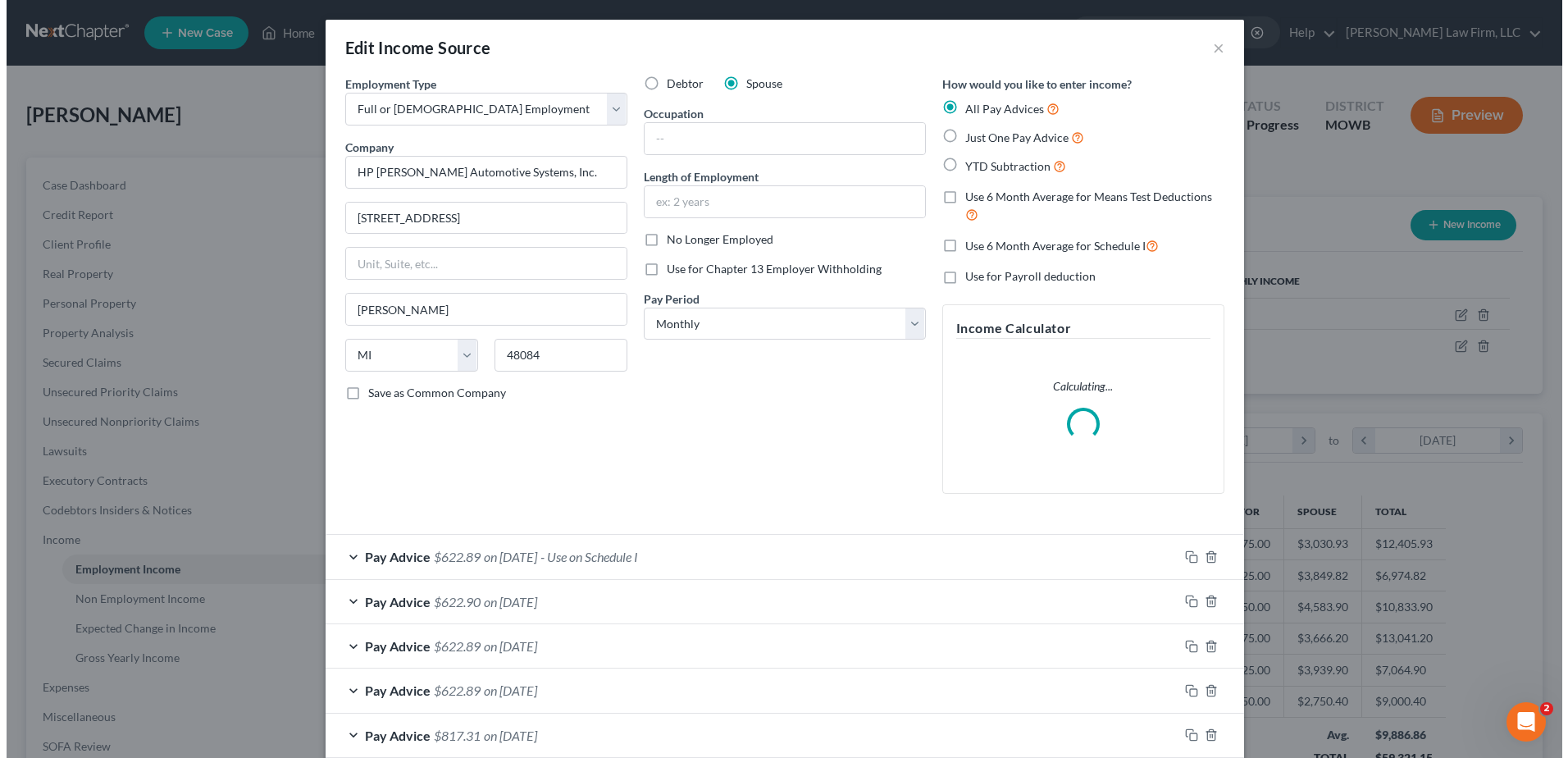
scroll to position [307, 648]
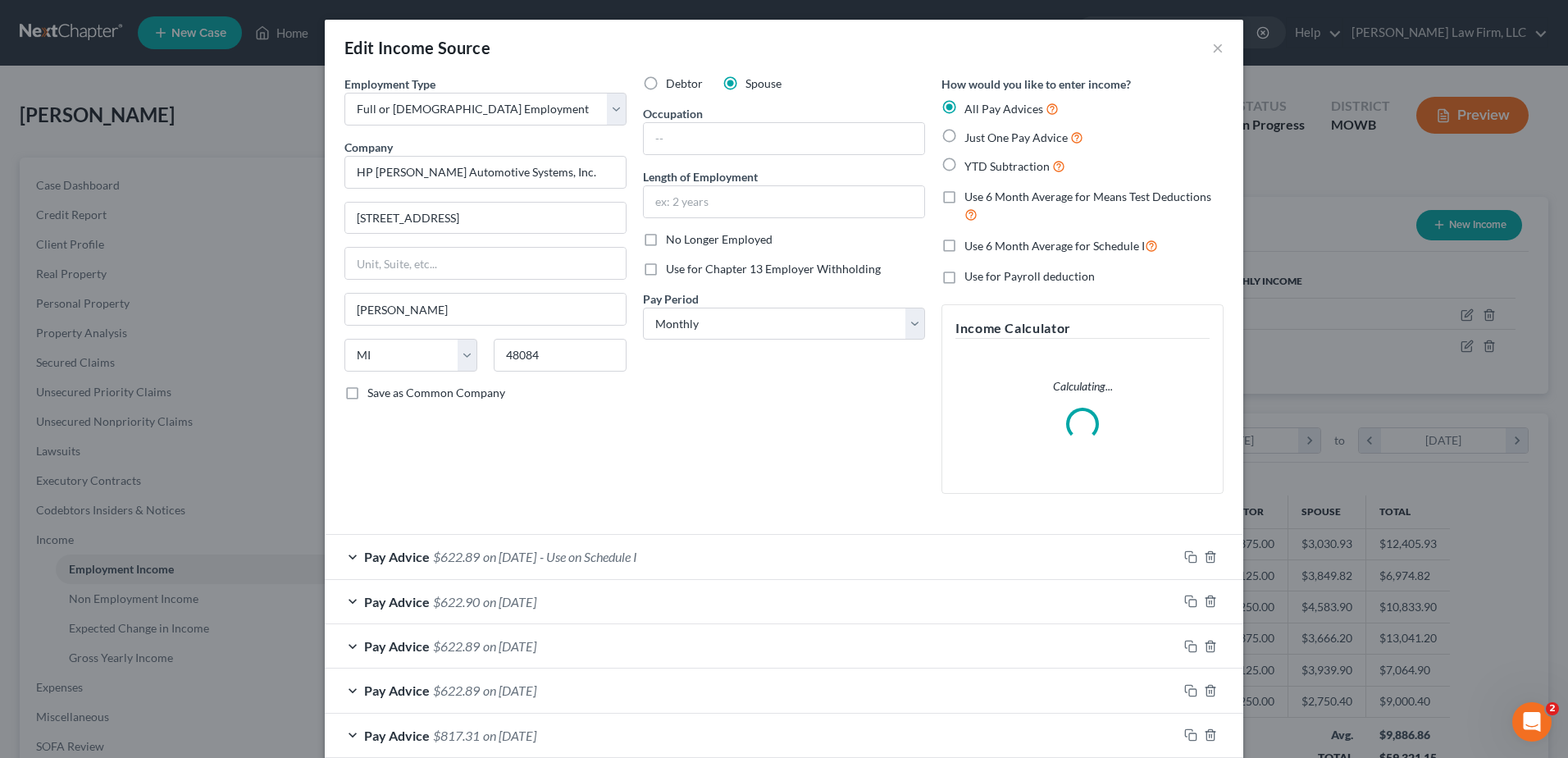
click at [964, 245] on label "Use 6 Month Average for Schedule I" at bounding box center [1060, 246] width 193 height 19
click at [970, 245] on input "Use 6 Month Average for Schedule I" at bounding box center [976, 242] width 11 height 11
checkbox input "true"
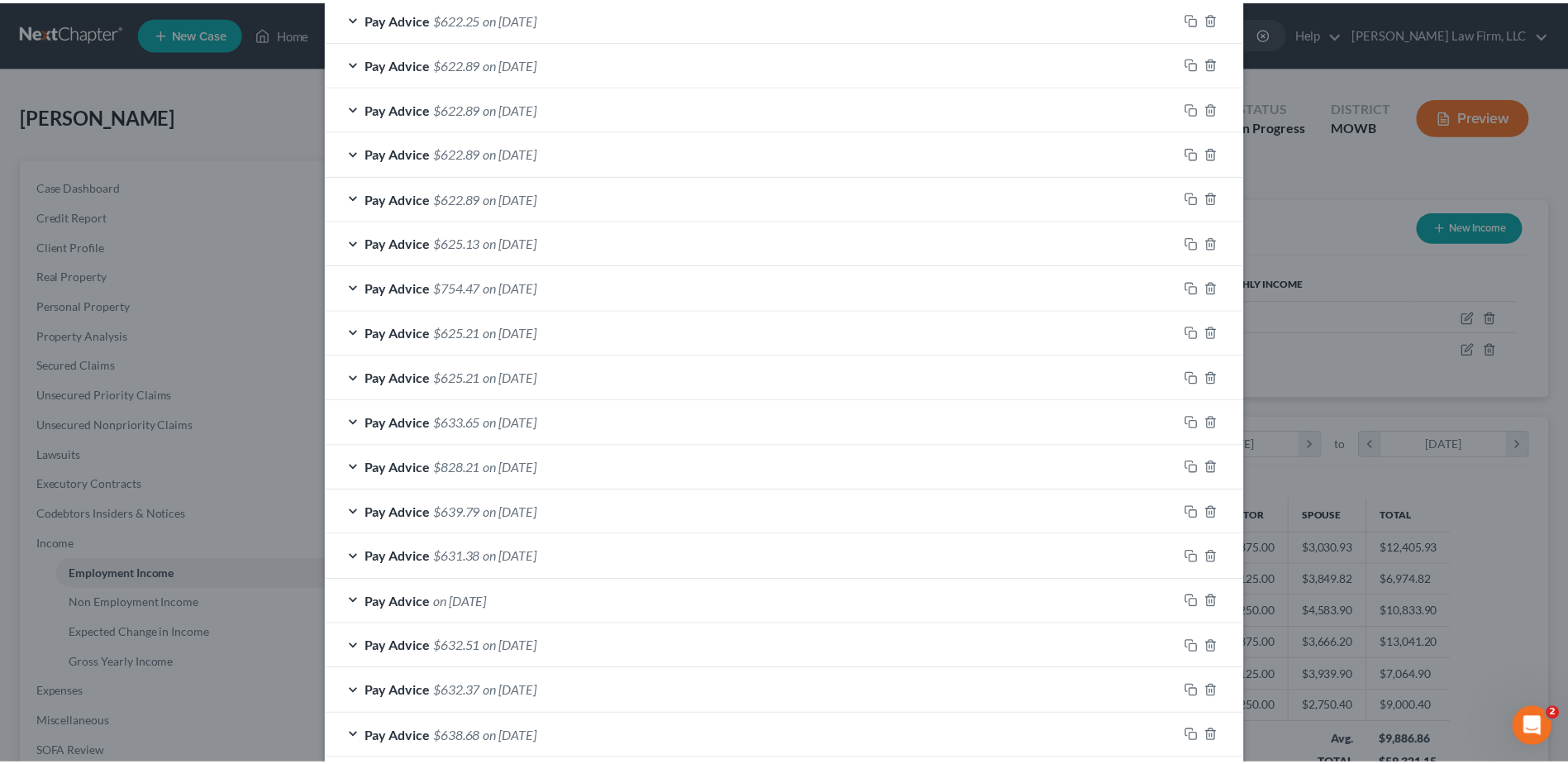
scroll to position [1123, 0]
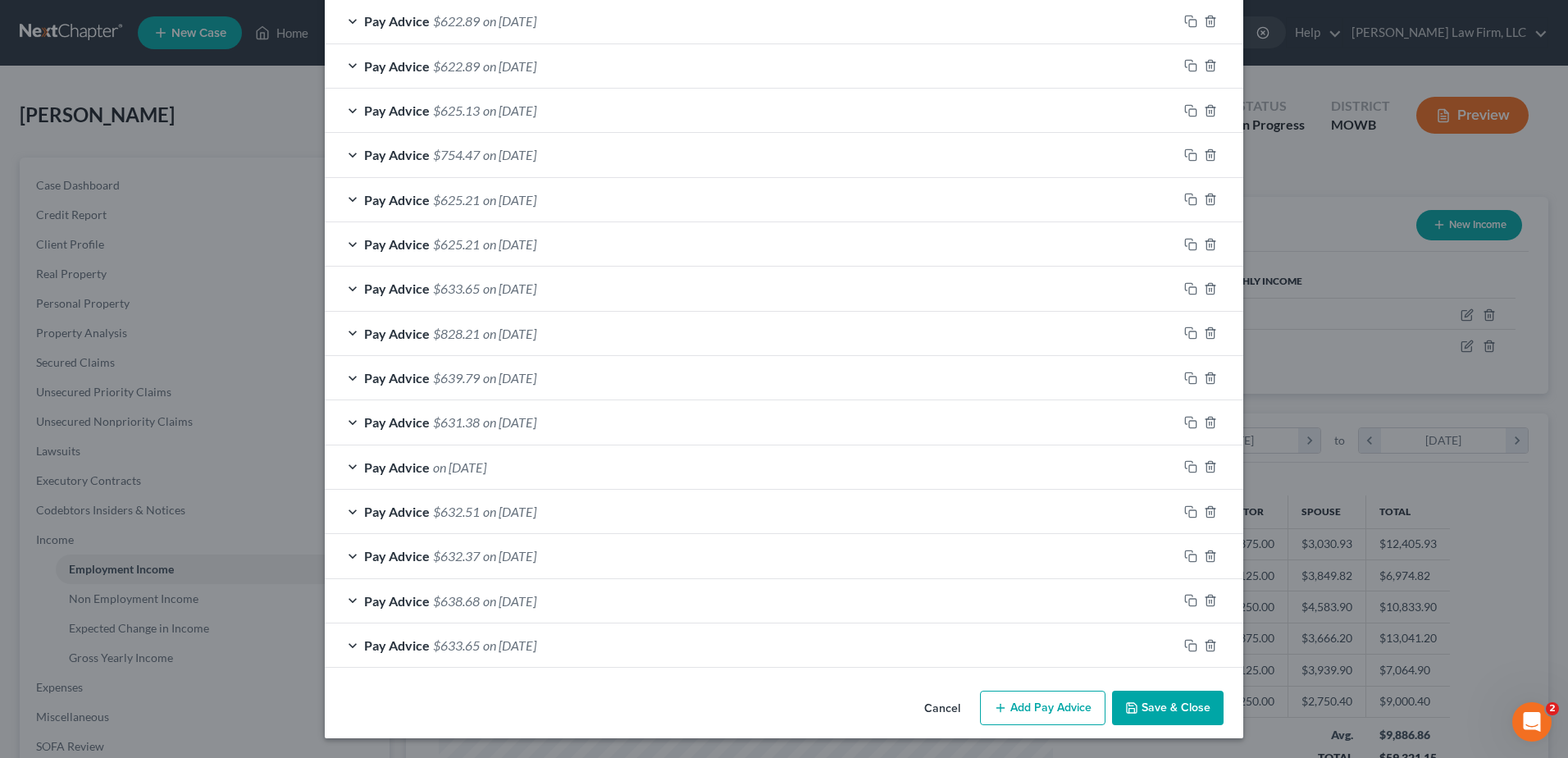
click at [1169, 702] on button "Save & Close" at bounding box center [1168, 708] width 112 height 35
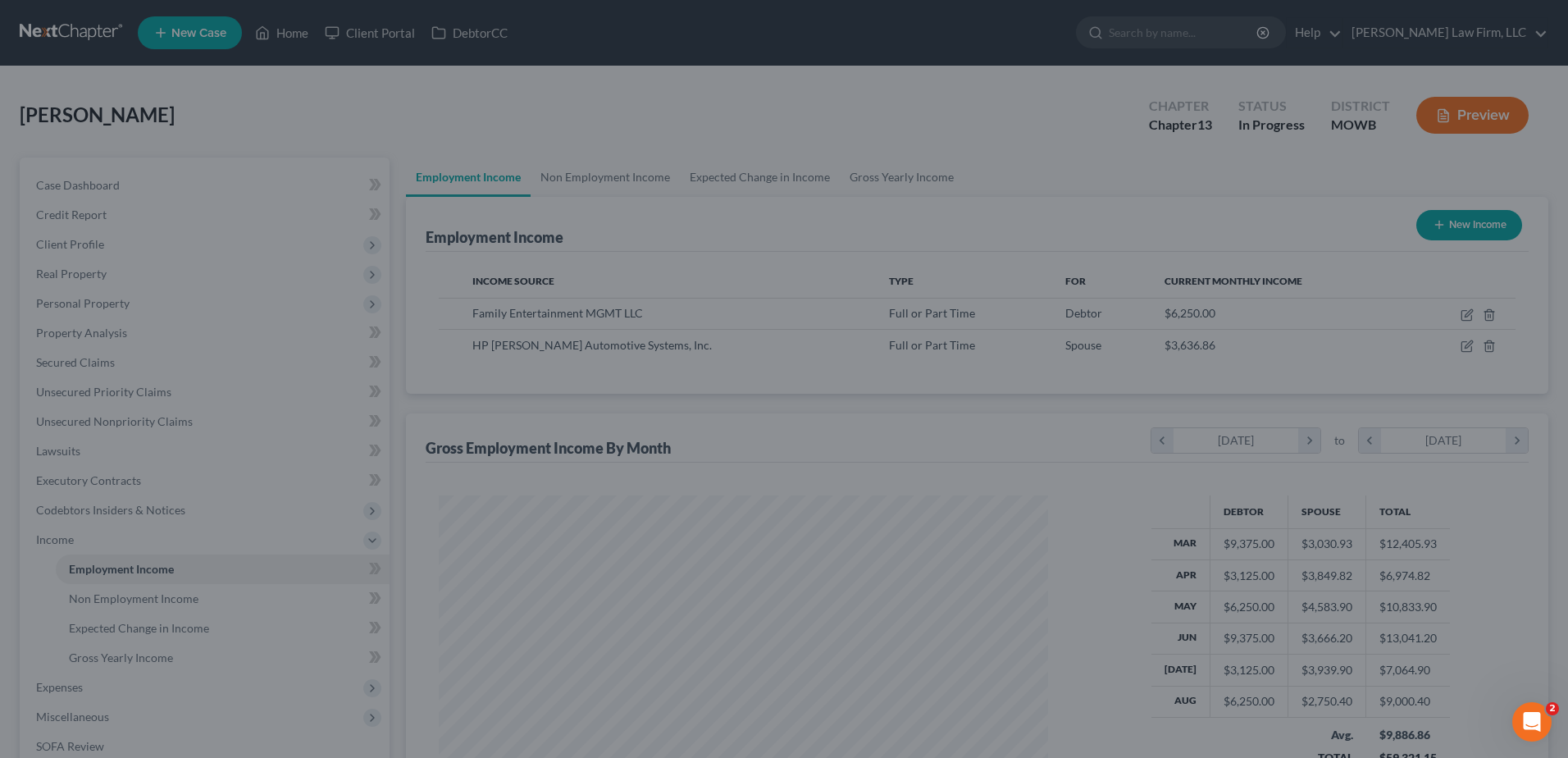
scroll to position [819786, 819320]
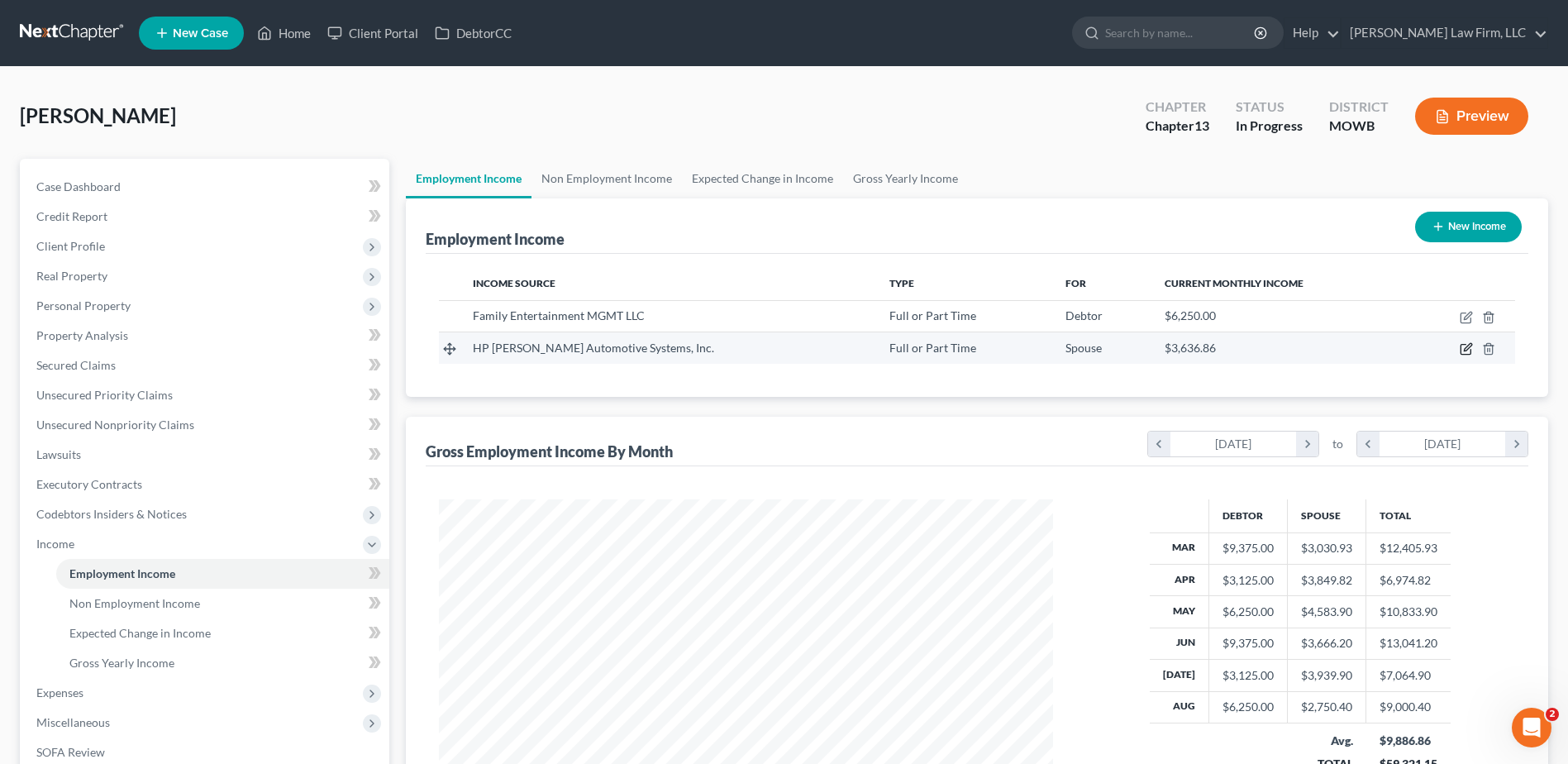
click at [1467, 345] on icon "button" at bounding box center [1466, 348] width 13 height 13
select select "0"
select select "23"
select select "0"
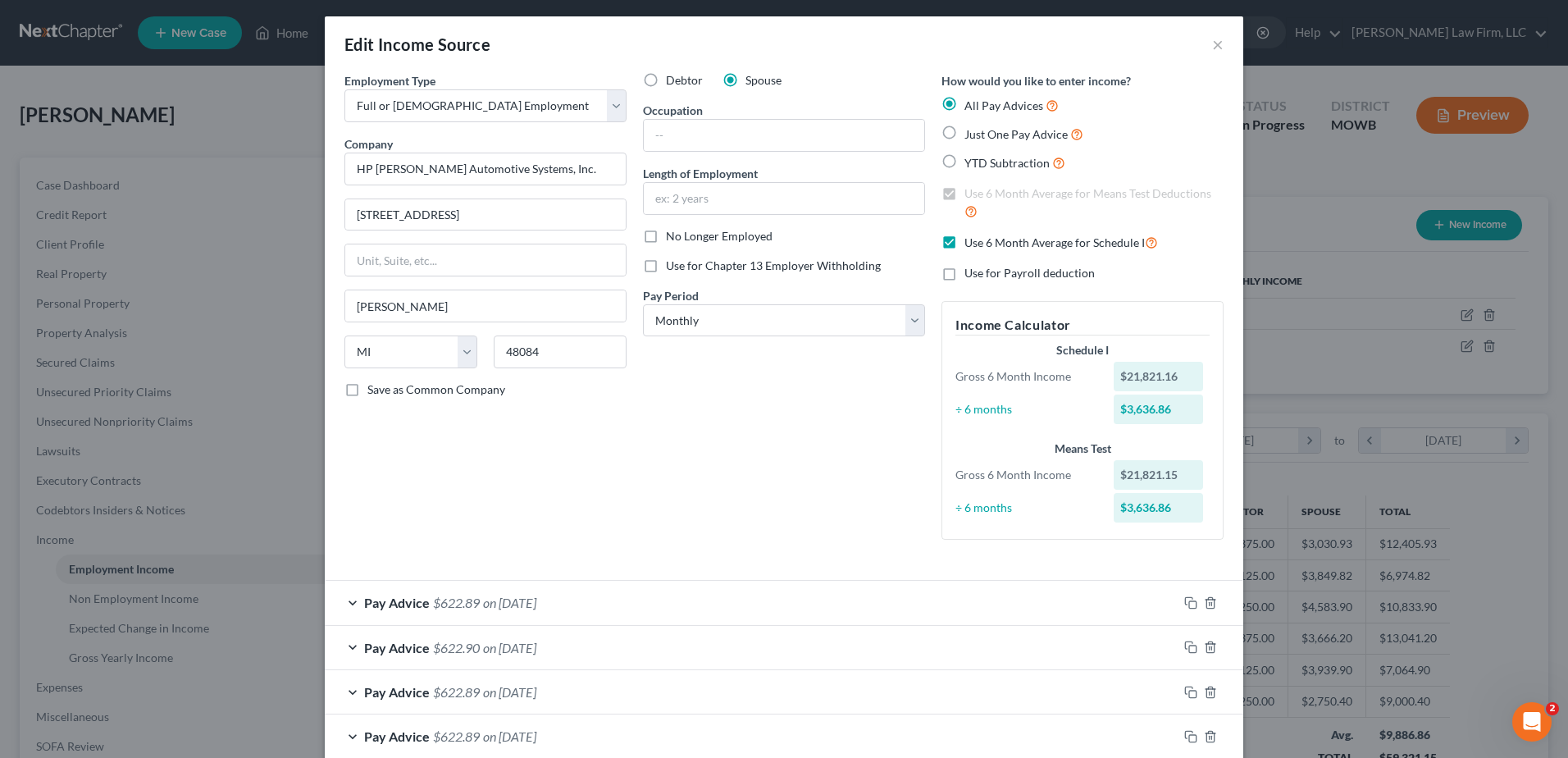
scroll to position [0, 0]
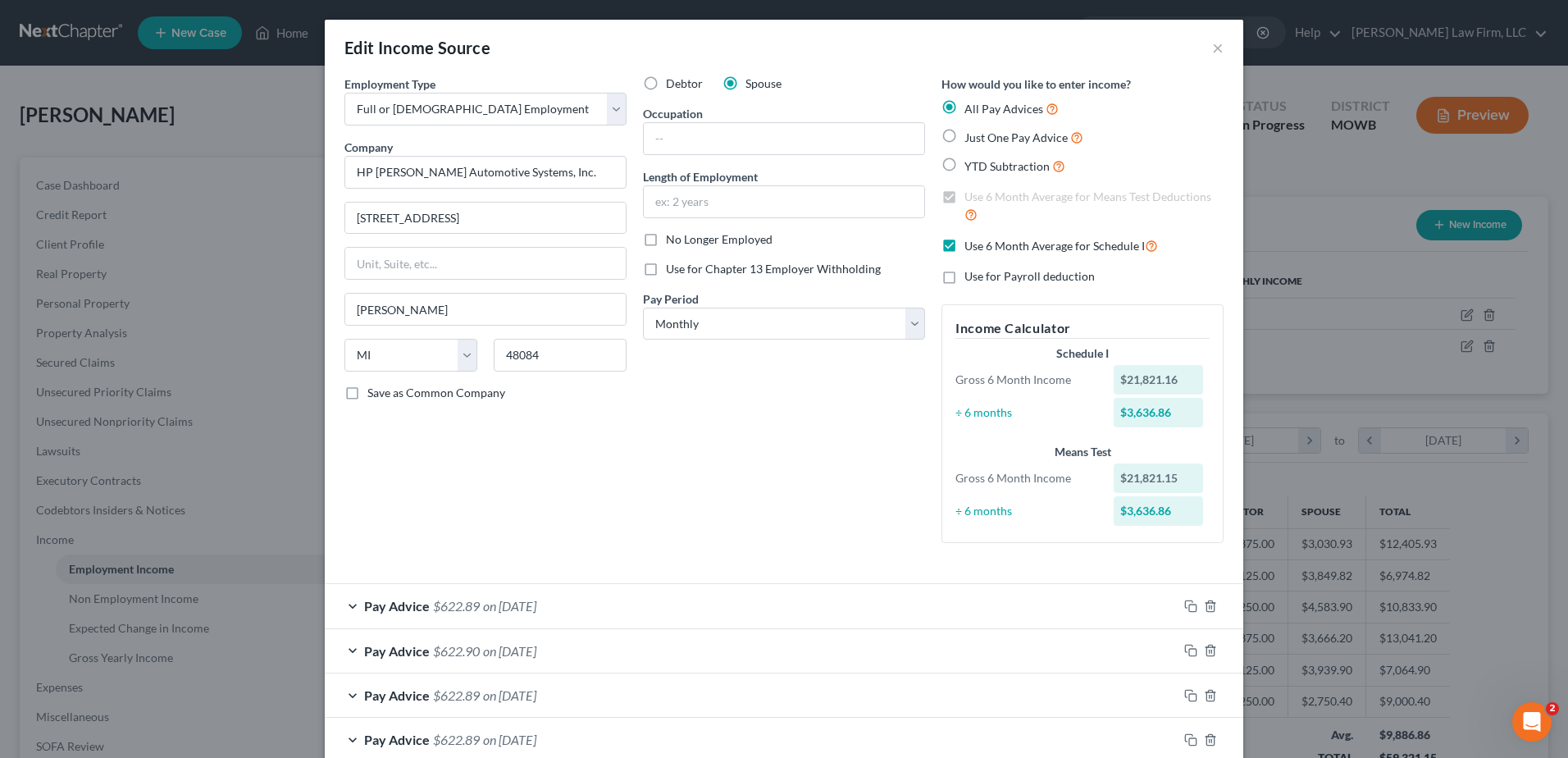
click at [964, 247] on label "Use 6 Month Average for Schedule I" at bounding box center [1060, 246] width 193 height 19
click at [970, 247] on input "Use 6 Month Average for Schedule I" at bounding box center [976, 242] width 11 height 11
checkbox input "false"
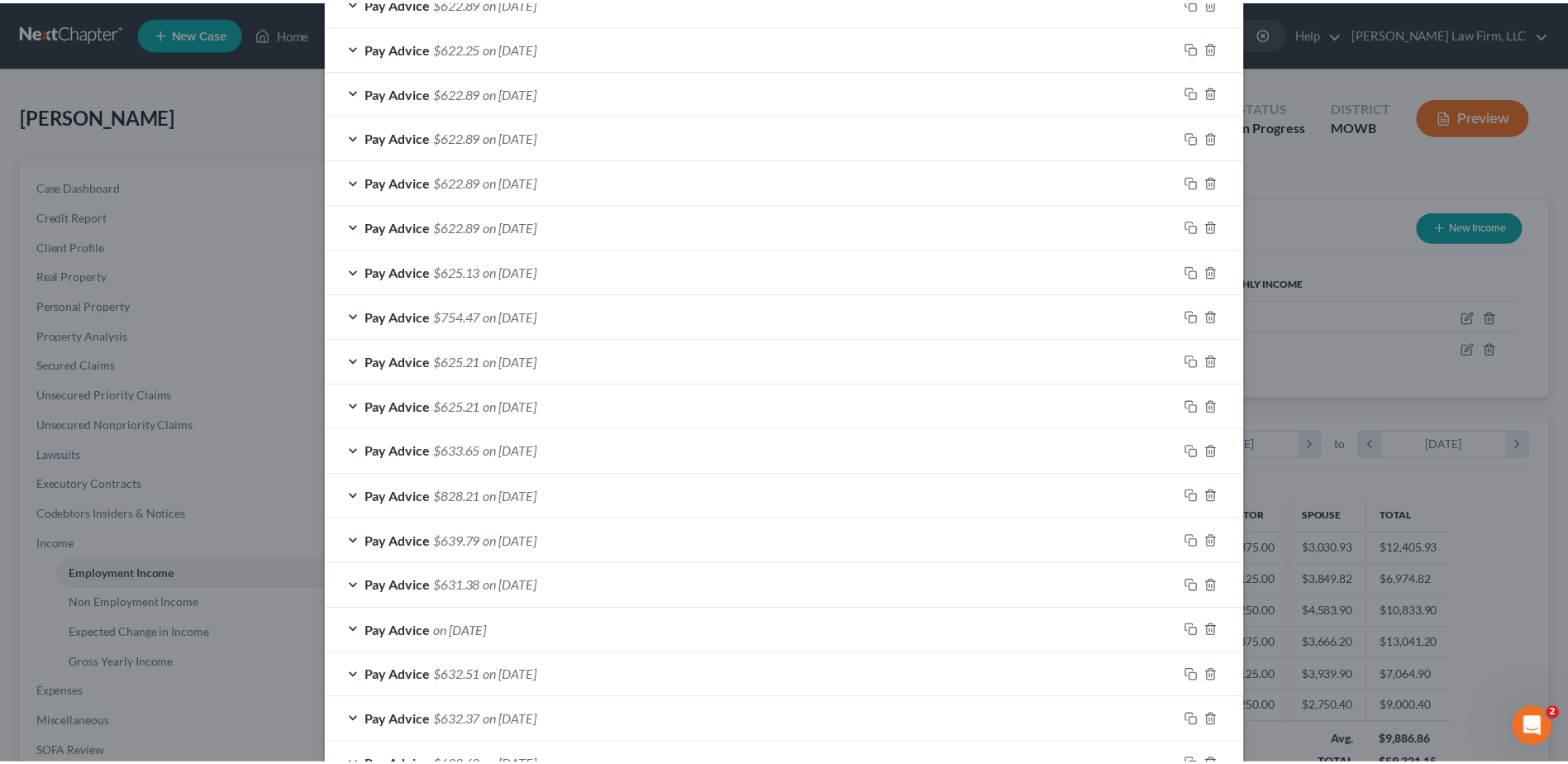
scroll to position [1140, 0]
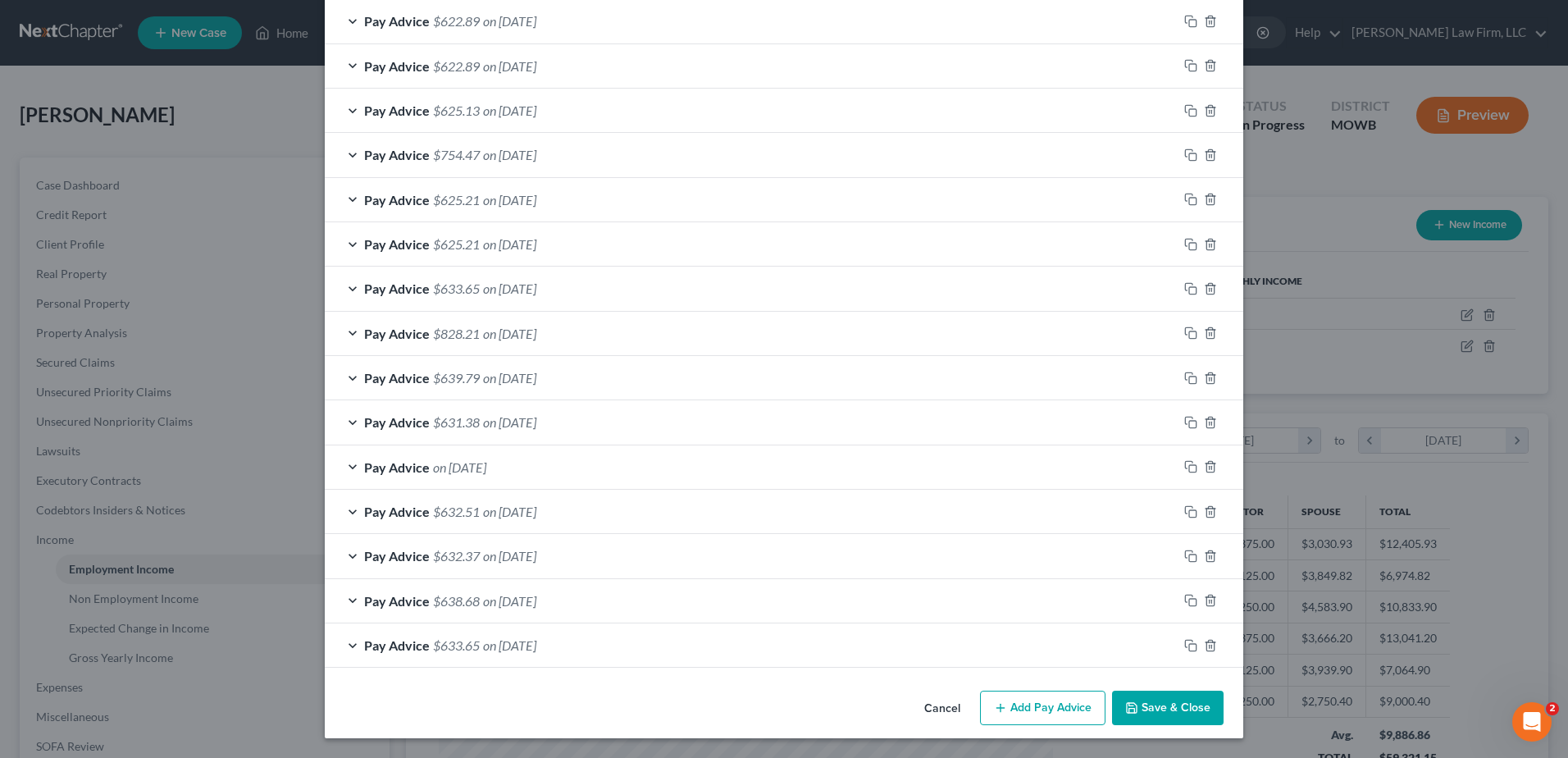
click at [1169, 705] on button "Save & Close" at bounding box center [1168, 708] width 112 height 35
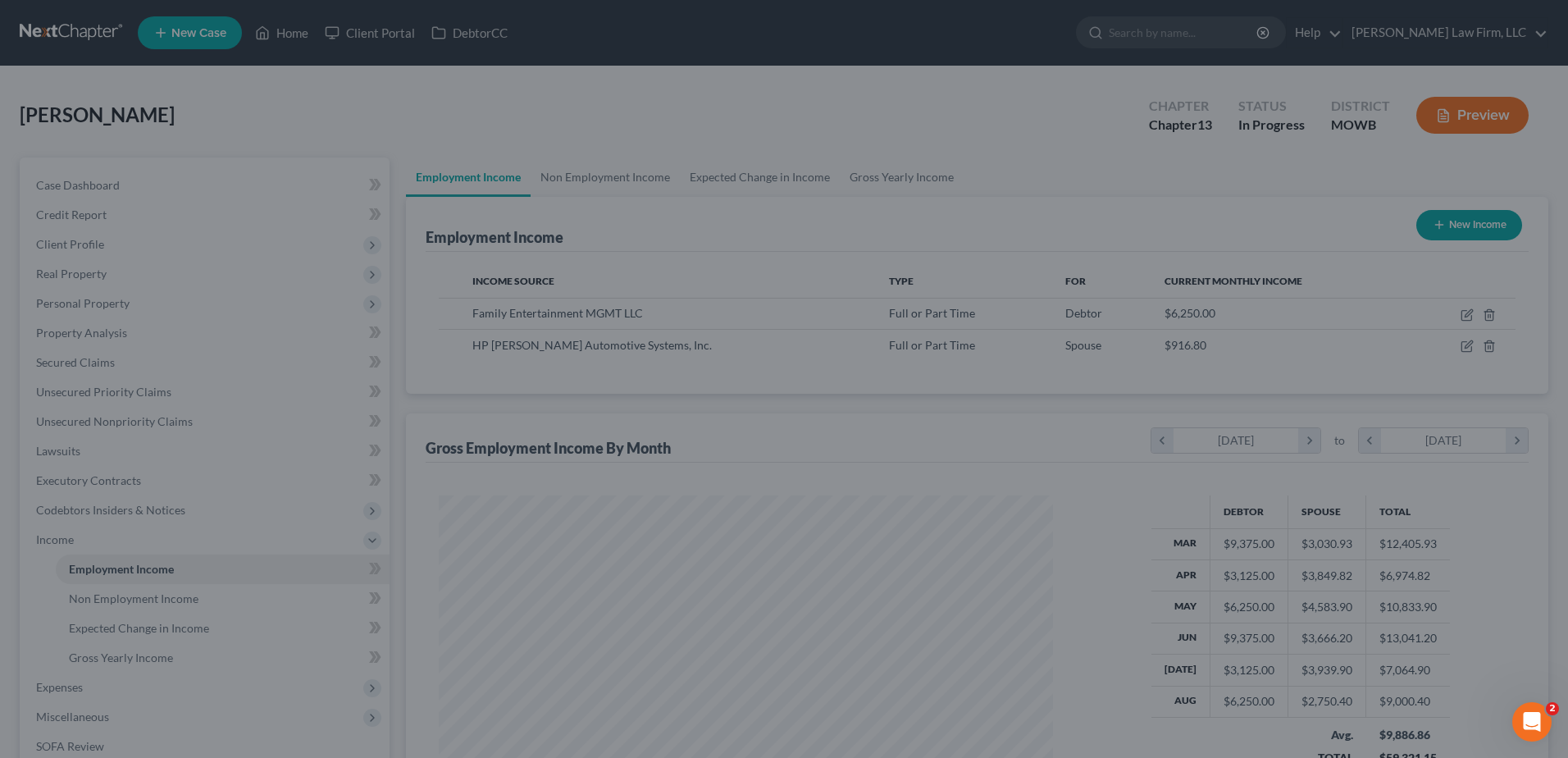
scroll to position [819786, 819320]
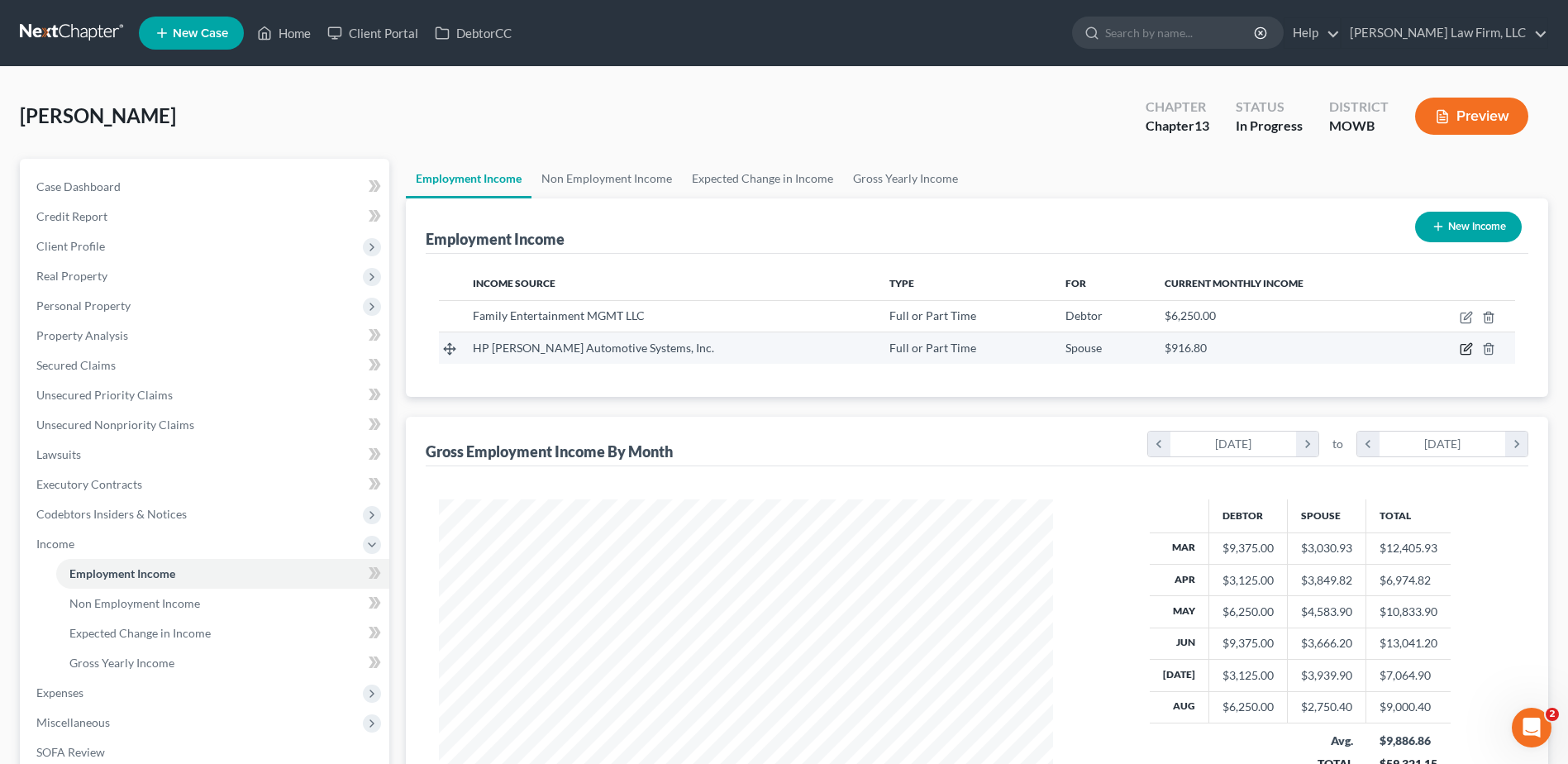
click at [1471, 344] on icon "button" at bounding box center [1468, 347] width 7 height 7
select select "0"
select select "23"
select select "0"
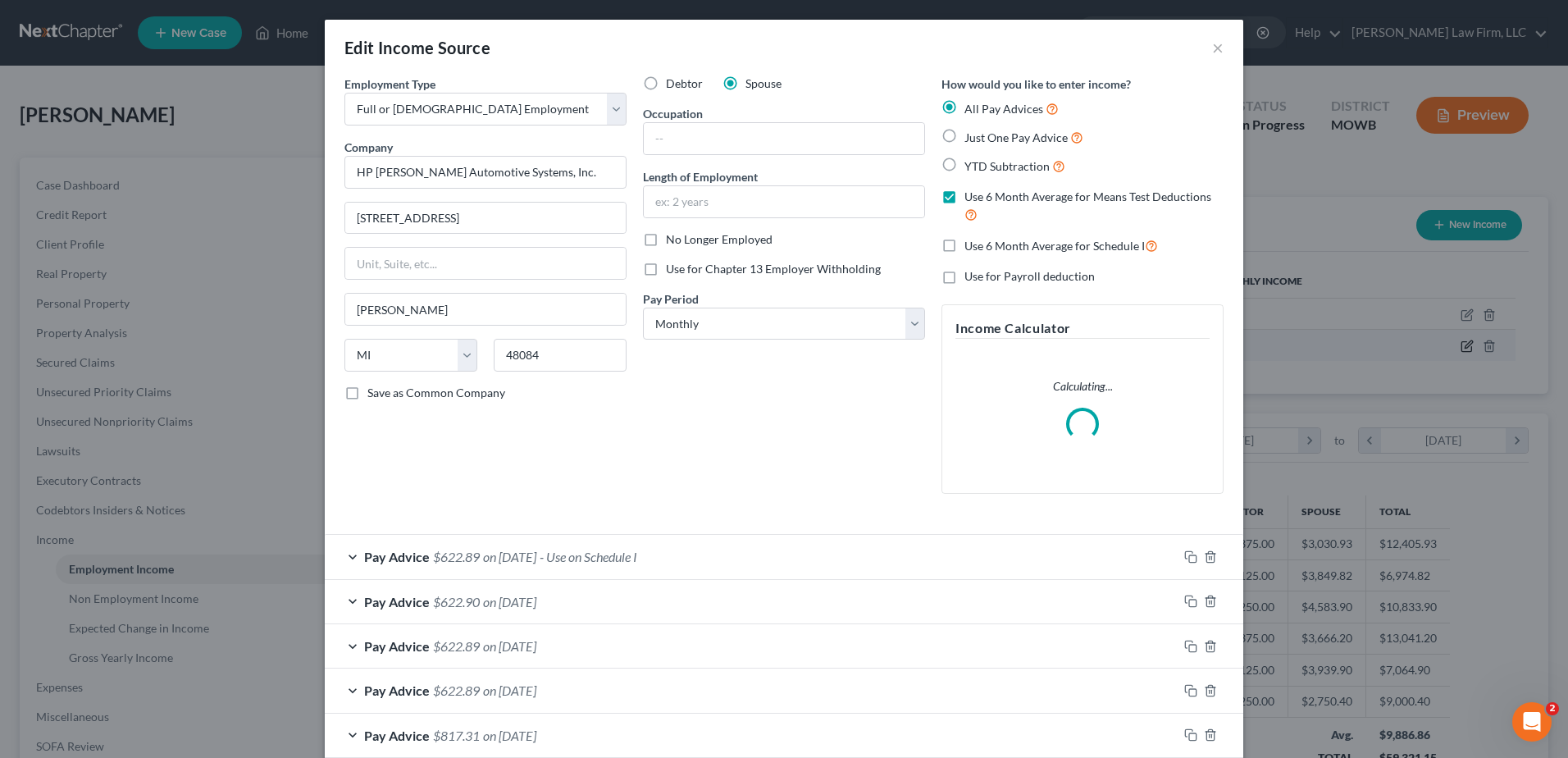
scroll to position [307, 648]
click at [964, 106] on label "All Pay Advices" at bounding box center [1011, 108] width 94 height 19
click at [970, 106] on input "All Pay Advices" at bounding box center [976, 104] width 11 height 11
click at [964, 142] on label "Just One Pay Advice" at bounding box center [1024, 137] width 119 height 19
click at [970, 138] on input "Just One Pay Advice" at bounding box center [976, 134] width 11 height 11
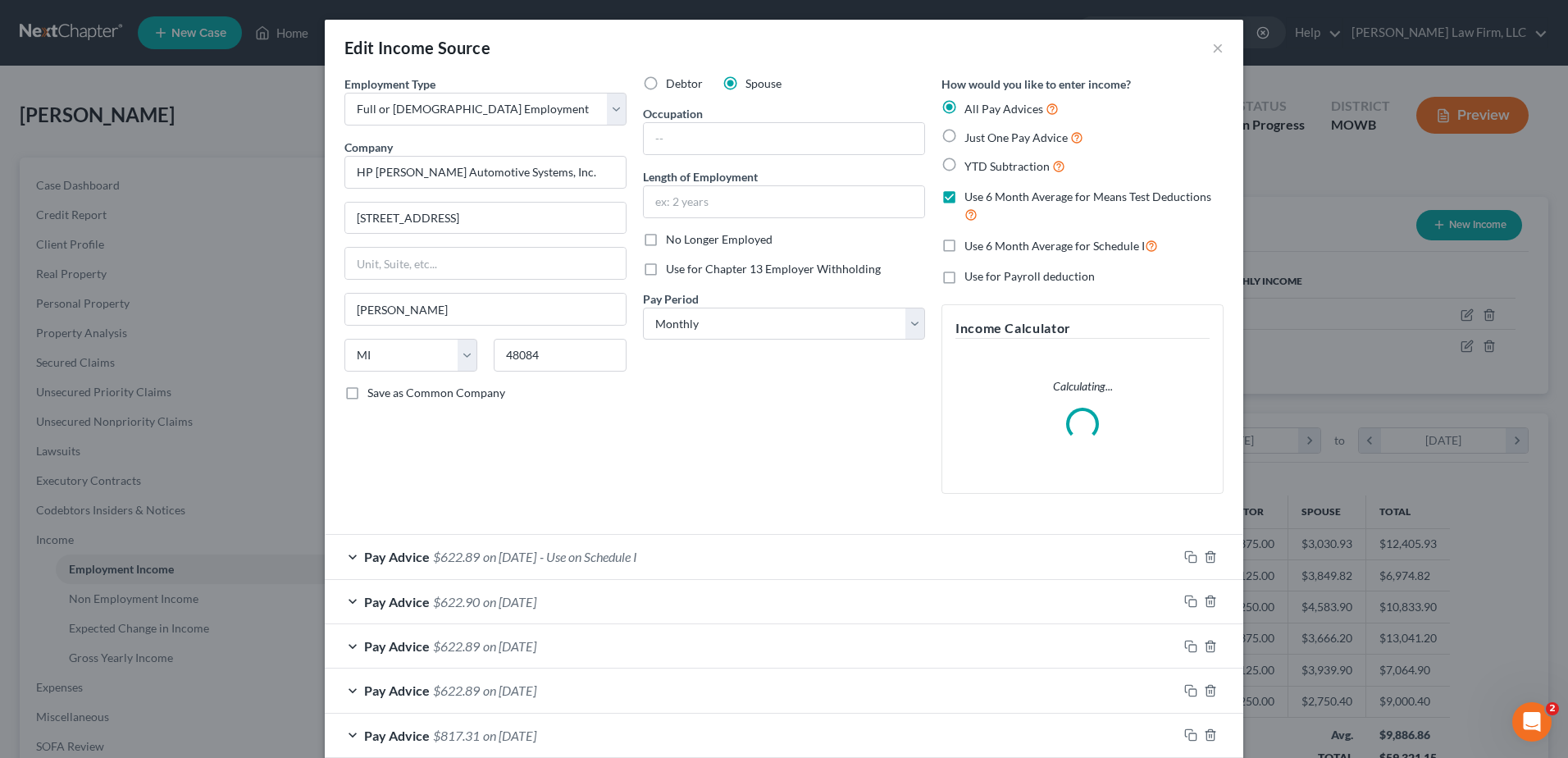
radio input "true"
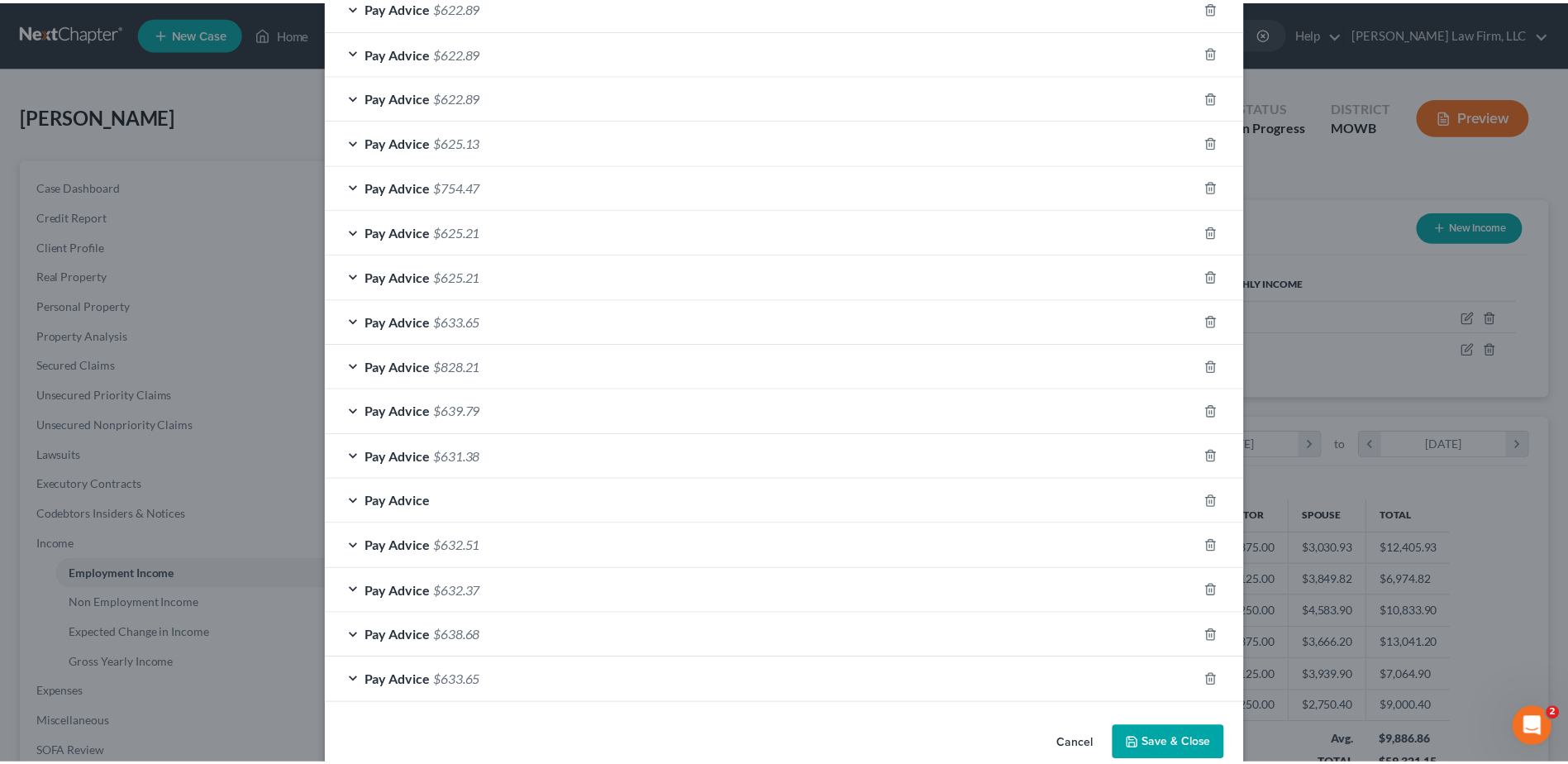
scroll to position [1056, 0]
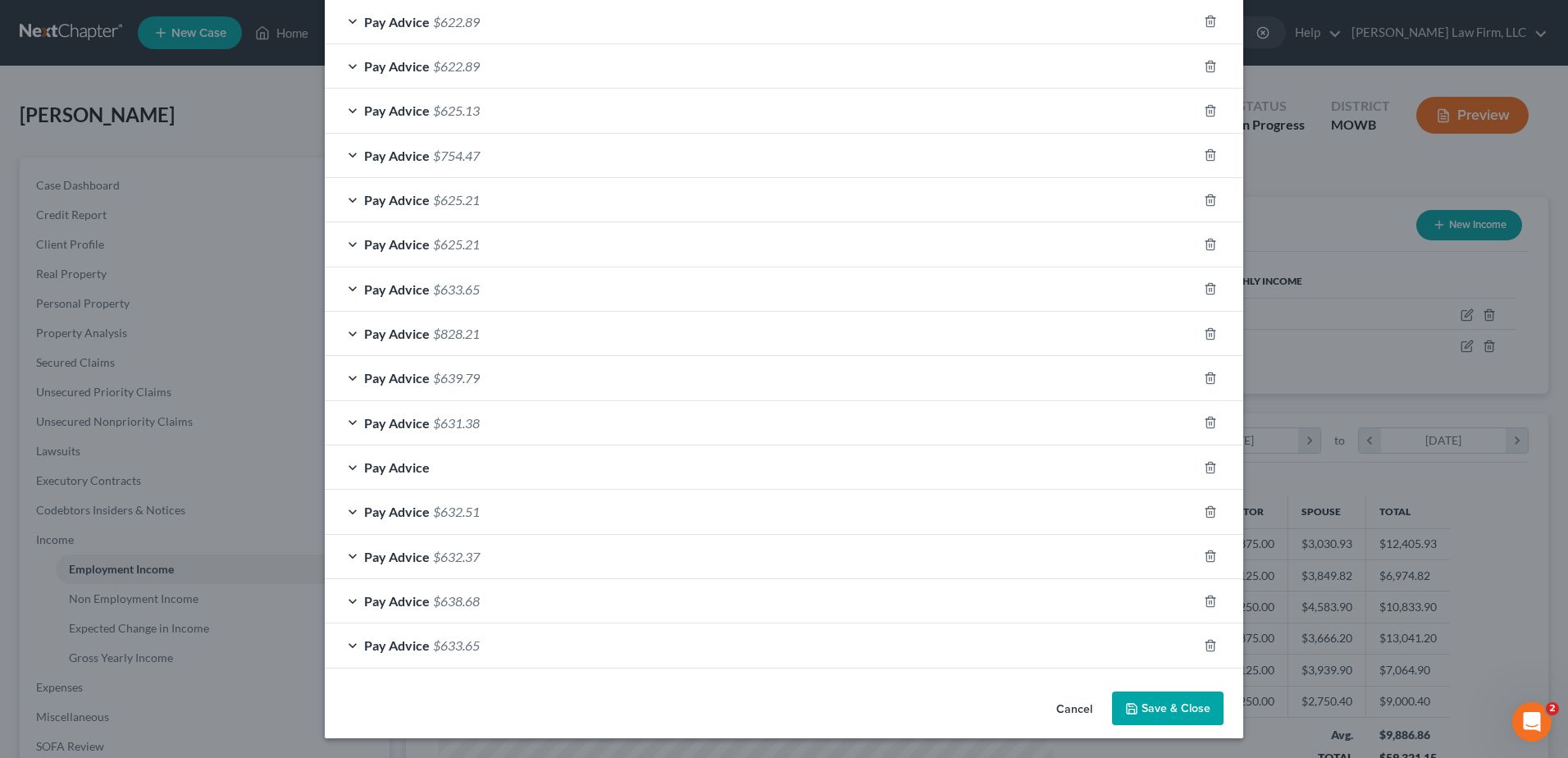
click at [1184, 703] on button "Save & Close" at bounding box center [1168, 709] width 112 height 35
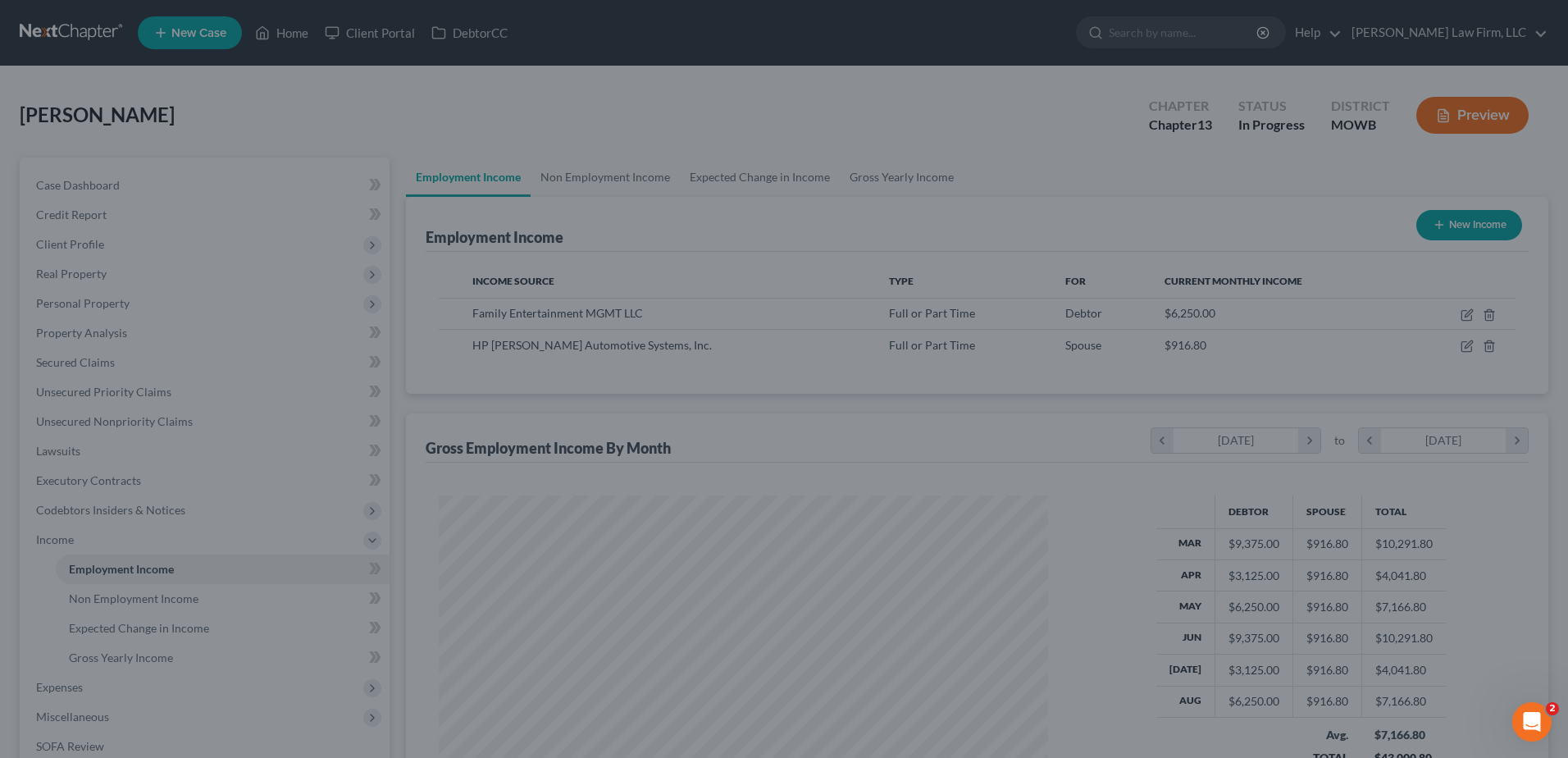
scroll to position [819786, 819320]
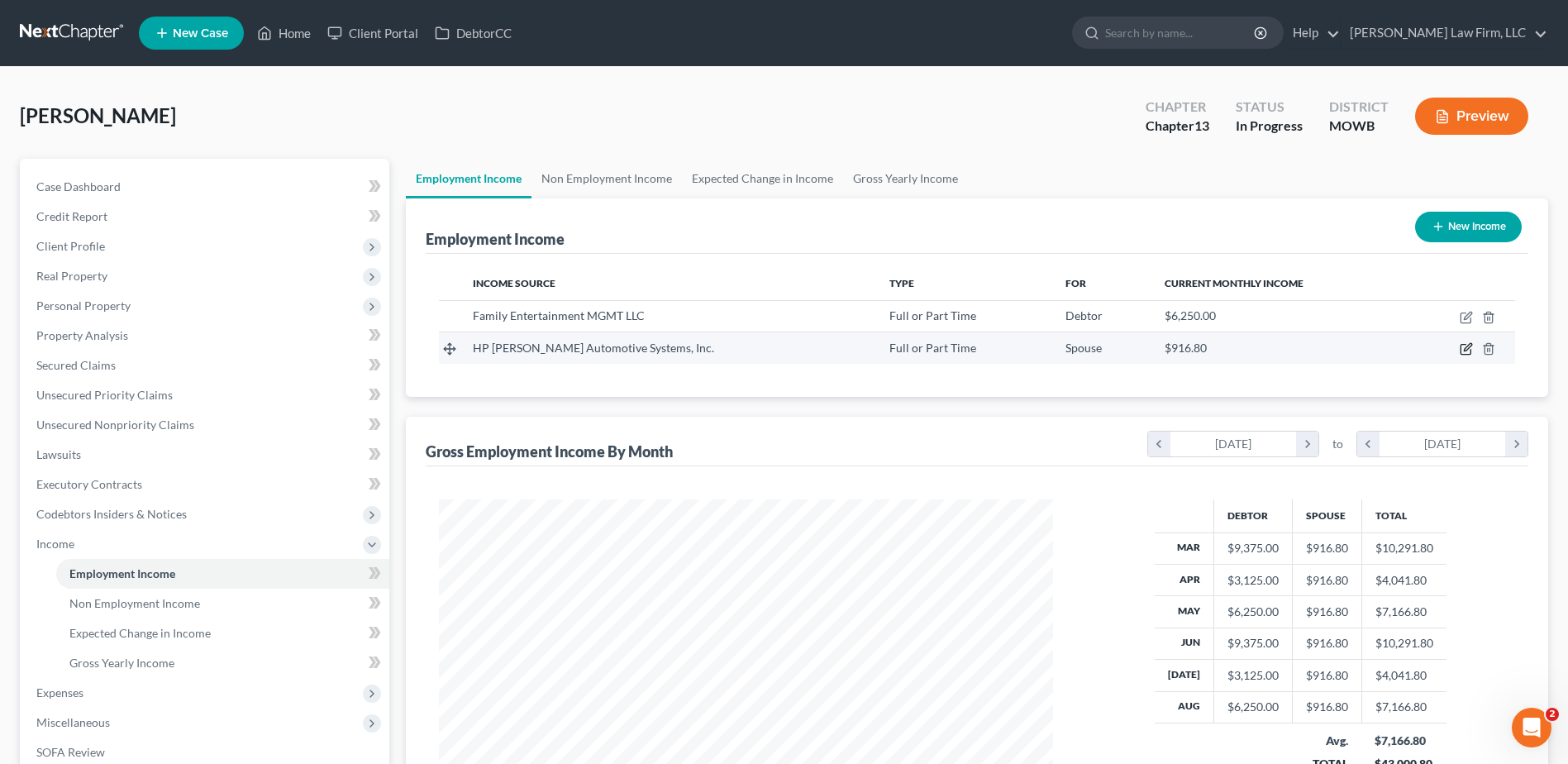
click at [1465, 346] on icon "button" at bounding box center [1466, 348] width 13 height 13
select select "0"
select select "23"
select select "0"
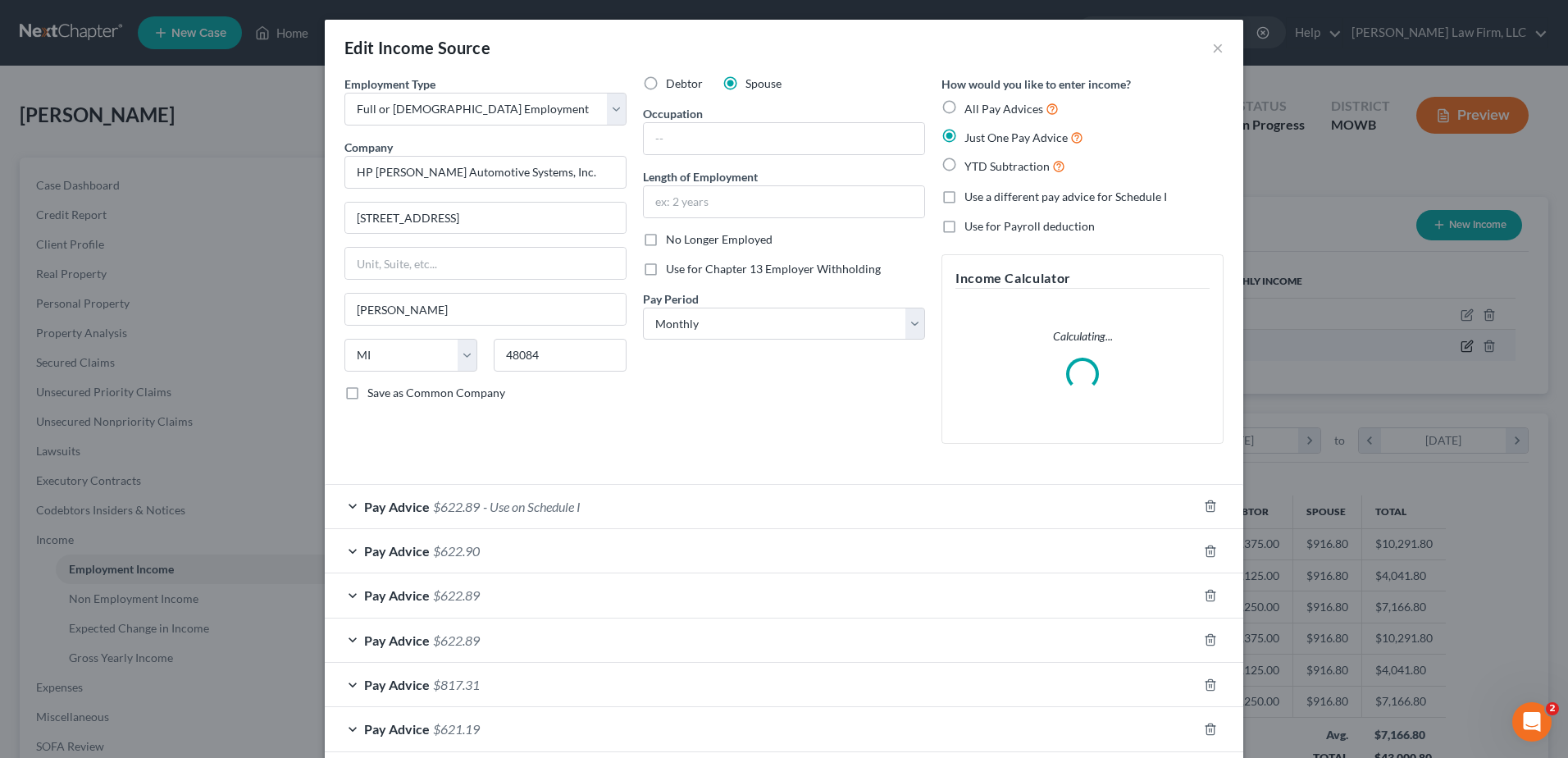
scroll to position [307, 648]
click at [964, 107] on label "All Pay Advices" at bounding box center [1011, 108] width 94 height 19
click at [970, 107] on input "All Pay Advices" at bounding box center [976, 104] width 11 height 11
radio input "true"
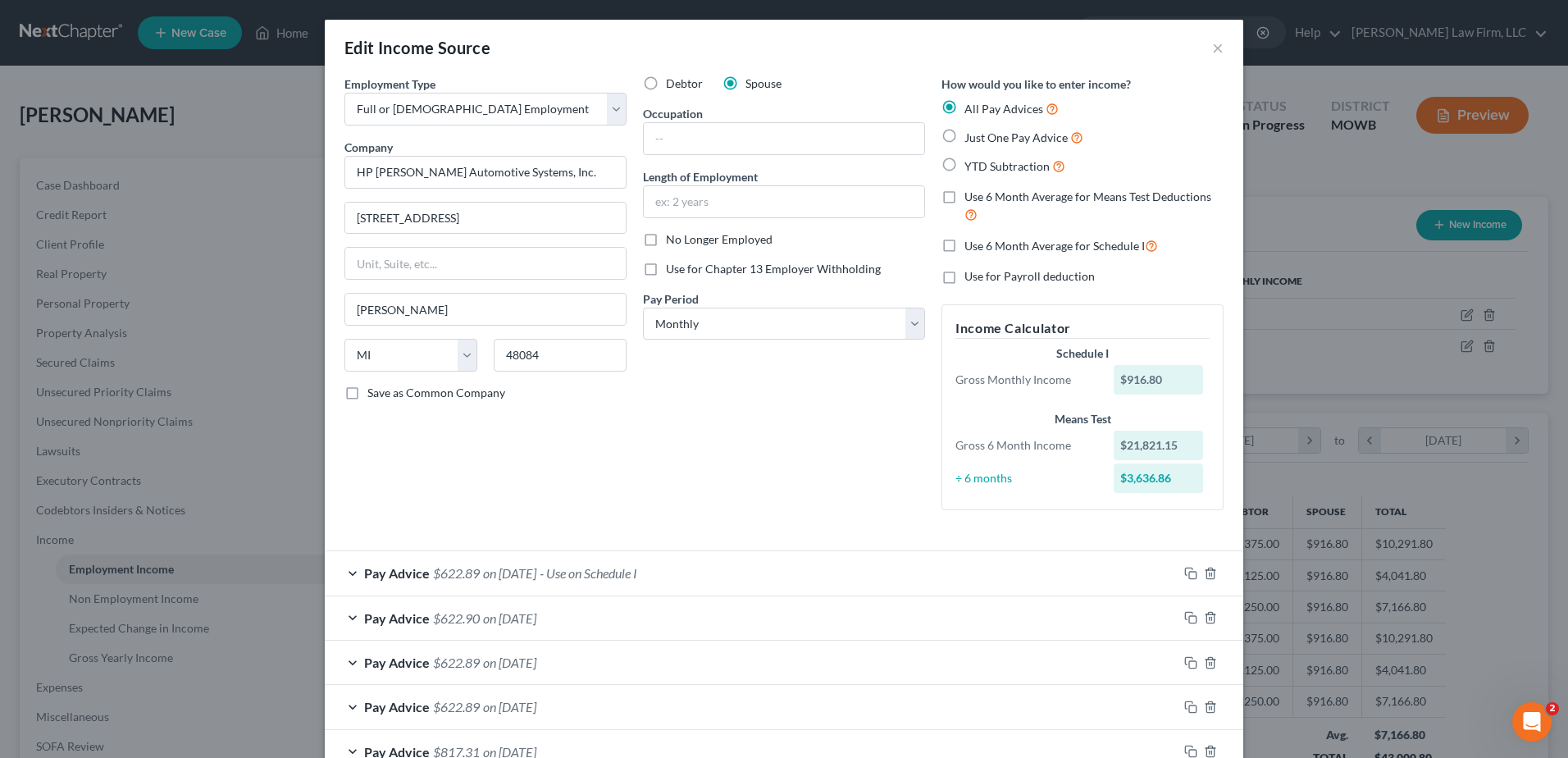
click at [964, 248] on label "Use 6 Month Average for Schedule I" at bounding box center [1060, 246] width 193 height 19
click at [970, 247] on input "Use 6 Month Average for Schedule I" at bounding box center [976, 242] width 11 height 11
checkbox input "true"
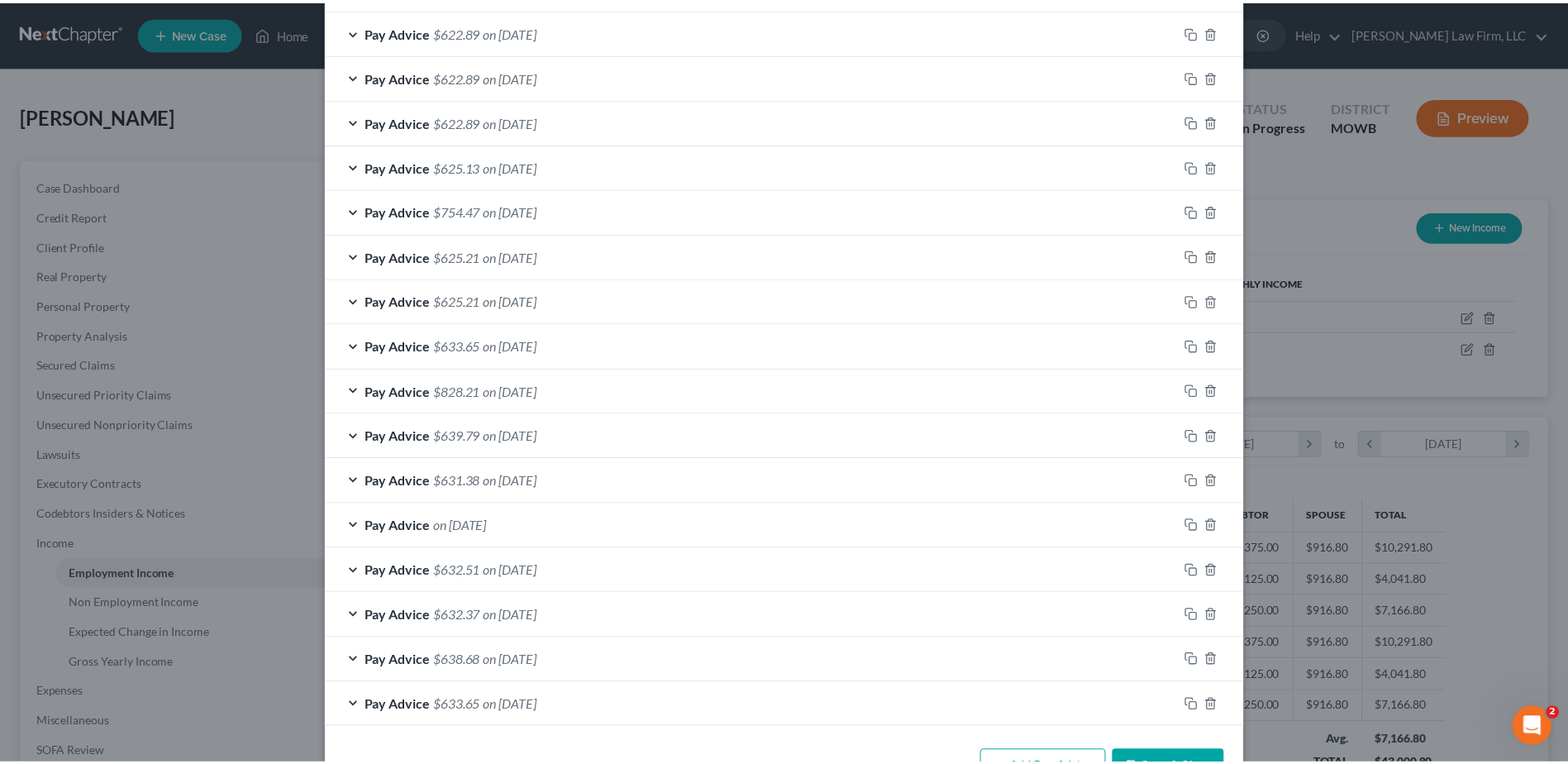
scroll to position [1173, 0]
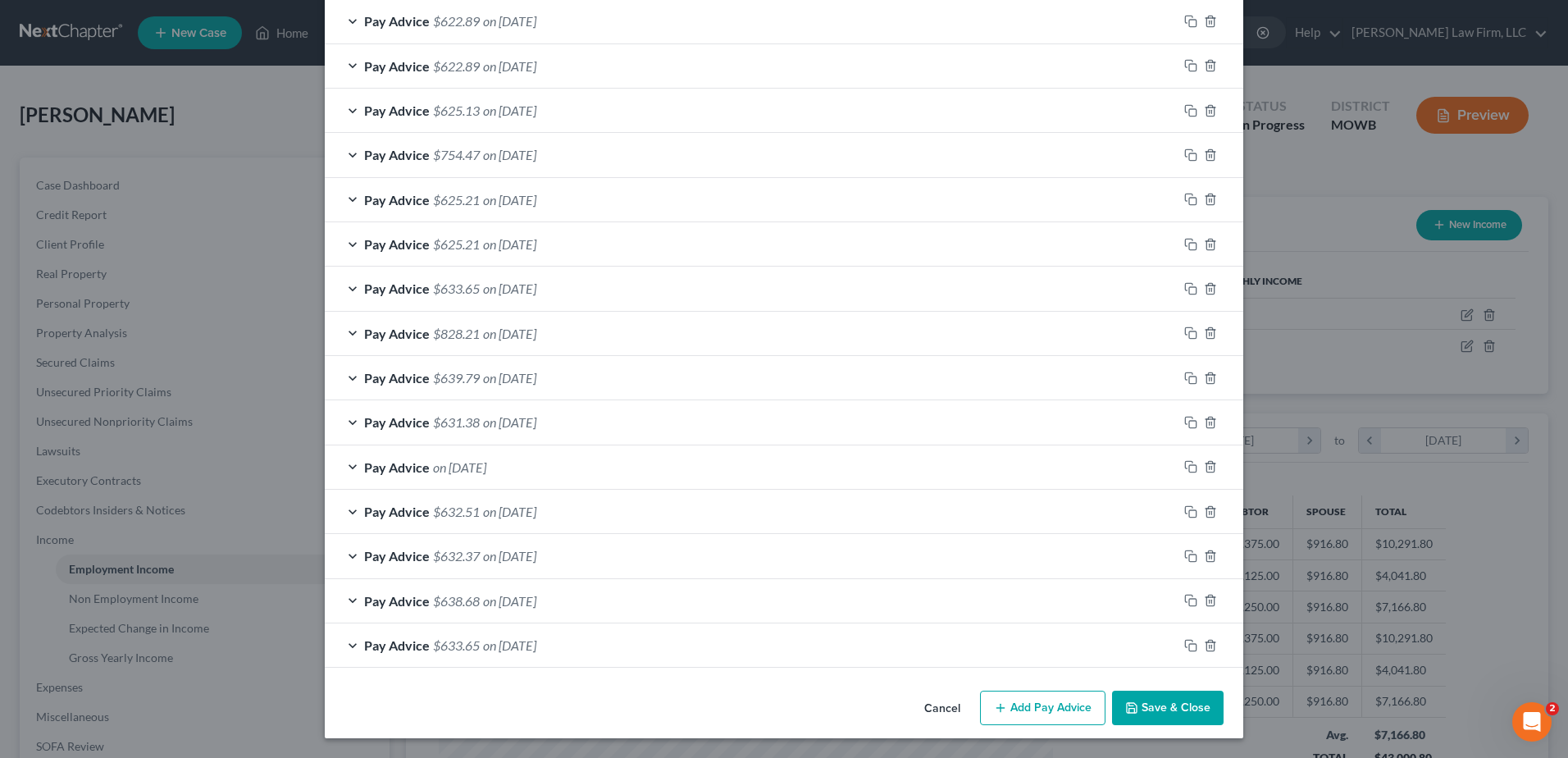
click at [1180, 705] on button "Save & Close" at bounding box center [1168, 708] width 112 height 35
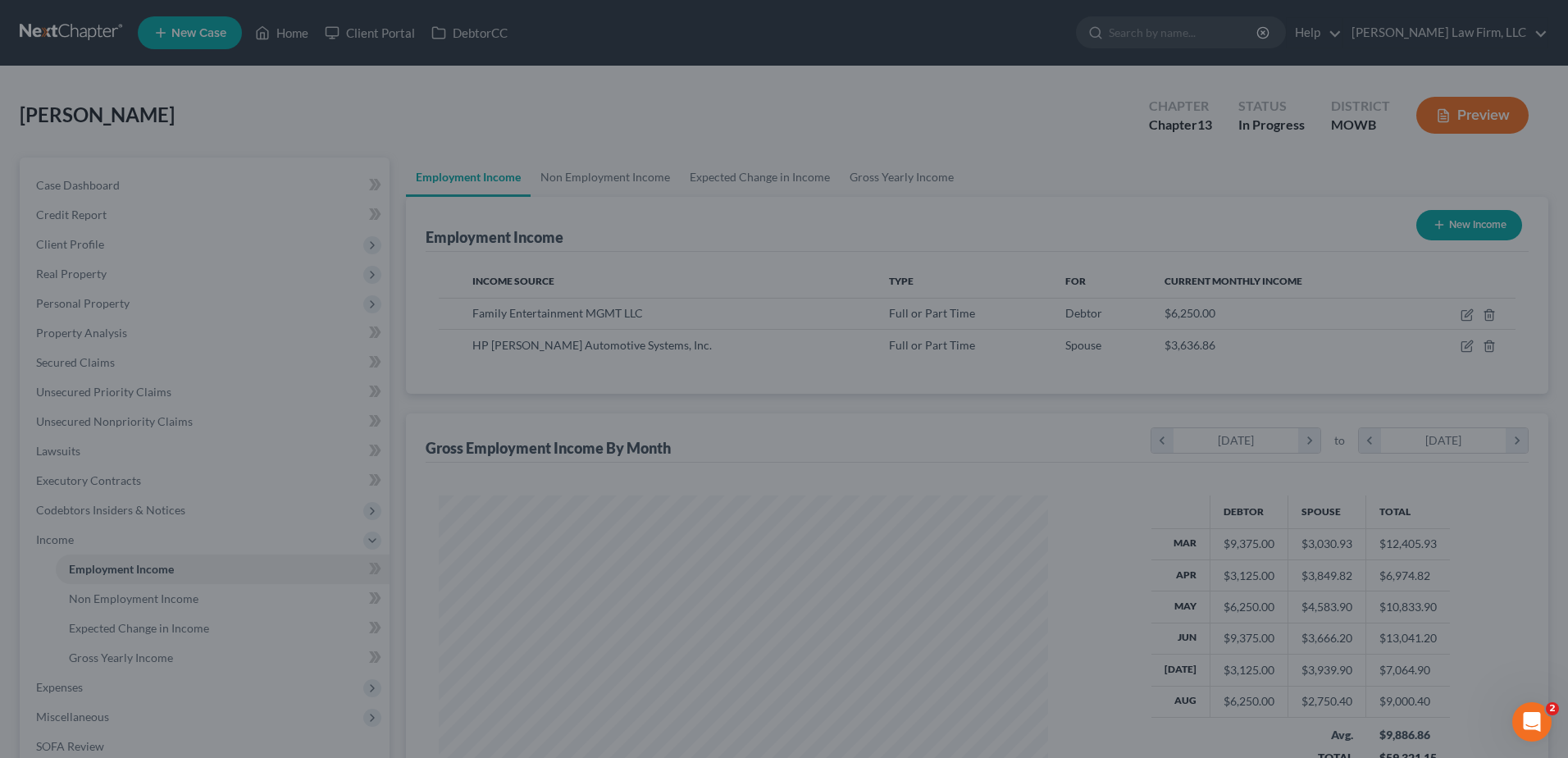
scroll to position [819786, 819320]
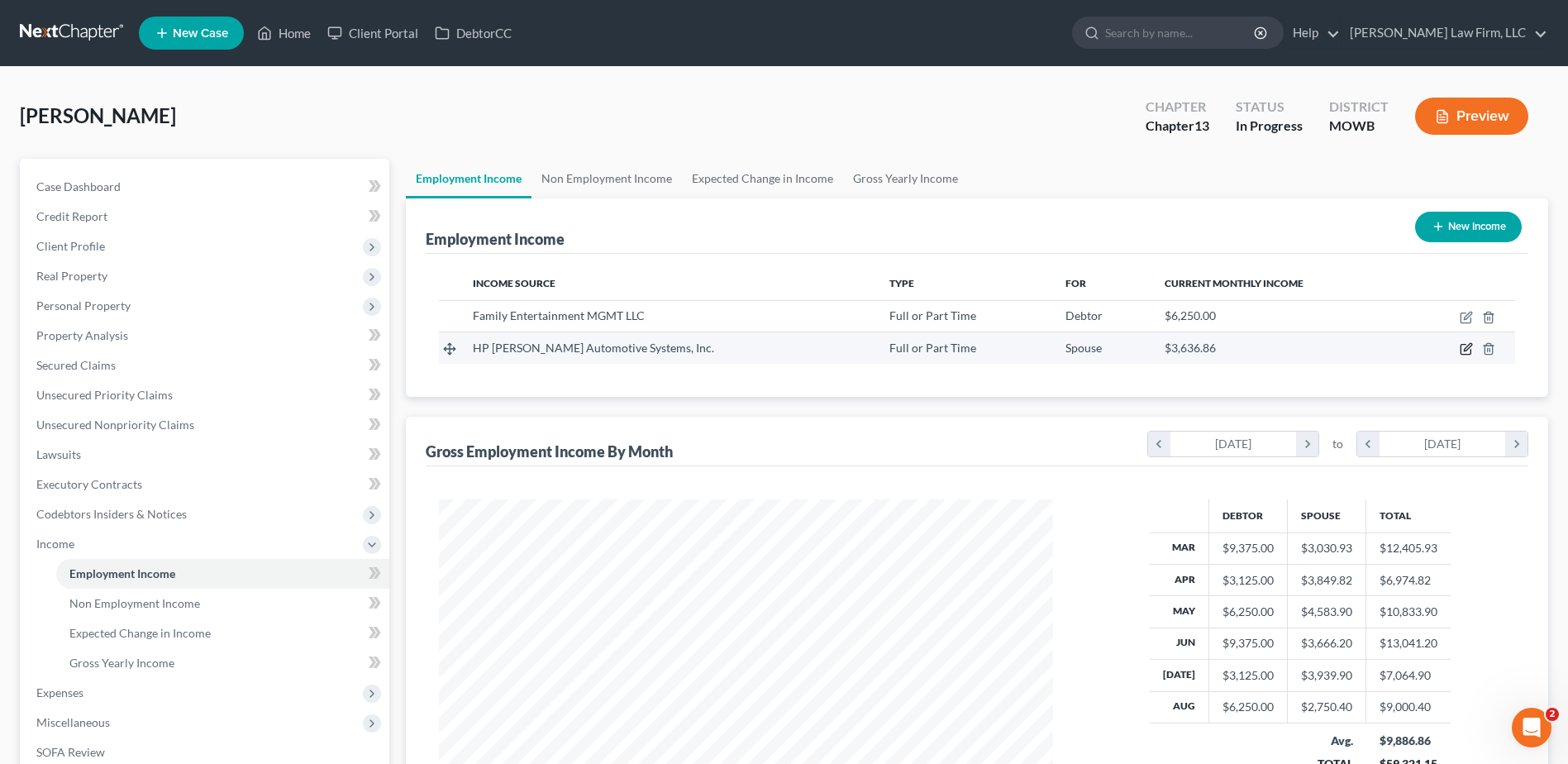
click at [1467, 344] on icon "button" at bounding box center [1466, 348] width 13 height 13
select select "0"
select select "23"
select select "0"
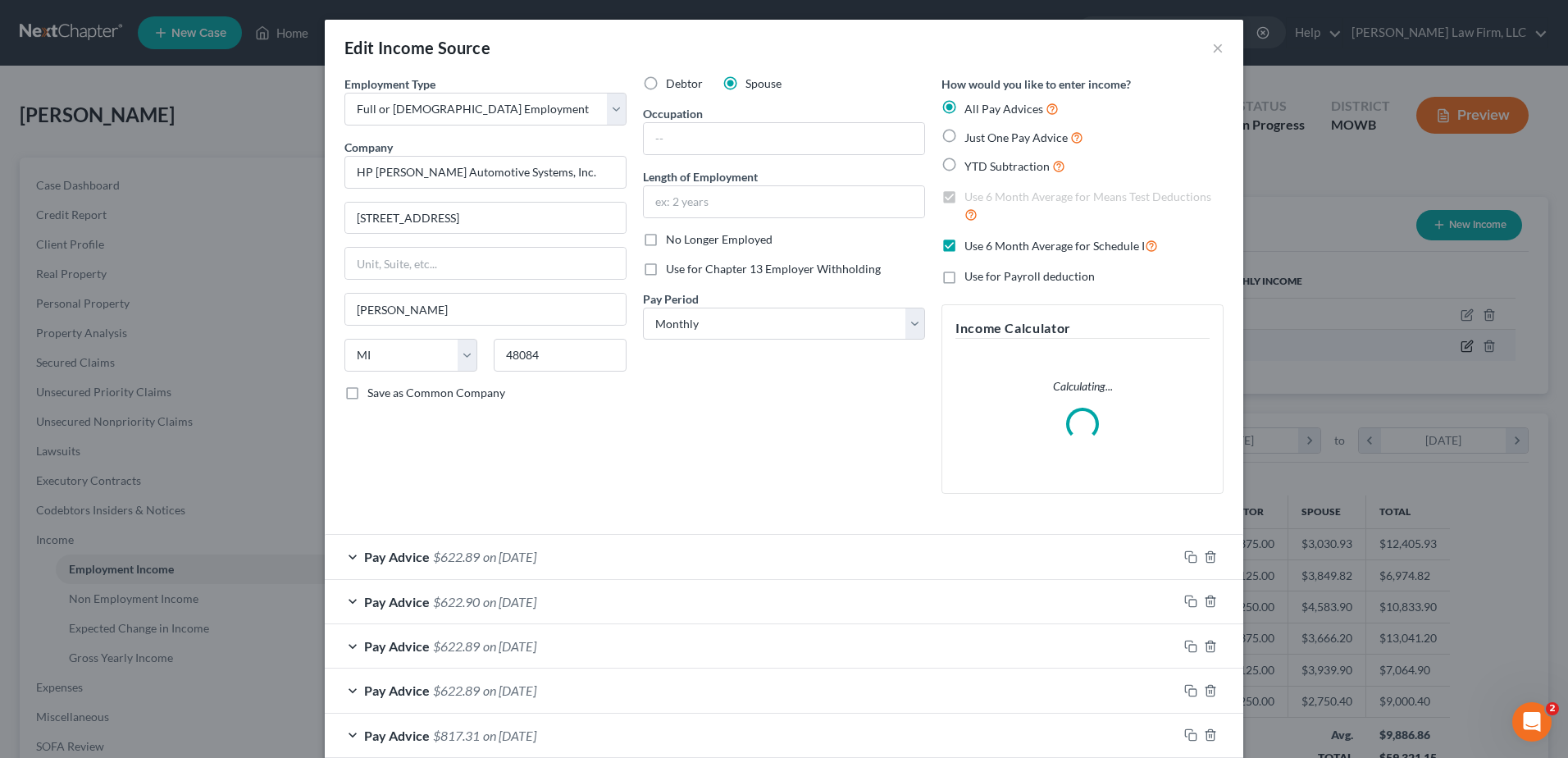
scroll to position [307, 648]
click at [964, 246] on label "Use 6 Month Average for Schedule I" at bounding box center [1060, 246] width 193 height 19
click at [970, 246] on input "Use 6 Month Average for Schedule I" at bounding box center [976, 242] width 11 height 11
checkbox input "false"
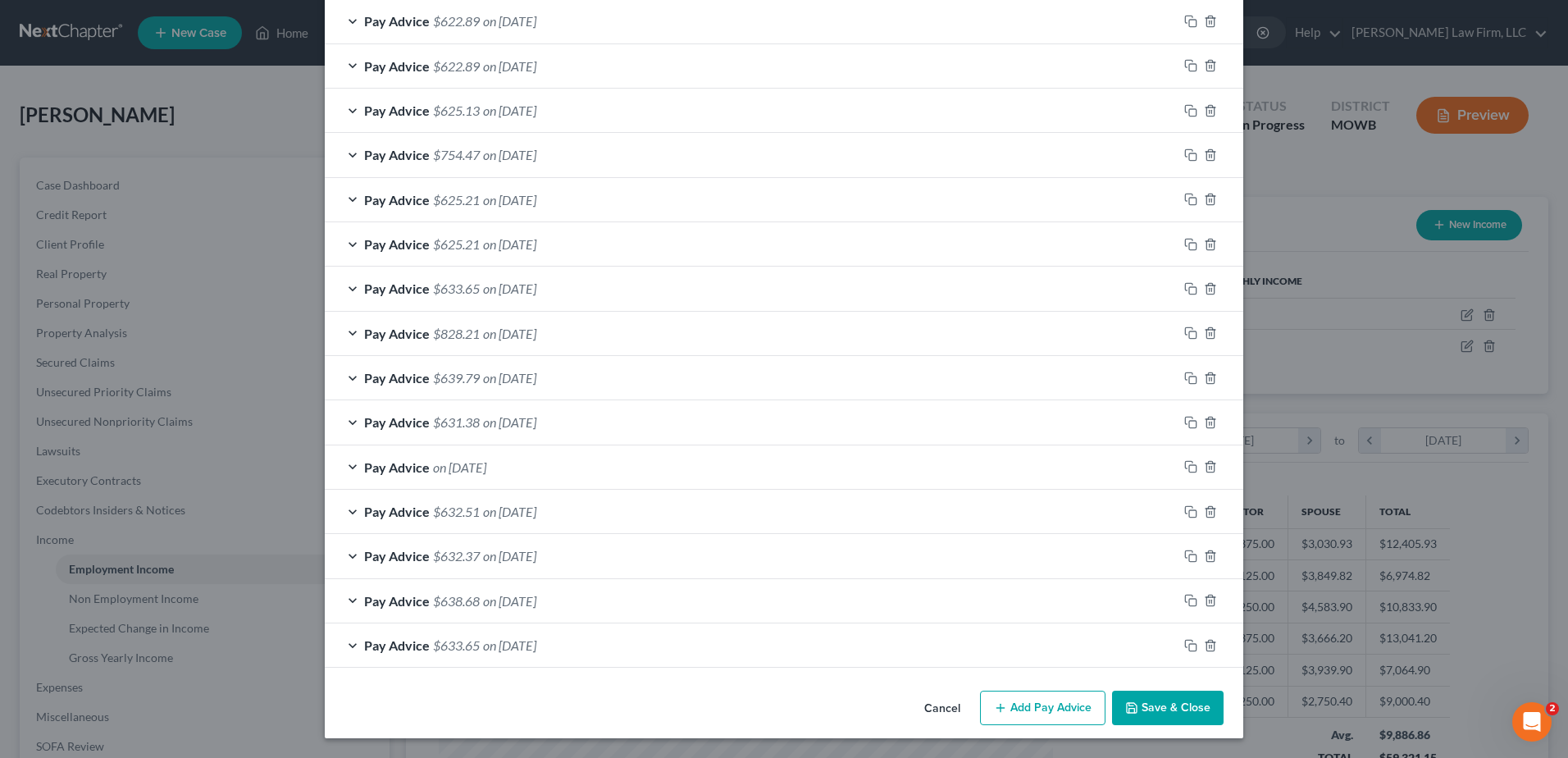
click at [1143, 708] on button "Save & Close" at bounding box center [1168, 708] width 112 height 35
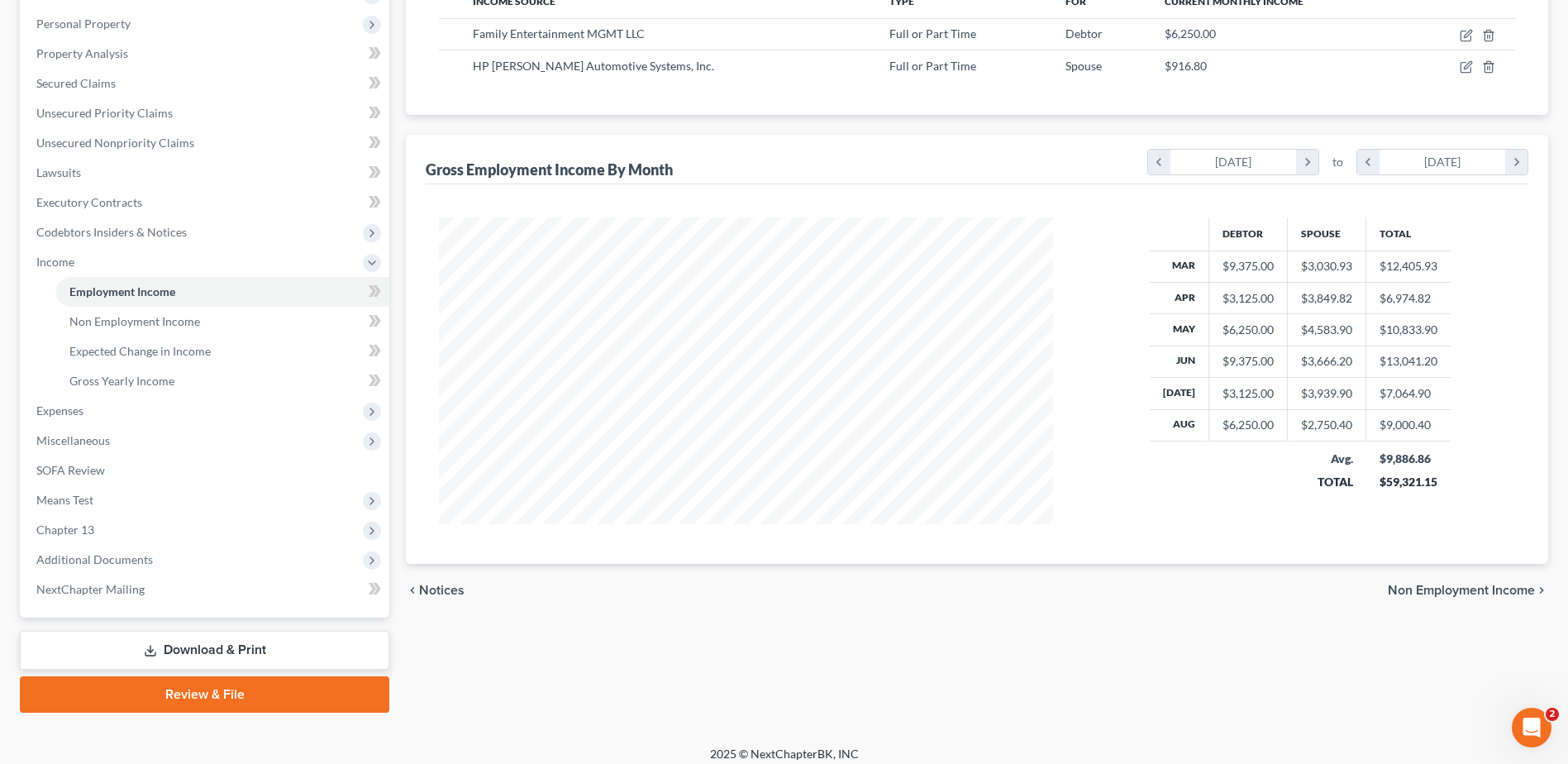
scroll to position [289, 0]
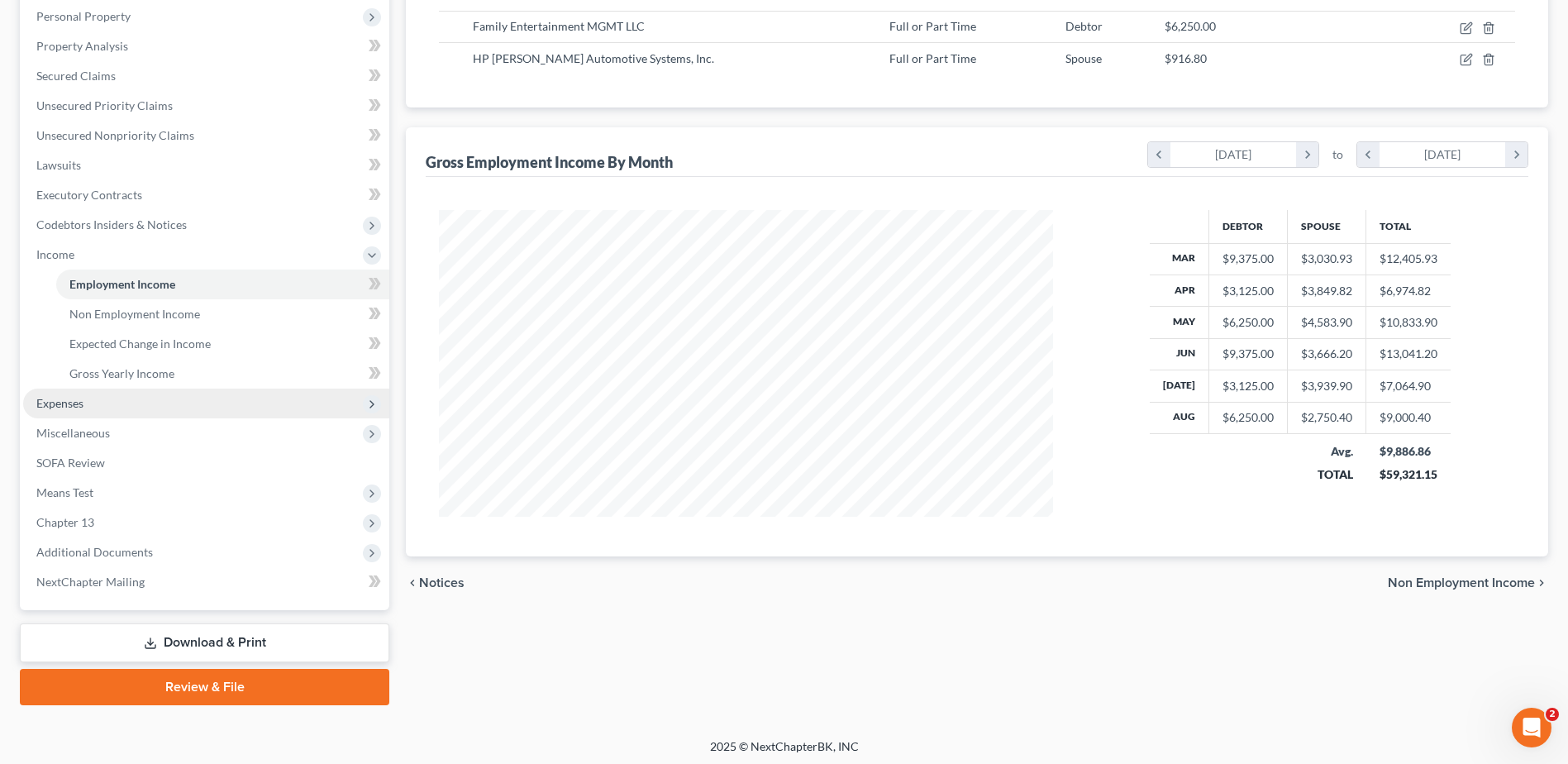
click at [62, 400] on span "Expenses" at bounding box center [59, 403] width 47 height 14
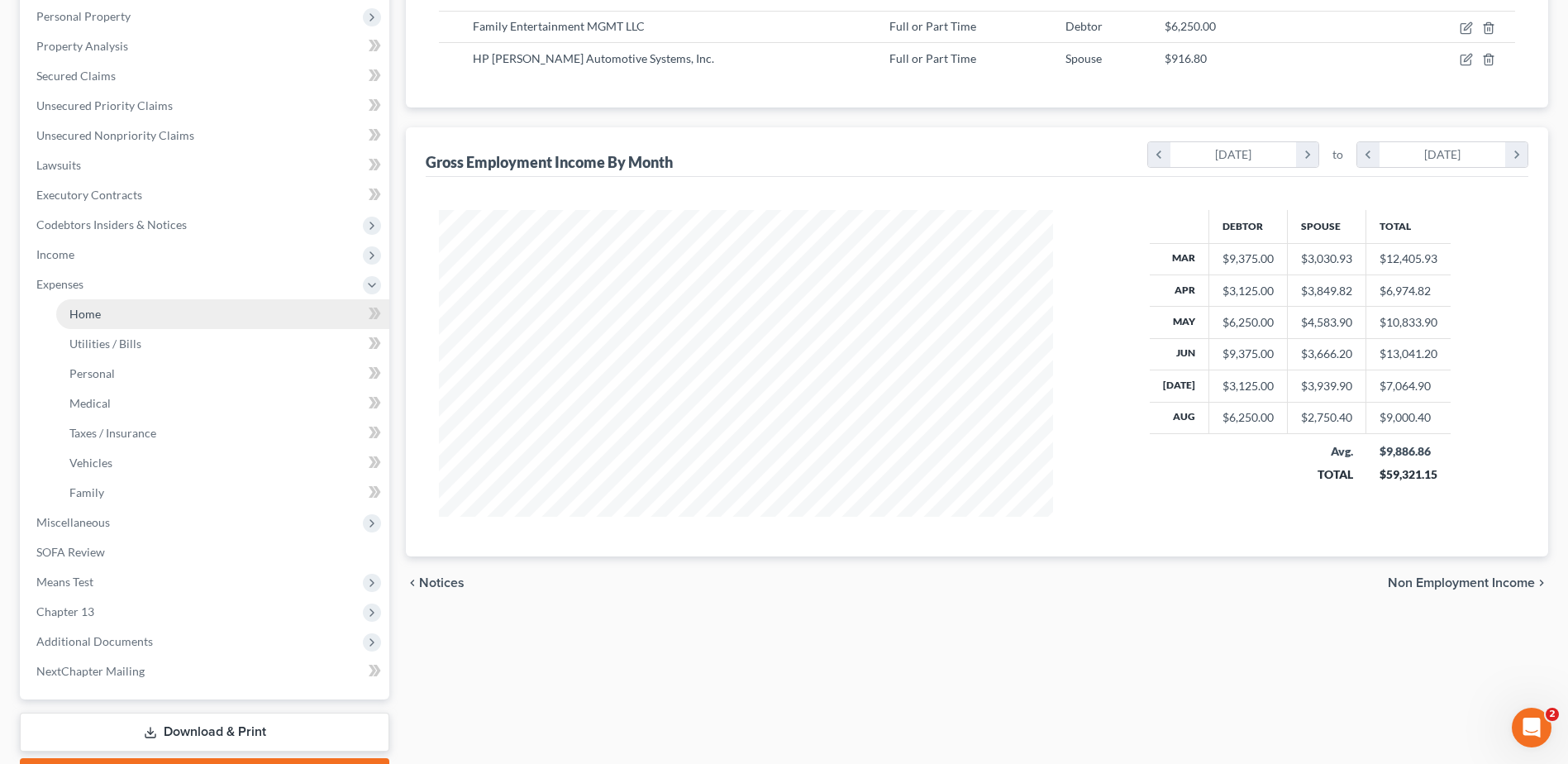
click at [79, 309] on span "Home" at bounding box center [85, 313] width 31 height 14
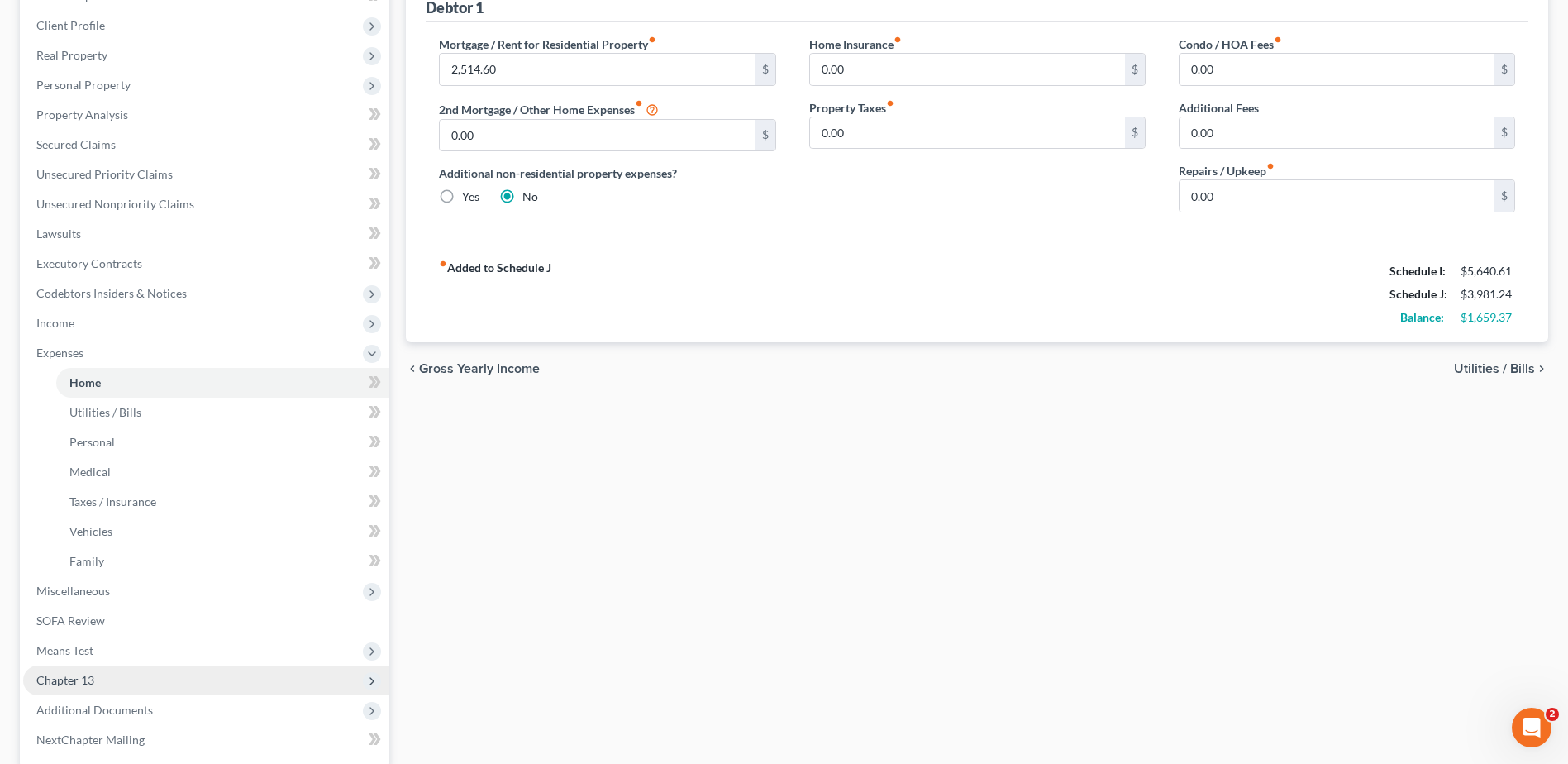
scroll to position [310, 0]
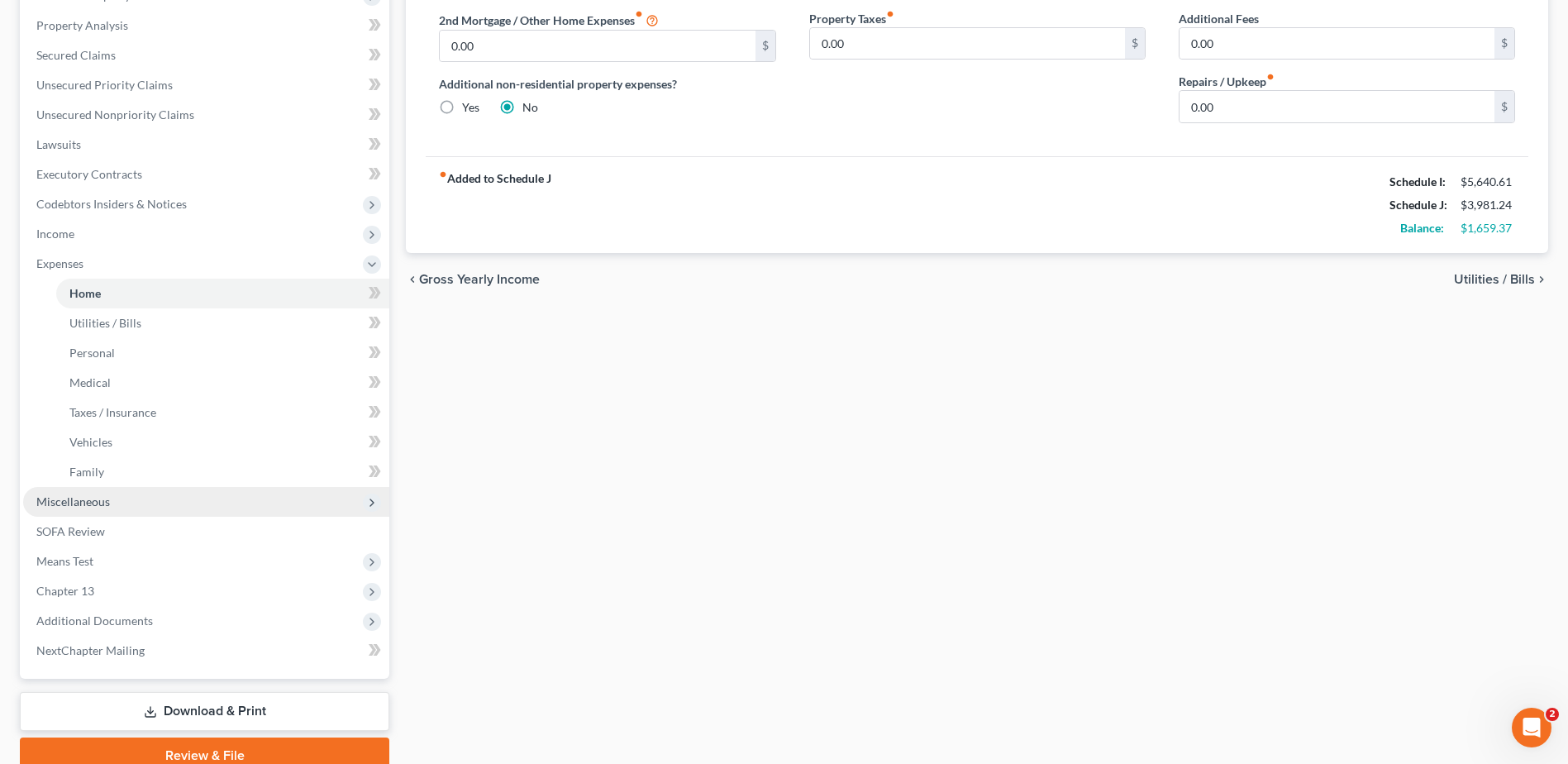
click at [92, 494] on span "Miscellaneous" at bounding box center [73, 501] width 74 height 14
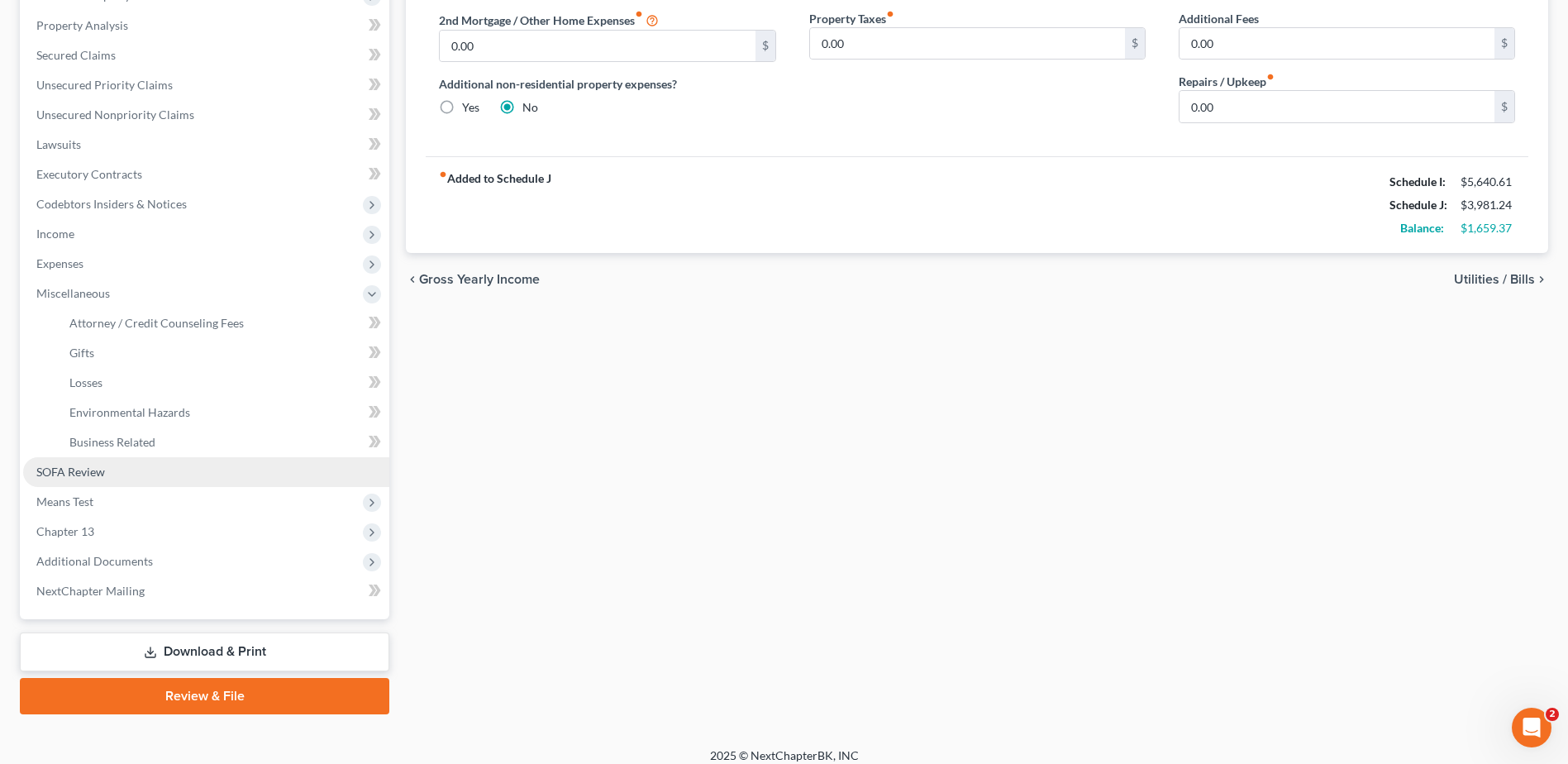
click at [90, 484] on link "SOFA Review" at bounding box center [206, 472] width 366 height 30
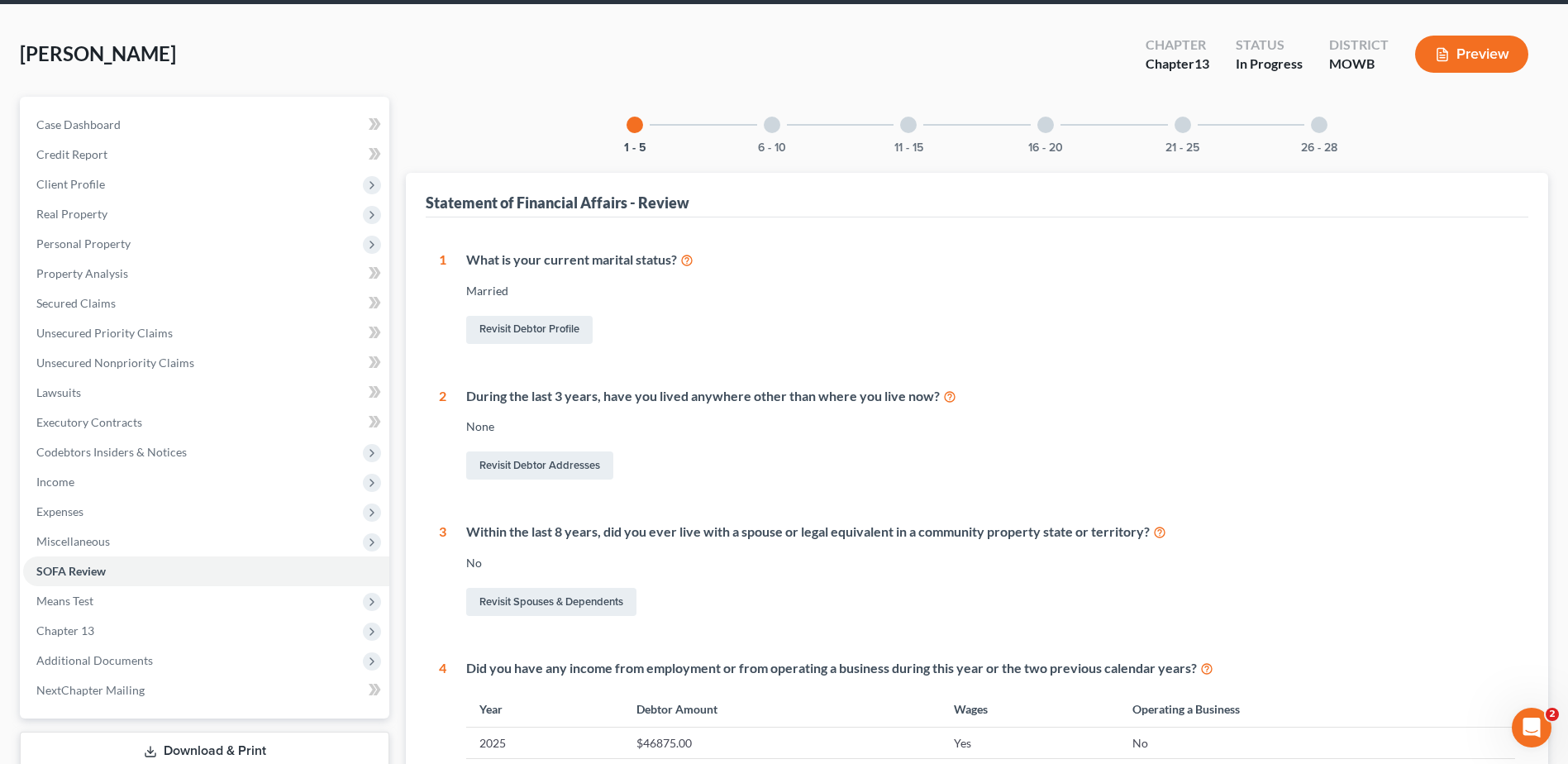
scroll to position [393, 0]
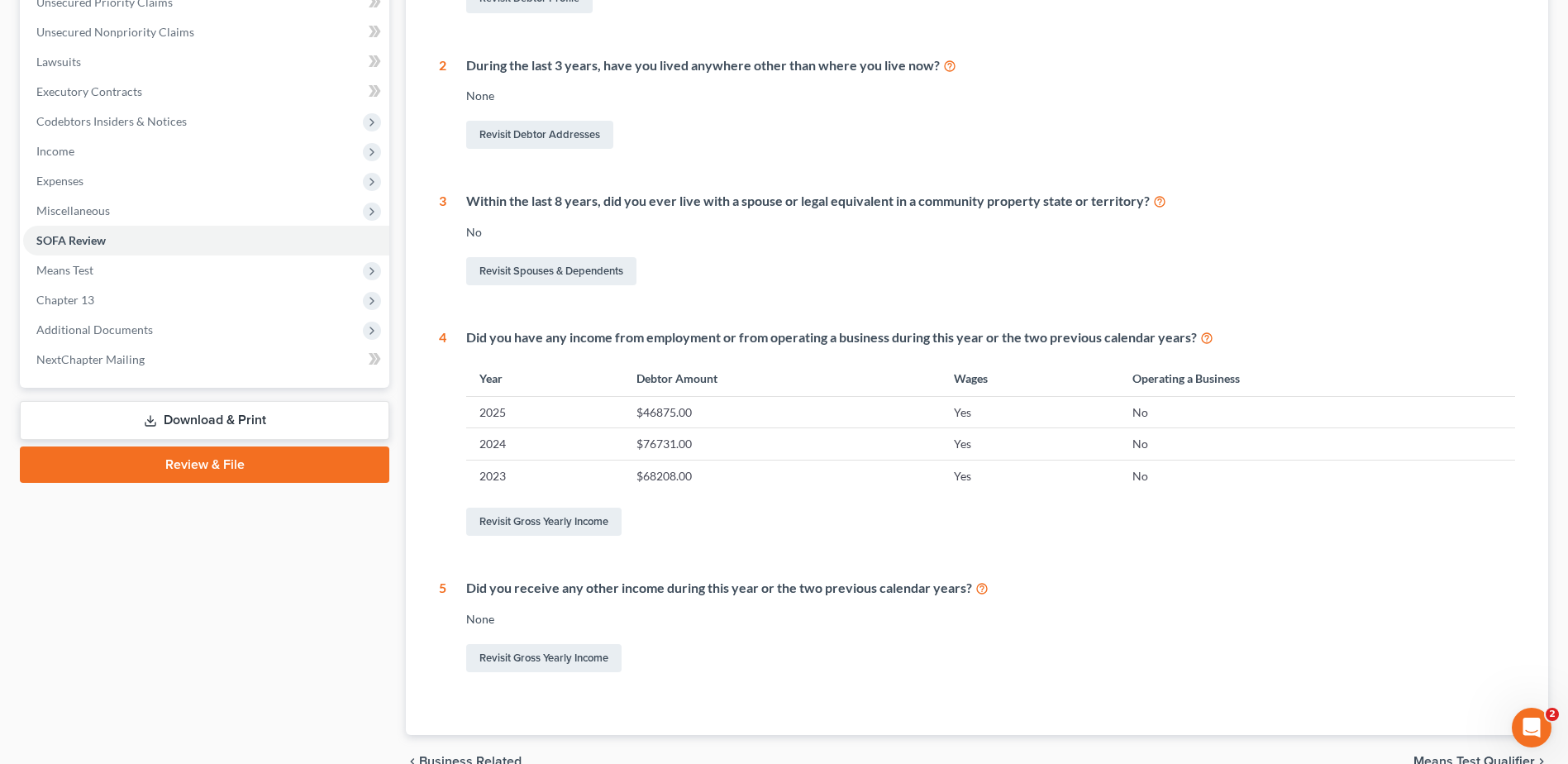
click at [188, 411] on link "Download & Print" at bounding box center [204, 420] width 370 height 39
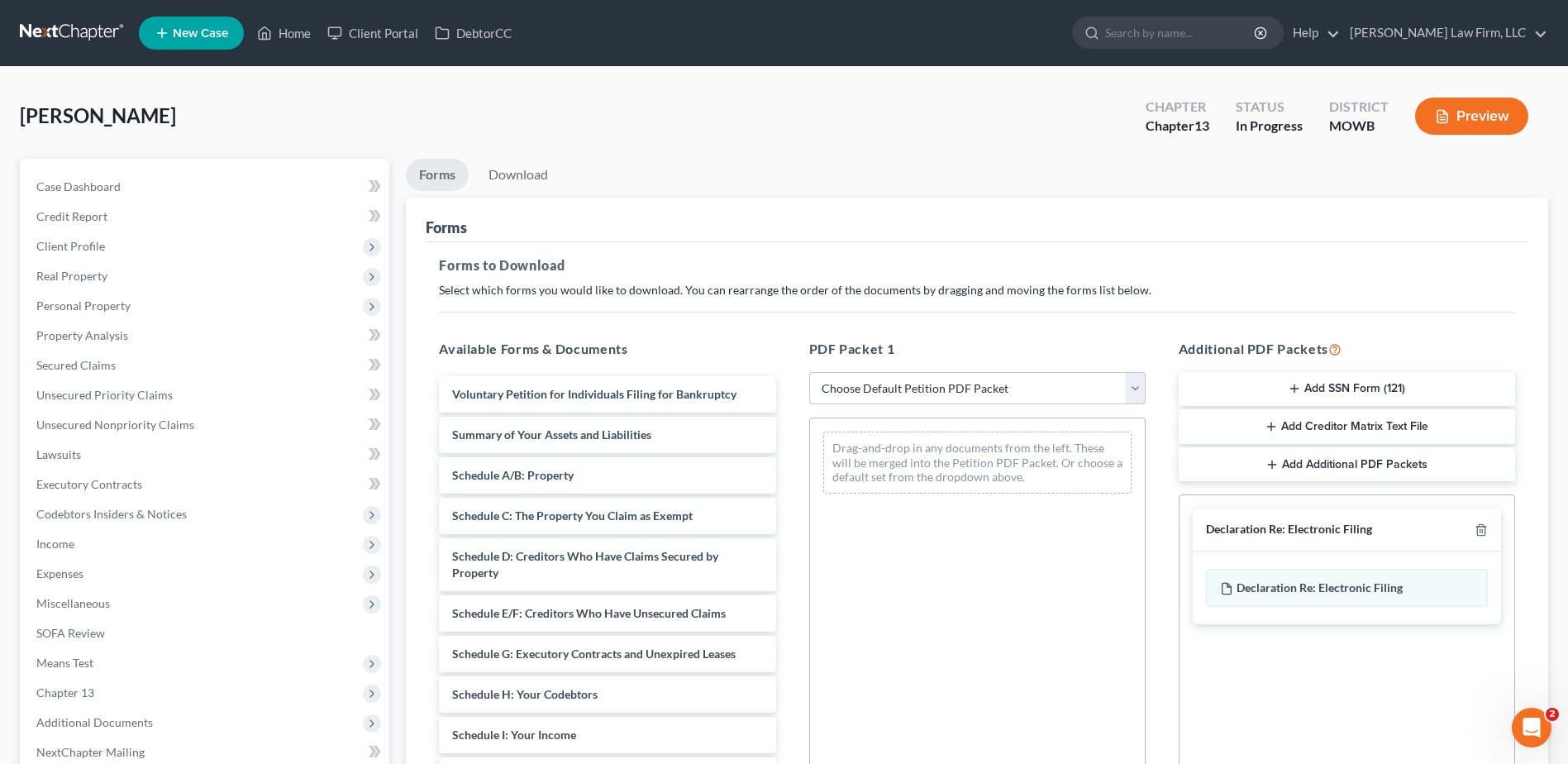
click at [1131, 381] on select "Choose Default Petition PDF Packet Complete Bankruptcy Petition (all forms and …" at bounding box center [978, 389] width 336 height 33
select select "0"
click at [809, 372] on select "Choose Default Petition PDF Packet Complete Bankruptcy Petition (all forms and …" at bounding box center [978, 389] width 336 height 33
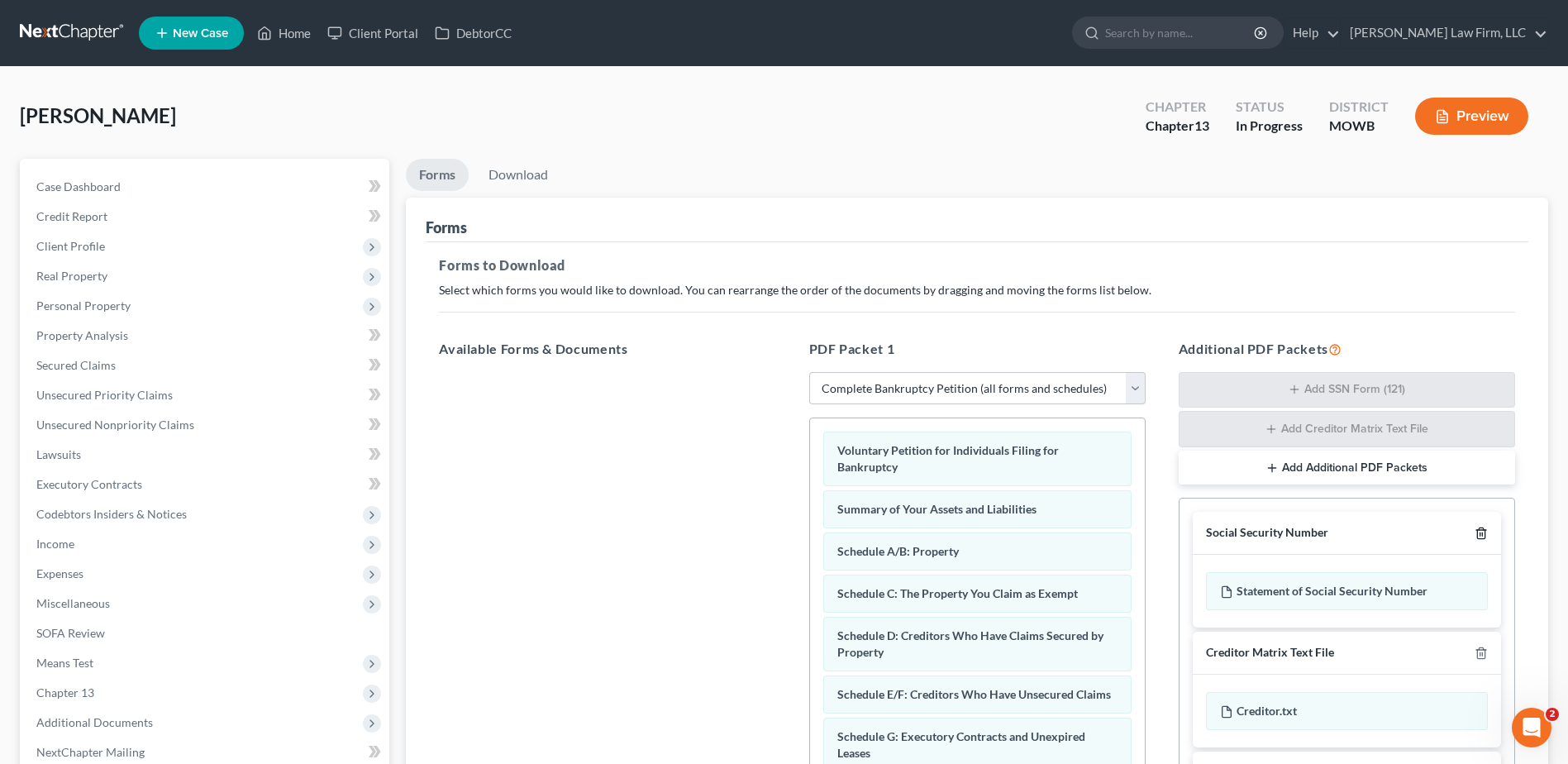
click at [1477, 530] on polyline "button" at bounding box center [1481, 530] width 10 height 0
click at [1475, 530] on icon "button" at bounding box center [1481, 531] width 13 height 13
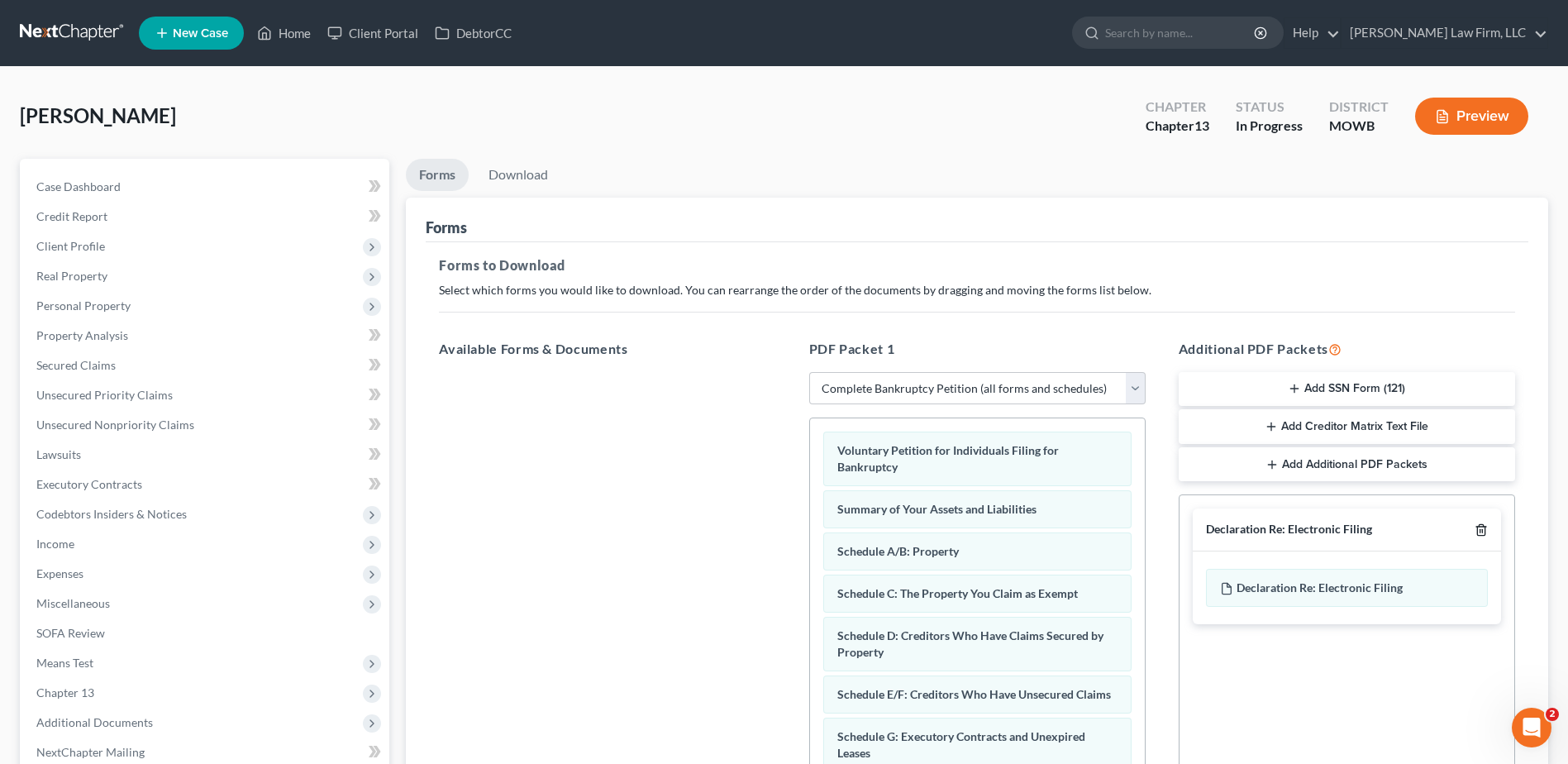
click at [1475, 530] on icon "button" at bounding box center [1481, 529] width 13 height 13
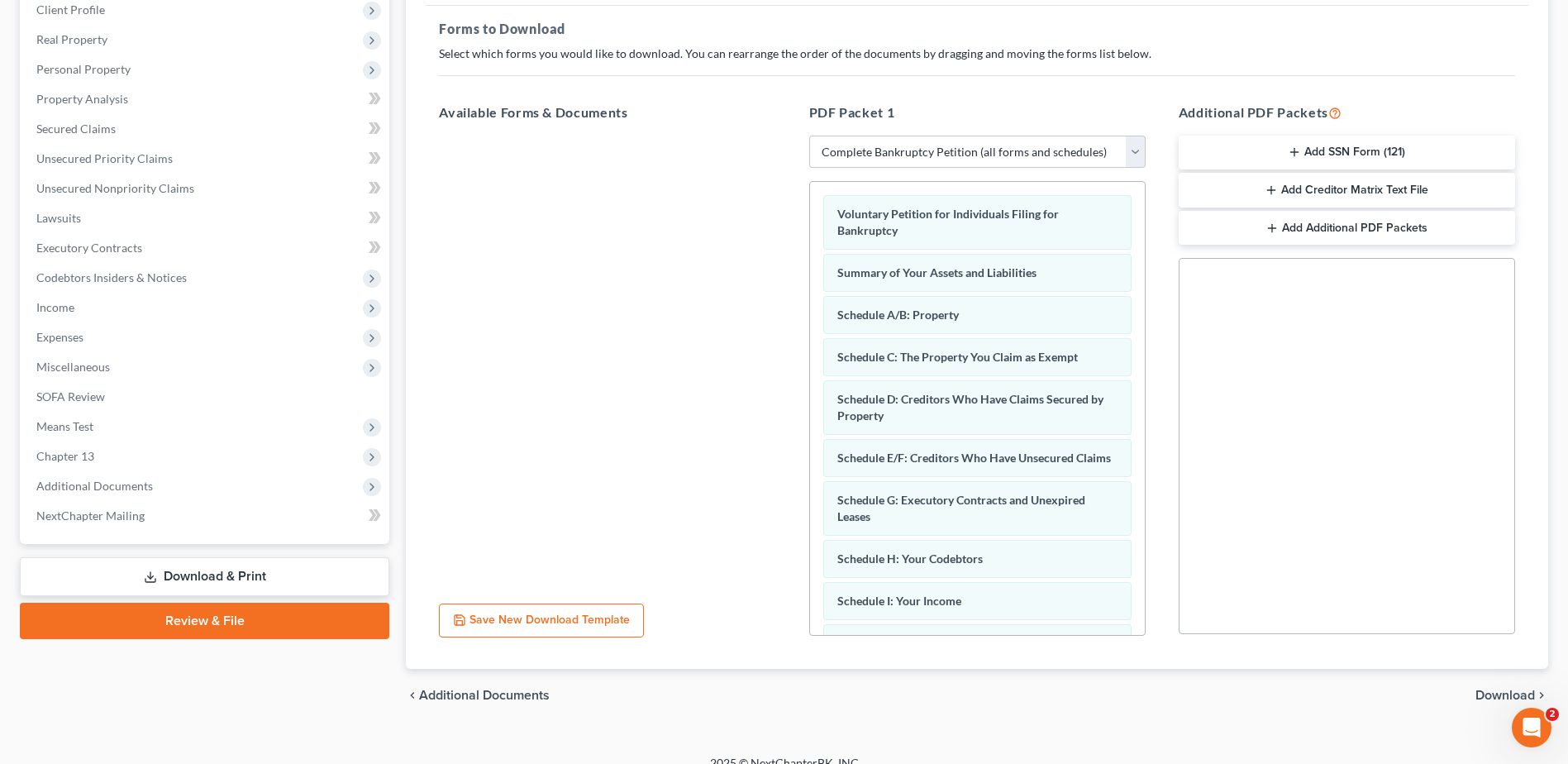
click at [1496, 672] on div "chevron_left Additional Documents Download chevron_right" at bounding box center [977, 695] width 1143 height 53
click at [1500, 688] on span "Download" at bounding box center [1505, 695] width 59 height 13
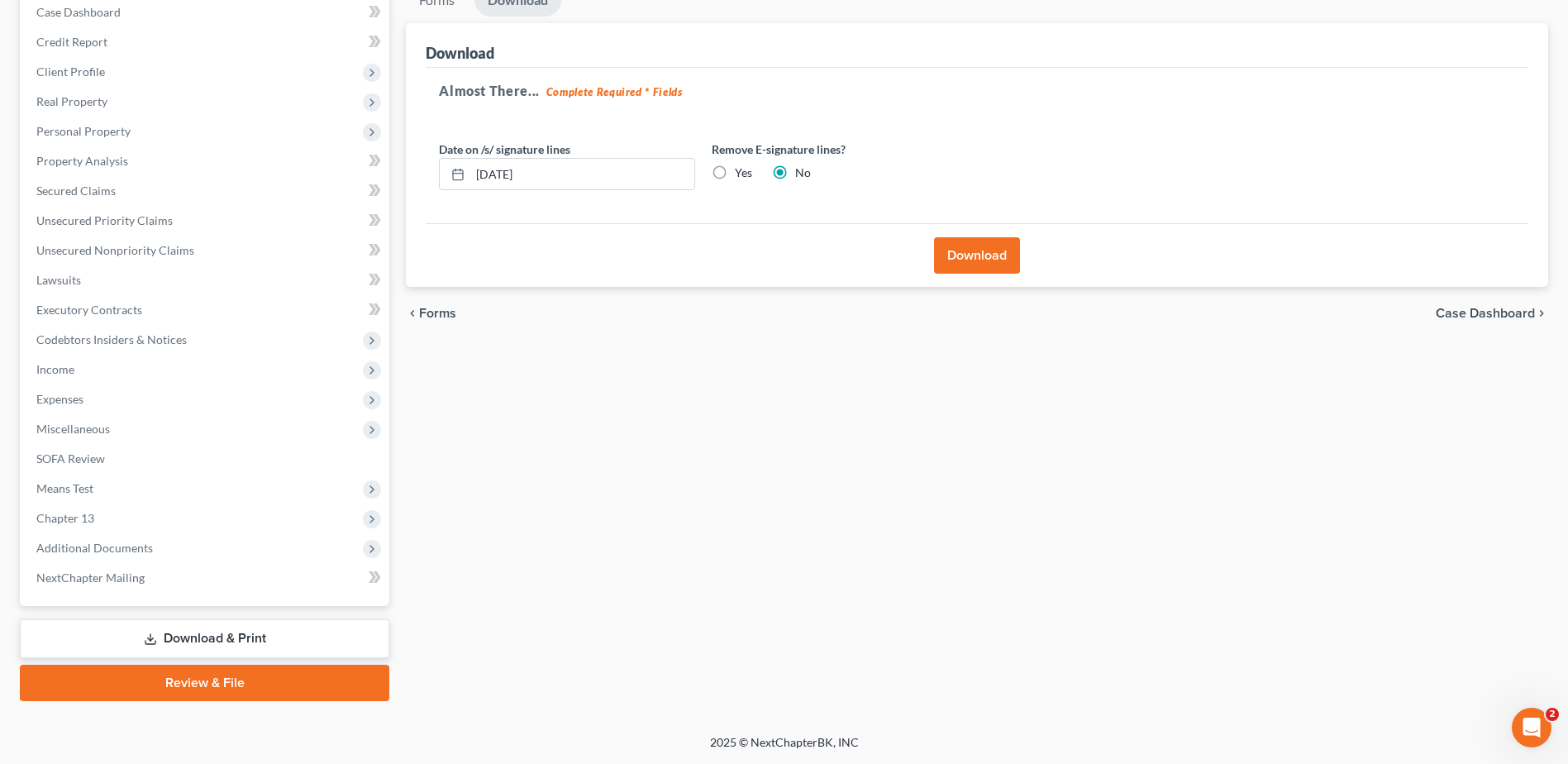
click at [989, 263] on button "Download" at bounding box center [977, 255] width 86 height 36
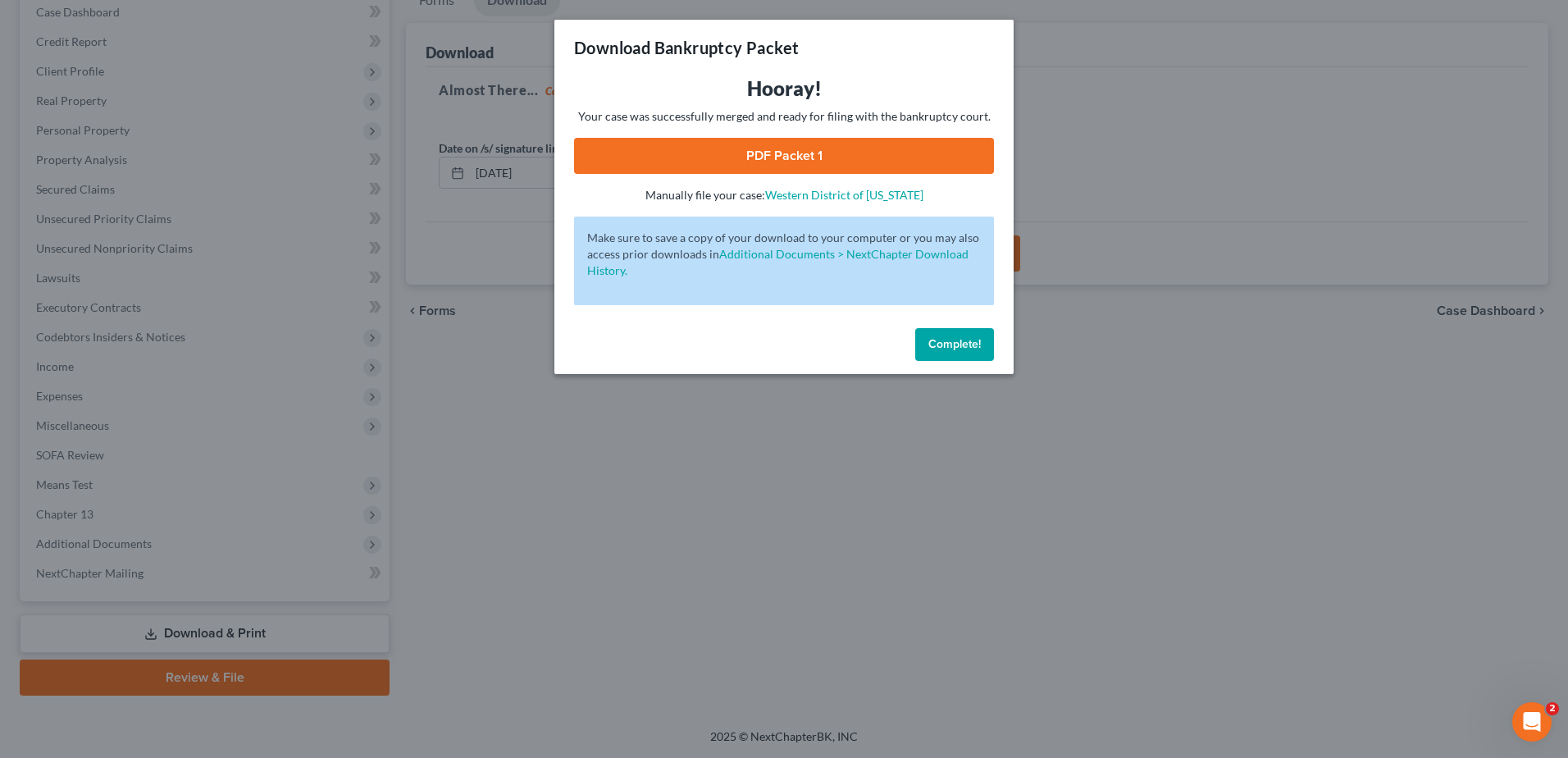
click at [751, 160] on link "PDF Packet 1" at bounding box center [784, 155] width 420 height 36
click at [971, 343] on span "Complete!" at bounding box center [954, 344] width 52 height 14
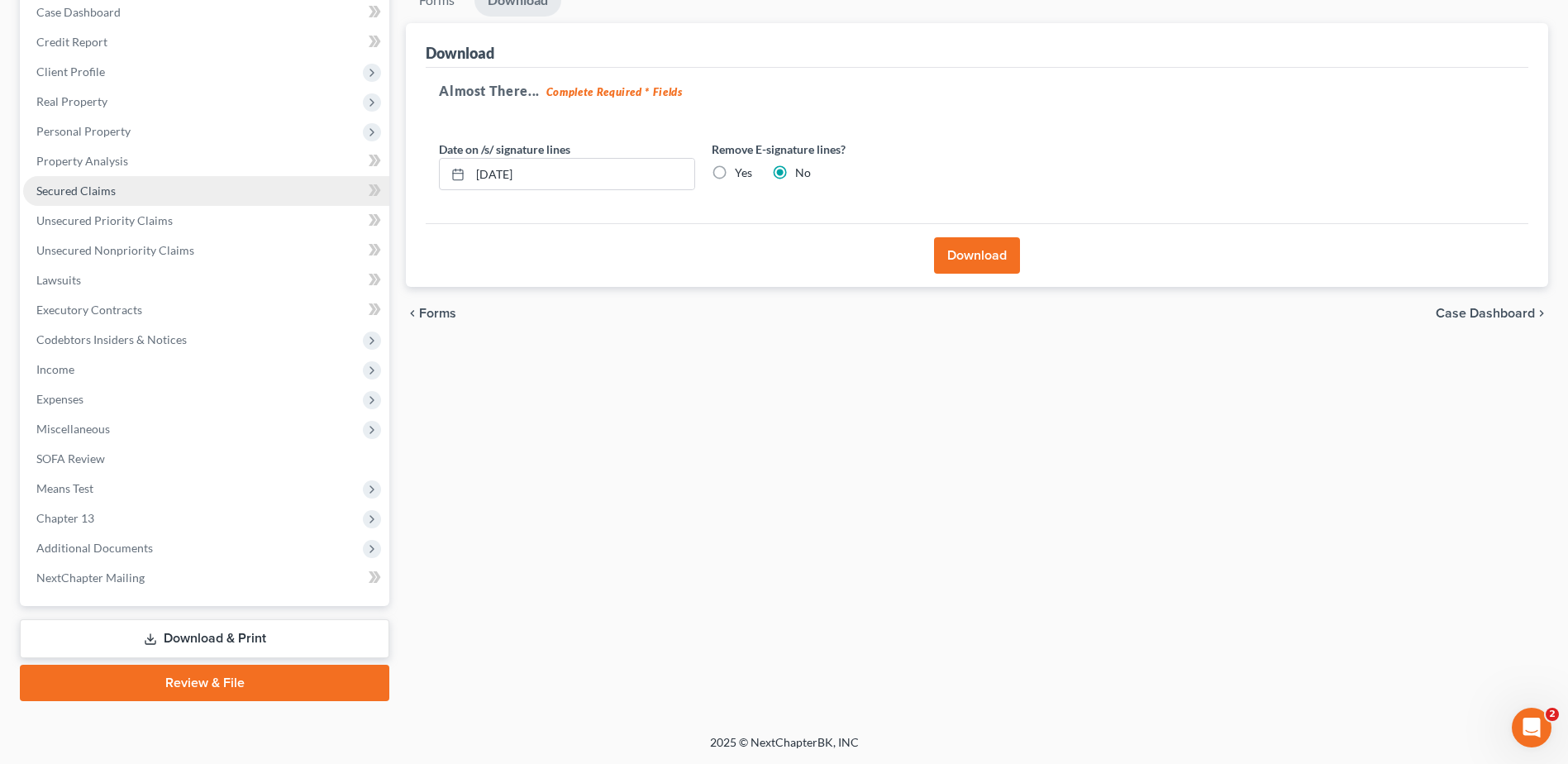
click at [77, 193] on span "Secured Claims" at bounding box center [76, 190] width 79 height 14
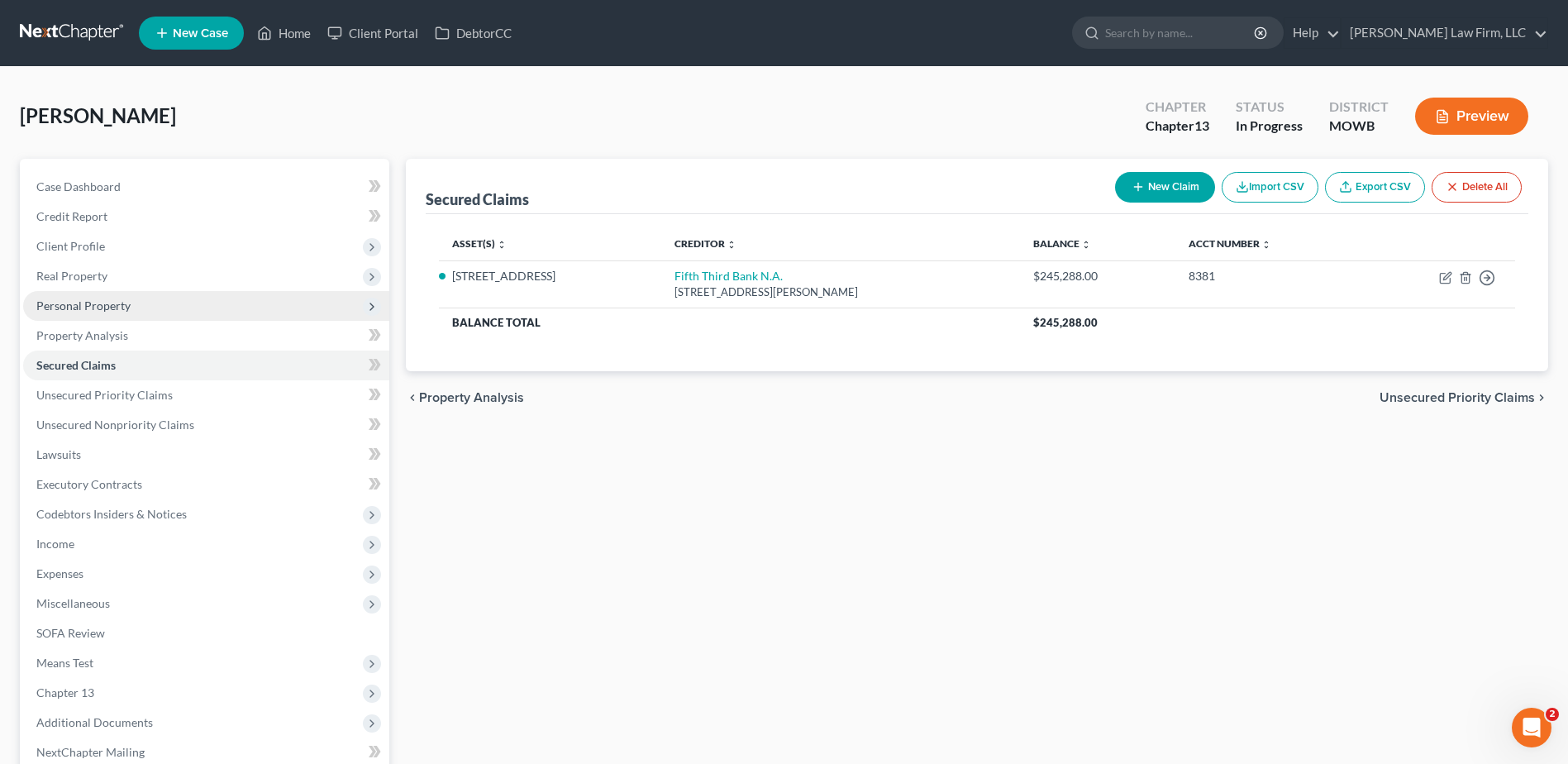
click at [77, 302] on span "Personal Property" at bounding box center [83, 305] width 94 height 14
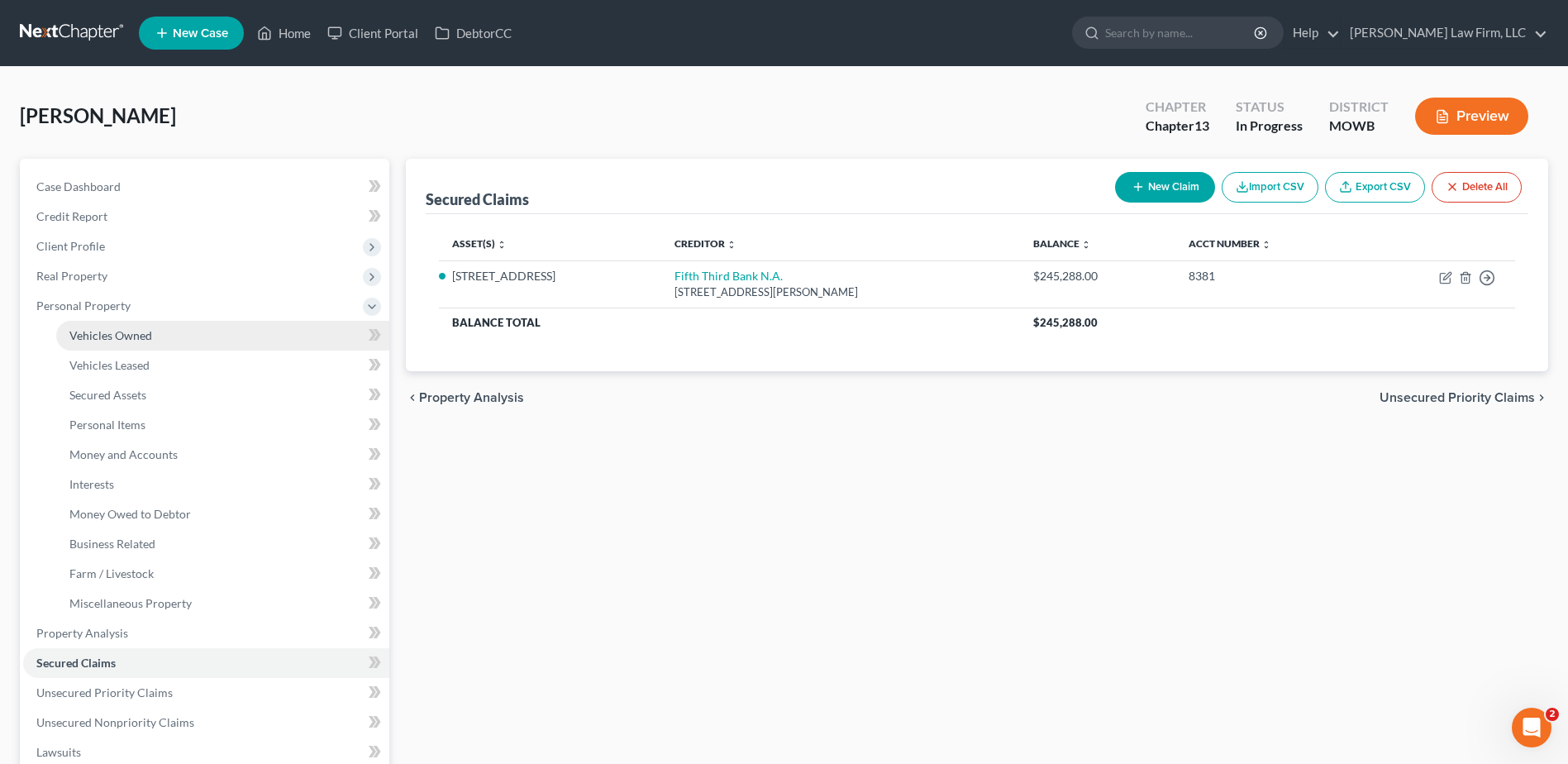
click at [91, 336] on span "Vehicles Owned" at bounding box center [110, 334] width 82 height 14
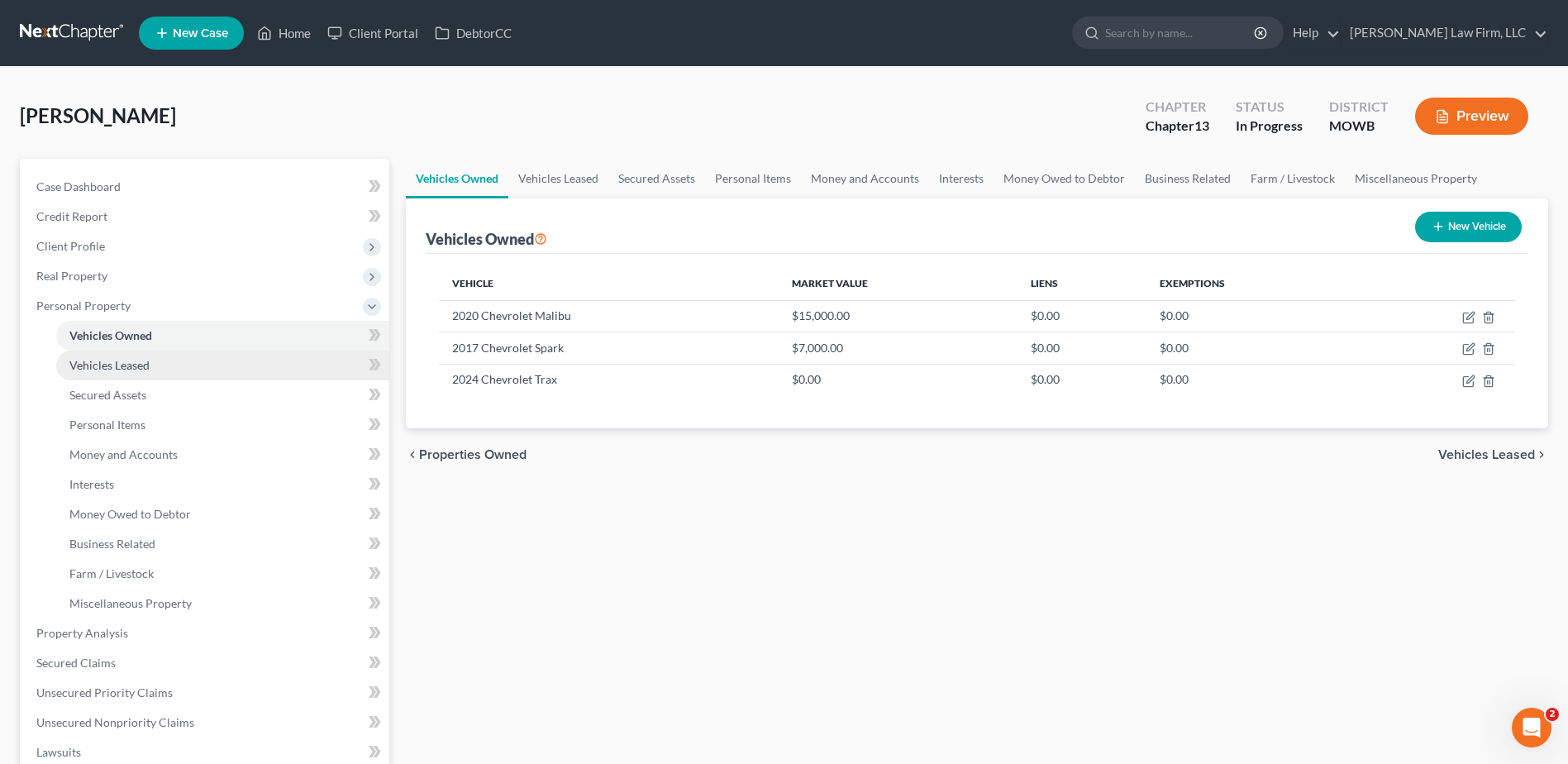
click at [115, 360] on span "Vehicles Leased" at bounding box center [109, 364] width 80 height 14
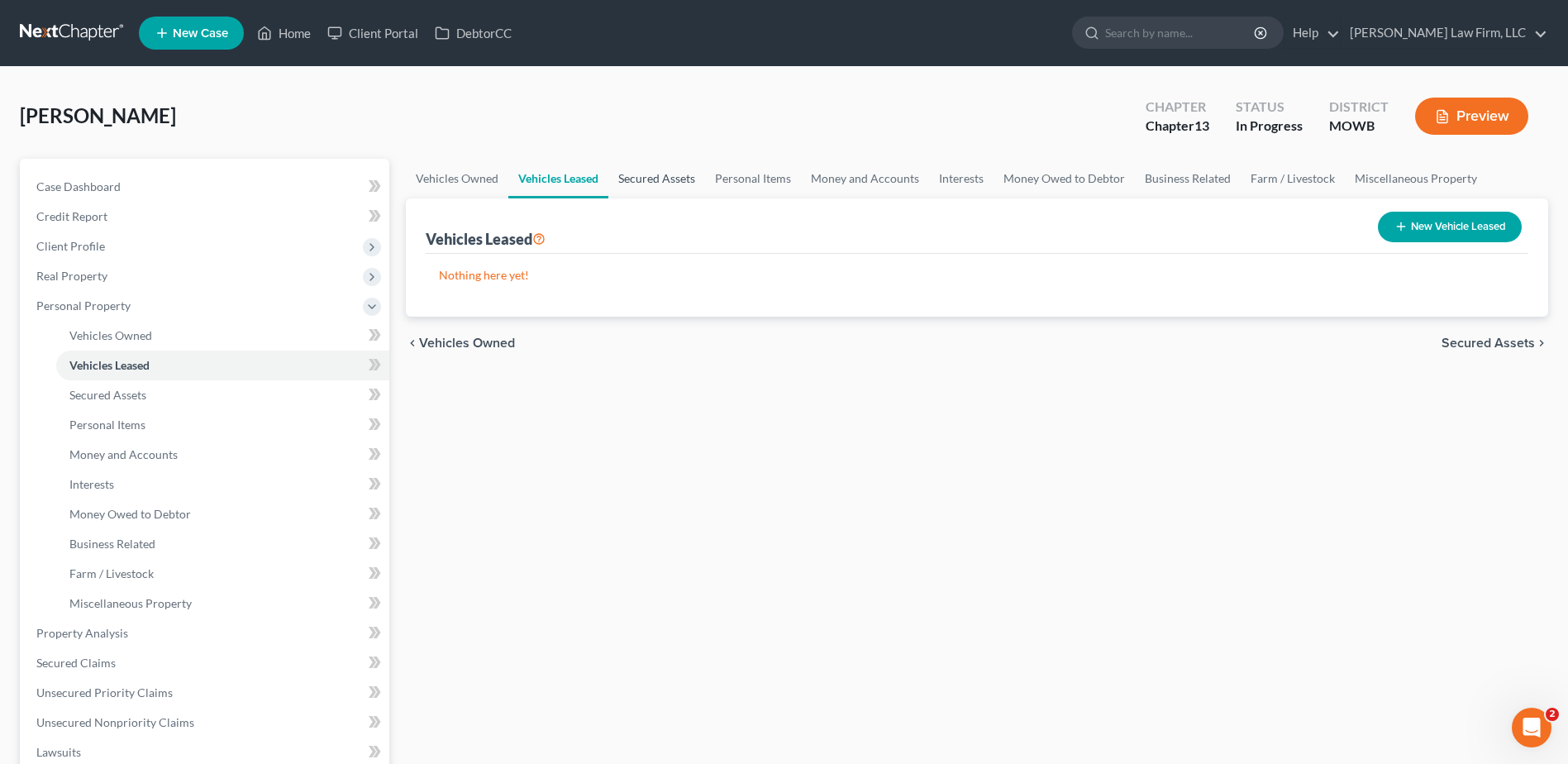
click at [660, 165] on link "Secured Assets" at bounding box center [657, 178] width 97 height 40
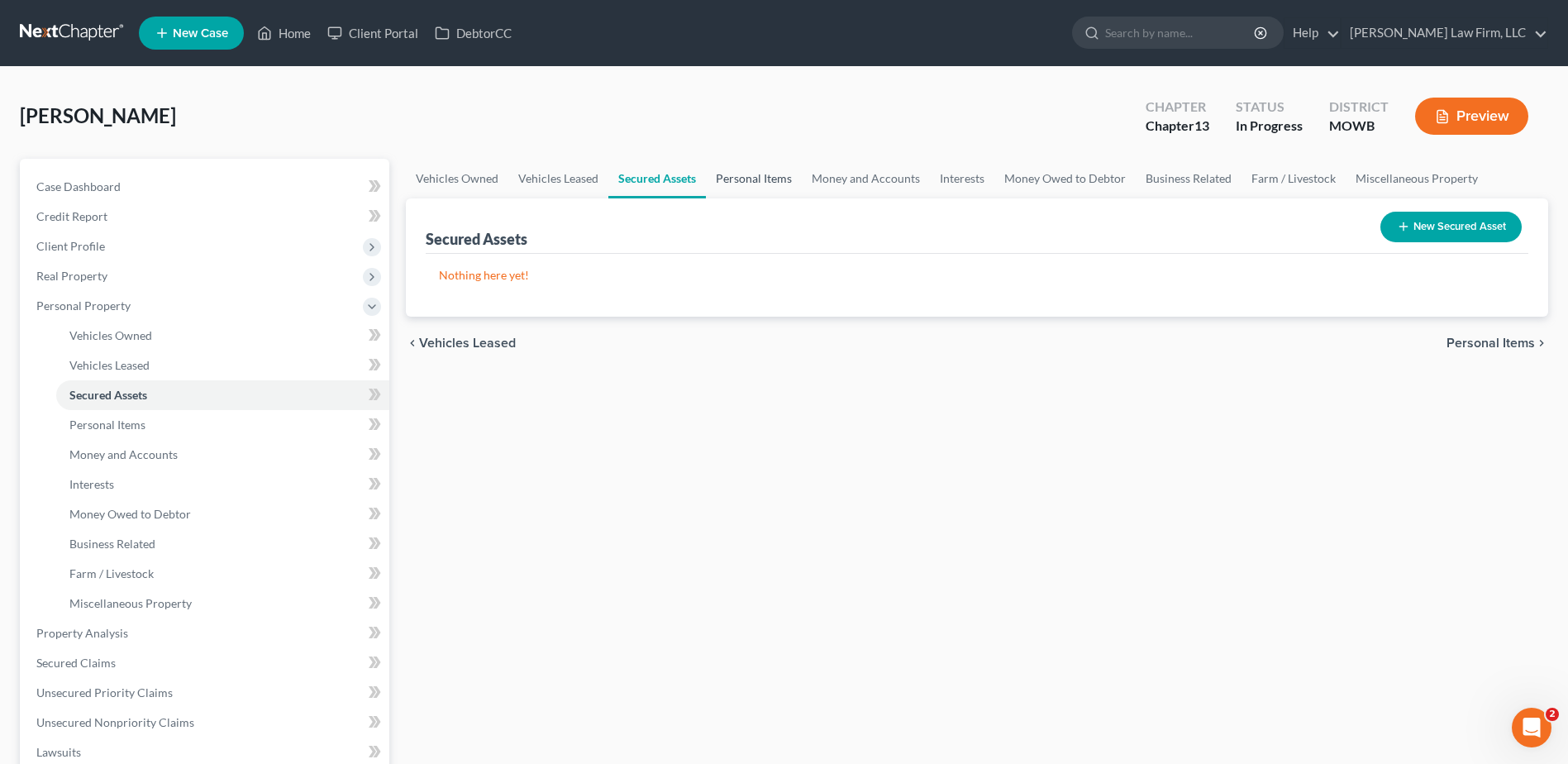
click at [729, 176] on link "Personal Items" at bounding box center [754, 178] width 96 height 40
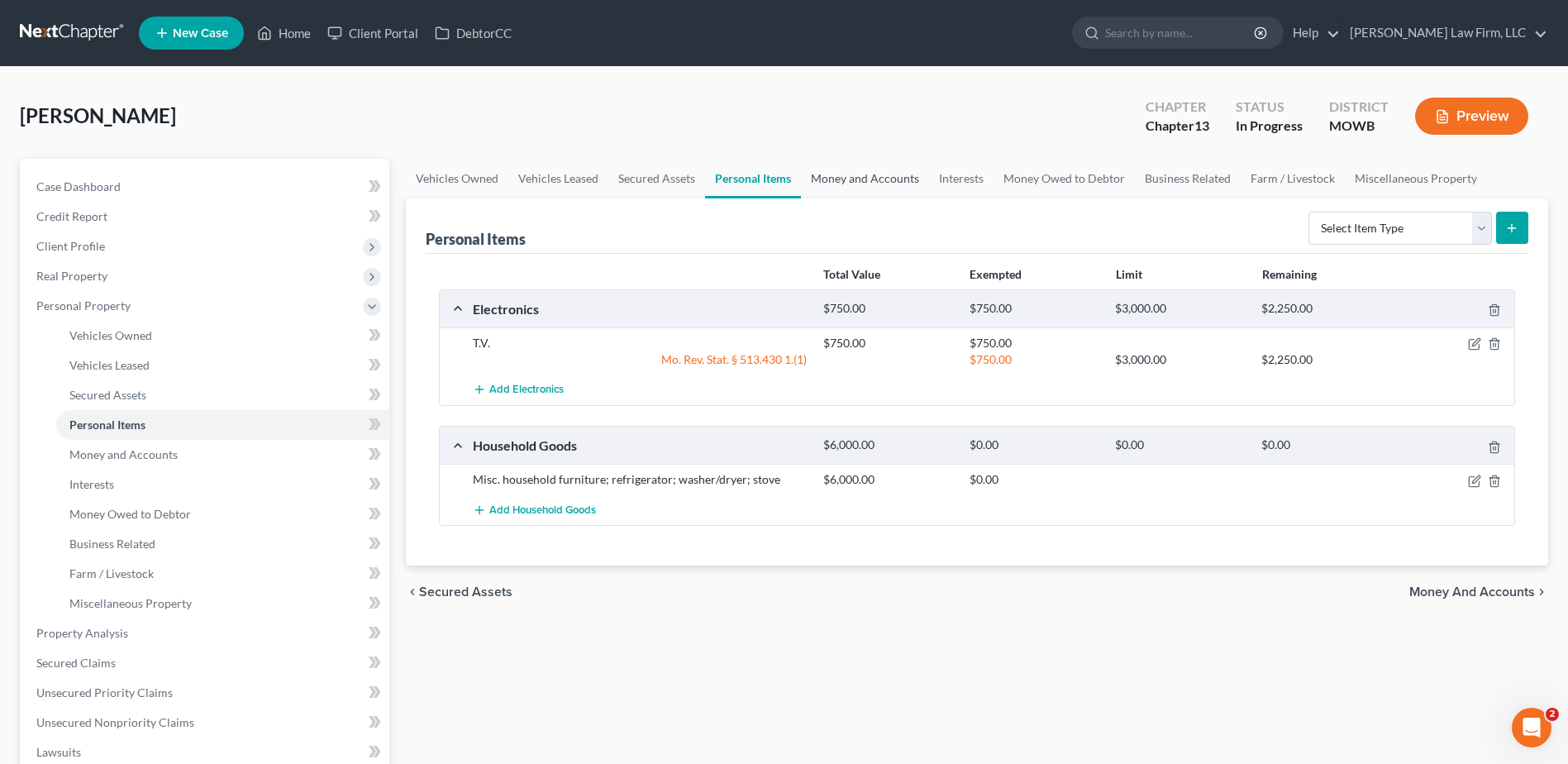
click at [829, 176] on link "Money and Accounts" at bounding box center [865, 178] width 128 height 40
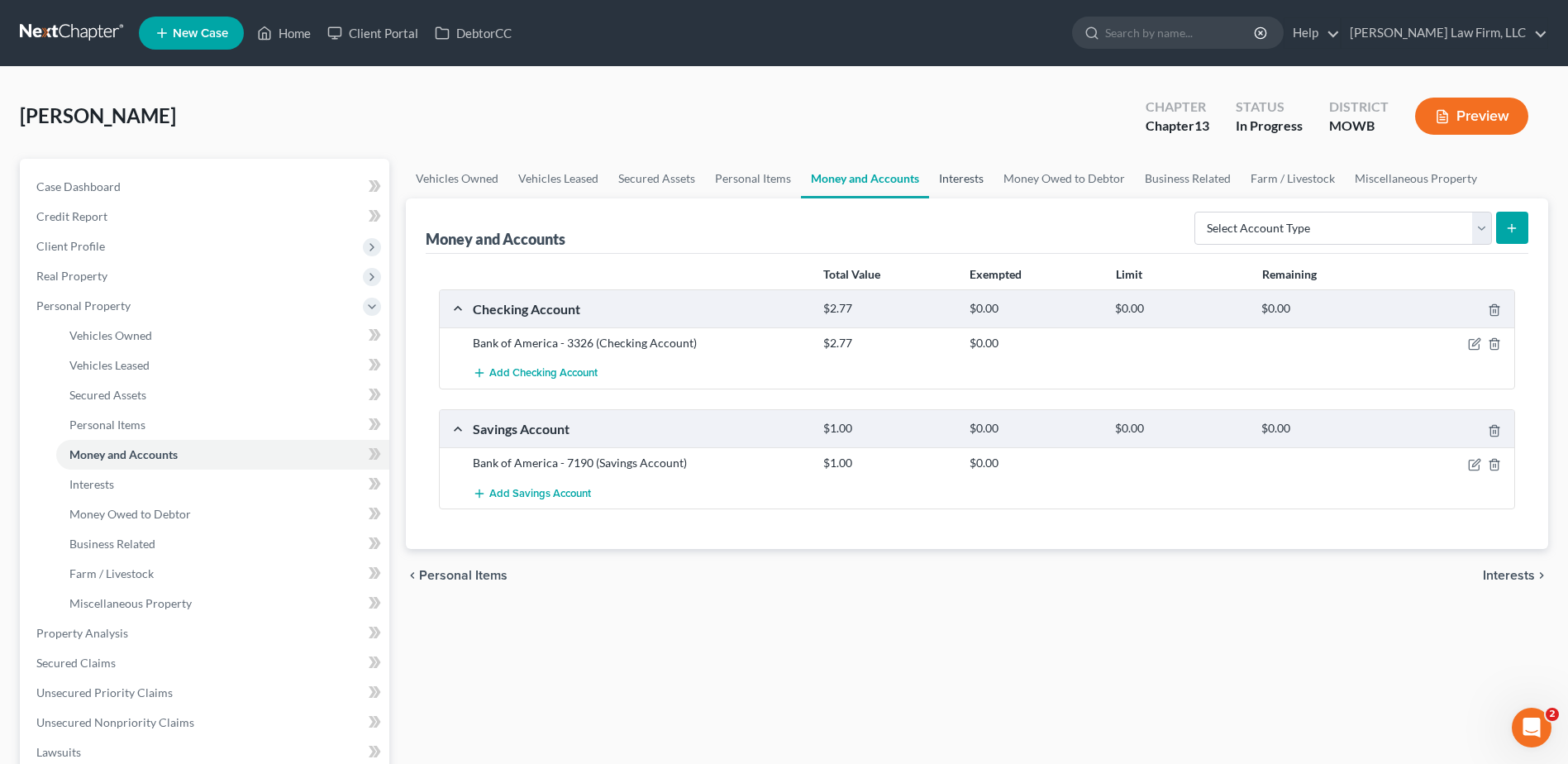
click at [972, 175] on link "Interests" at bounding box center [962, 178] width 65 height 40
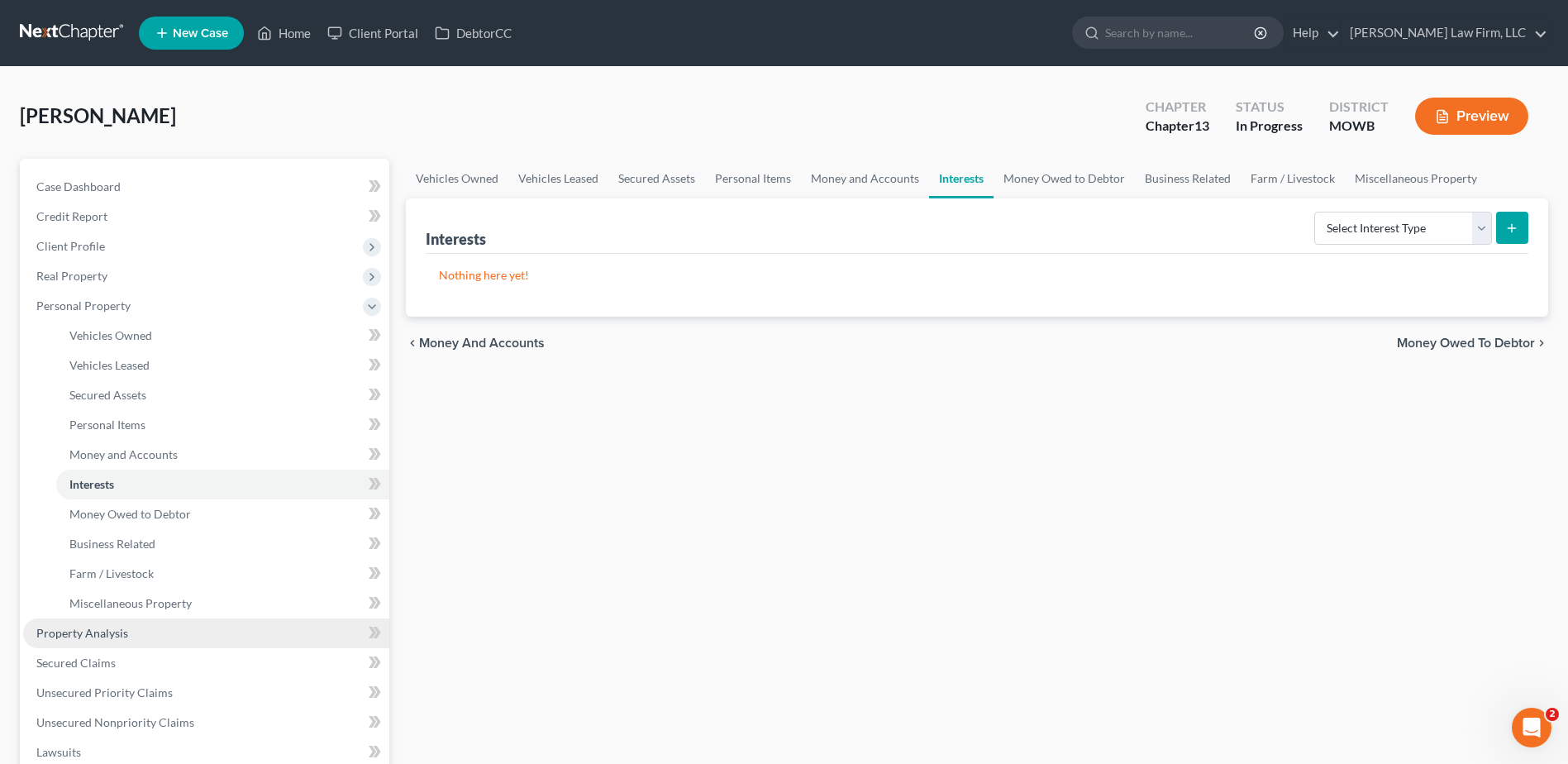
click at [105, 625] on span "Property Analysis" at bounding box center [81, 632] width 91 height 14
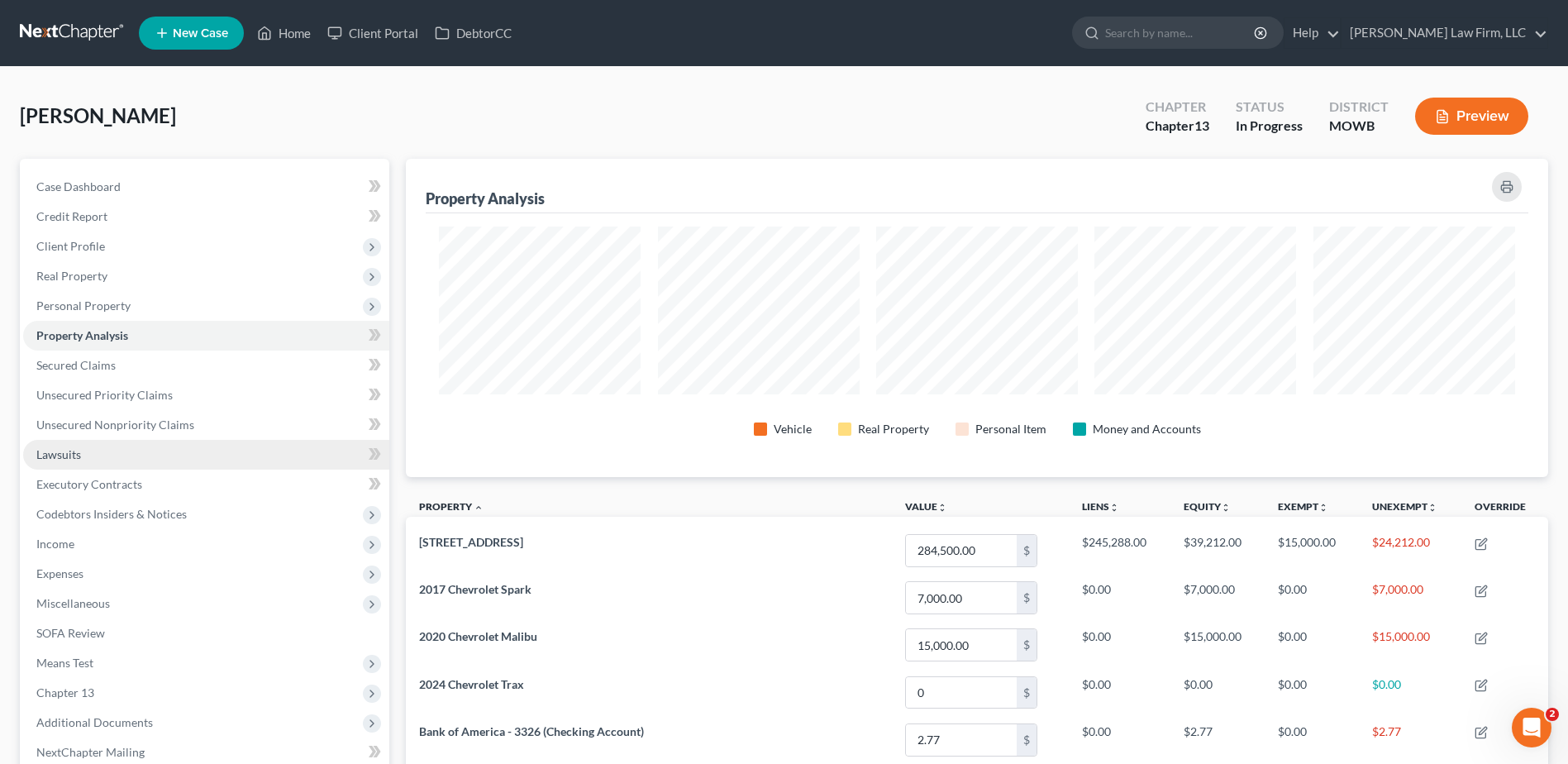
scroll to position [318, 1143]
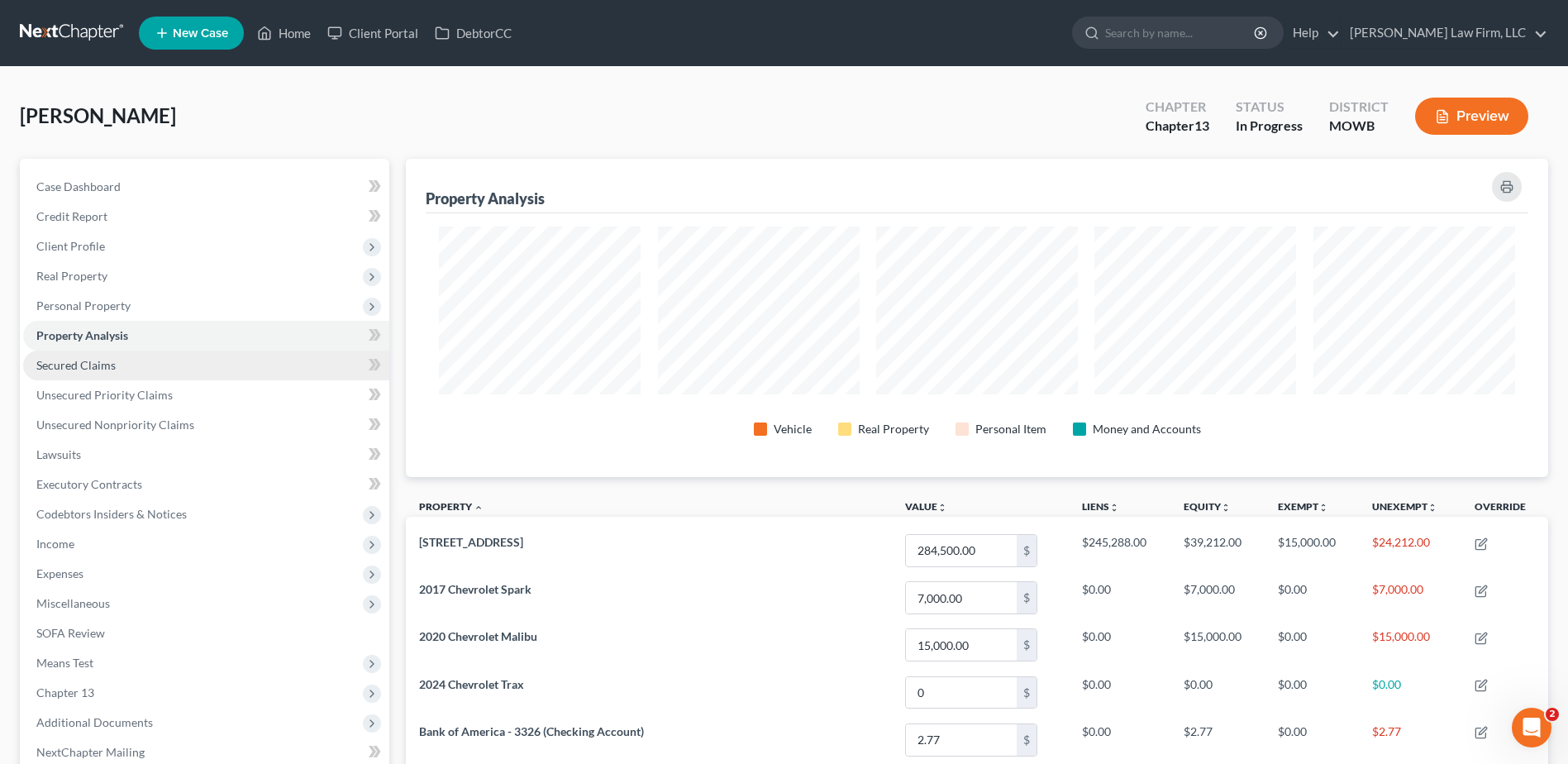
click at [91, 365] on span "Secured Claims" at bounding box center [76, 364] width 79 height 14
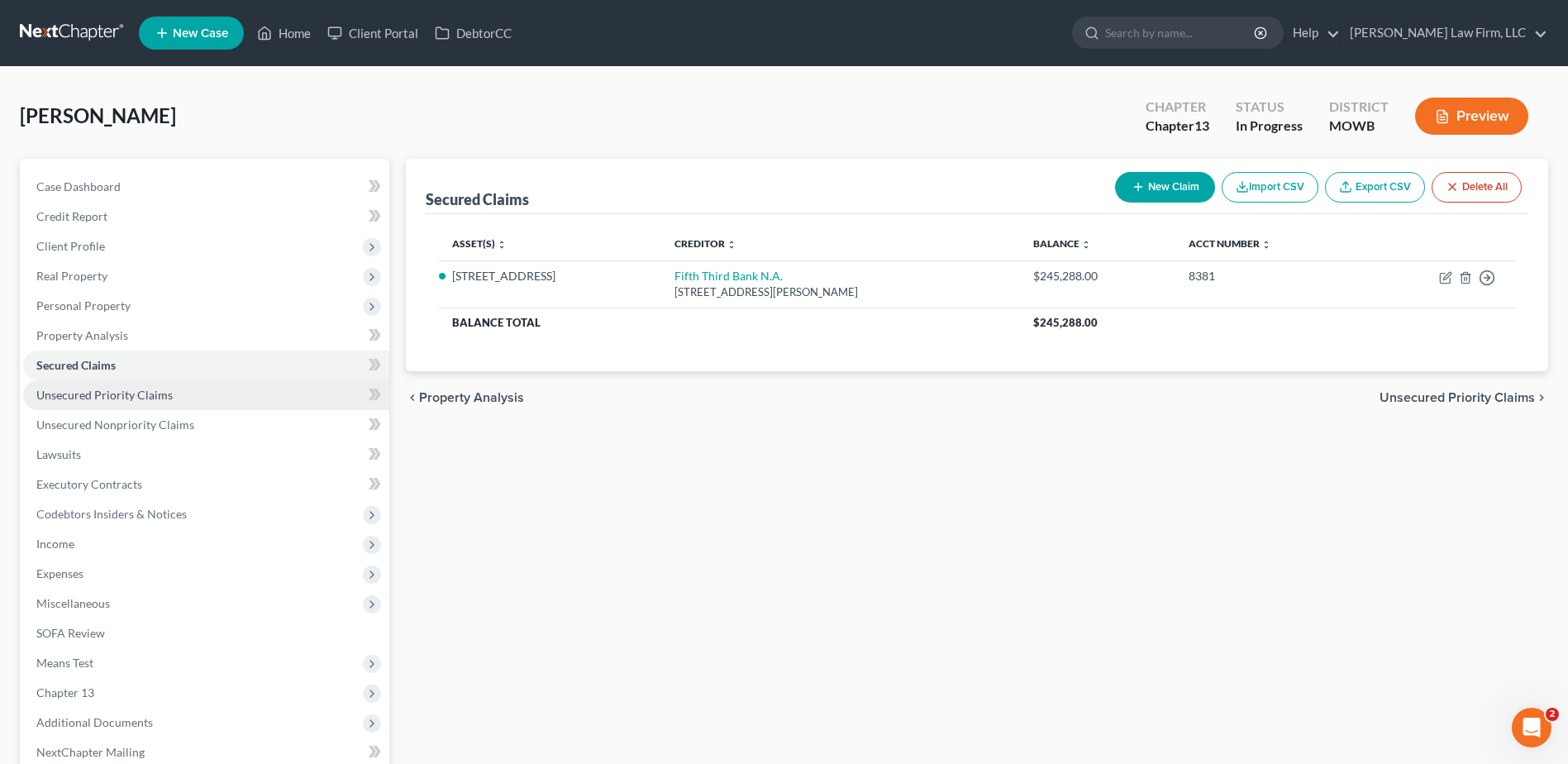
click at [91, 386] on link "Unsecured Priority Claims" at bounding box center [206, 395] width 366 height 30
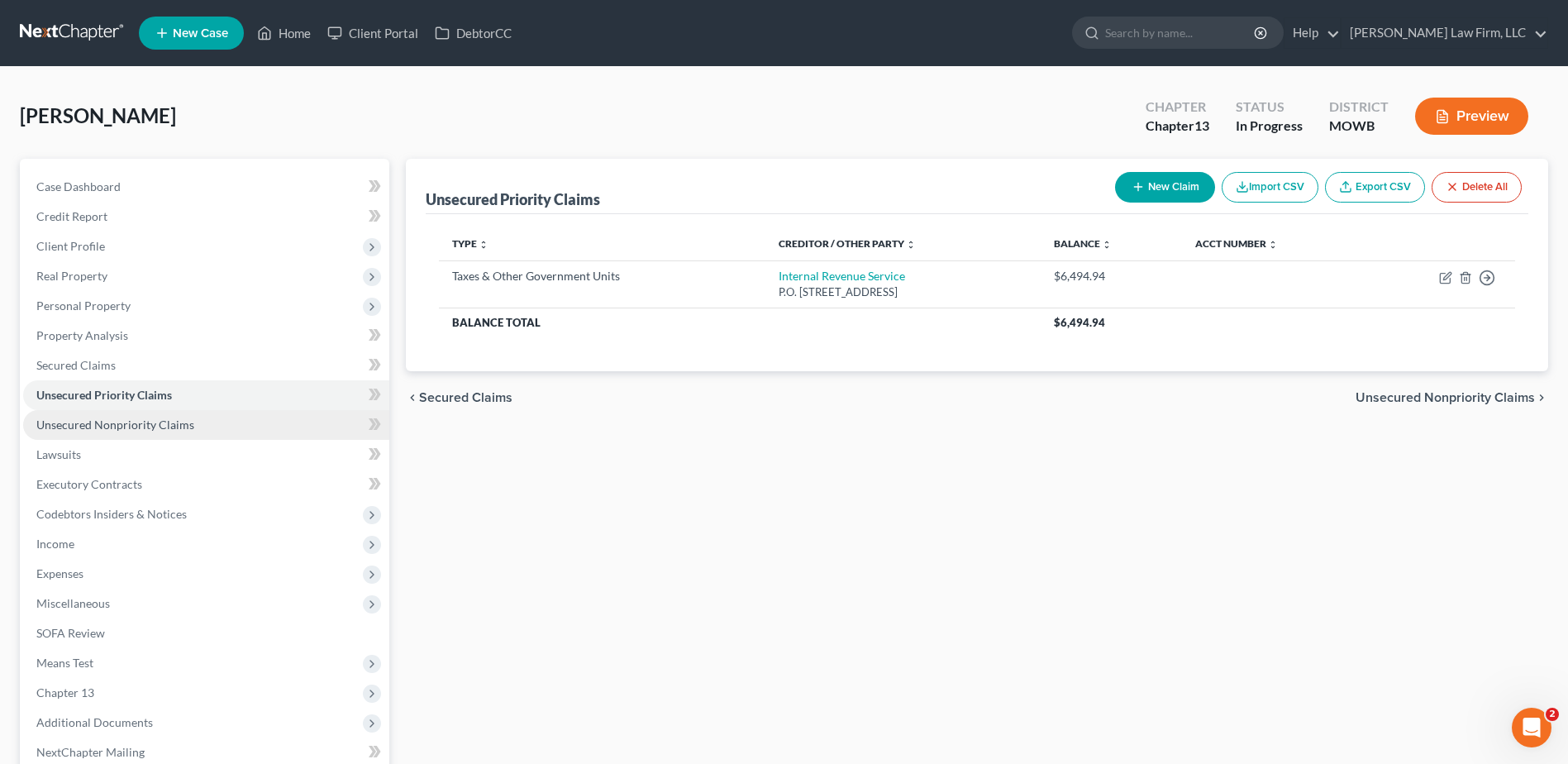
click at [103, 426] on span "Unsecured Nonpriority Claims" at bounding box center [115, 424] width 158 height 14
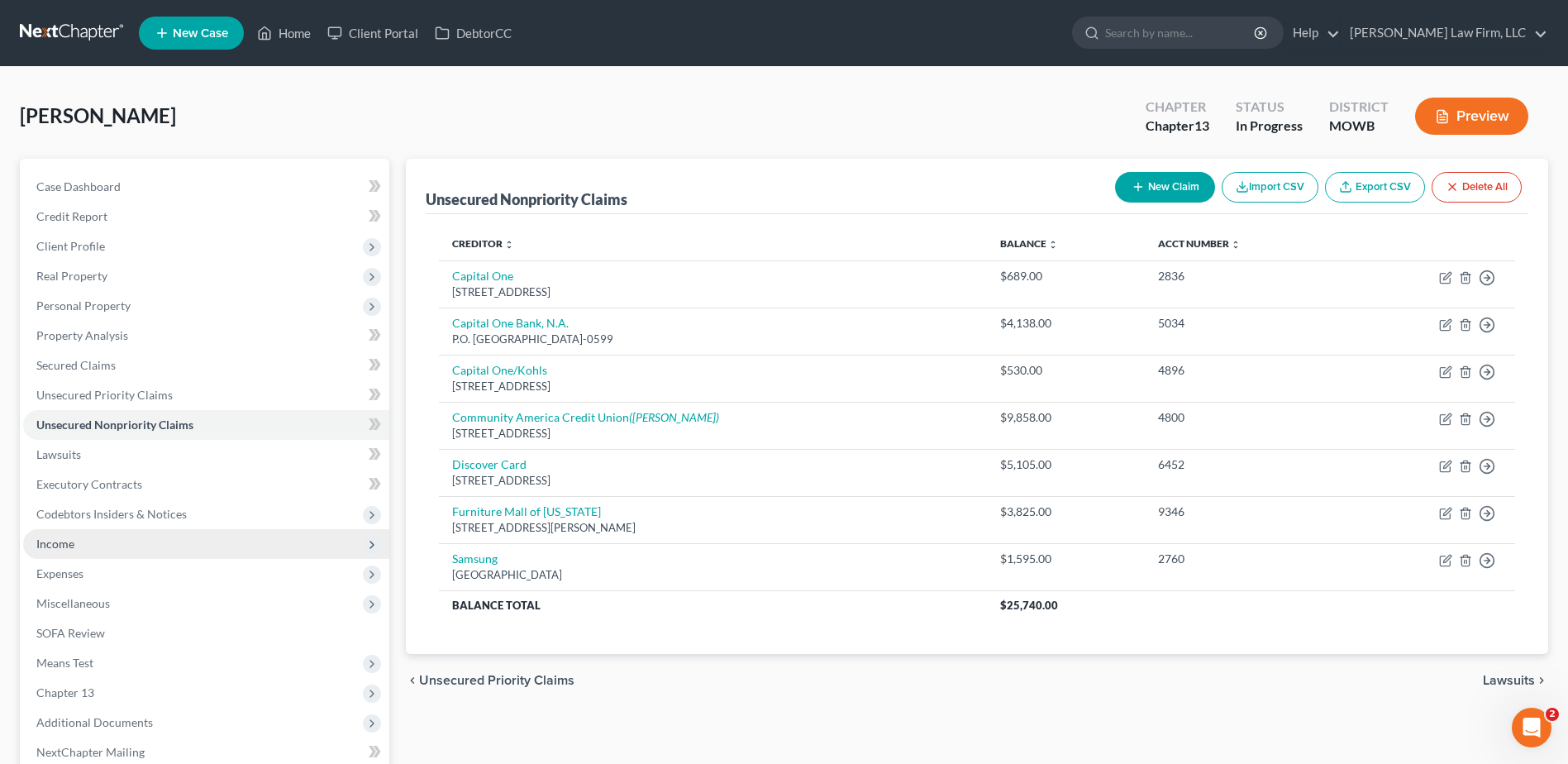
click at [67, 543] on span "Income" at bounding box center [55, 543] width 38 height 14
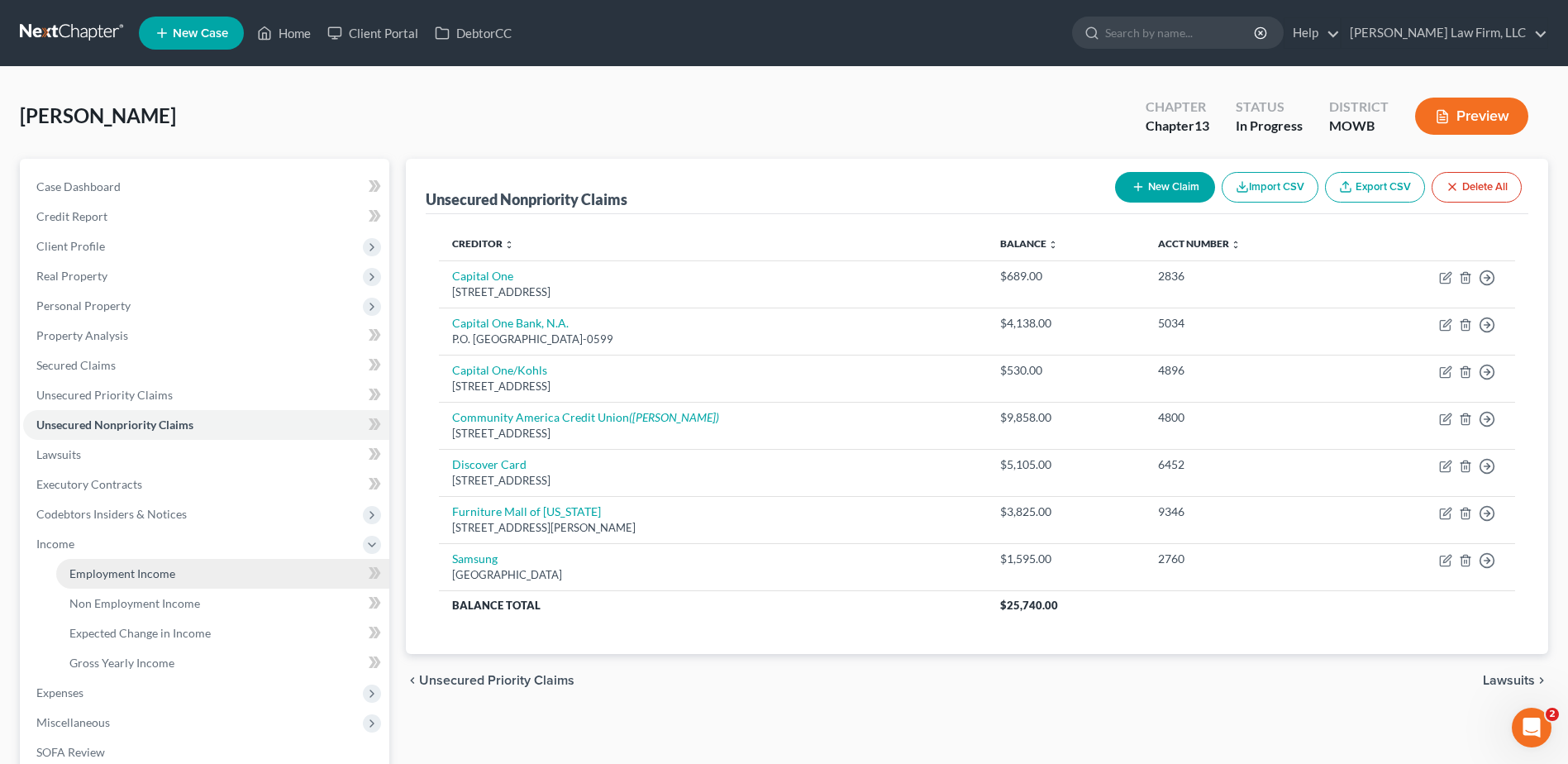
click at [111, 570] on span "Employment Income" at bounding box center [122, 573] width 106 height 14
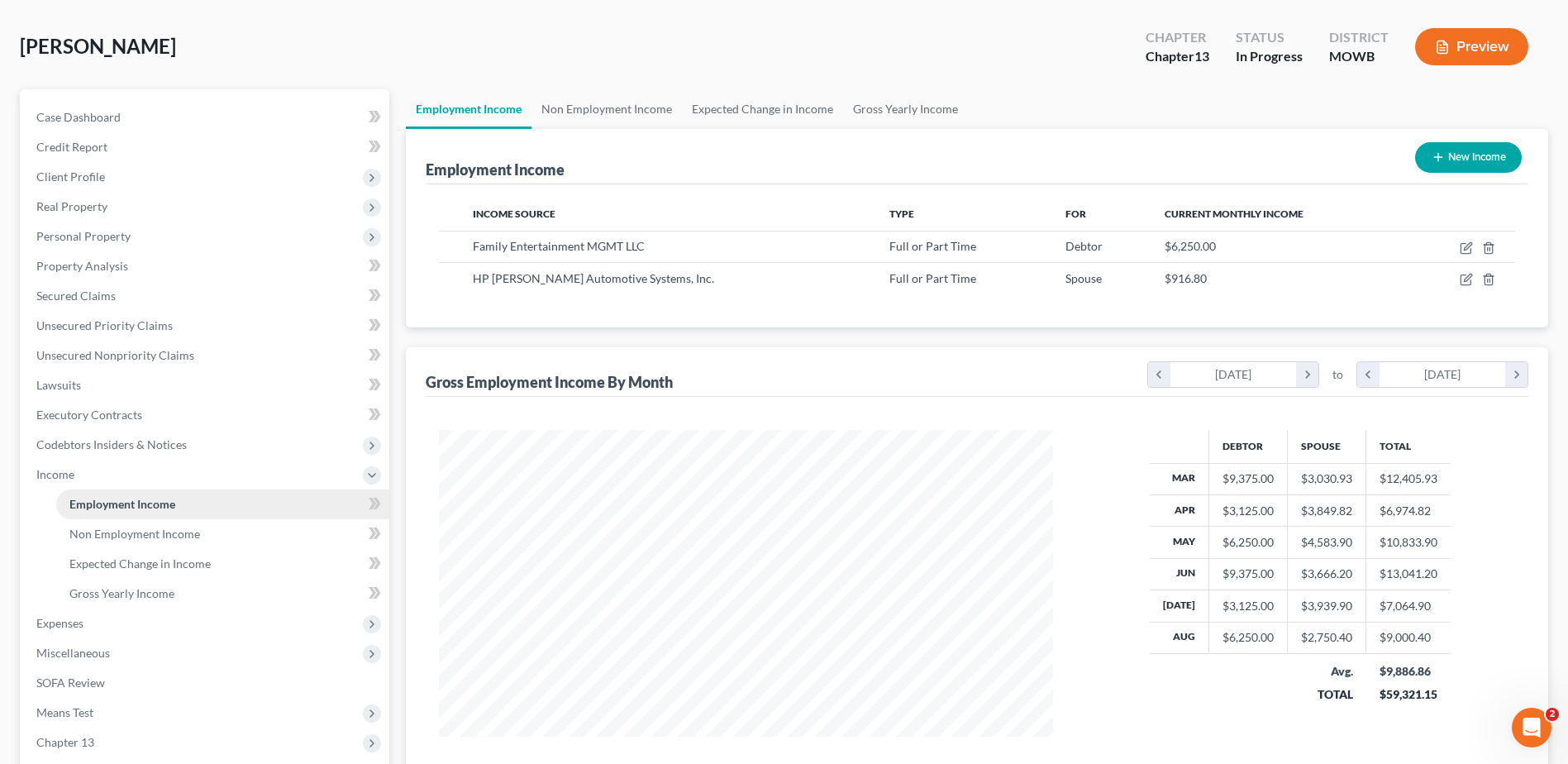
scroll to position [103, 0]
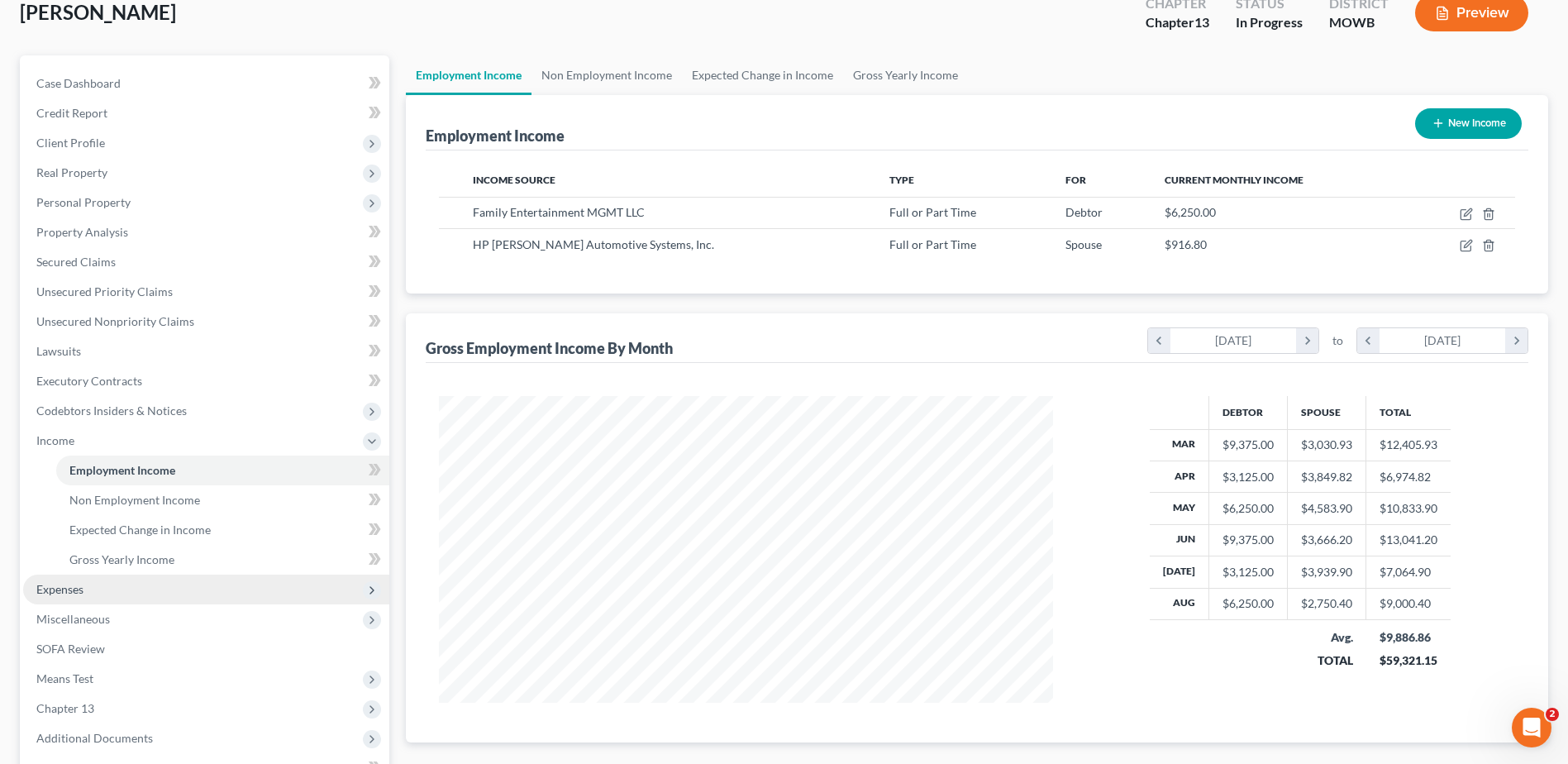
click at [91, 581] on span "Expenses" at bounding box center [206, 589] width 366 height 30
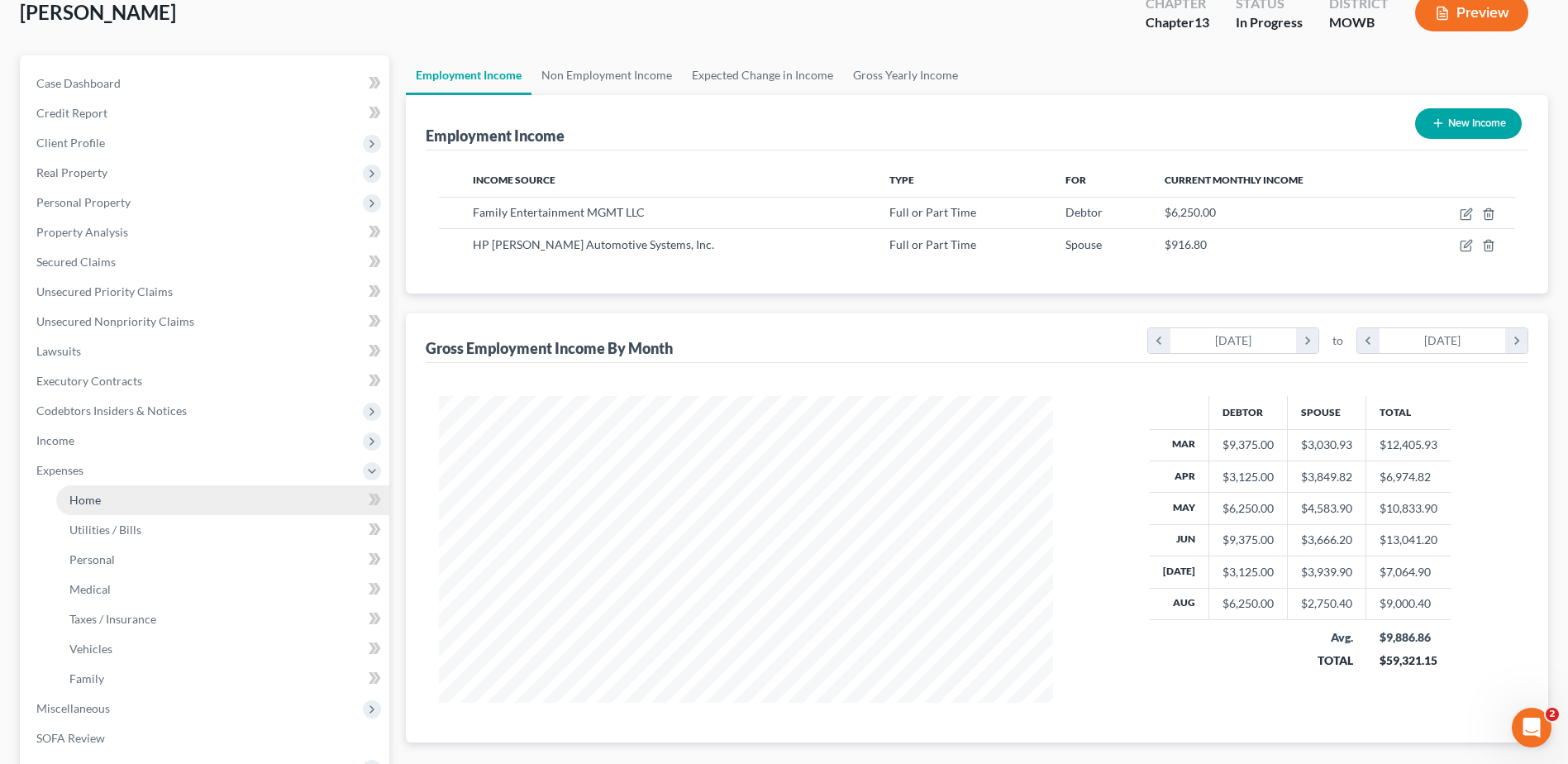
click at [97, 503] on span "Home" at bounding box center [85, 499] width 31 height 14
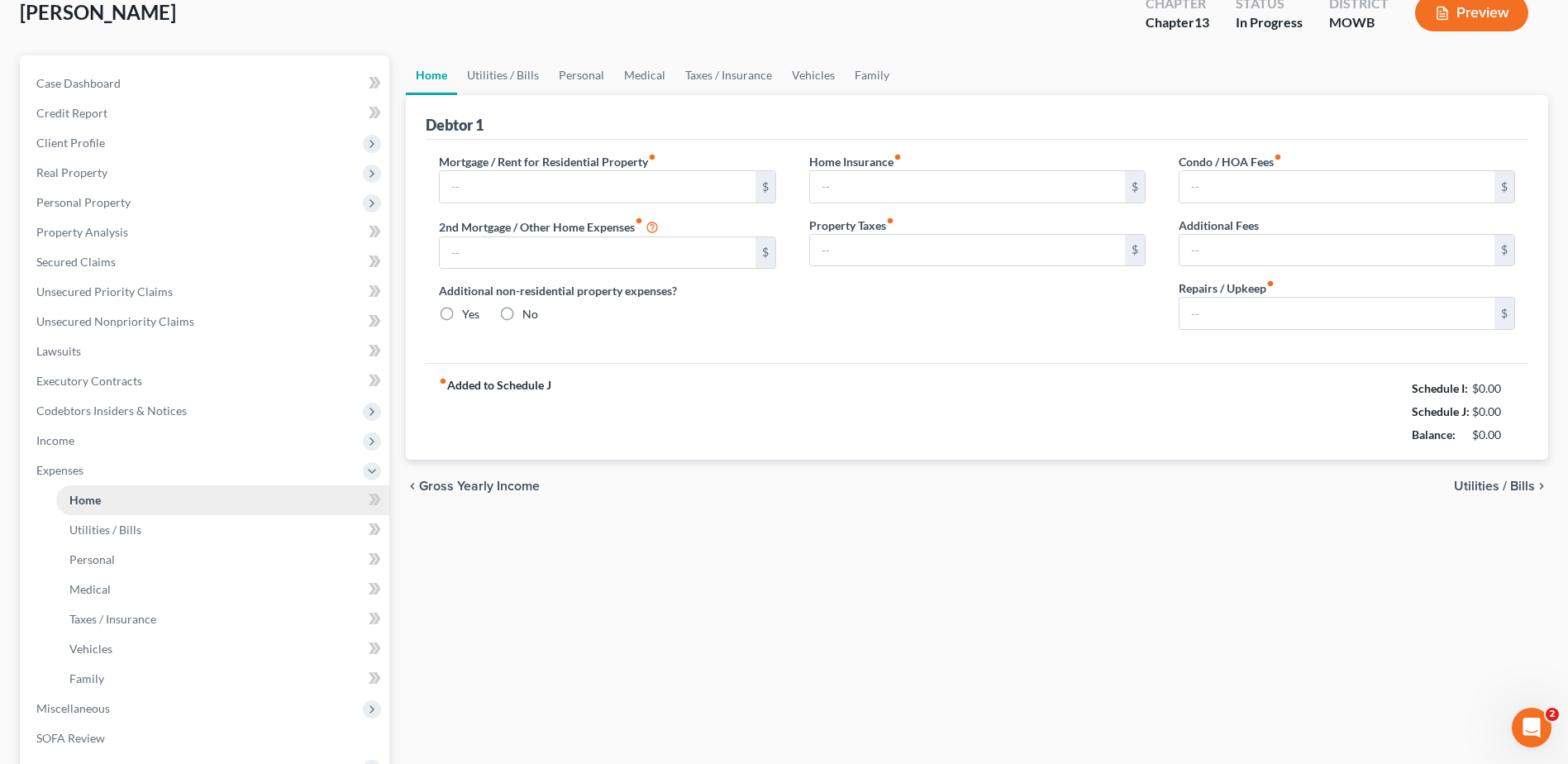
scroll to position [8, 0]
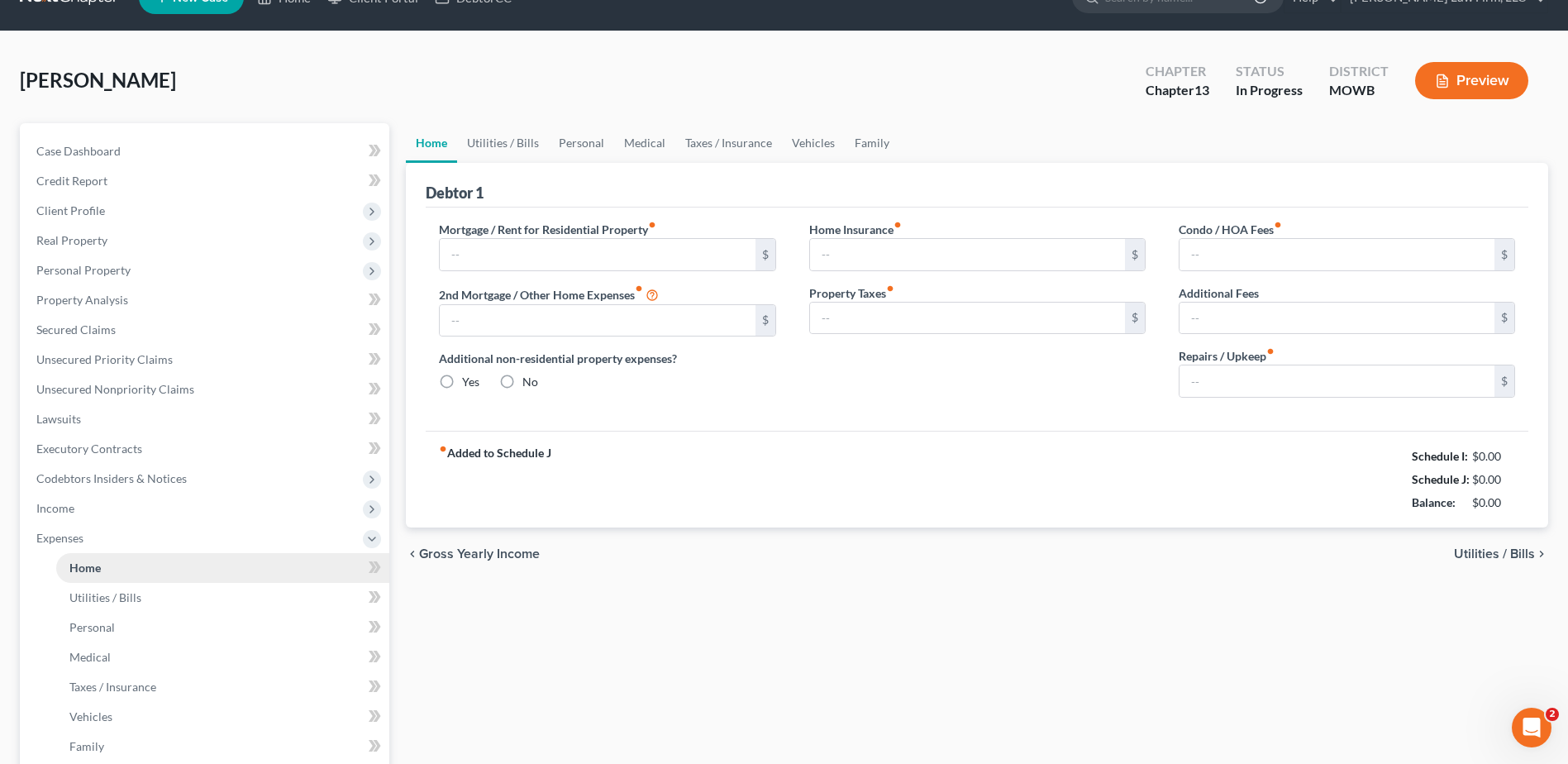
type input "2,514.60"
type input "0.00"
radio input "true"
type input "0.00"
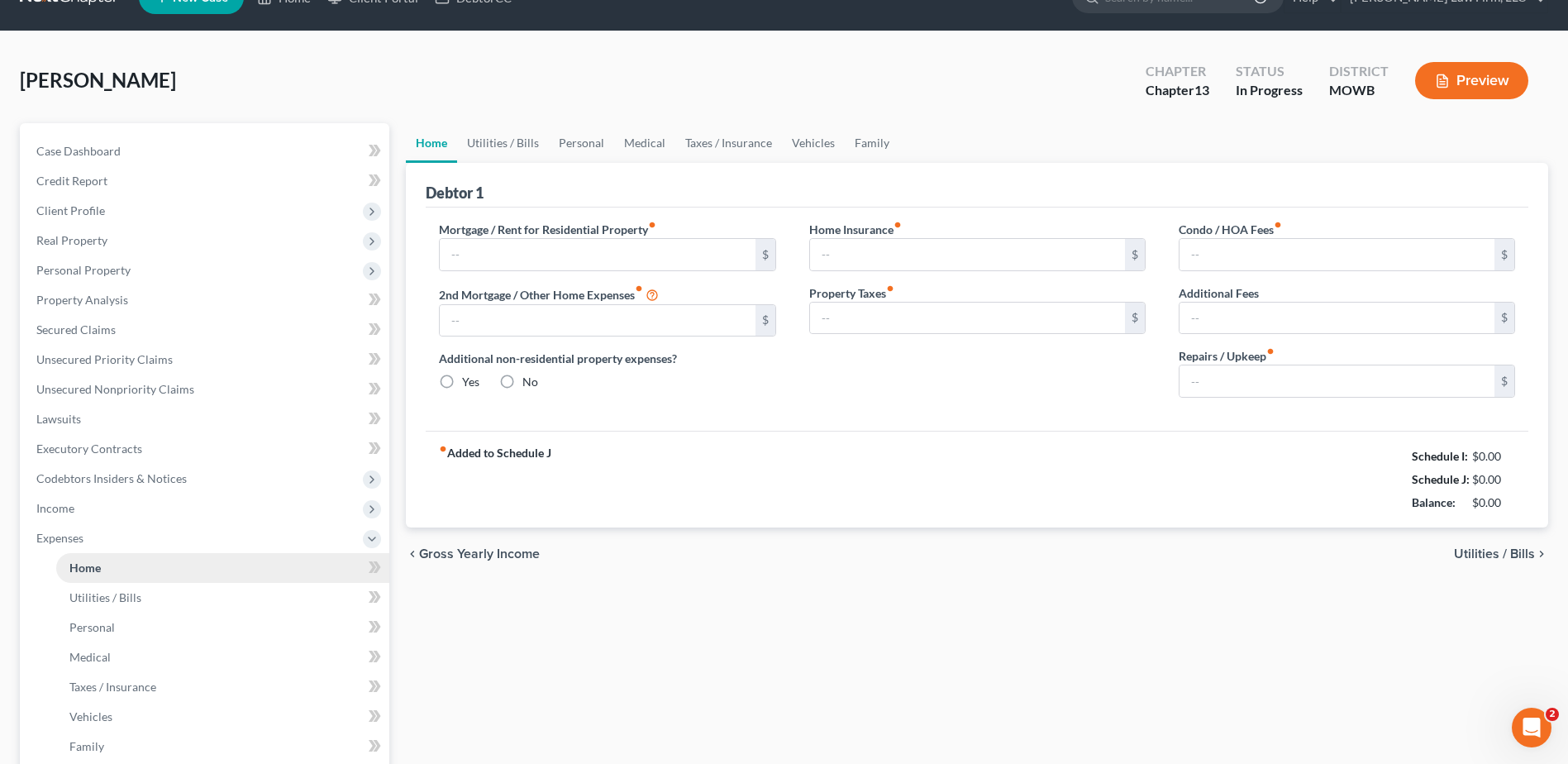
type input "0.00"
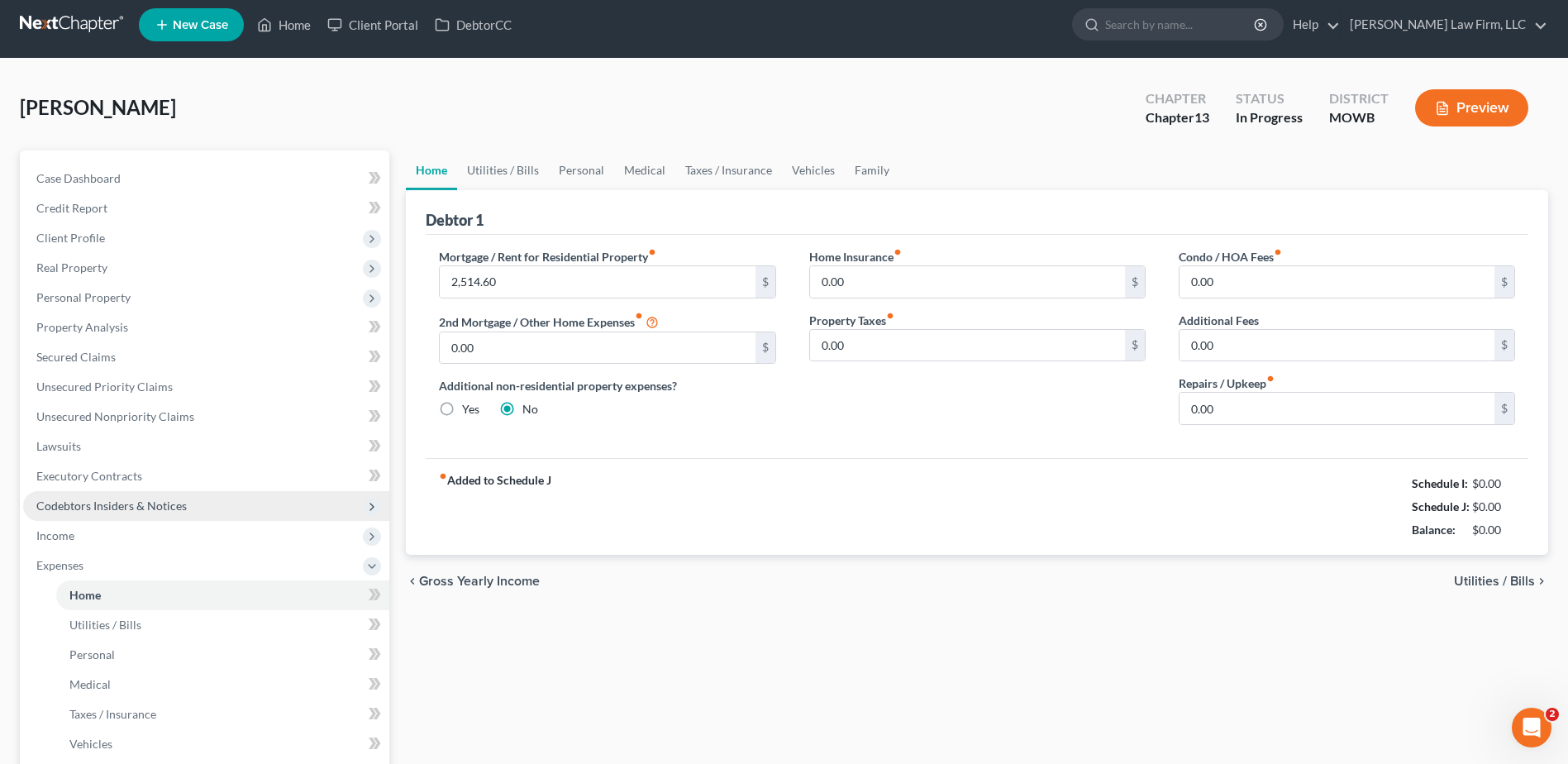
scroll to position [0, 0]
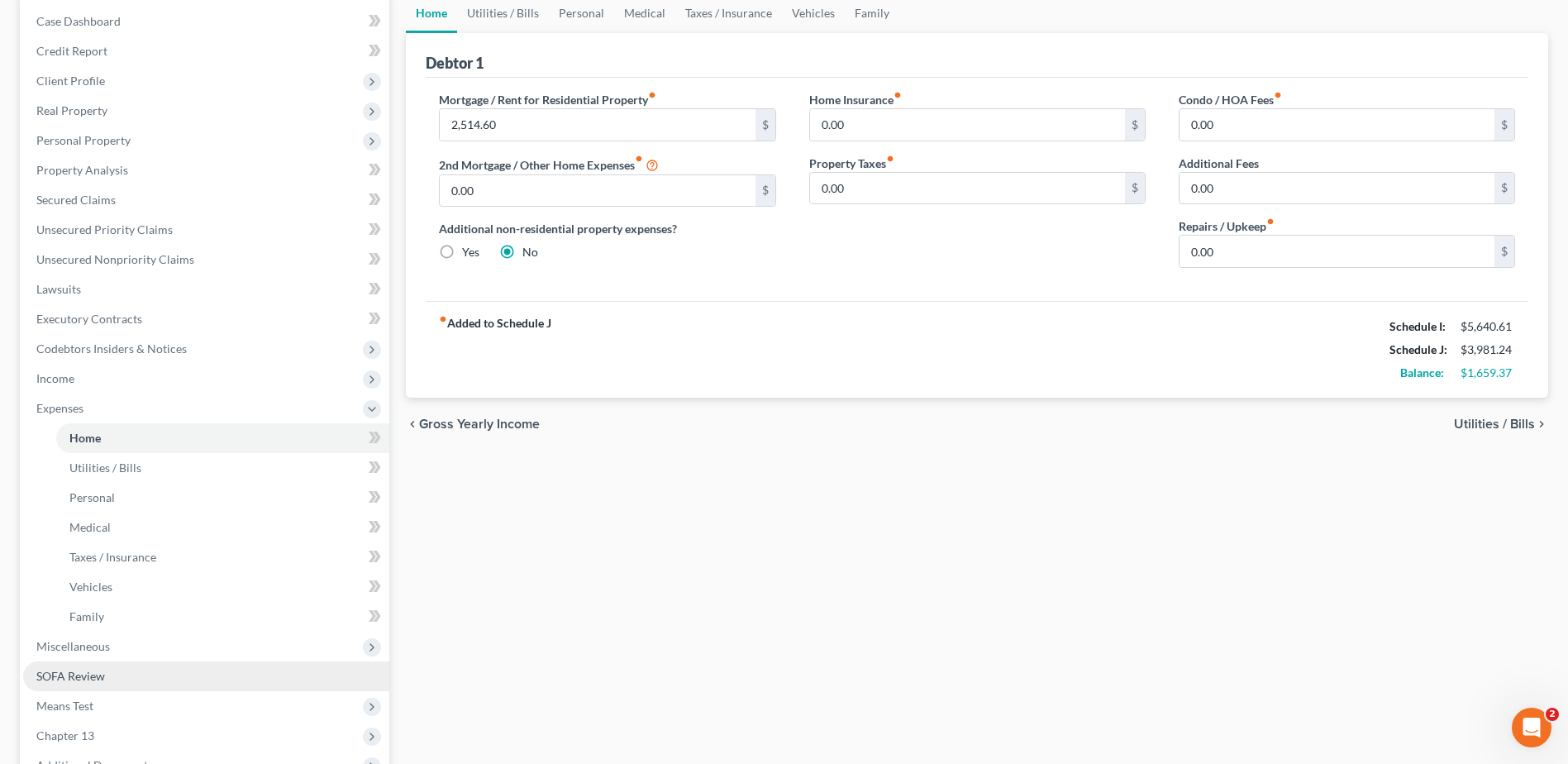
click at [81, 663] on link "SOFA Review" at bounding box center [206, 676] width 366 height 30
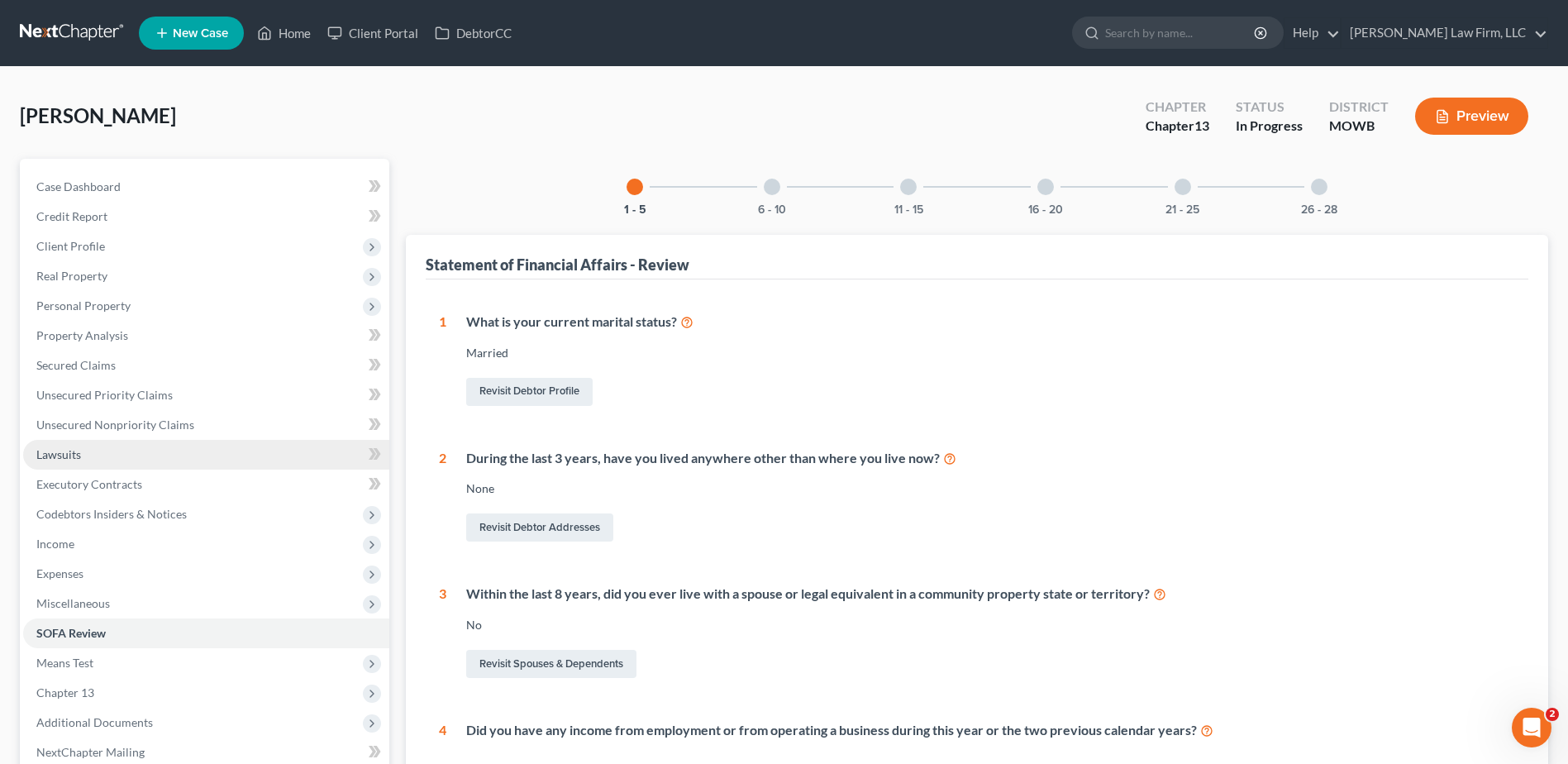
click at [68, 443] on link "Lawsuits" at bounding box center [206, 455] width 366 height 30
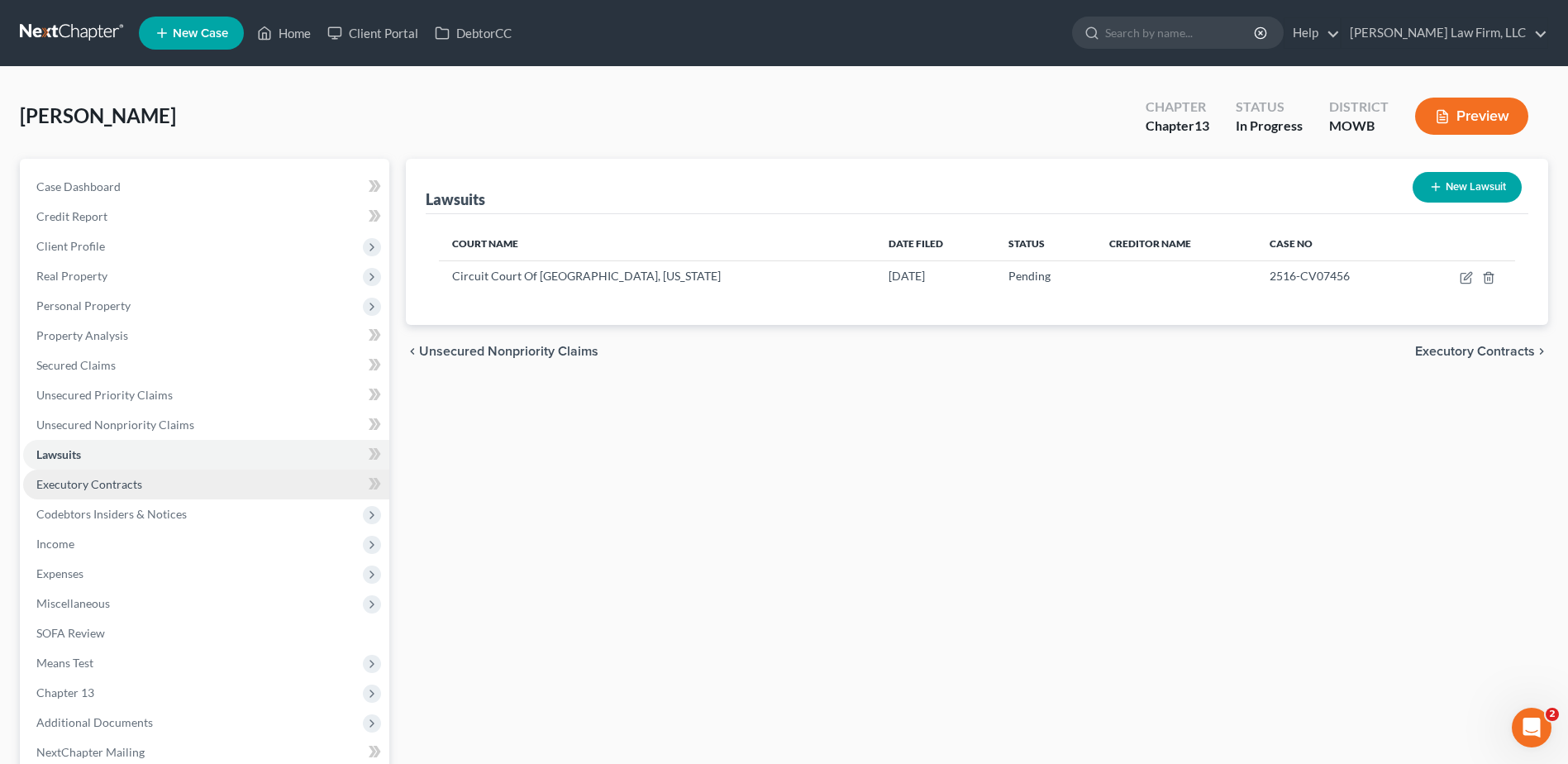
click at [71, 491] on span "Executory Contracts" at bounding box center [89, 483] width 106 height 14
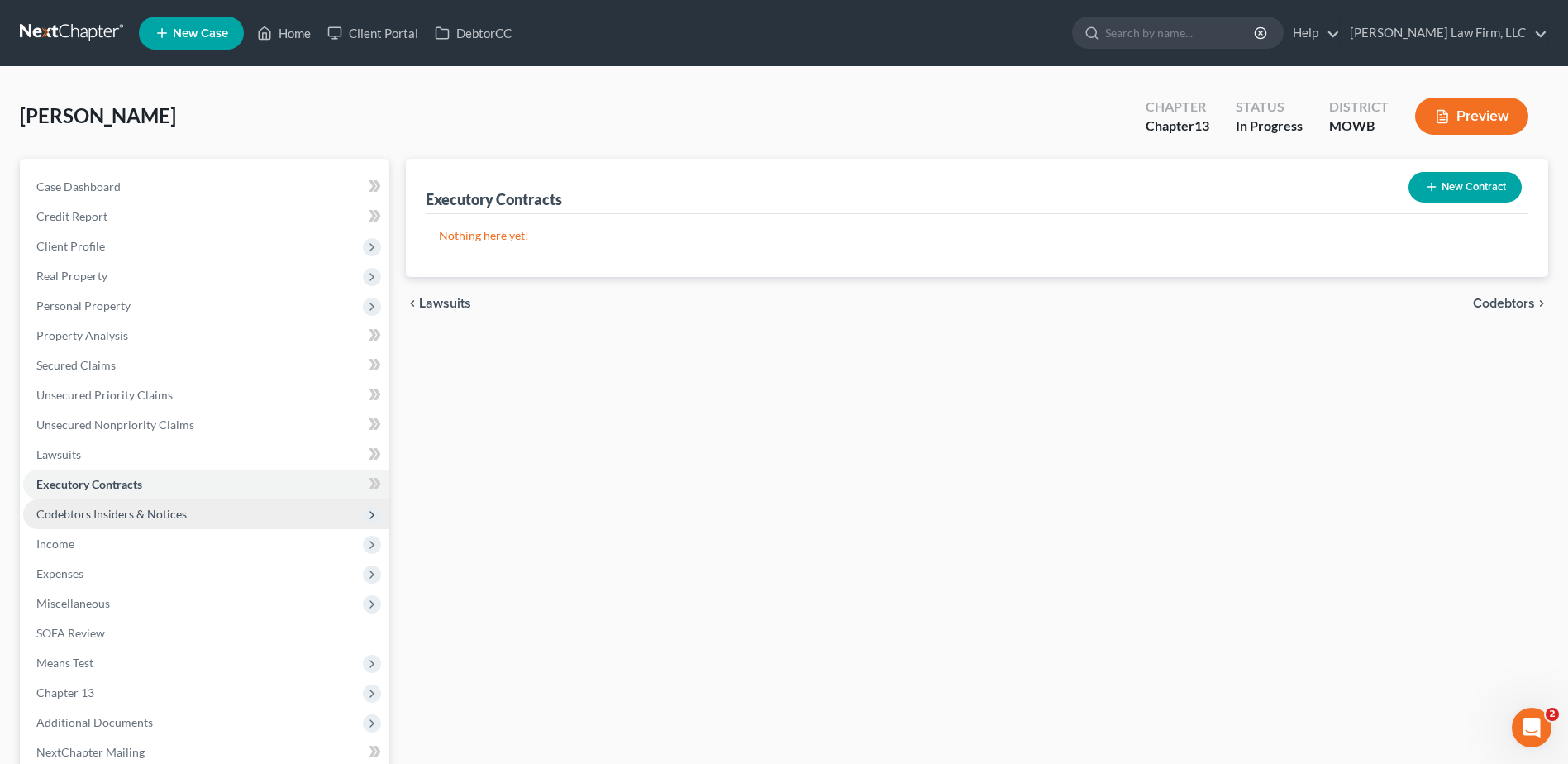
click at [77, 514] on span "Codebtors Insiders & Notices" at bounding box center [111, 513] width 151 height 14
click at [78, 541] on span "Codebtors" at bounding box center [96, 543] width 55 height 14
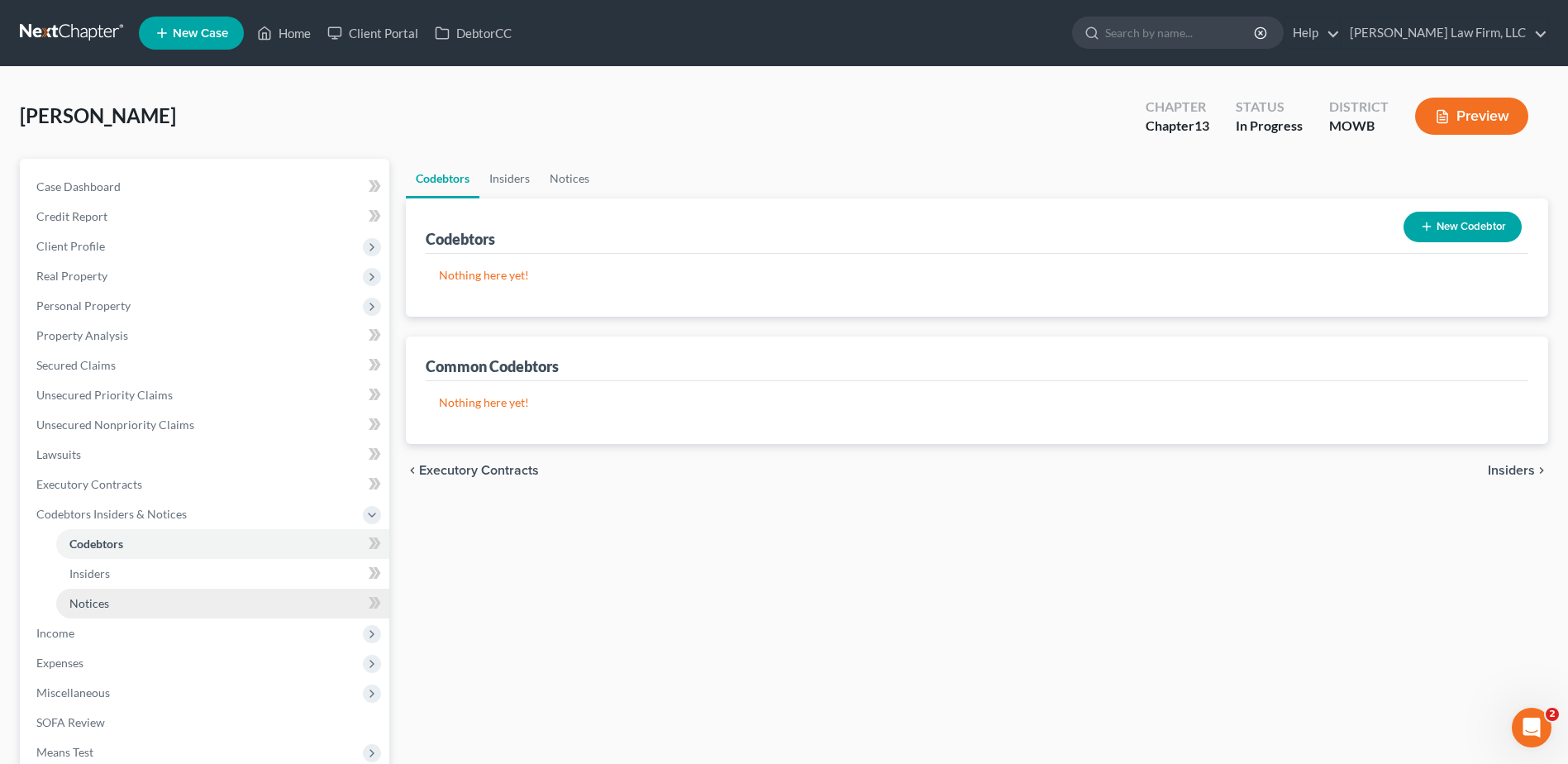
click at [92, 600] on span "Notices" at bounding box center [89, 602] width 40 height 14
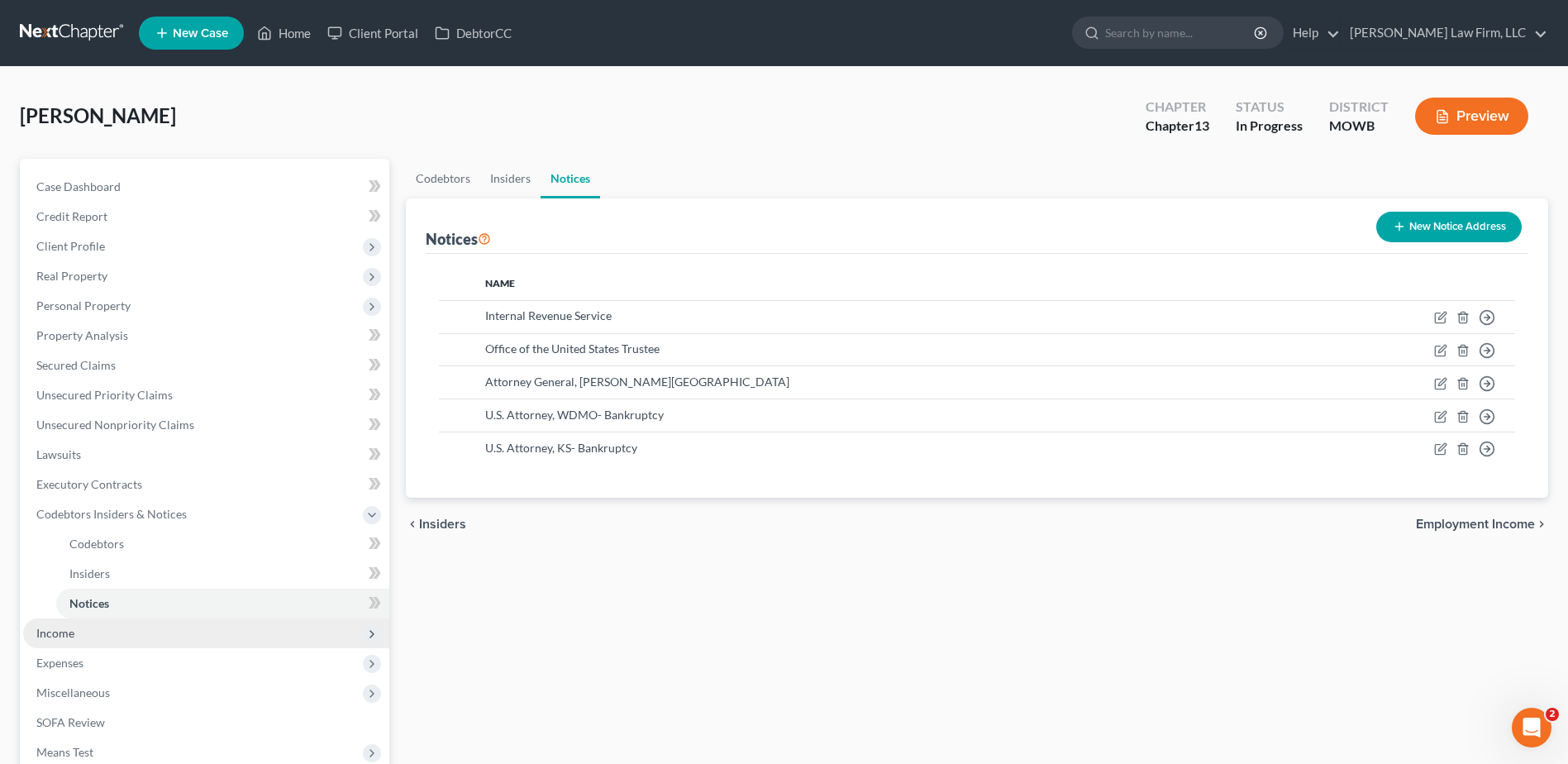
click at [62, 629] on span "Income" at bounding box center [55, 632] width 38 height 14
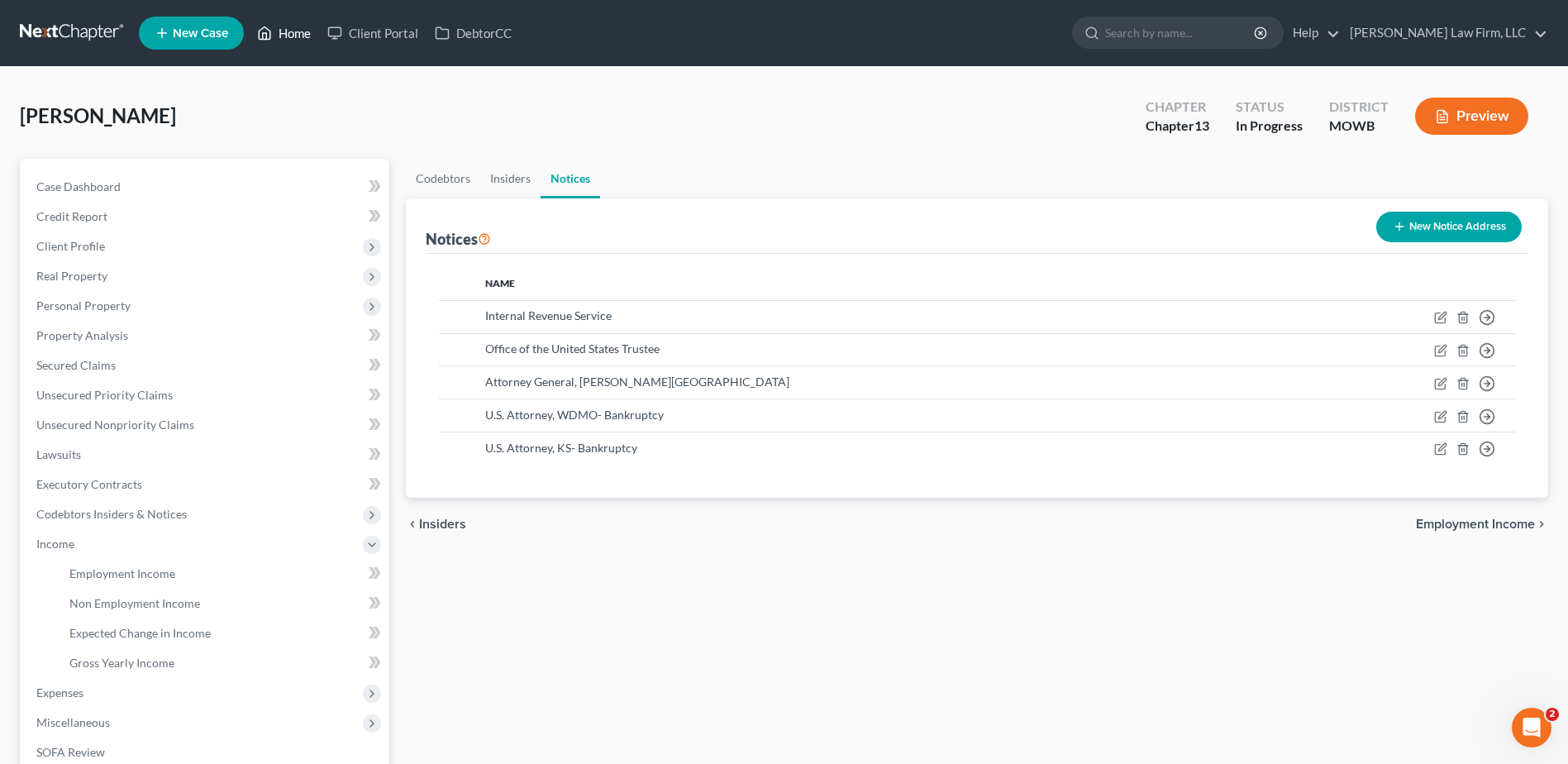
click at [304, 33] on link "Home" at bounding box center [284, 33] width 70 height 30
